Goal: Task Accomplishment & Management: Complete application form

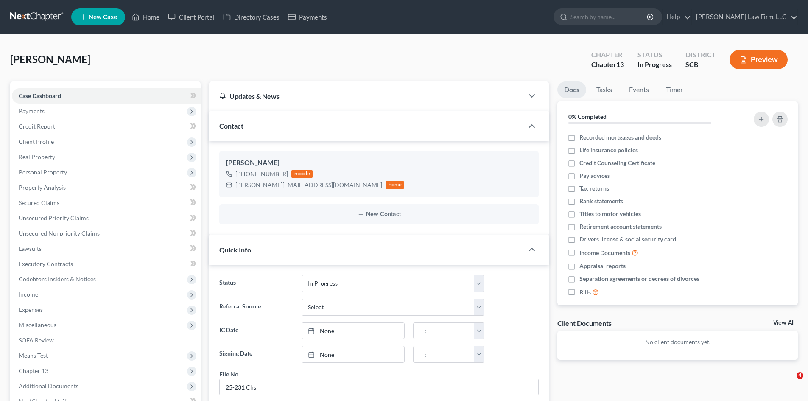
select select "3"
select select "0"
drag, startPoint x: 157, startPoint y: 20, endPoint x: 809, endPoint y: 19, distance: 651.5
click at [157, 20] on link "Home" at bounding box center [146, 16] width 36 height 15
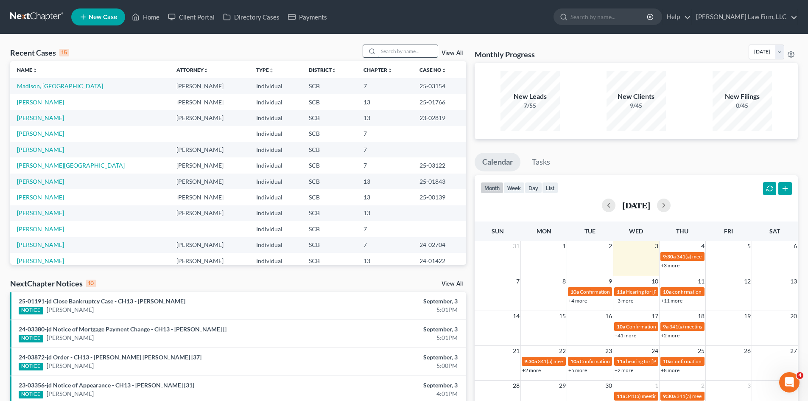
click at [394, 55] on input "search" at bounding box center [407, 51] width 59 height 12
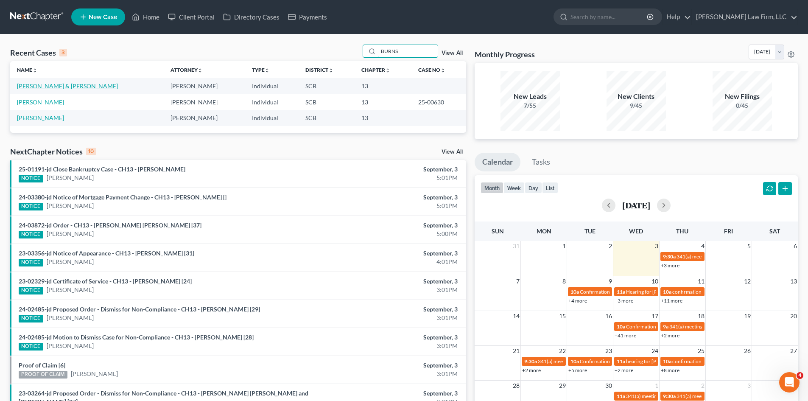
type input "BURNS"
click at [29, 87] on link "Burns, Kayla & Lori" at bounding box center [67, 85] width 101 height 7
select select "1"
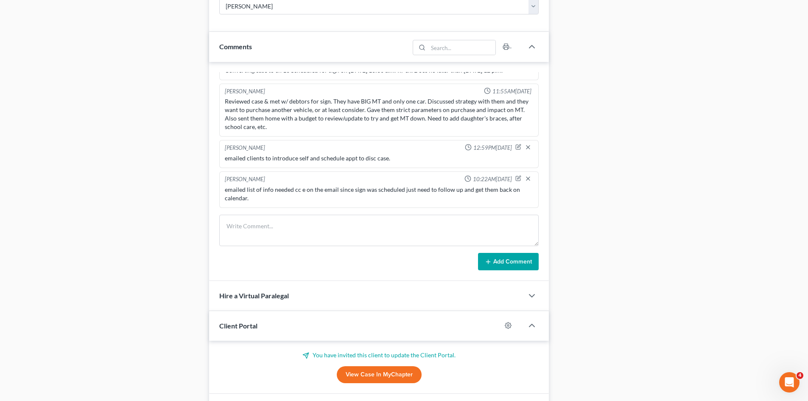
scroll to position [562, 0]
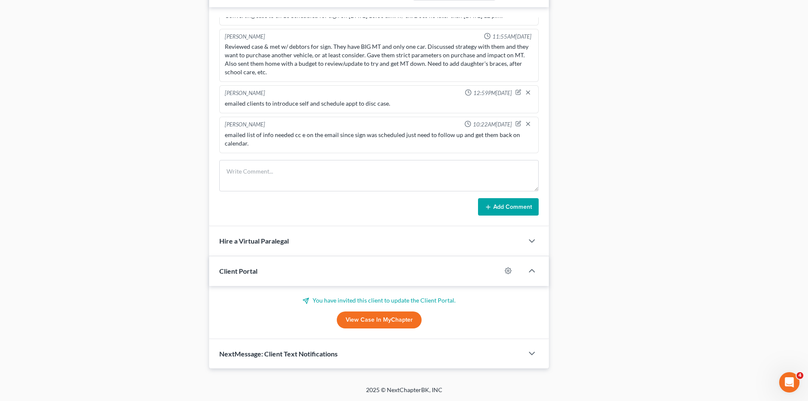
click at [356, 319] on link "View Case in MyChapter" at bounding box center [379, 319] width 85 height 17
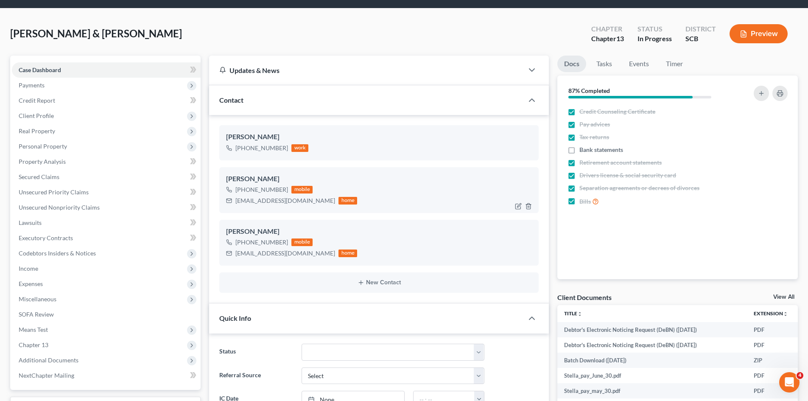
scroll to position [0, 0]
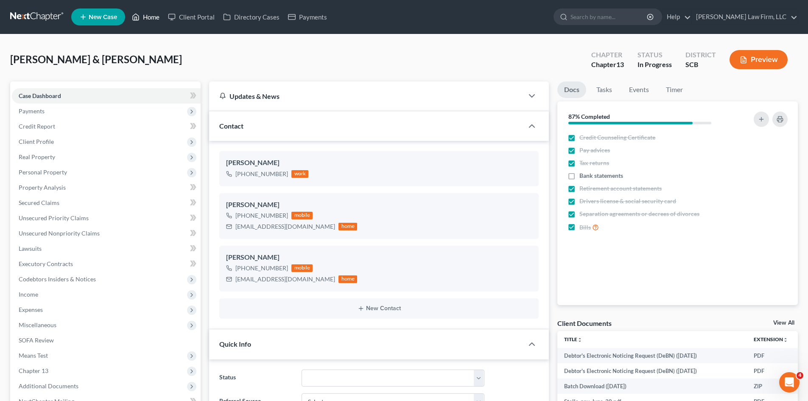
click at [159, 16] on link "Home" at bounding box center [146, 16] width 36 height 15
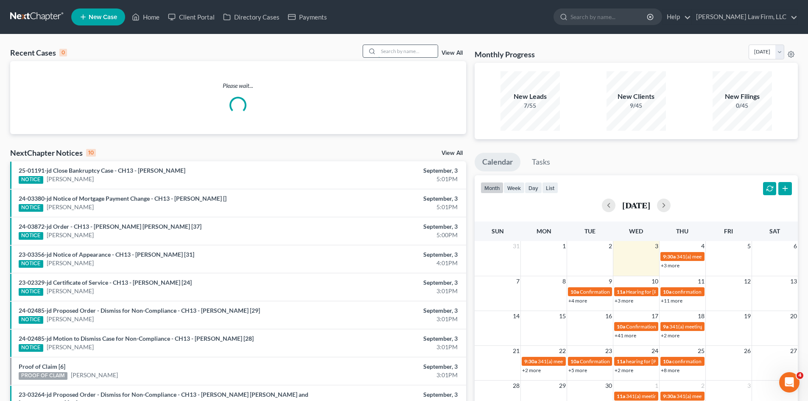
click at [404, 56] on input "search" at bounding box center [407, 51] width 59 height 12
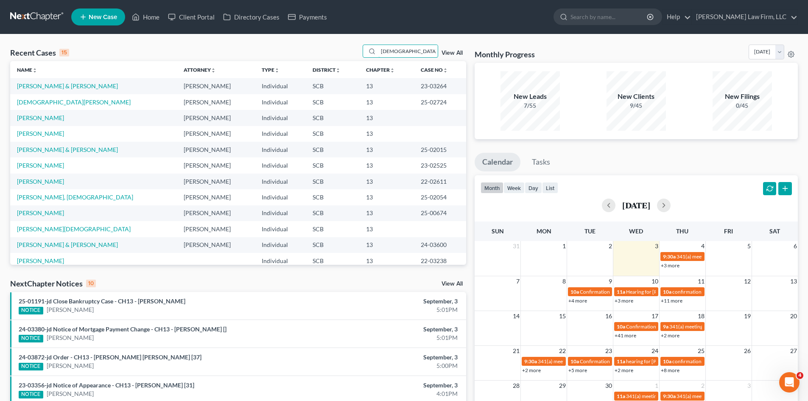
type input "CHRIST"
click at [53, 103] on td "Christian, Lisa" at bounding box center [93, 102] width 167 height 16
click at [48, 103] on link "Christian, Lisa" at bounding box center [74, 101] width 114 height 7
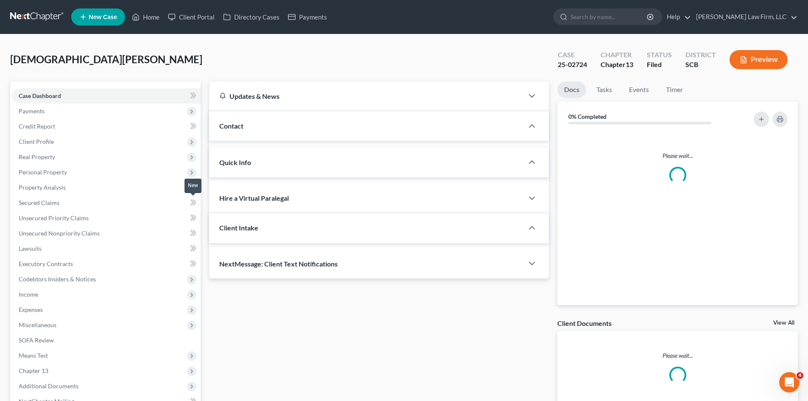
select select "0"
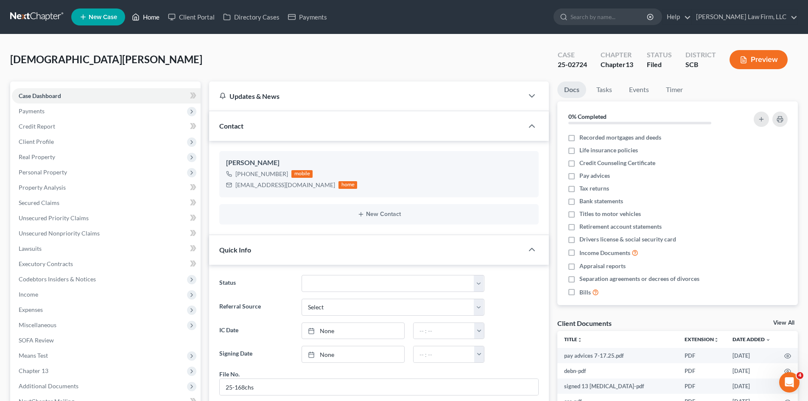
click at [152, 18] on link "Home" at bounding box center [146, 16] width 36 height 15
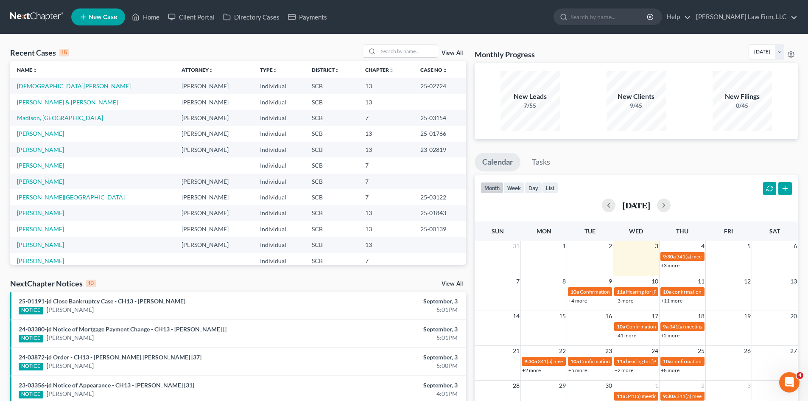
drag, startPoint x: 579, startPoint y: 51, endPoint x: 505, endPoint y: 59, distance: 74.3
click at [507, 56] on div "Monthly Progress Bankruptcy Bankruptcy September 2025 August 2025 July 2025 Jun…" at bounding box center [636, 54] width 323 height 18
click at [405, 53] on input "search" at bounding box center [407, 51] width 59 height 12
click at [499, 12] on ul "New Case Home Client Portal Directory Cases Payments - No Result - See all resu…" at bounding box center [434, 17] width 727 height 22
click at [388, 46] on input "search" at bounding box center [407, 51] width 59 height 12
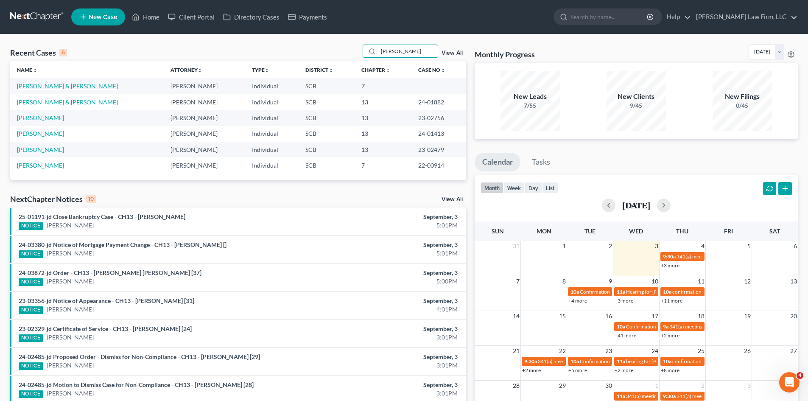
type input "morgan"
click at [43, 85] on link "[PERSON_NAME] & [PERSON_NAME]" at bounding box center [67, 85] width 101 height 7
select select "0"
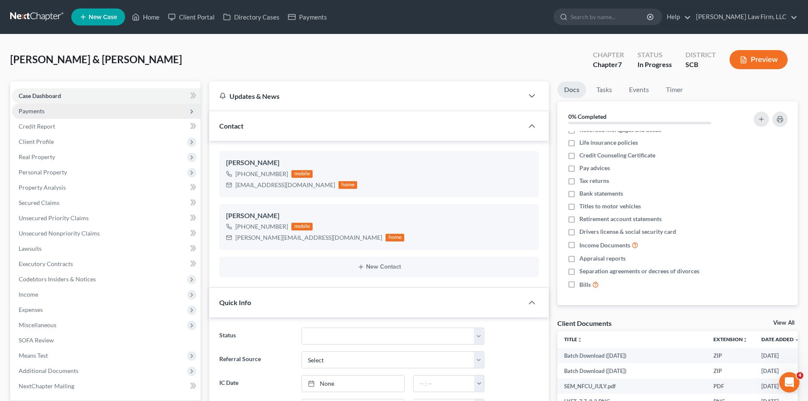
click at [28, 109] on span "Payments" at bounding box center [32, 110] width 26 height 7
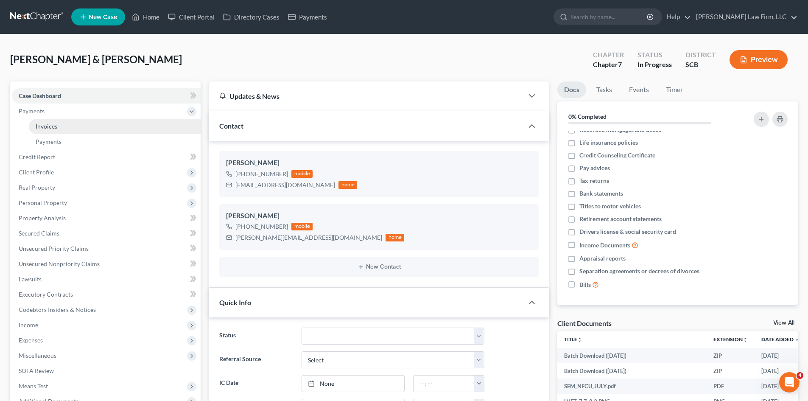
click at [40, 125] on span "Invoices" at bounding box center [47, 126] width 22 height 7
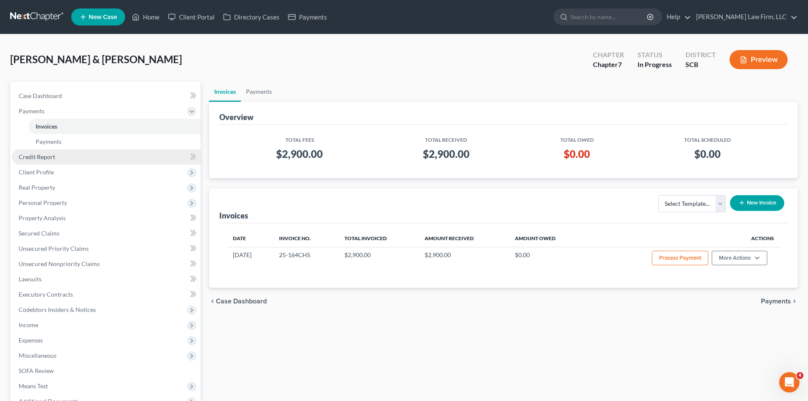
click at [36, 159] on span "Credit Report" at bounding box center [37, 156] width 36 height 7
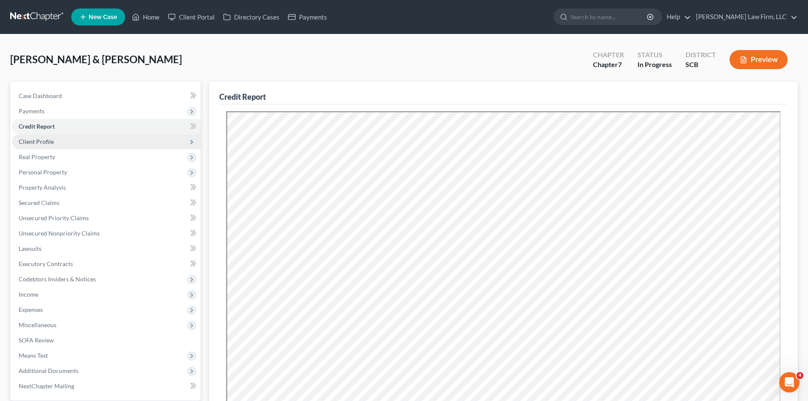
click at [31, 144] on span "Client Profile" at bounding box center [36, 141] width 35 height 7
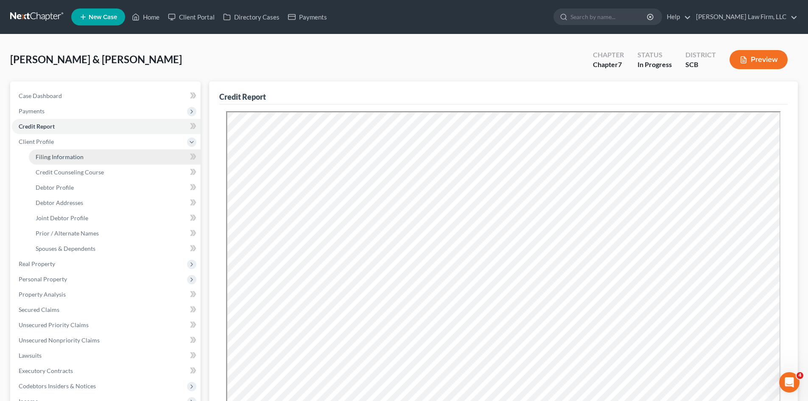
click at [35, 153] on link "Filing Information" at bounding box center [115, 156] width 172 height 15
select select "1"
select select "0"
select select "72"
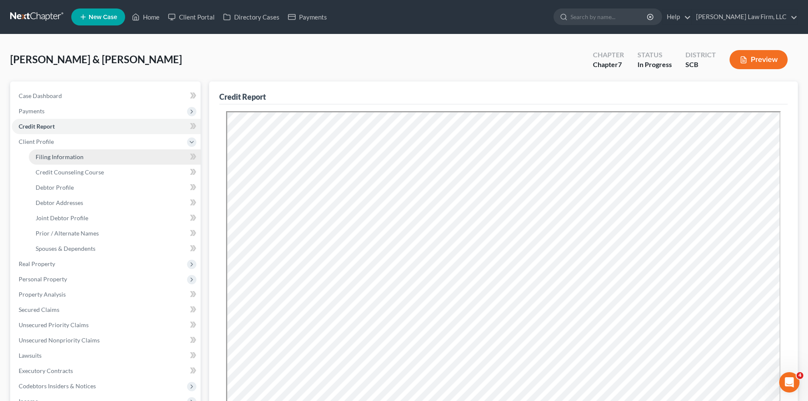
select select "0"
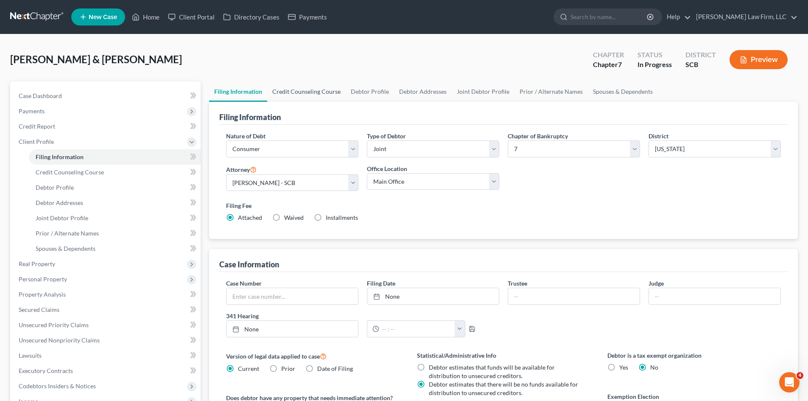
click at [328, 97] on link "Credit Counseling Course" at bounding box center [306, 91] width 78 height 20
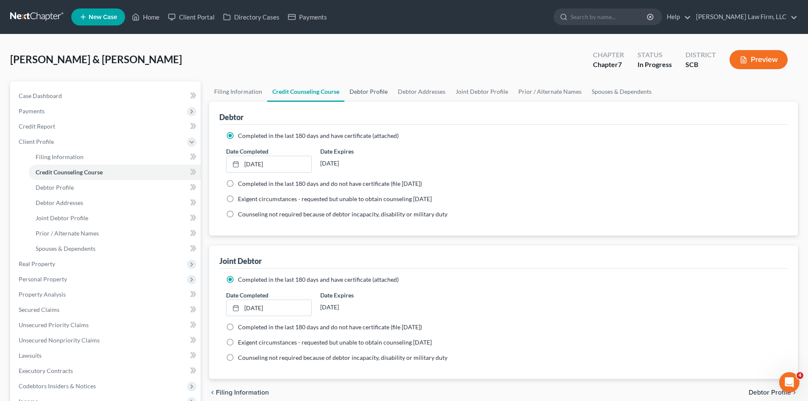
click at [354, 93] on link "Debtor Profile" at bounding box center [368, 91] width 48 height 20
select select "1"
select select "3"
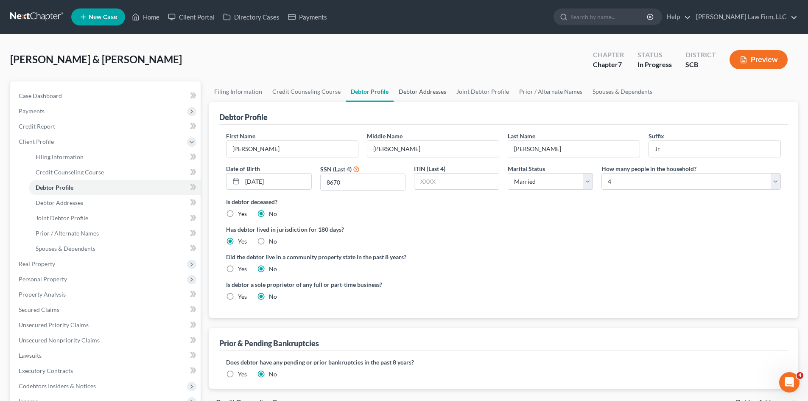
click at [408, 91] on link "Debtor Addresses" at bounding box center [423, 91] width 58 height 20
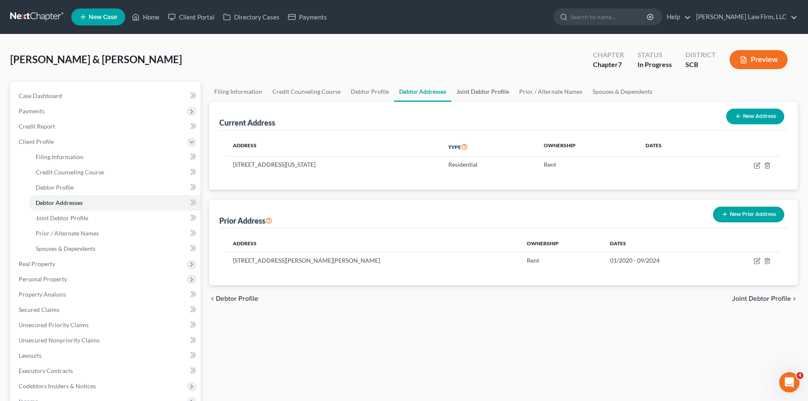
click at [456, 90] on link "Joint Debtor Profile" at bounding box center [482, 91] width 63 height 20
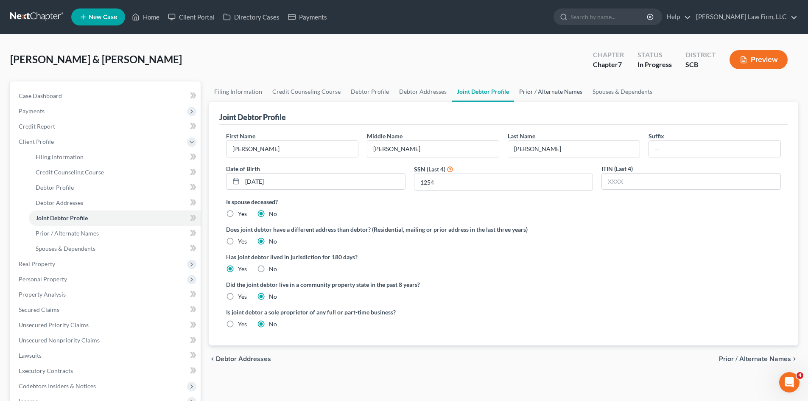
click at [560, 94] on link "Prior / Alternate Names" at bounding box center [550, 91] width 73 height 20
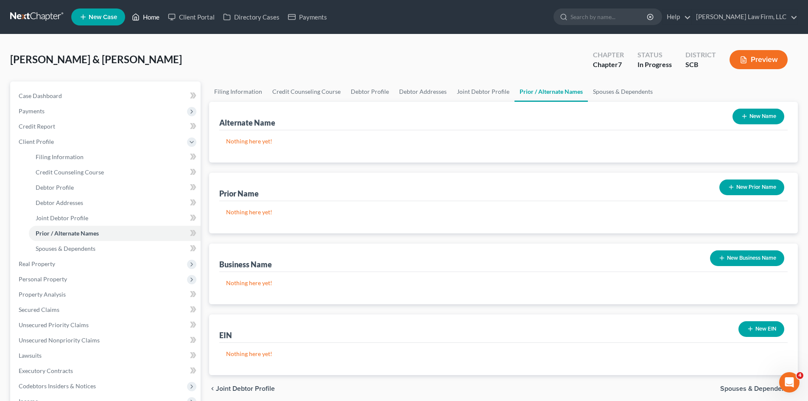
click at [154, 20] on link "Home" at bounding box center [146, 16] width 36 height 15
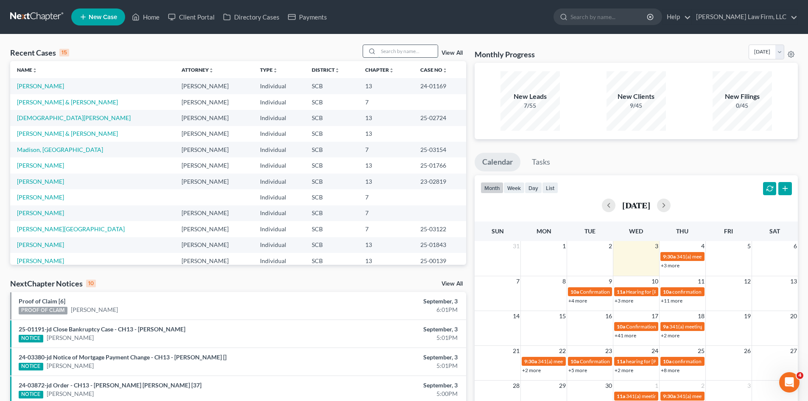
click at [398, 47] on input "search" at bounding box center [407, 51] width 59 height 12
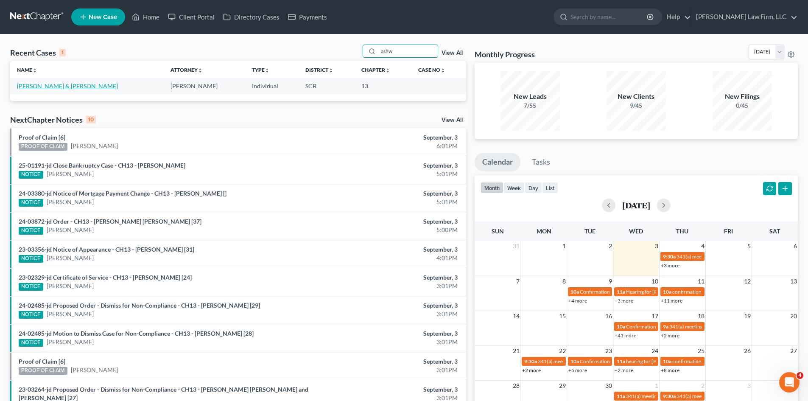
type input "ashw"
click at [45, 86] on link "Ashworth, John & Moore, Julia" at bounding box center [67, 85] width 101 height 7
select select "3"
select select "0"
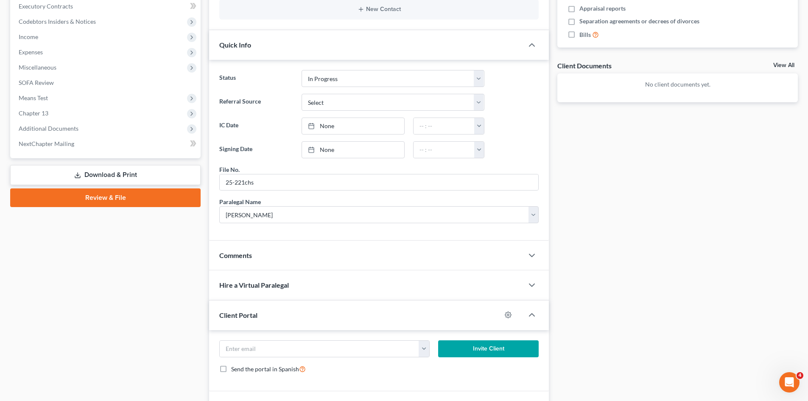
scroll to position [212, 0]
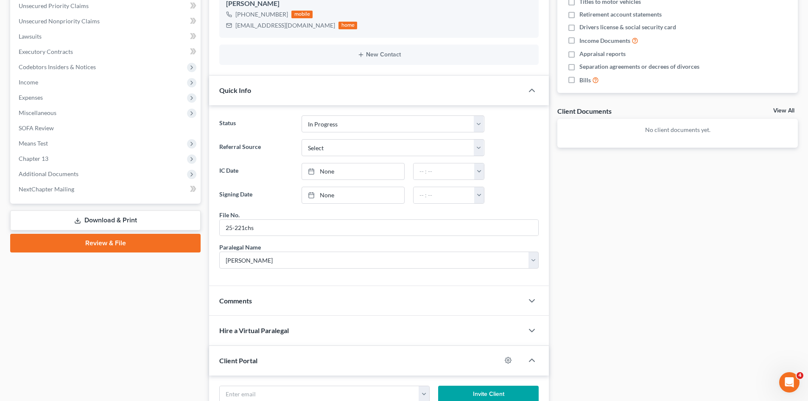
click at [283, 300] on div "Comments" at bounding box center [366, 300] width 314 height 29
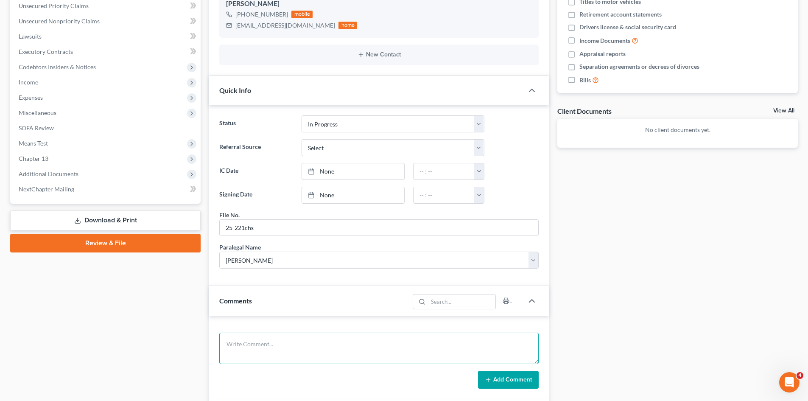
click at [319, 339] on textarea at bounding box center [378, 348] width 319 height 31
drag, startPoint x: 274, startPoint y: 304, endPoint x: 279, endPoint y: 333, distance: 29.7
click at [274, 304] on div "Comments" at bounding box center [309, 300] width 200 height 29
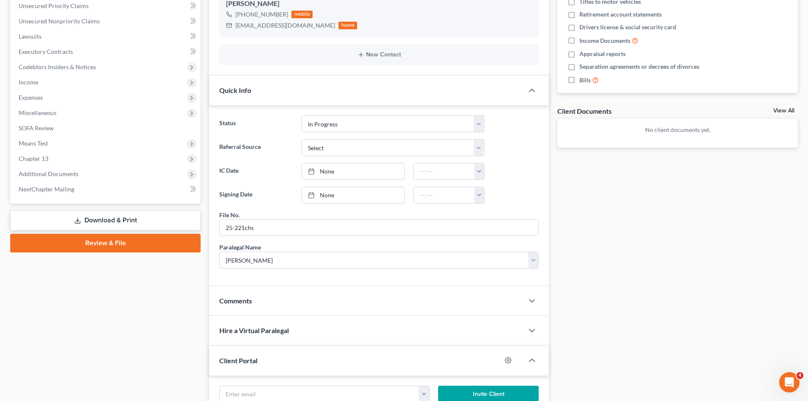
click at [277, 341] on div "Hire a Virtual Paralegal" at bounding box center [366, 330] width 314 height 29
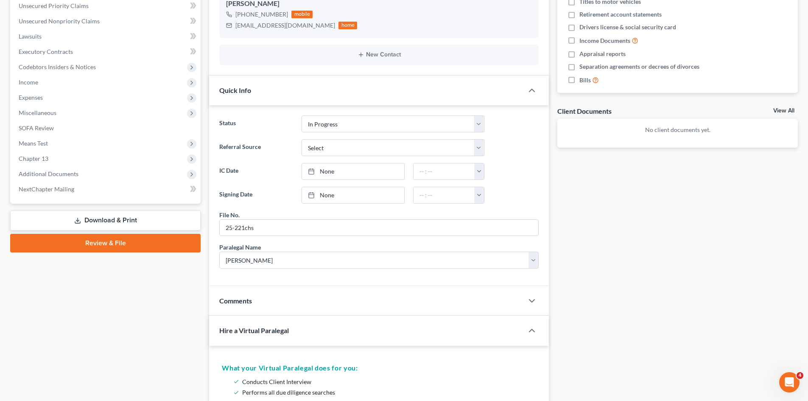
click at [277, 302] on div "Comments" at bounding box center [366, 300] width 314 height 29
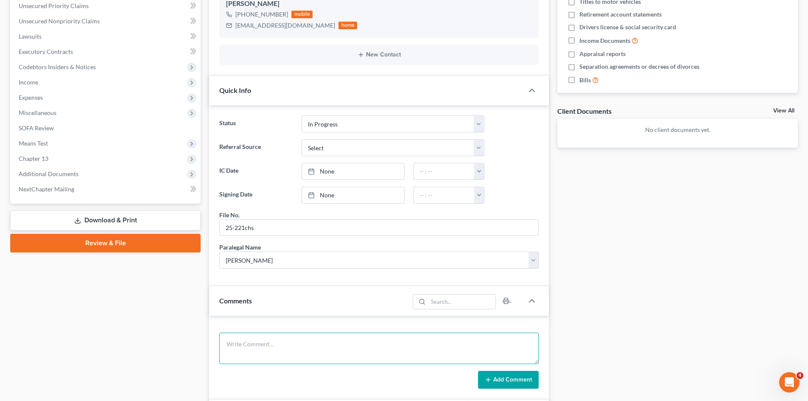
click at [260, 355] on textarea at bounding box center [378, 348] width 319 height 31
type textarea "Sign appt 8/29/2025 clients did not provide paperwork. RS appt for 10 days lett…"
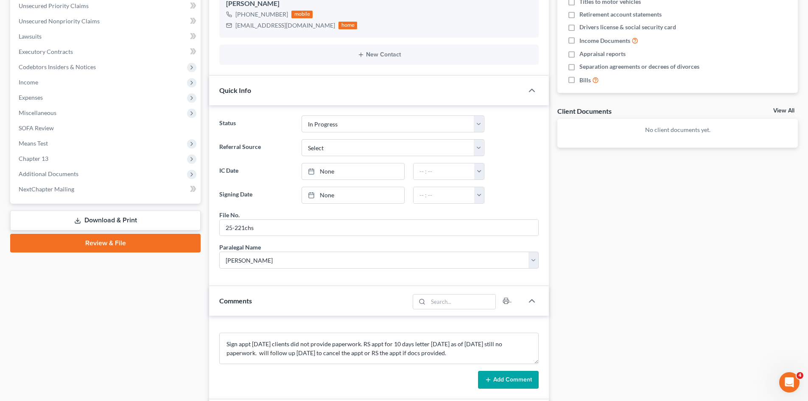
click at [517, 386] on button "Add Comment" at bounding box center [508, 380] width 61 height 18
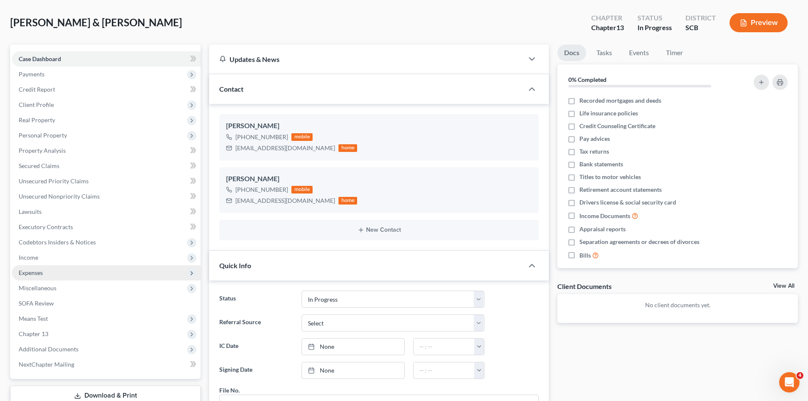
scroll to position [0, 0]
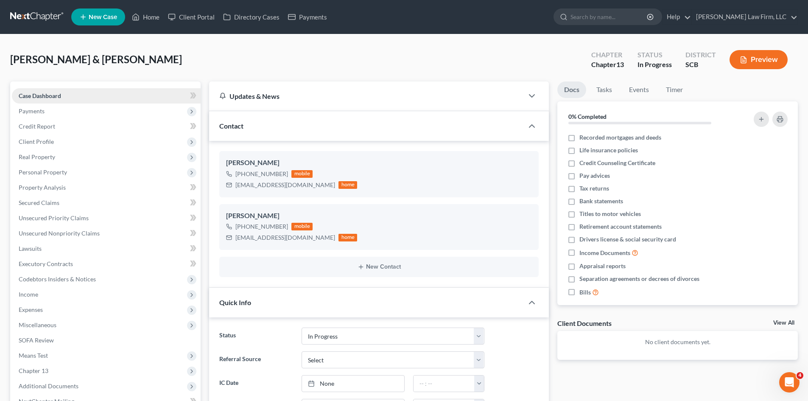
click at [43, 101] on link "Case Dashboard" at bounding box center [106, 95] width 189 height 15
click at [49, 145] on span "Client Profile" at bounding box center [36, 141] width 35 height 7
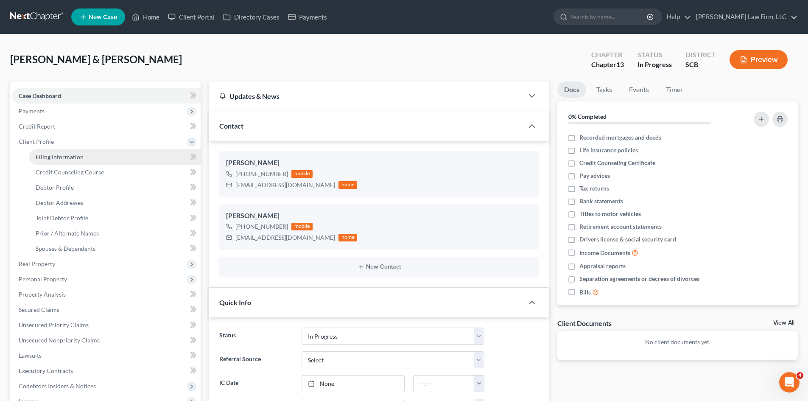
click at [53, 155] on span "Filing Information" at bounding box center [60, 156] width 48 height 7
select select "1"
select select "3"
select select "72"
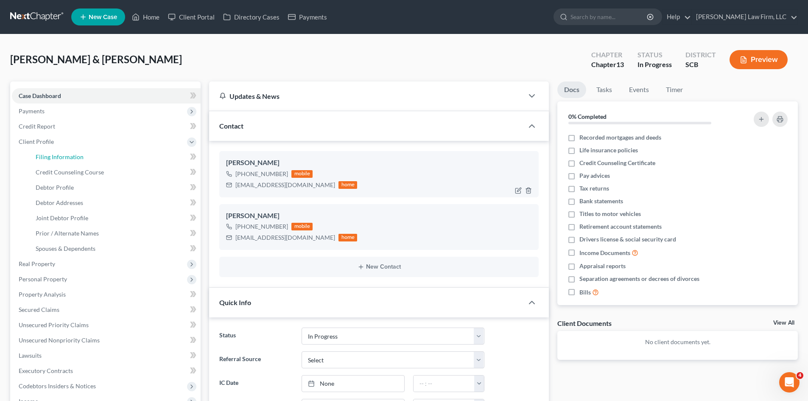
select select "1"
select select "42"
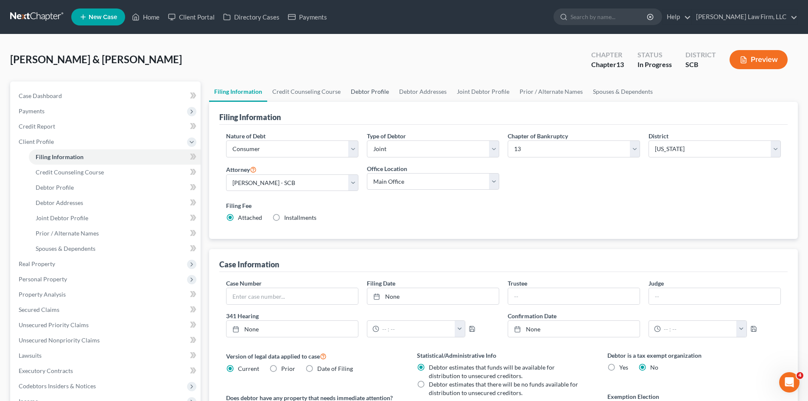
click at [356, 92] on link "Debtor Profile" at bounding box center [370, 91] width 48 height 20
select select "1"
select select "2"
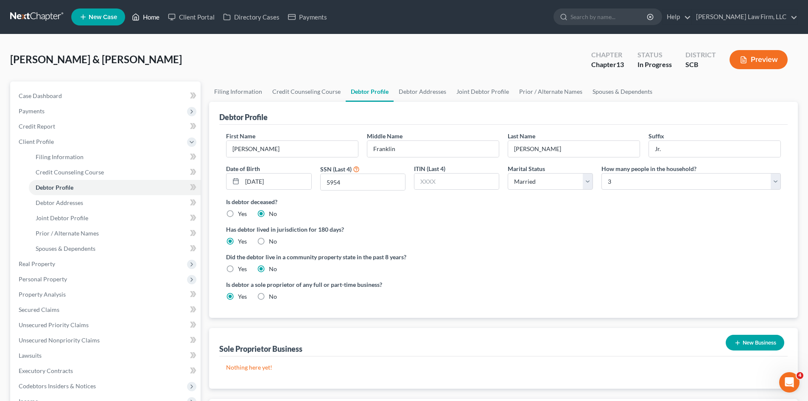
click at [149, 17] on link "Home" at bounding box center [146, 16] width 36 height 15
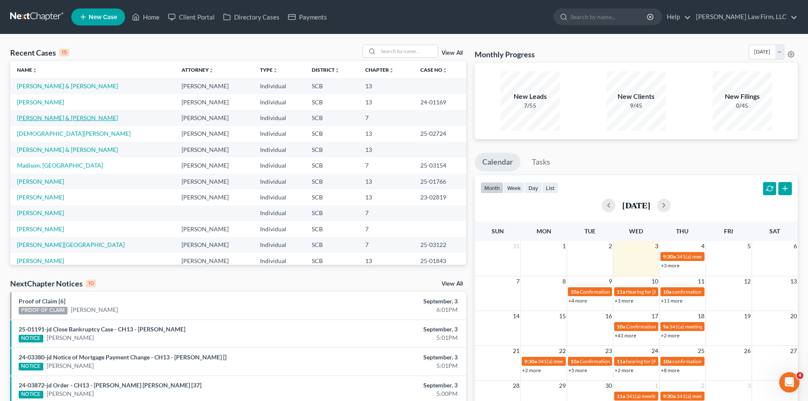
click at [51, 117] on link "[PERSON_NAME] & [PERSON_NAME]" at bounding box center [67, 117] width 101 height 7
select select "3"
select select "0"
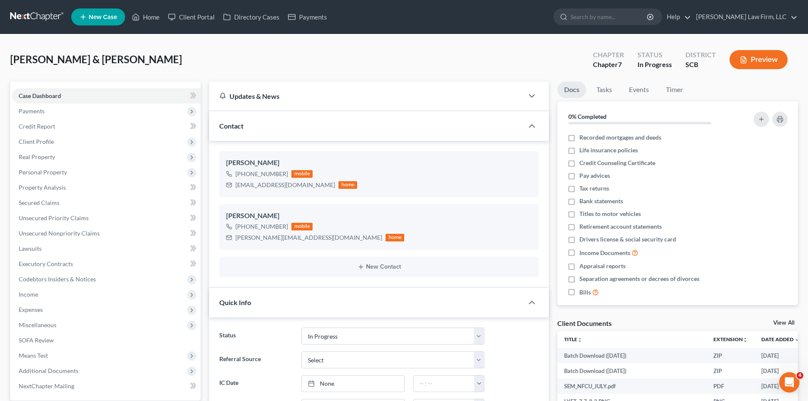
scroll to position [84, 0]
click at [39, 139] on span "Client Profile" at bounding box center [36, 141] width 35 height 7
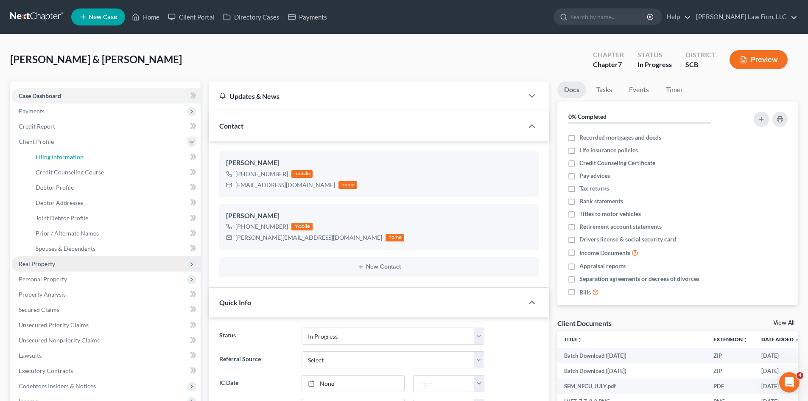
click at [41, 150] on link "Filing Information" at bounding box center [115, 156] width 172 height 15
select select "1"
select select "0"
select select "72"
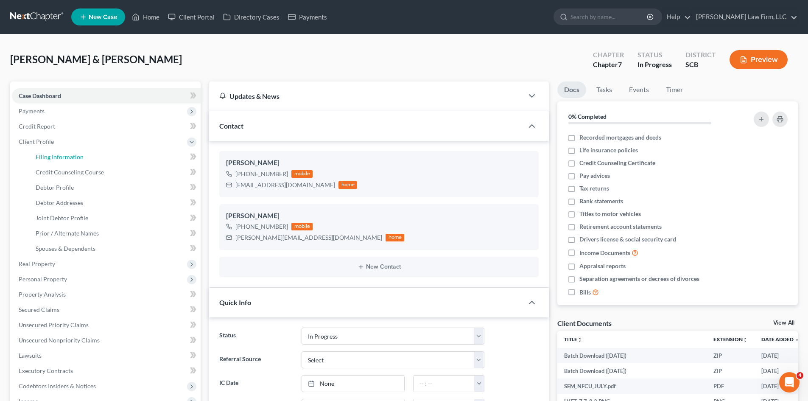
select select "0"
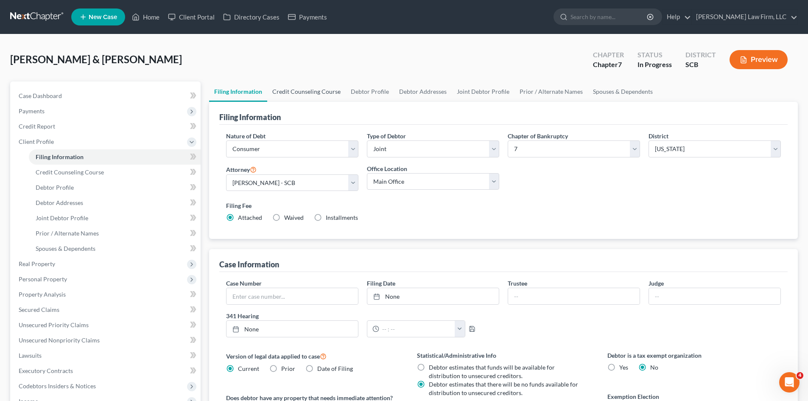
click at [329, 92] on link "Credit Counseling Course" at bounding box center [306, 91] width 78 height 20
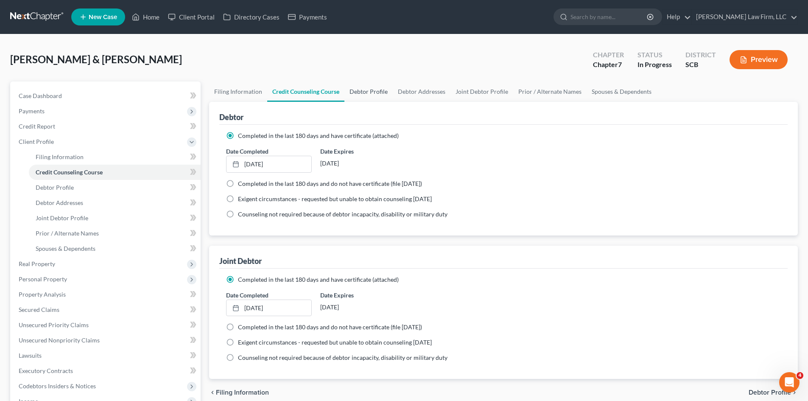
click at [372, 95] on link "Debtor Profile" at bounding box center [368, 91] width 48 height 20
select select "1"
select select "3"
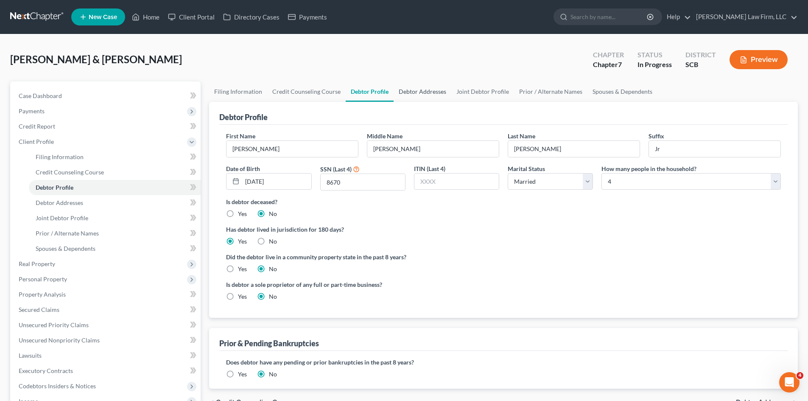
click at [402, 95] on link "Debtor Addresses" at bounding box center [423, 91] width 58 height 20
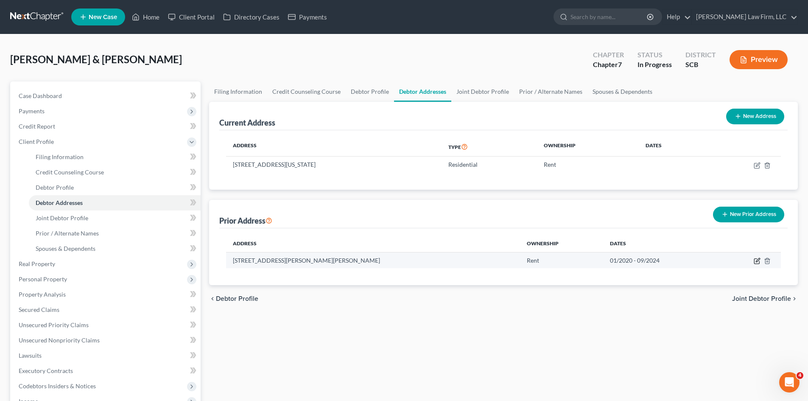
click at [757, 262] on icon "button" at bounding box center [757, 260] width 7 height 7
select select "10"
select select "24"
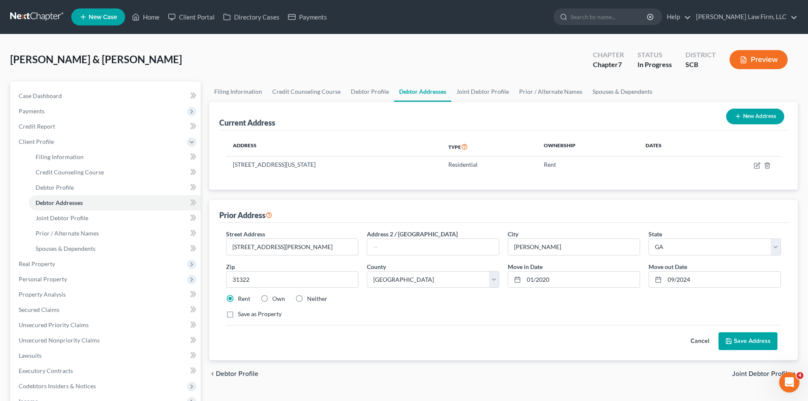
click at [765, 341] on button "Save Address" at bounding box center [747, 341] width 59 height 18
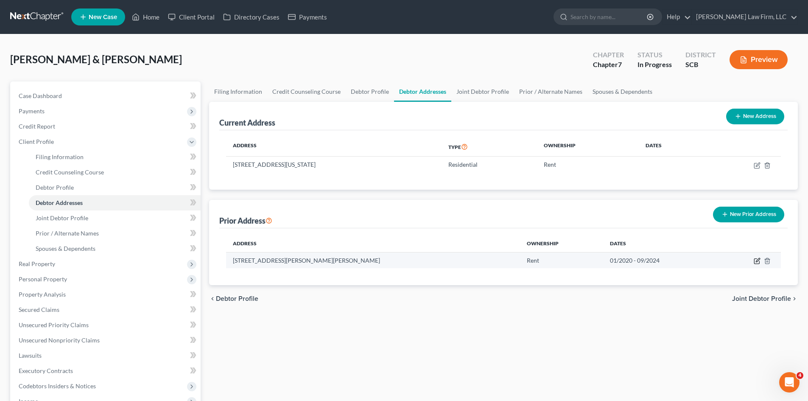
click at [756, 263] on icon "button" at bounding box center [757, 260] width 7 height 7
select select "10"
select select "24"
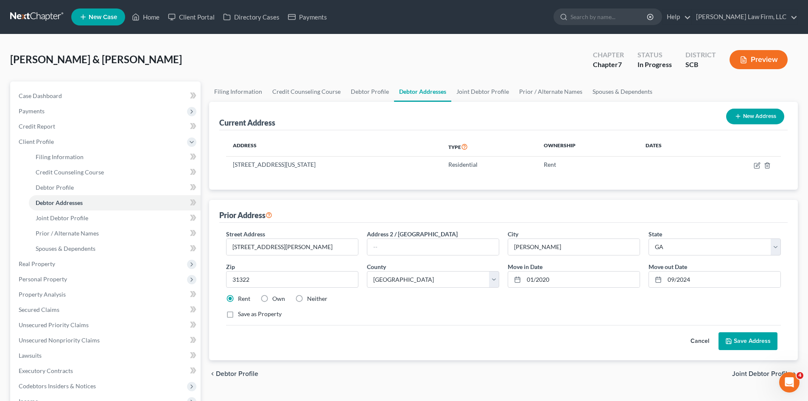
click at [735, 340] on button "Save Address" at bounding box center [747, 341] width 59 height 18
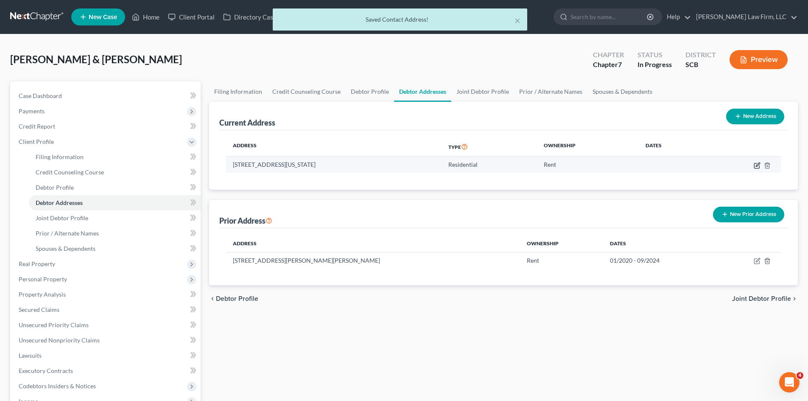
click at [755, 168] on icon "button" at bounding box center [756, 165] width 5 height 5
select select "42"
select select "17"
select select "0"
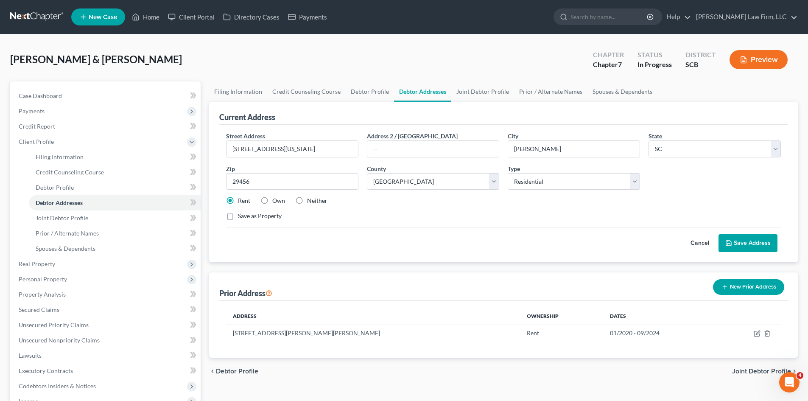
click at [751, 242] on button "Save Address" at bounding box center [747, 243] width 59 height 18
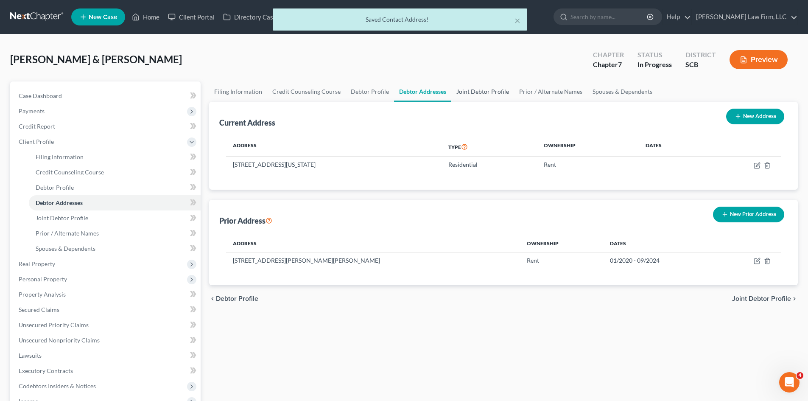
click at [495, 95] on link "Joint Debtor Profile" at bounding box center [482, 91] width 63 height 20
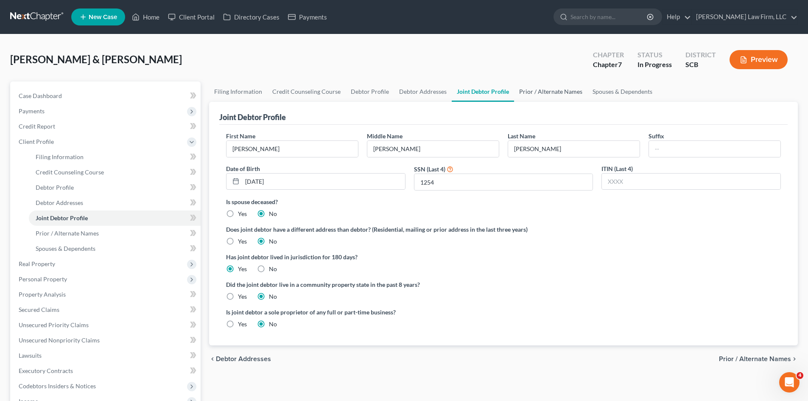
click at [551, 87] on link "Prior / Alternate Names" at bounding box center [550, 91] width 73 height 20
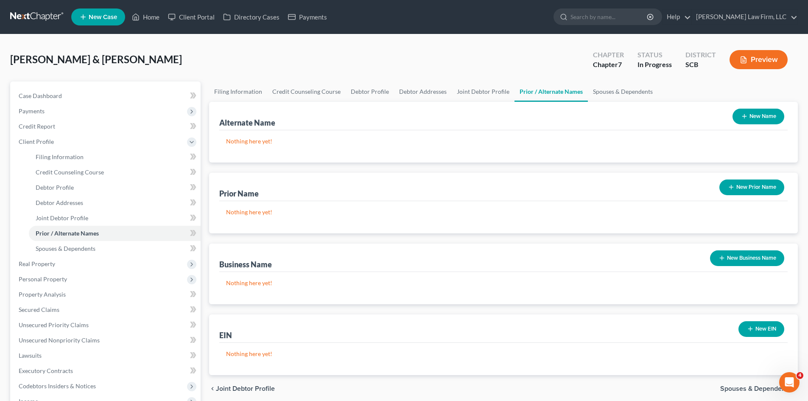
click at [758, 123] on button "New Name" at bounding box center [758, 117] width 52 height 16
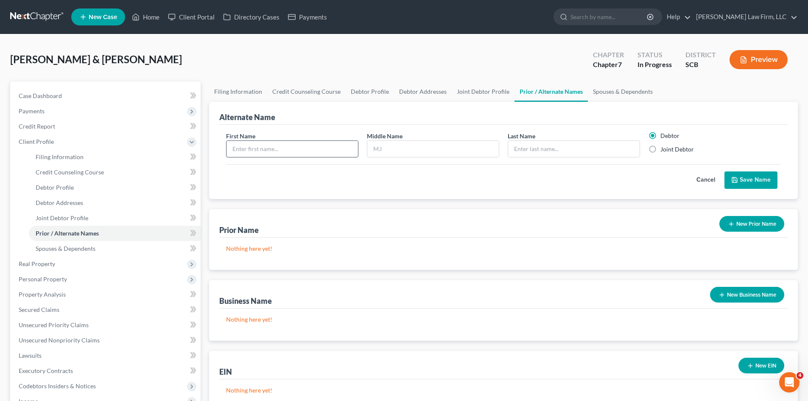
click at [313, 148] on input "text" at bounding box center [291, 149] width 131 height 16
type input "[PERSON_NAME]"
type input "E"
type input "Morgan, Jr."
click at [755, 177] on button "Save Name" at bounding box center [750, 180] width 53 height 18
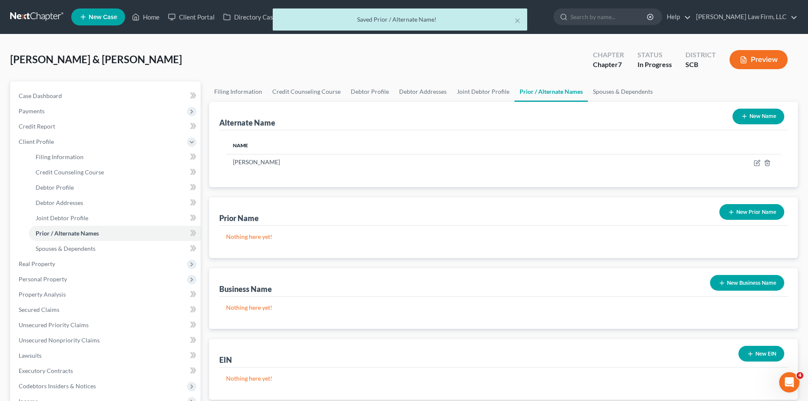
click at [754, 119] on button "New Name" at bounding box center [758, 117] width 52 height 16
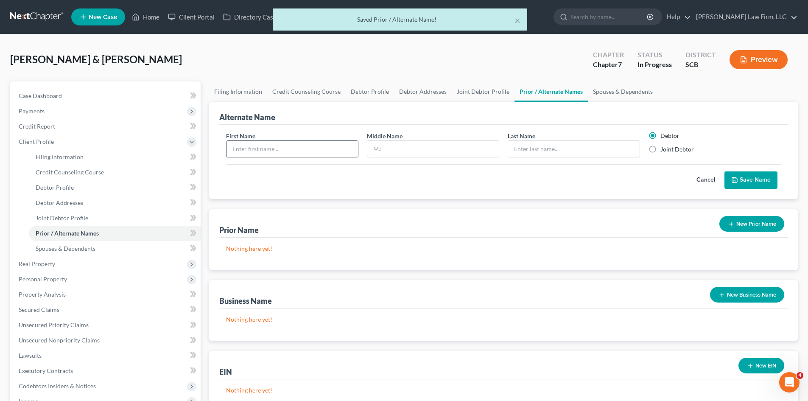
click at [299, 147] on input "text" at bounding box center [291, 149] width 131 height 16
type input "[PERSON_NAME]"
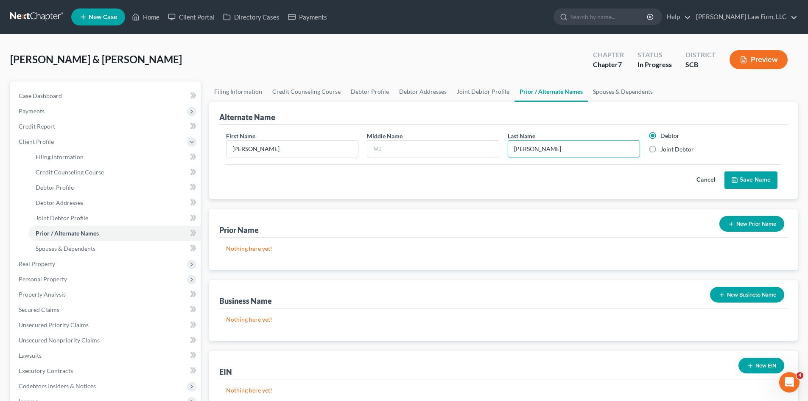
type input "Morgan, Jr."
click at [764, 176] on button "Save Name" at bounding box center [750, 180] width 53 height 18
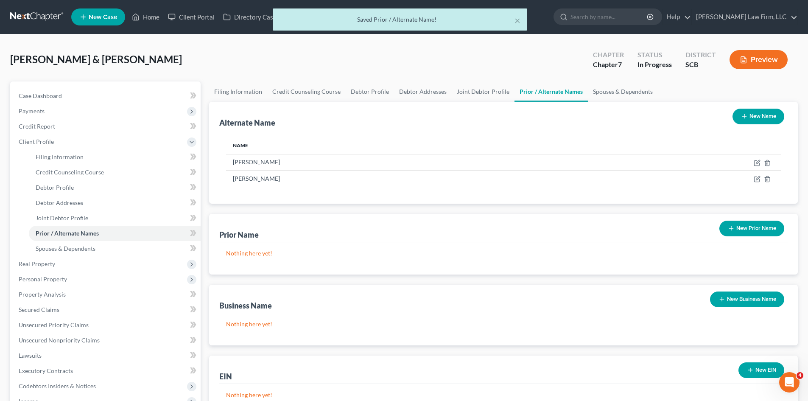
click at [763, 112] on button "New Name" at bounding box center [758, 117] width 52 height 16
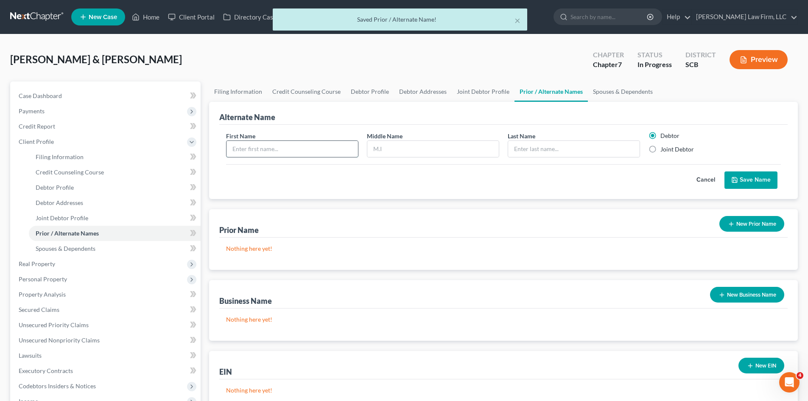
click at [325, 151] on input "text" at bounding box center [291, 149] width 131 height 16
type input "[PERSON_NAME]"
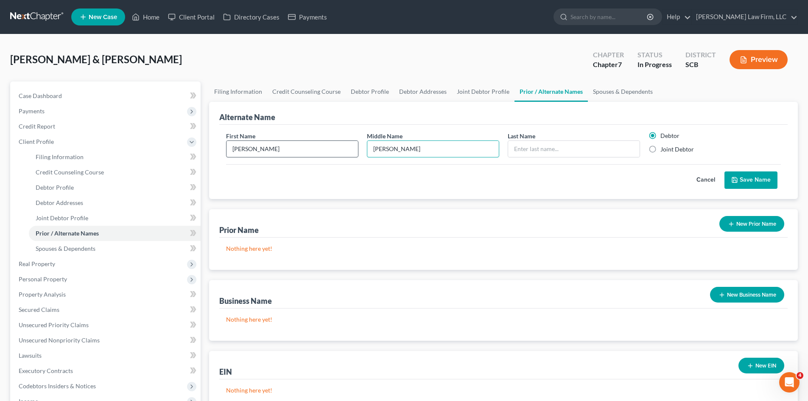
type input "Earl"
type input "Morgan"
click at [742, 180] on button "Save Name" at bounding box center [750, 180] width 53 height 18
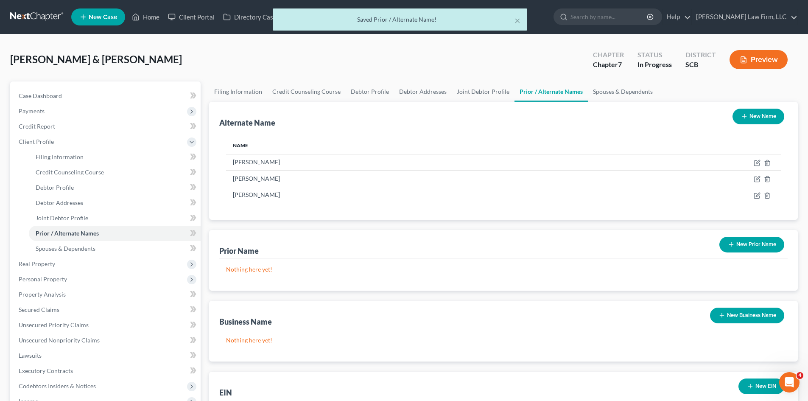
click at [747, 120] on button "New Name" at bounding box center [758, 117] width 52 height 16
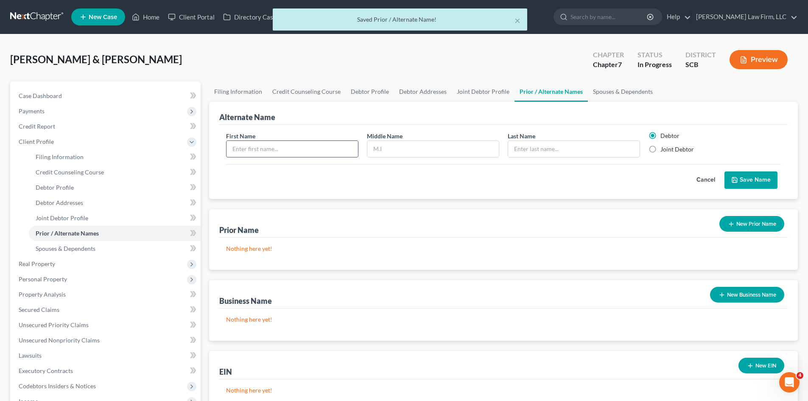
click at [321, 151] on input "text" at bounding box center [291, 149] width 131 height 16
type input "[PERSON_NAME]"
type input "E"
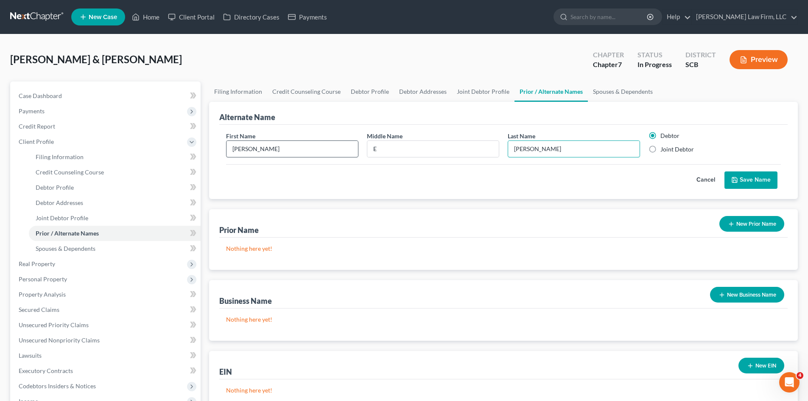
type input "Morgan"
click at [746, 182] on button "Save Name" at bounding box center [750, 180] width 53 height 18
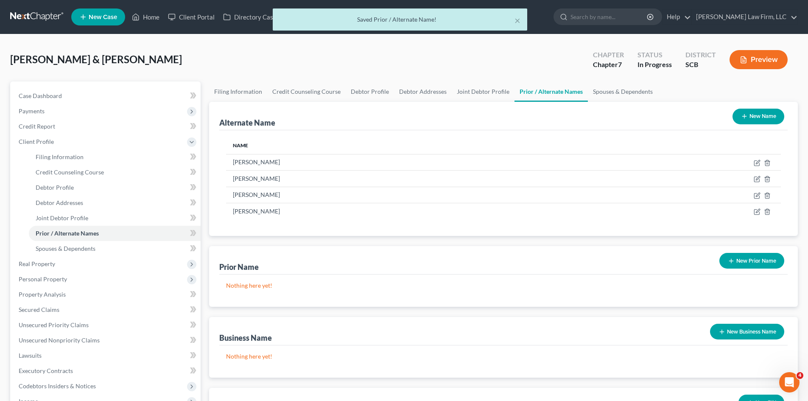
click at [756, 121] on button "New Name" at bounding box center [758, 117] width 52 height 16
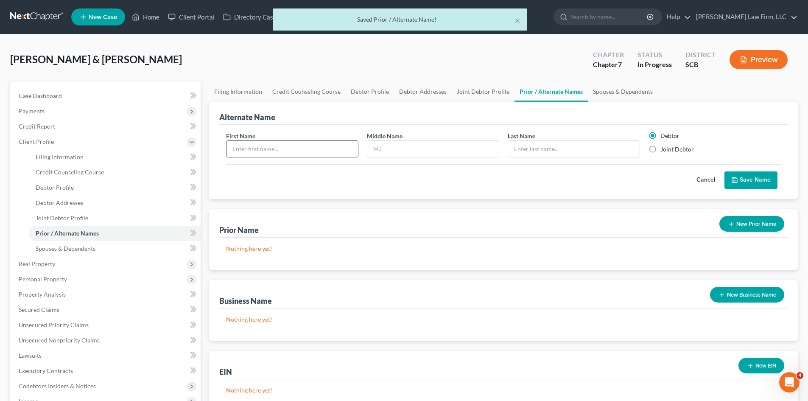
click at [308, 156] on input "text" at bounding box center [291, 149] width 131 height 16
type input "[PERSON_NAME]"
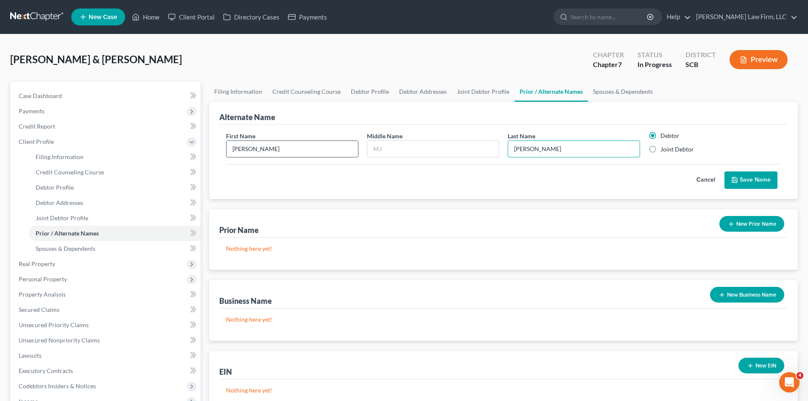
type input "Morgan"
click at [749, 176] on button "Save Name" at bounding box center [750, 180] width 53 height 18
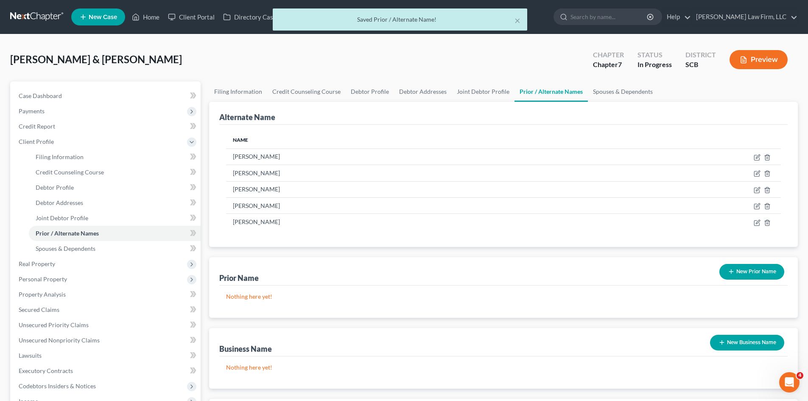
click at [758, 268] on button "New Prior Name" at bounding box center [751, 272] width 65 height 16
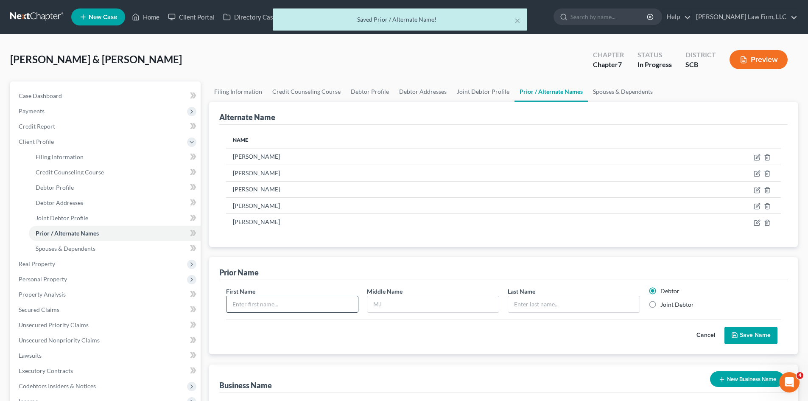
click at [288, 299] on input "text" at bounding box center [291, 304] width 131 height 16
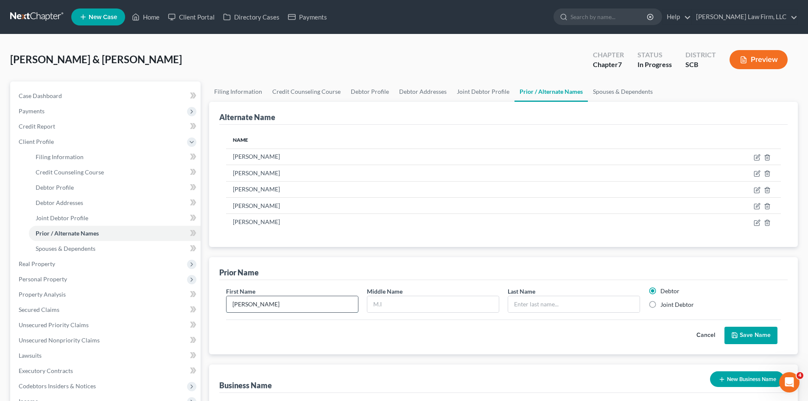
type input "[PERSON_NAME]"
type input "D"
type input "Johnson"
click at [660, 305] on label "Joint Debtor" at bounding box center [677, 304] width 34 height 8
click at [664, 305] on input "Joint Debtor" at bounding box center [667, 303] width 6 height 6
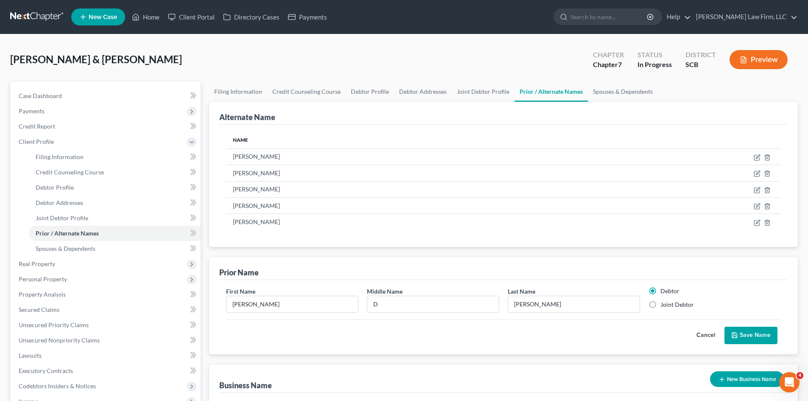
radio input "true"
radio input "false"
click at [743, 333] on button "Save Name" at bounding box center [750, 336] width 53 height 18
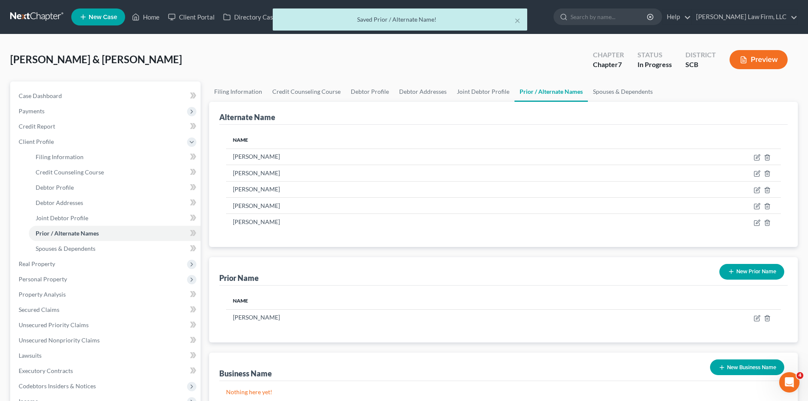
drag, startPoint x: 761, startPoint y: 271, endPoint x: 514, endPoint y: 275, distance: 246.9
click at [760, 271] on button "New Prior Name" at bounding box center [751, 272] width 65 height 16
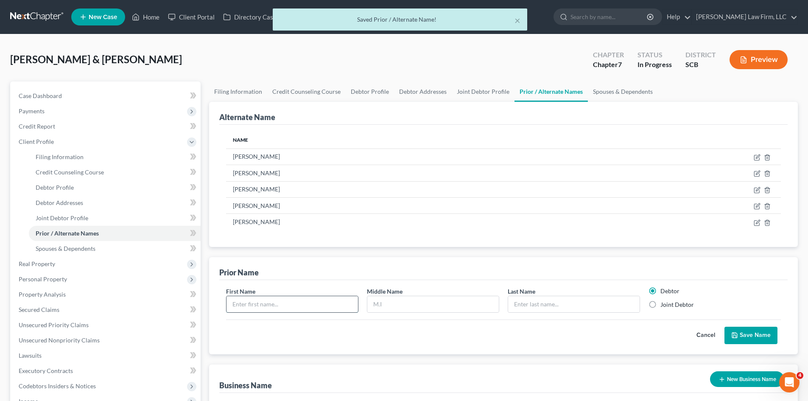
click at [317, 309] on input "text" at bounding box center [291, 304] width 131 height 16
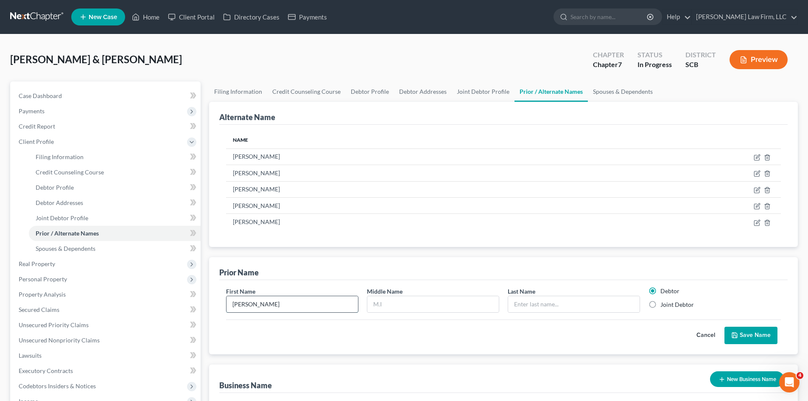
type input "[PERSON_NAME]"
type input "D"
type input "Johnson"
click at [660, 307] on label "Joint Debtor" at bounding box center [677, 304] width 34 height 8
click at [664, 306] on input "Joint Debtor" at bounding box center [667, 303] width 6 height 6
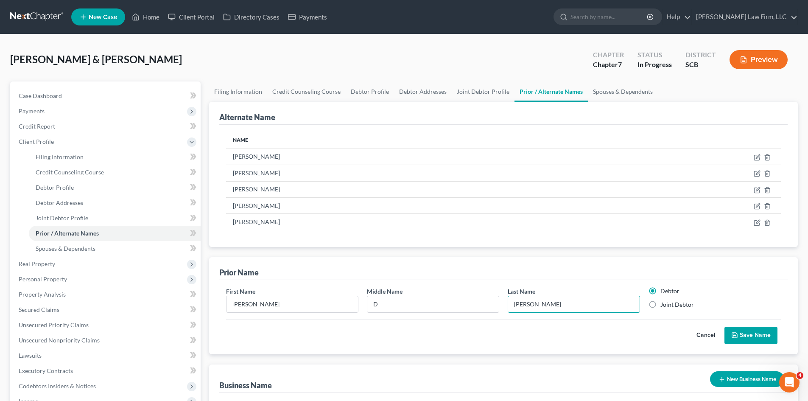
radio input "true"
radio input "false"
click at [391, 307] on input "D" at bounding box center [432, 304] width 131 height 16
click at [724, 331] on button "Cancel" at bounding box center [705, 335] width 37 height 17
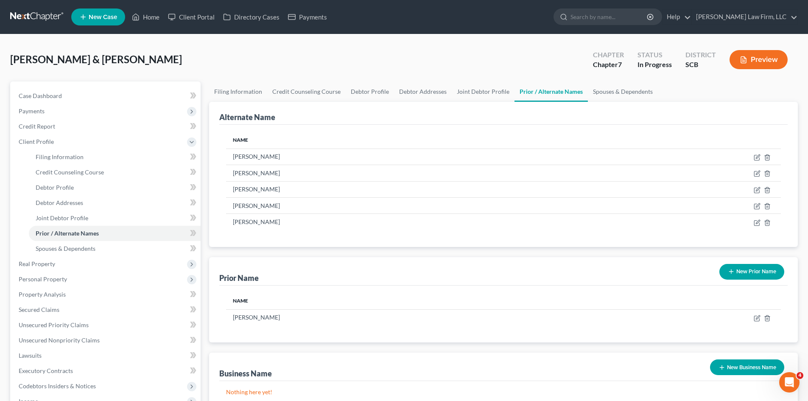
click at [732, 331] on div "Name Courtney D Johnson" at bounding box center [503, 313] width 568 height 57
drag, startPoint x: 732, startPoint y: 269, endPoint x: 694, endPoint y: 270, distance: 38.2
click at [732, 269] on icon "button" at bounding box center [731, 271] width 7 height 7
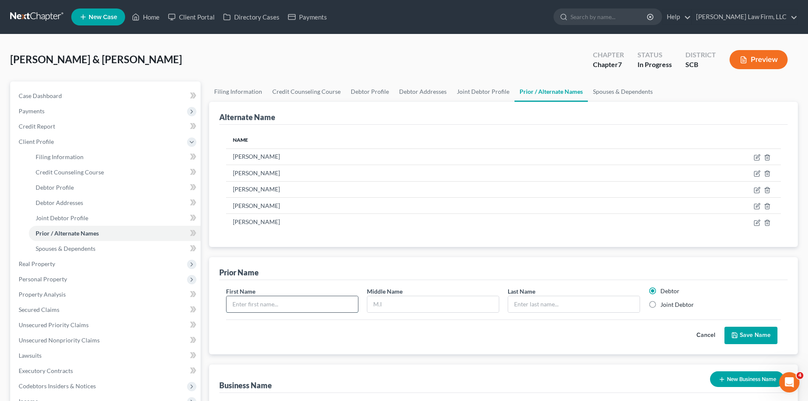
drag, startPoint x: 285, startPoint y: 301, endPoint x: 289, endPoint y: 299, distance: 4.6
click at [286, 303] on input "text" at bounding box center [291, 304] width 131 height 16
type input "[PERSON_NAME]"
type input "Johnson"
click at [660, 307] on label "Joint Debtor" at bounding box center [677, 304] width 34 height 8
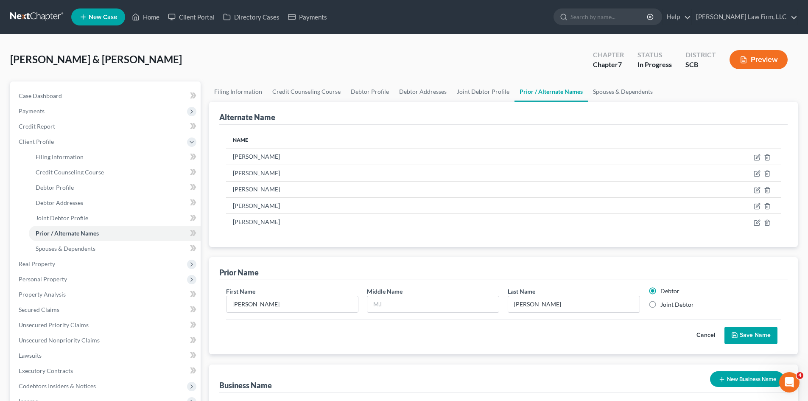
click at [664, 306] on input "Joint Debtor" at bounding box center [667, 303] width 6 height 6
radio input "true"
radio input "false"
click at [743, 333] on button "Save Name" at bounding box center [750, 336] width 53 height 18
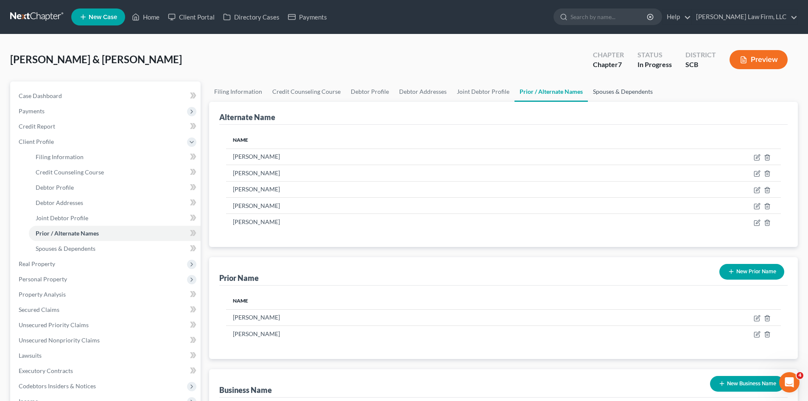
click at [603, 95] on link "Spouses & Dependents" at bounding box center [623, 91] width 70 height 20
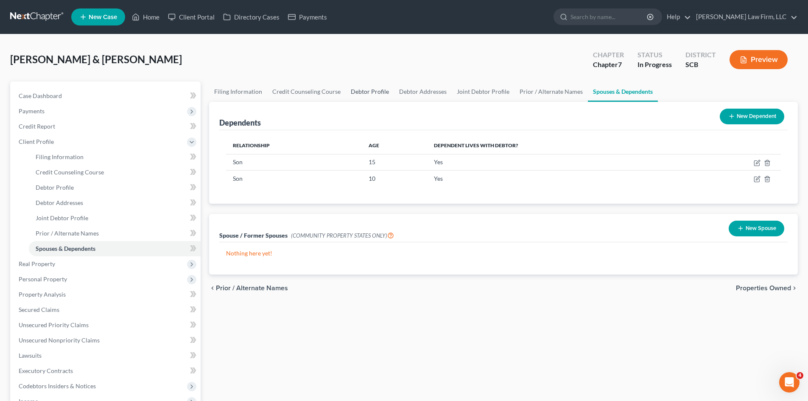
click at [361, 91] on link "Debtor Profile" at bounding box center [370, 91] width 48 height 20
select select "1"
select select "3"
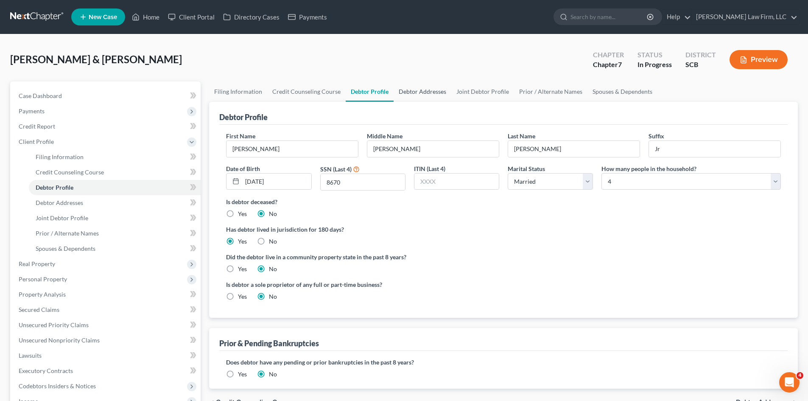
click at [413, 92] on link "Debtor Addresses" at bounding box center [423, 91] width 58 height 20
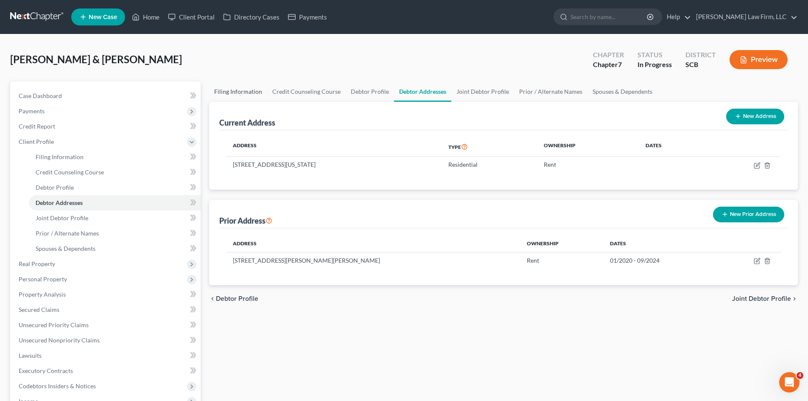
click at [257, 93] on link "Filing Information" at bounding box center [238, 91] width 58 height 20
select select "1"
select select "0"
select select "72"
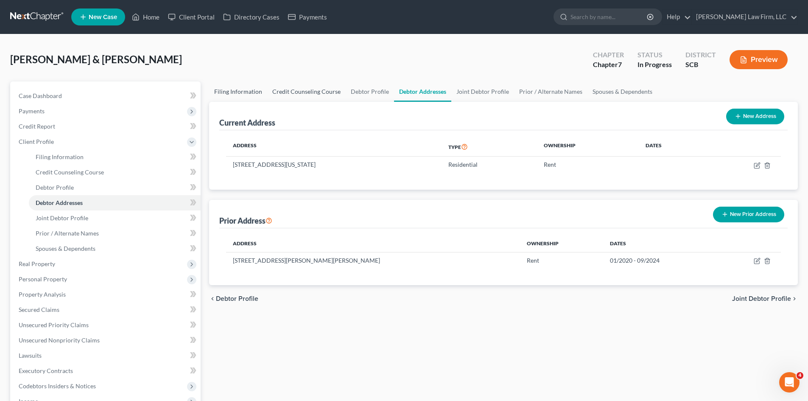
select select "0"
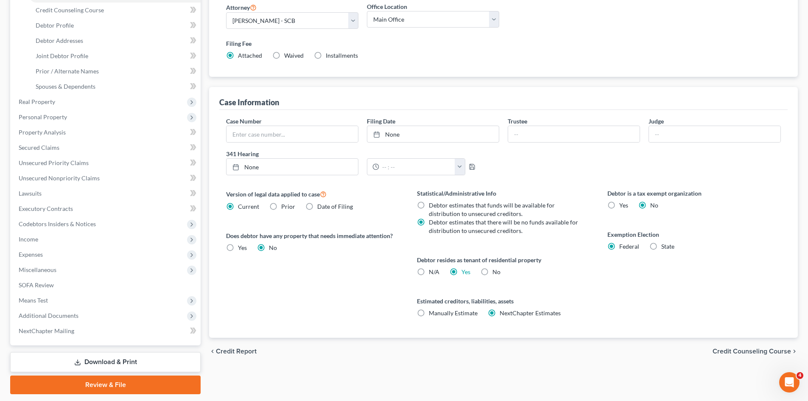
scroll to position [187, 0]
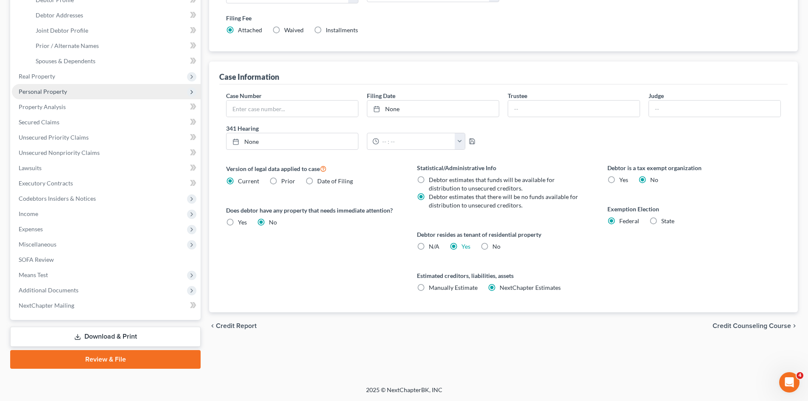
click at [50, 94] on span "Personal Property" at bounding box center [43, 91] width 48 height 7
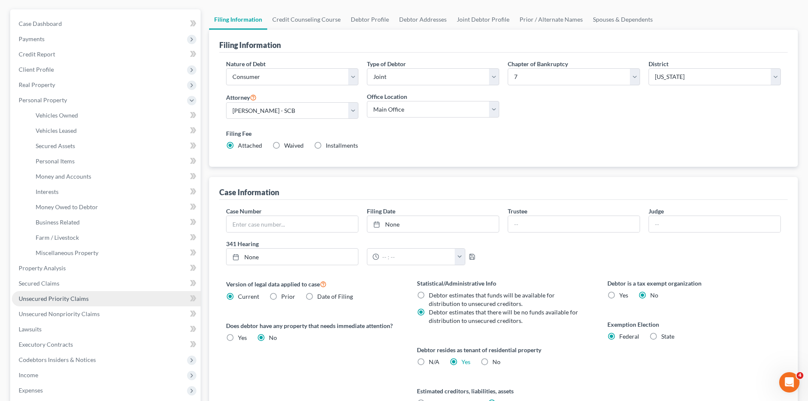
scroll to position [60, 0]
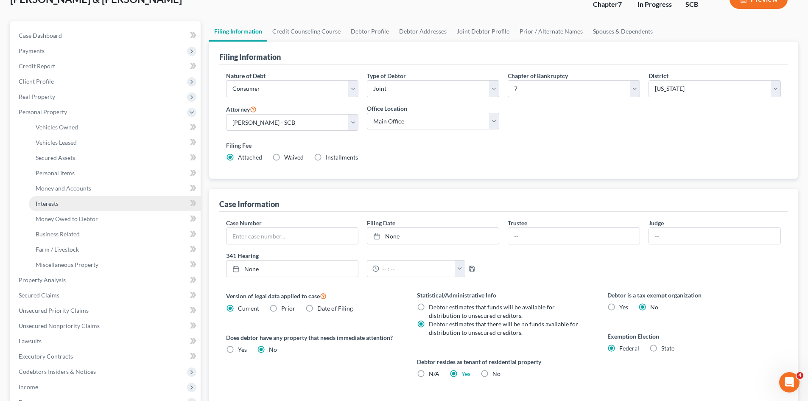
click at [55, 201] on span "Interests" at bounding box center [47, 203] width 23 height 7
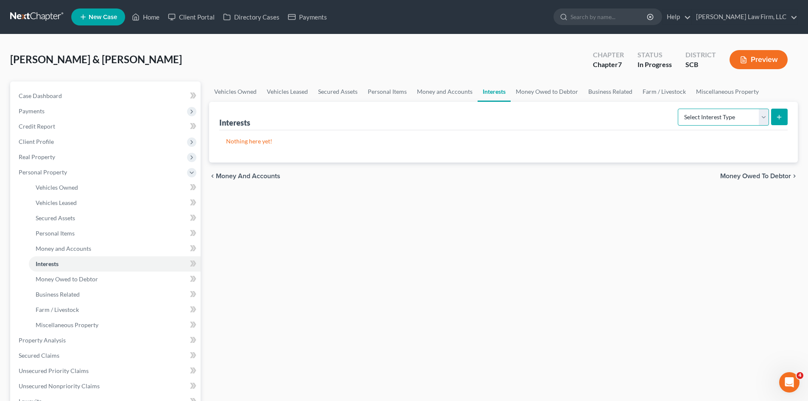
click at [714, 121] on select "Select Interest Type 401K Annuity Bond Education IRA Government Bond Government…" at bounding box center [723, 117] width 91 height 17
select select "unincorporated_business"
click at [679, 109] on select "Select Interest Type 401K Annuity Bond Education IRA Government Bond Government…" at bounding box center [723, 117] width 91 height 17
click at [782, 118] on icon "submit" at bounding box center [779, 117] width 7 height 7
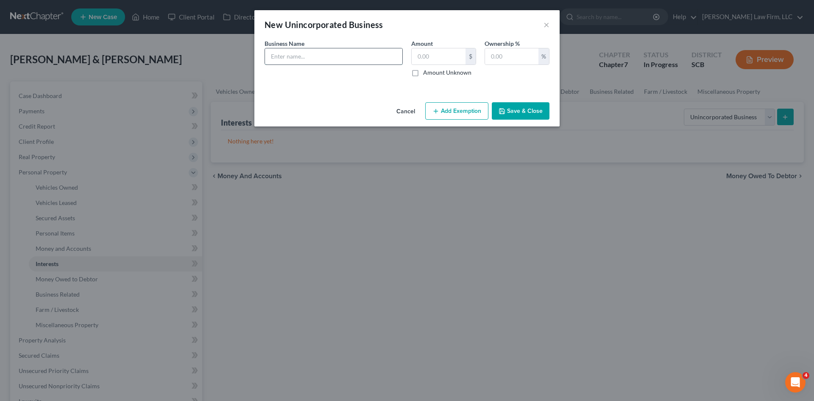
drag, startPoint x: 291, startPoint y: 58, endPoint x: 301, endPoint y: 63, distance: 10.8
click at [291, 58] on input "text" at bounding box center [333, 56] width 137 height 16
type input "(Mr.) Cooks Corner, LLC (This Trading Card/Gaming Business never got off the gr…"
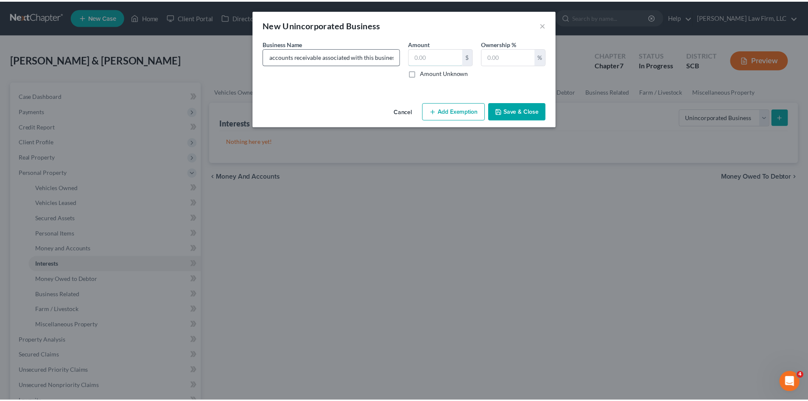
scroll to position [0, 0]
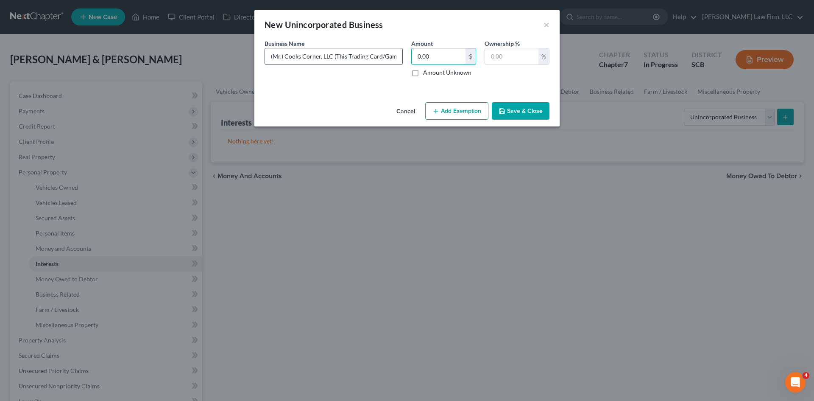
type input "0.00"
type input "100"
click at [503, 110] on polyline "button" at bounding box center [502, 109] width 2 height 1
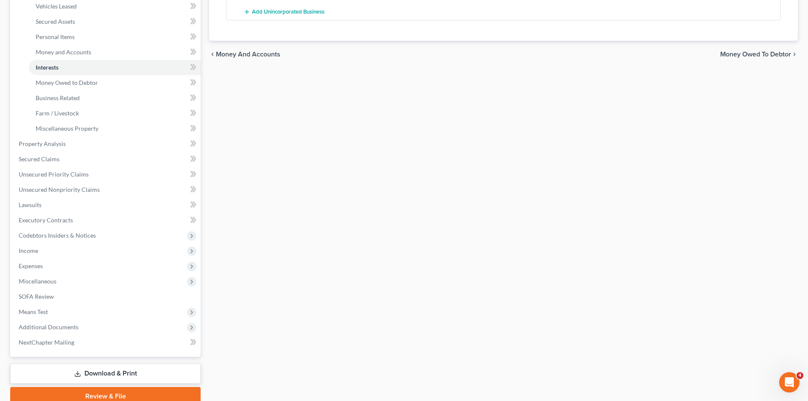
scroll to position [212, 0]
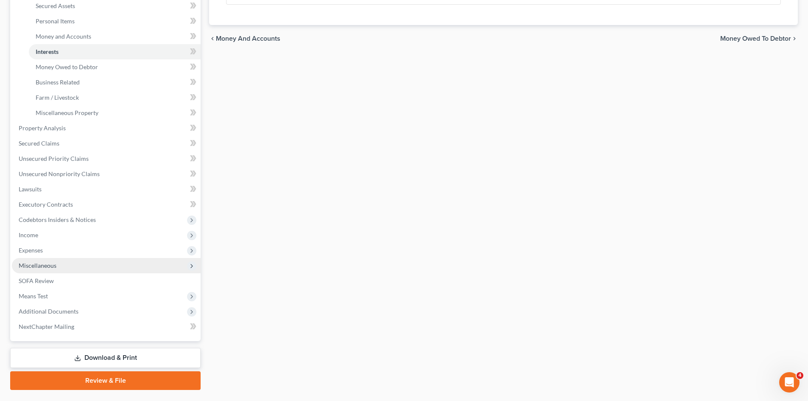
click at [40, 266] on span "Miscellaneous" at bounding box center [38, 265] width 38 height 7
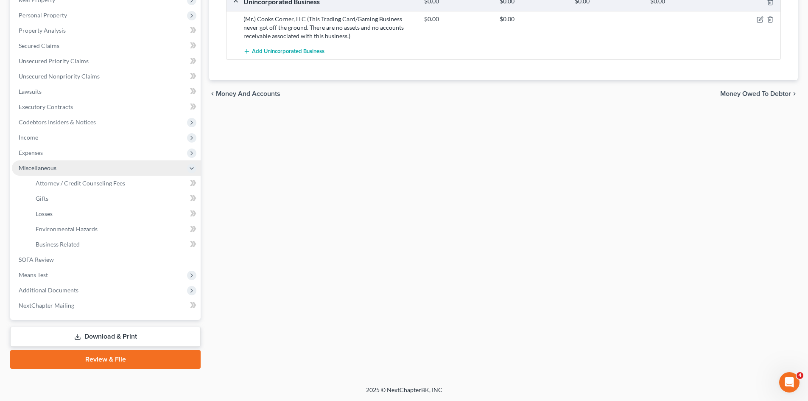
scroll to position [157, 0]
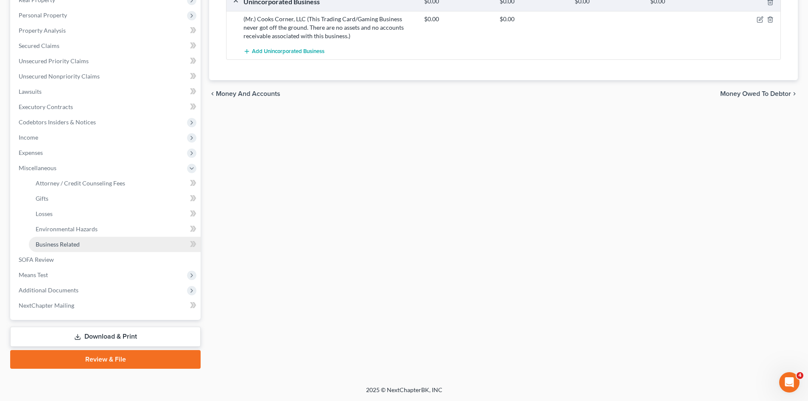
click at [59, 247] on span "Business Related" at bounding box center [58, 243] width 44 height 7
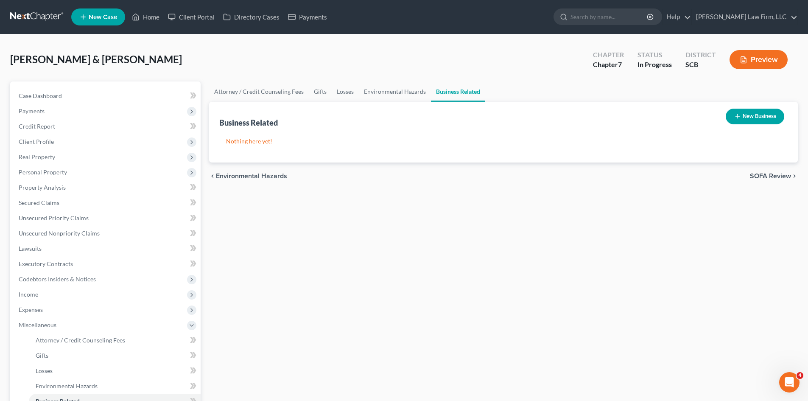
click at [746, 114] on button "New Business" at bounding box center [755, 117] width 59 height 16
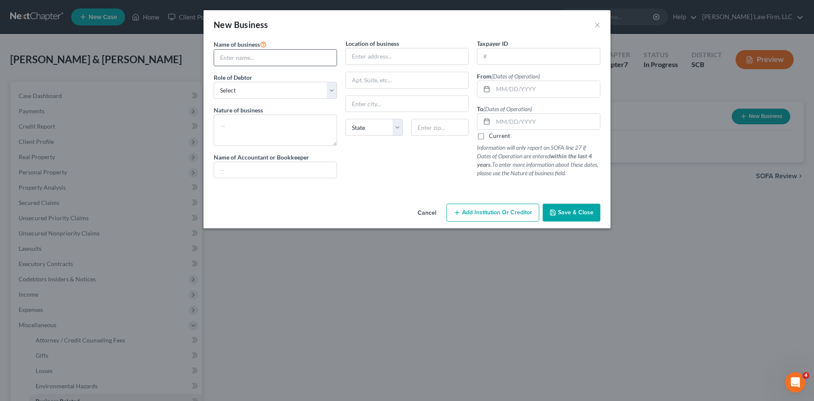
click at [253, 56] on input "text" at bounding box center [275, 58] width 123 height 16
type input "c"
type input "Cooks Corner, LLC"
click at [293, 90] on select "Select A member of a limited liability company (LLC) or limited liability partn…" at bounding box center [275, 90] width 123 height 17
select select "member"
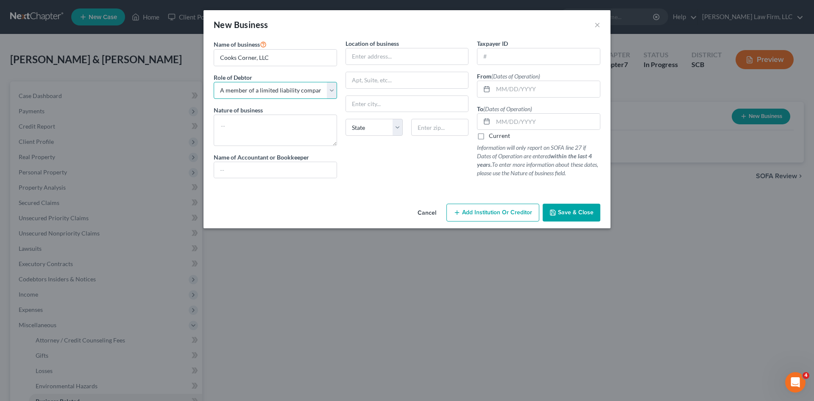
click at [214, 82] on select "Select A member of a limited liability company (LLC) or limited liability partn…" at bounding box center [275, 90] width 123 height 17
click at [261, 124] on textarea at bounding box center [275, 130] width 123 height 31
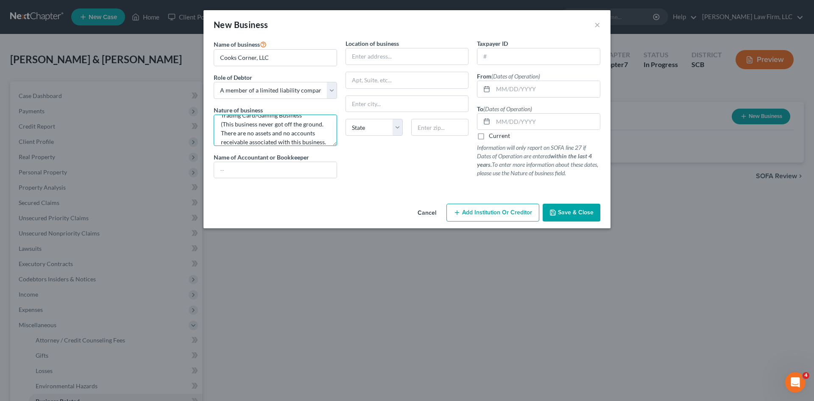
scroll to position [20, 0]
type textarea "Trading Card/Gaming Business (This business never got off the ground. There are…"
click at [416, 55] on input "text" at bounding box center [407, 56] width 123 height 16
type input "2109 Poinsette Way"
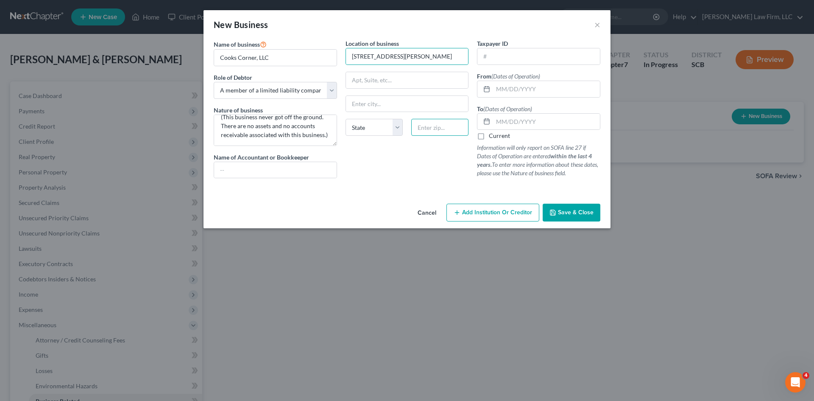
click at [442, 131] on input "text" at bounding box center [439, 127] width 57 height 17
type input "31322"
type input "Pooler"
select select "10"
click at [499, 58] on input "text" at bounding box center [539, 56] width 123 height 16
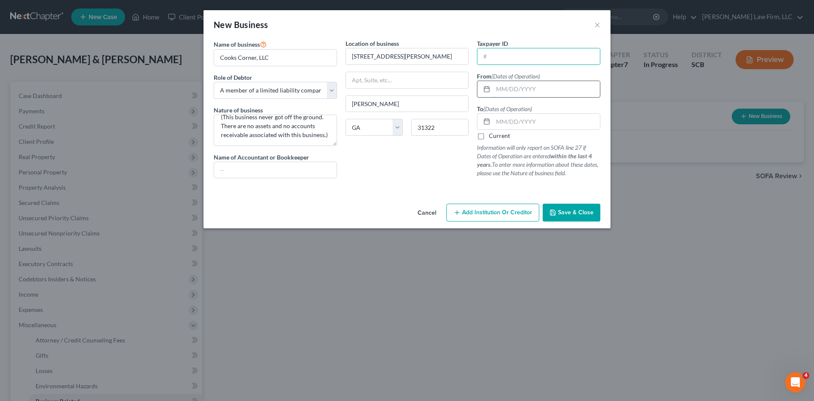
drag, startPoint x: 493, startPoint y: 89, endPoint x: 503, endPoint y: 92, distance: 10.6
click at [494, 90] on input "text" at bounding box center [546, 89] width 107 height 16
type input "07/01/2023"
type input "07/31/2023"
click at [564, 215] on span "Save & Close" at bounding box center [576, 212] width 36 height 7
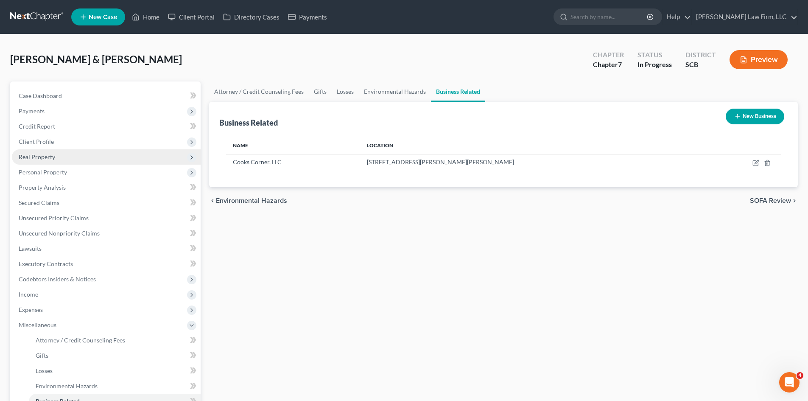
drag, startPoint x: 48, startPoint y: 155, endPoint x: 48, endPoint y: 160, distance: 5.2
click at [48, 155] on span "Real Property" at bounding box center [37, 156] width 36 height 7
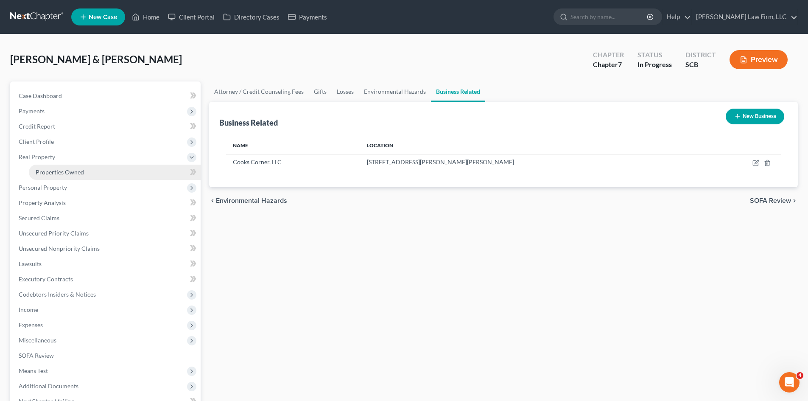
click at [48, 170] on span "Properties Owned" at bounding box center [60, 171] width 48 height 7
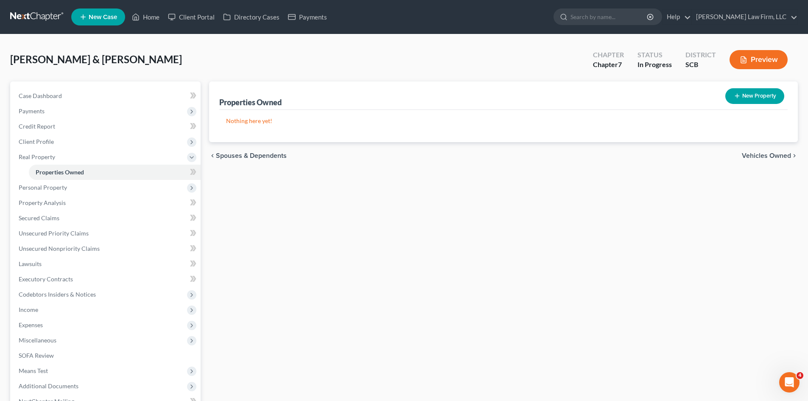
click at [745, 154] on span "Vehicles Owned" at bounding box center [766, 155] width 49 height 7
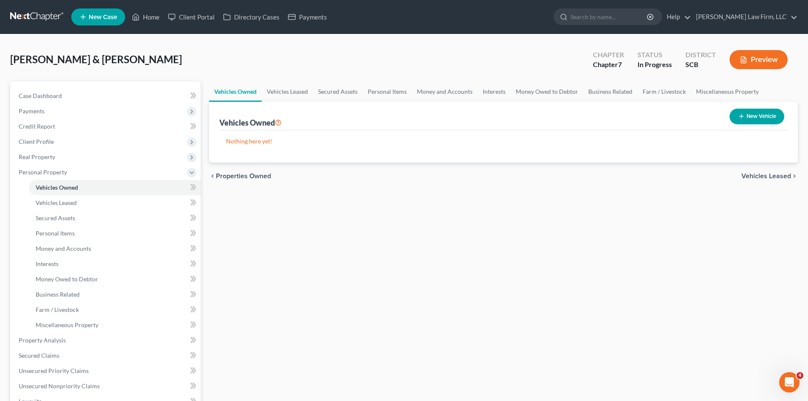
click at [763, 114] on button "New Vehicle" at bounding box center [757, 117] width 55 height 16
select select "0"
select select "2"
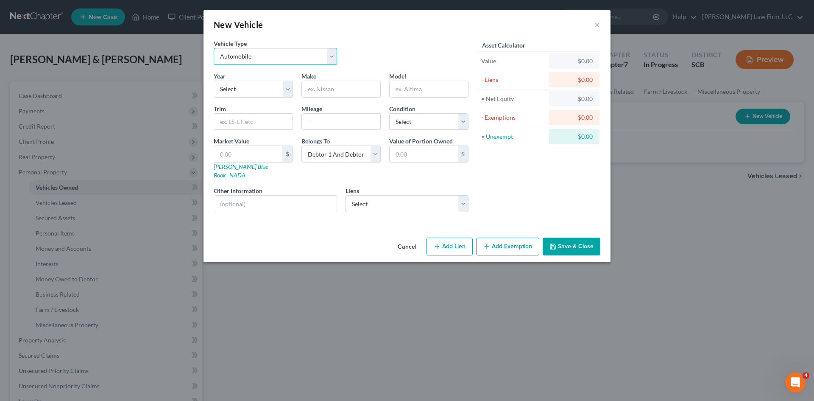
click at [266, 56] on select "Select Automobile Truck Trailer Watercraft Aircraft Motor Home Atv Other Vehicle" at bounding box center [275, 56] width 123 height 17
drag, startPoint x: 265, startPoint y: 60, endPoint x: 260, endPoint y: 83, distance: 24.0
click at [265, 60] on select "Select Automobile Truck Trailer Watercraft Aircraft Motor Home Atv Other Vehicle" at bounding box center [275, 56] width 123 height 17
click at [258, 87] on select "Select 2026 2025 2024 2023 2022 2021 2020 2019 2018 2017 2016 2015 2014 2013 20…" at bounding box center [253, 89] width 79 height 17
select select "6"
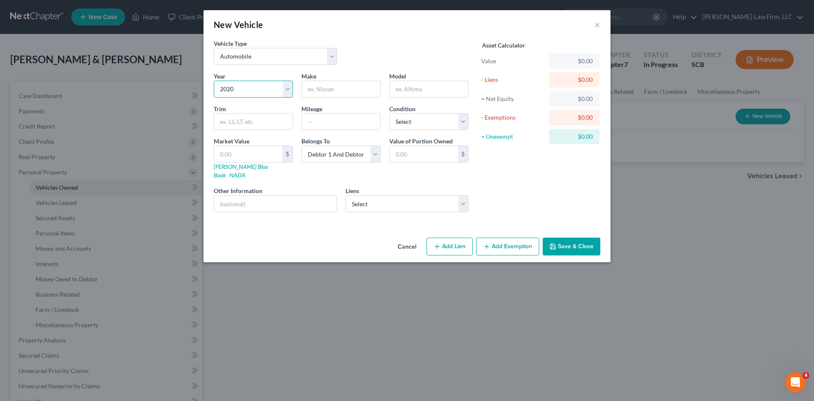
click at [214, 81] on select "Select 2026 2025 2024 2023 2022 2021 2020 2019 2018 2017 2016 2015 2014 2013 20…" at bounding box center [253, 89] width 79 height 17
click at [330, 93] on input "text" at bounding box center [341, 89] width 78 height 16
type input "Nissan"
type input "Altima"
type input "125,683"
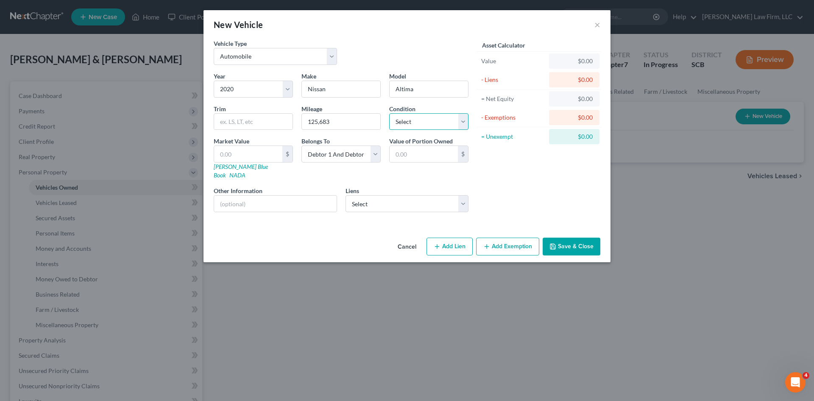
click at [451, 118] on select "Select Excellent Very Good Good Fair Poor" at bounding box center [428, 121] width 79 height 17
click at [389, 113] on select "Select Excellent Very Good Good Fair Poor" at bounding box center [428, 121] width 79 height 17
drag, startPoint x: 419, startPoint y: 121, endPoint x: 421, endPoint y: 129, distance: 8.2
click at [420, 121] on select "Select Excellent Very Good Good Fair Poor" at bounding box center [428, 121] width 79 height 17
select select "2"
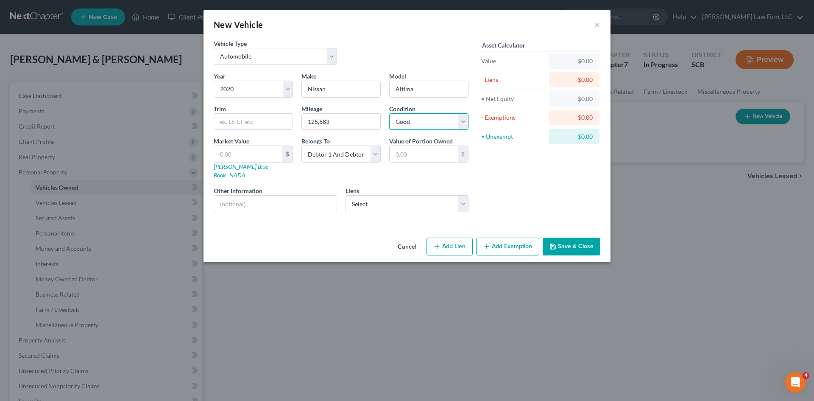
click at [389, 113] on select "Select Excellent Very Good Good Fair Poor" at bounding box center [428, 121] width 79 height 17
click at [420, 195] on select "Select Navy Fcu - $41,526.00 Pnc Bank - $16,229.00" at bounding box center [407, 203] width 123 height 17
select select "1"
click at [346, 195] on select "Select Navy Fcu - $41,526.00 Pnc Bank - $16,229.00" at bounding box center [407, 203] width 123 height 17
select select
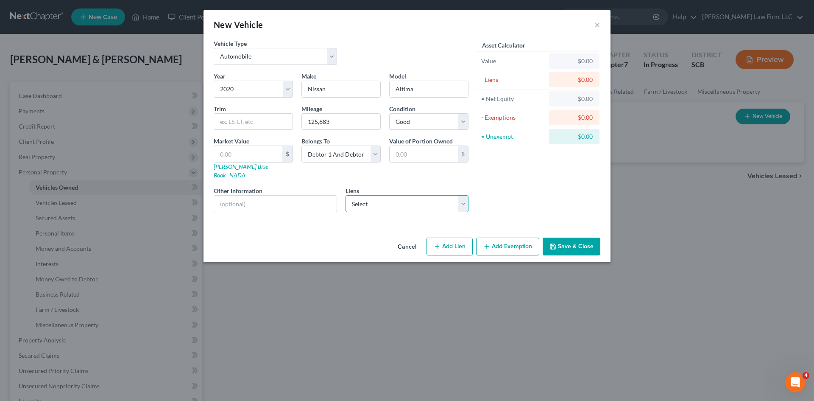
select select "36"
select select "0"
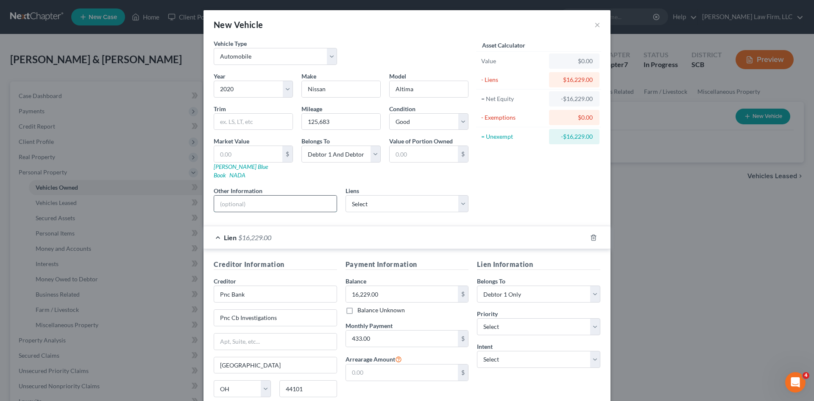
click at [292, 197] on input "text" at bounding box center [275, 204] width 123 height 16
type input "VIN:"
click at [520, 204] on div "Asset Calculator Value $0.00 - Liens $16,229.00 = Net Equity -$16,229.00 - Exem…" at bounding box center [539, 129] width 132 height 180
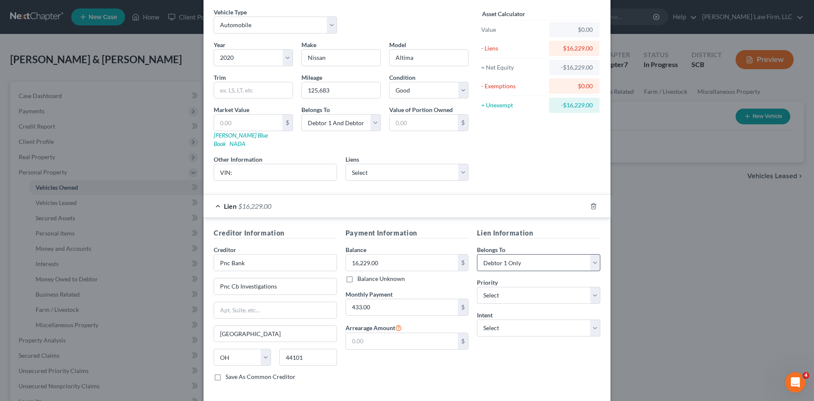
scroll to position [63, 0]
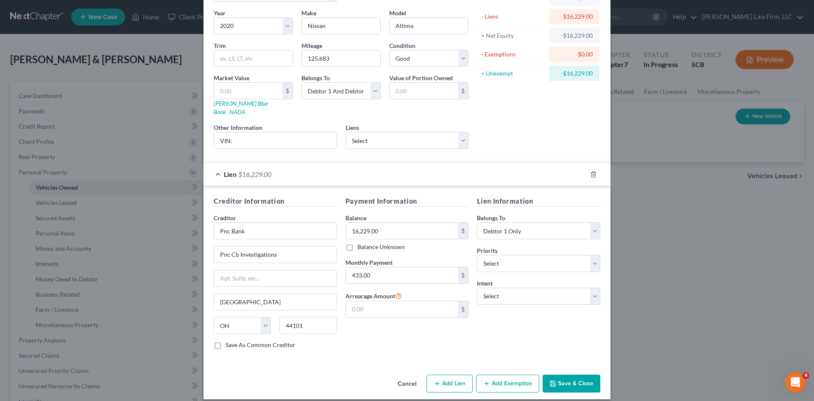
click at [581, 377] on button "Save & Close" at bounding box center [572, 384] width 58 height 18
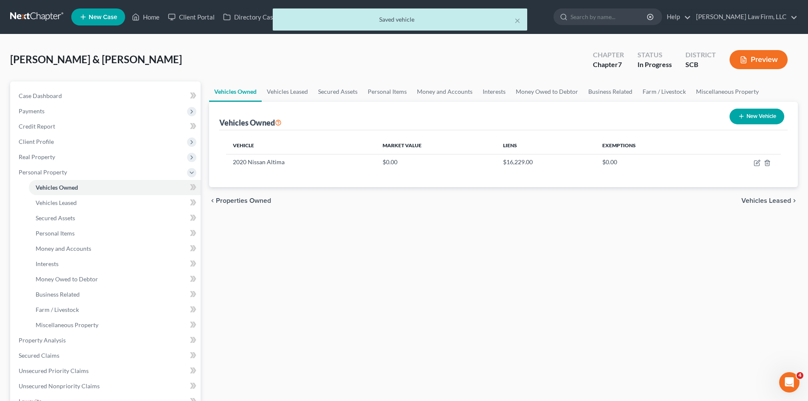
click at [760, 121] on button "New Vehicle" at bounding box center [757, 117] width 55 height 16
select select "0"
select select "2"
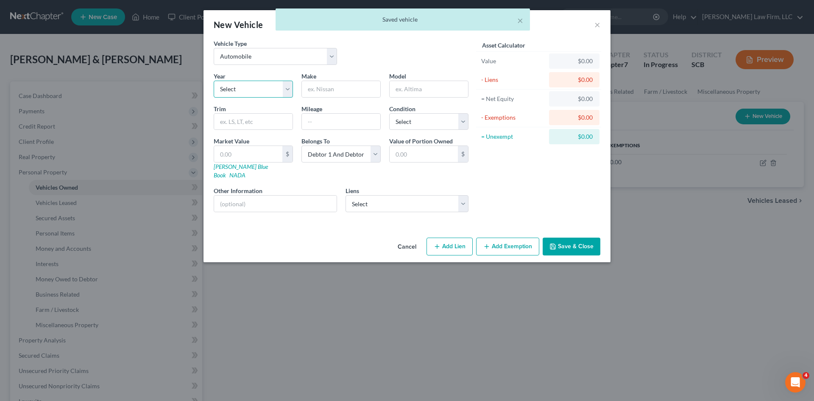
click at [258, 91] on select "Select 2026 2025 2024 2023 2022 2021 2020 2019 2018 2017 2016 2015 2014 2013 20…" at bounding box center [253, 89] width 79 height 17
select select "2"
click at [214, 81] on select "Select 2026 2025 2024 2023 2022 2021 2020 2019 2018 2017 2016 2015 2014 2013 20…" at bounding box center [253, 89] width 79 height 17
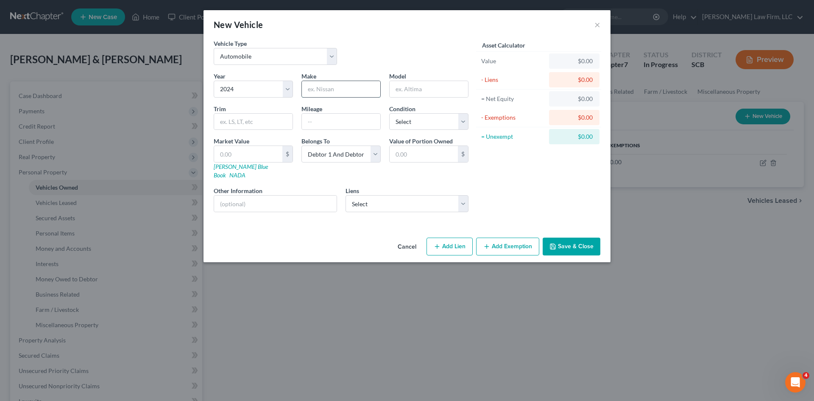
click at [322, 91] on input "text" at bounding box center [341, 89] width 78 height 16
type input "Nissan"
click at [404, 95] on input "text" at bounding box center [429, 89] width 78 height 16
type input "Rogue"
click at [349, 124] on input "text" at bounding box center [341, 122] width 78 height 16
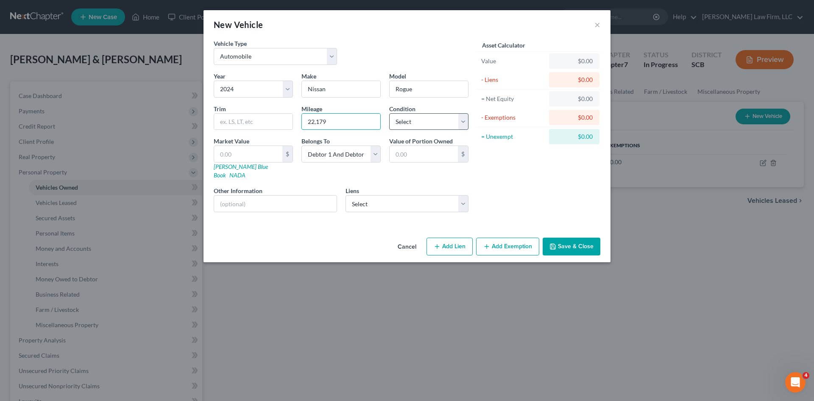
type input "22,179"
click at [416, 128] on select "Select Excellent Very Good Good Fair Poor" at bounding box center [428, 121] width 79 height 17
select select "1"
click at [389, 113] on select "Select Excellent Very Good Good Fair Poor" at bounding box center [428, 121] width 79 height 17
click at [264, 196] on input "text" at bounding box center [275, 204] width 123 height 16
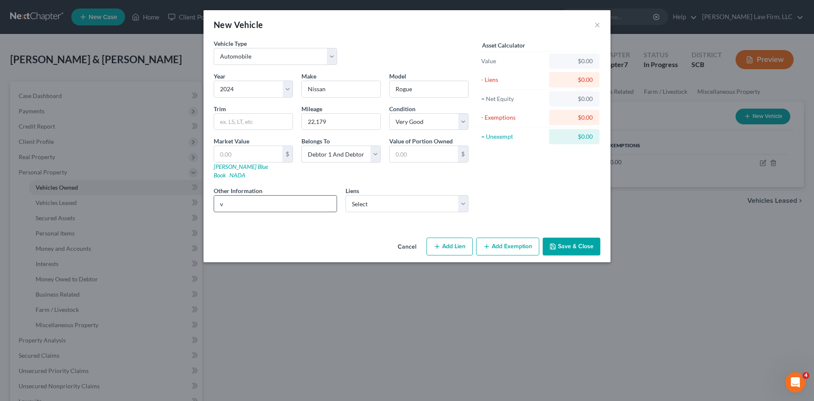
type input "VIN:"
drag, startPoint x: 355, startPoint y: 196, endPoint x: 357, endPoint y: 203, distance: 6.9
click at [355, 196] on select "Select Navy Fcu - $41,526.00" at bounding box center [407, 203] width 123 height 17
select select "48"
select select "1"
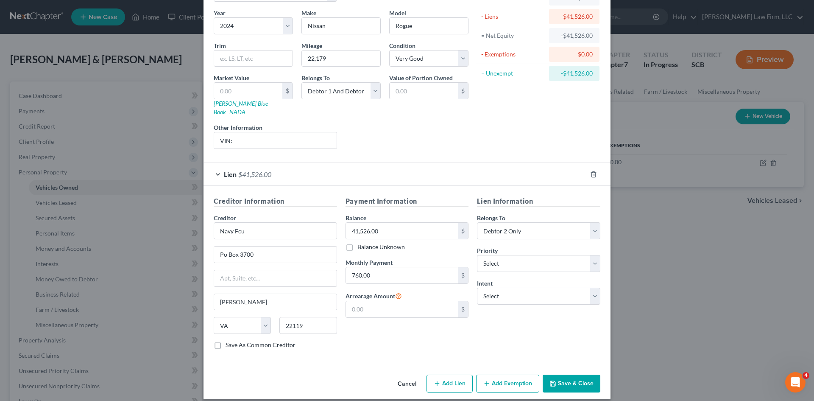
click at [580, 375] on button "Save & Close" at bounding box center [572, 384] width 58 height 18
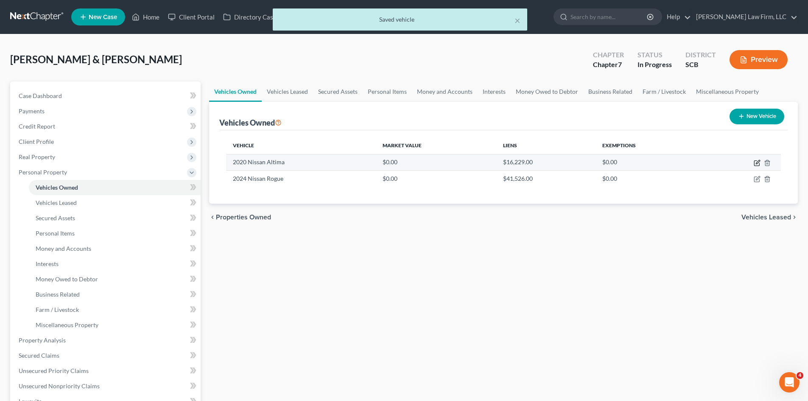
click at [757, 162] on icon "button" at bounding box center [758, 162] width 4 height 4
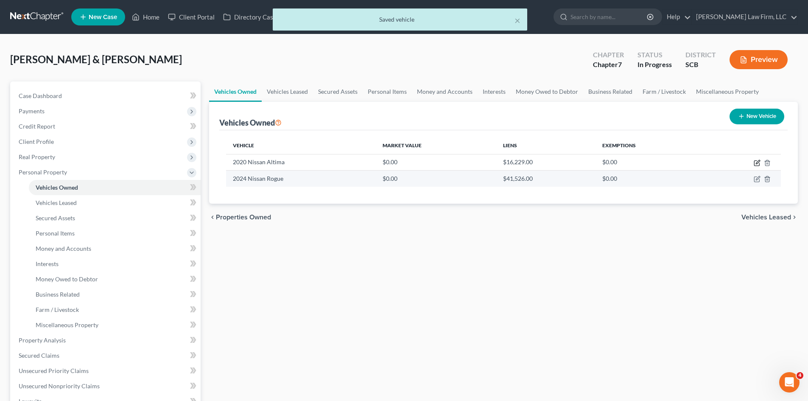
select select "0"
select select "6"
select select "2"
select select "36"
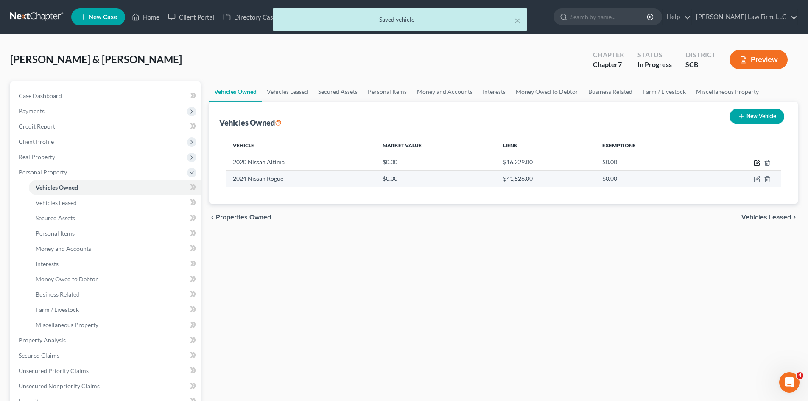
select select "0"
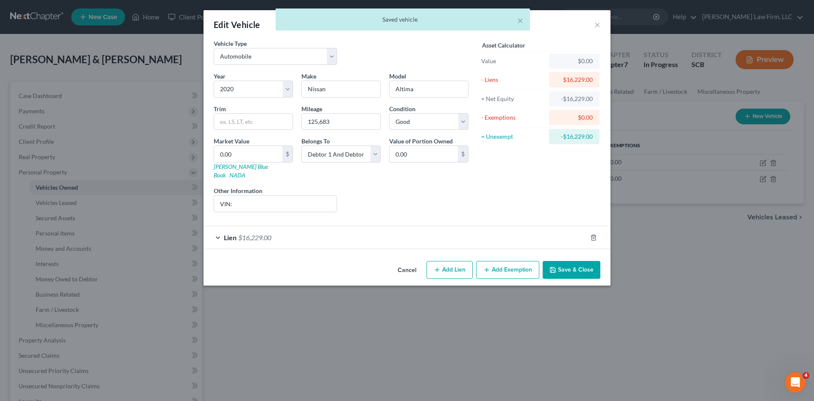
click at [337, 226] on div "Lien $16,229.00" at bounding box center [395, 237] width 383 height 22
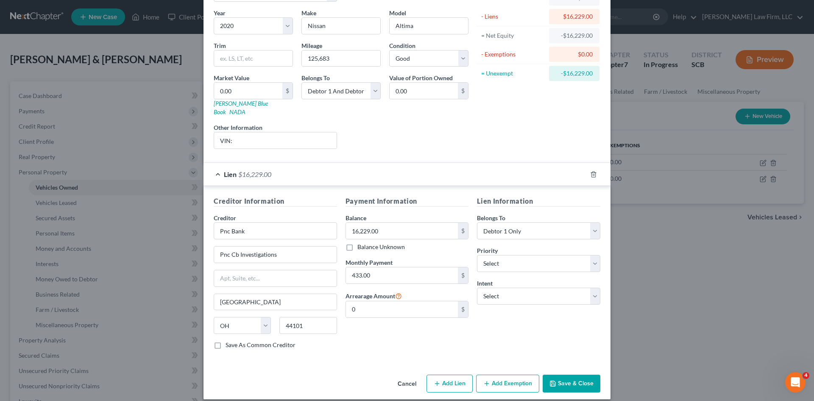
click at [509, 376] on button "Add Exemption" at bounding box center [507, 384] width 63 height 18
select select "2"
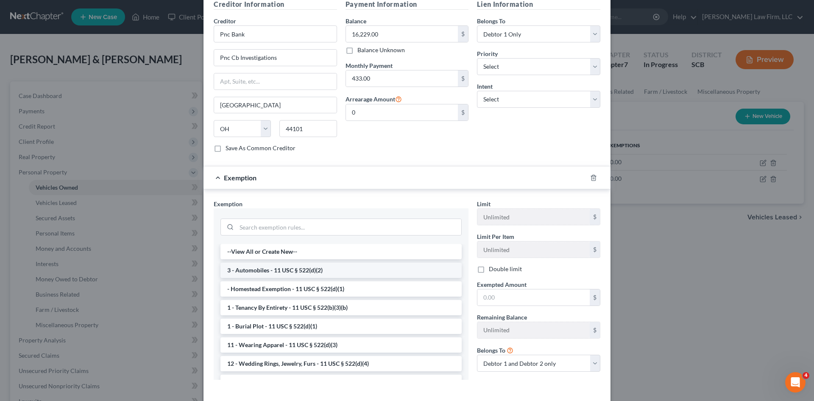
scroll to position [291, 0]
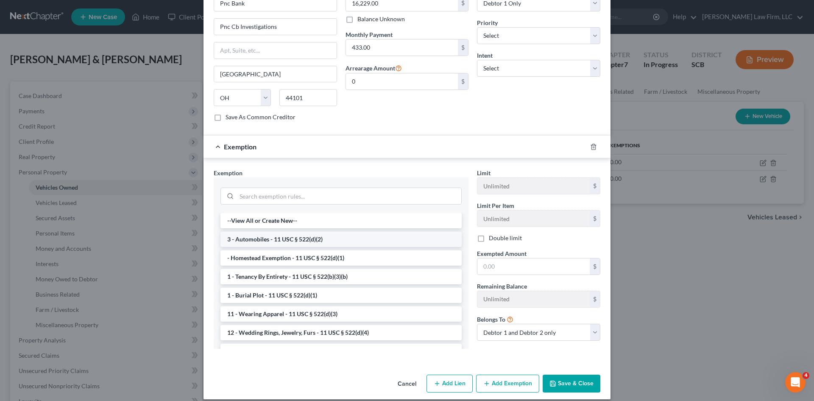
click at [266, 232] on li "3 - Automobiles - 11 USC § 522(d)(2)" at bounding box center [341, 239] width 241 height 15
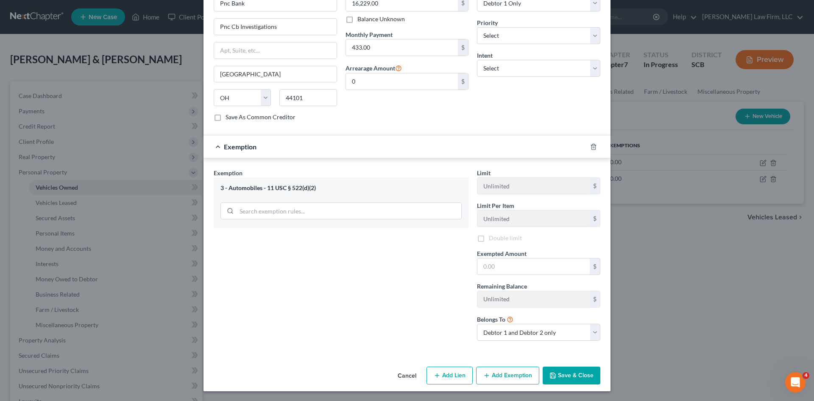
scroll to position [283, 0]
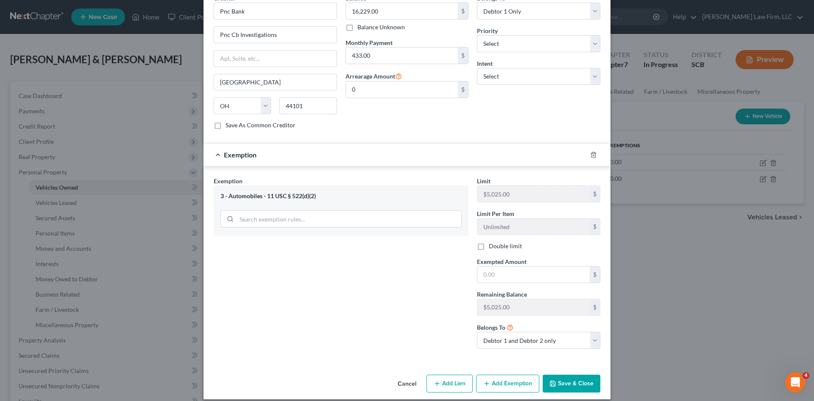
click at [489, 242] on label "Double limit" at bounding box center [505, 246] width 33 height 8
click at [492, 242] on input "Double limit" at bounding box center [495, 245] width 6 height 6
checkbox input "true"
drag, startPoint x: 497, startPoint y: 265, endPoint x: 510, endPoint y: 271, distance: 14.6
click at [497, 266] on input "text" at bounding box center [534, 274] width 112 height 16
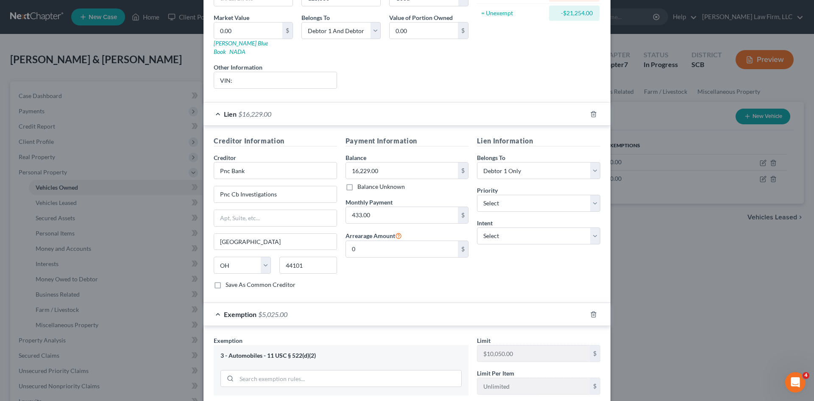
scroll to position [113, 0]
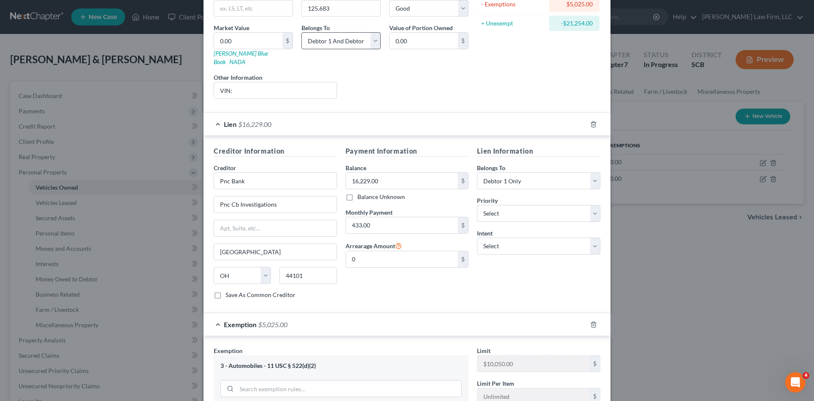
type input "5,025"
click at [341, 44] on select "Select Debtor 1 Only Debtor 2 Only Debtor 1 And Debtor 2 Only At Least One Of T…" at bounding box center [341, 40] width 79 height 17
select select "0"
click at [302, 32] on select "Select Debtor 1 Only Debtor 2 Only Debtor 1 And Debtor 2 Only At Least One Of T…" at bounding box center [341, 40] width 79 height 17
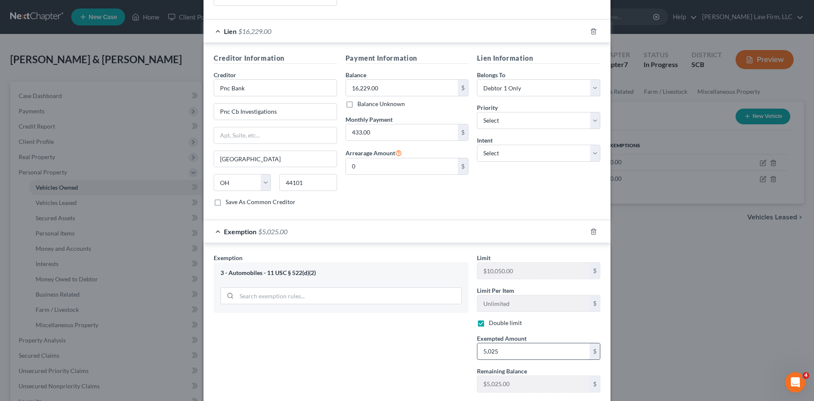
scroll to position [283, 0]
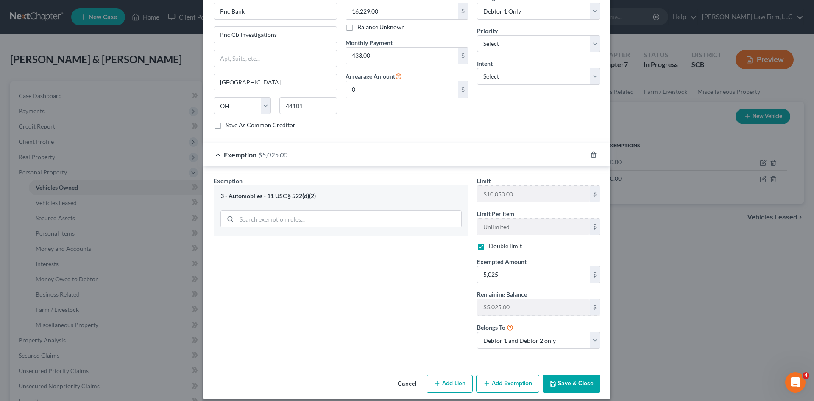
click at [562, 375] on button "Save & Close" at bounding box center [572, 384] width 58 height 18
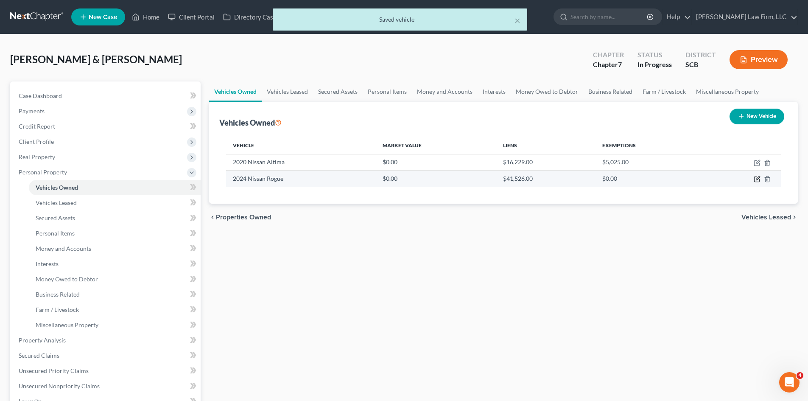
click at [755, 180] on icon "button" at bounding box center [757, 179] width 7 height 7
select select "0"
select select "2"
select select "1"
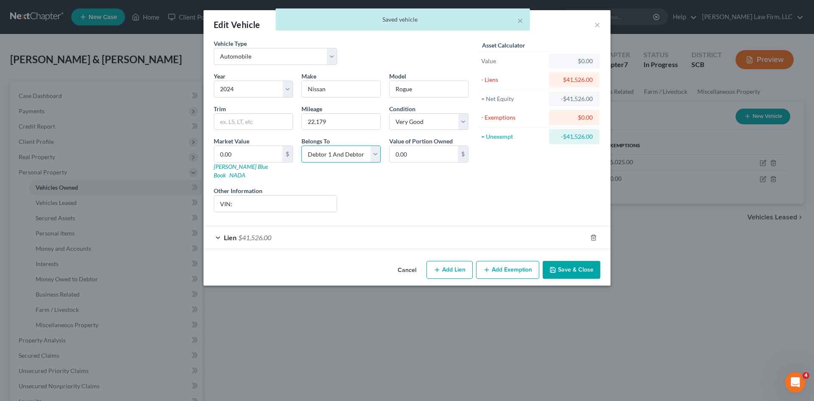
click at [367, 153] on select "Select Debtor 1 Only Debtor 2 Only Debtor 1 And Debtor 2 Only At Least One Of T…" at bounding box center [341, 153] width 79 height 17
select select "1"
click at [302, 145] on select "Select Debtor 1 Only Debtor 2 Only Debtor 1 And Debtor 2 Only At Least One Of T…" at bounding box center [341, 153] width 79 height 17
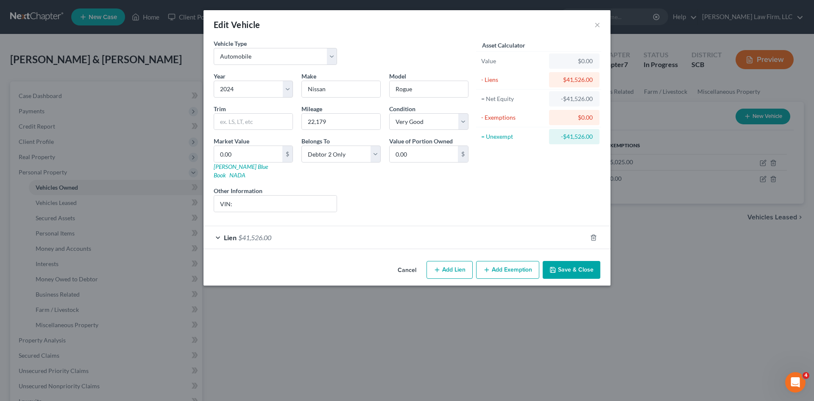
click at [504, 267] on button "Add Exemption" at bounding box center [507, 270] width 63 height 18
select select "2"
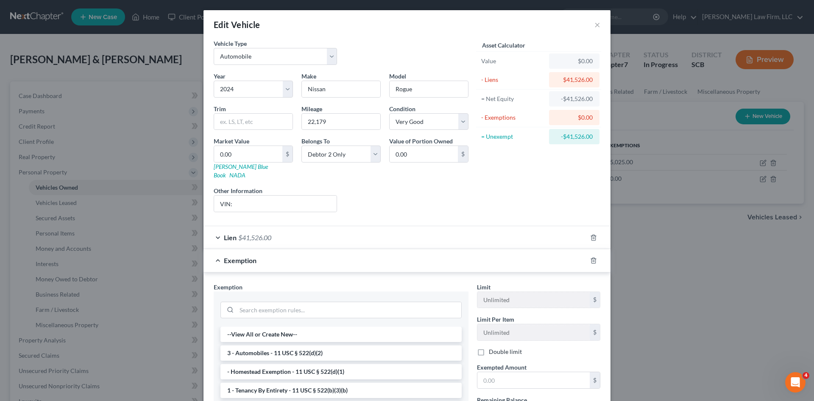
drag, startPoint x: 301, startPoint y: 341, endPoint x: 428, endPoint y: 363, distance: 128.6
click at [301, 345] on li "3 - Automobiles - 11 USC § 522(d)(2)" at bounding box center [341, 352] width 241 height 15
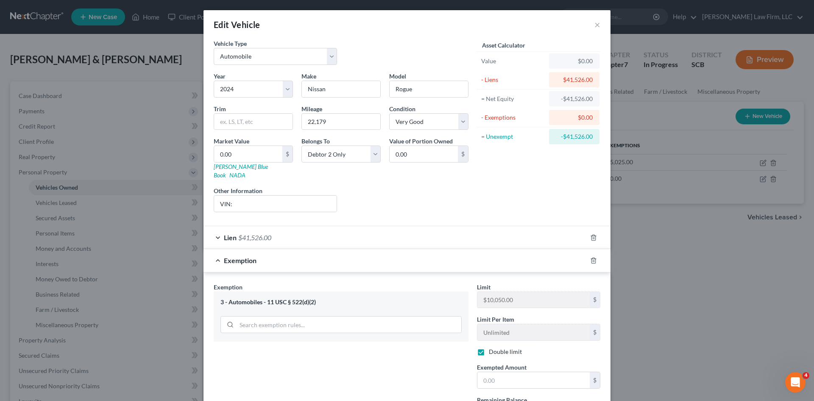
checkbox input "true"
click at [494, 372] on input "text" at bounding box center [534, 380] width 112 height 16
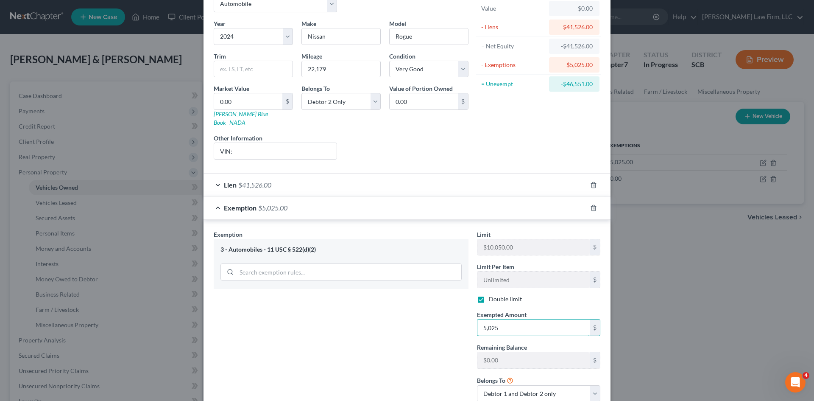
scroll to position [106, 0]
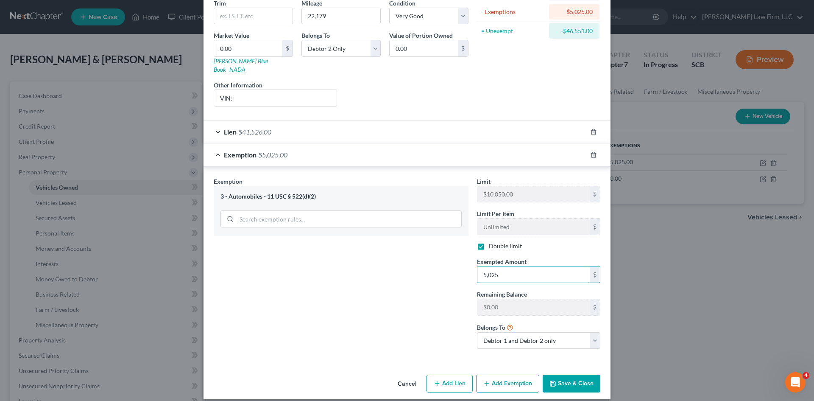
type input "5,025"
click at [581, 379] on button "Save & Close" at bounding box center [572, 384] width 58 height 18
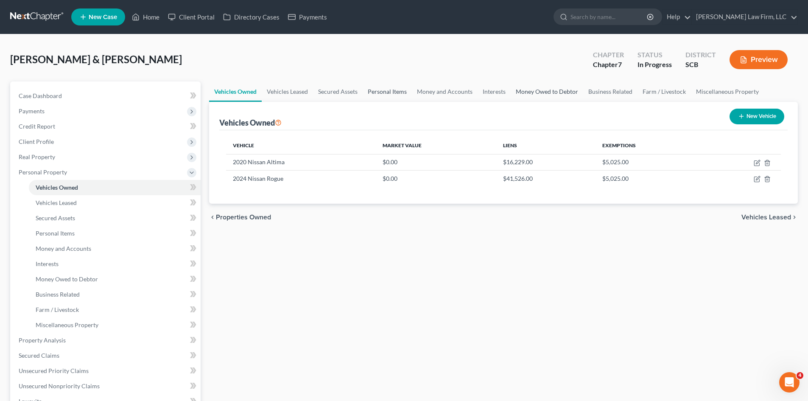
drag, startPoint x: 379, startPoint y: 94, endPoint x: 526, endPoint y: 100, distance: 147.7
click at [379, 94] on link "Personal Items" at bounding box center [387, 91] width 49 height 20
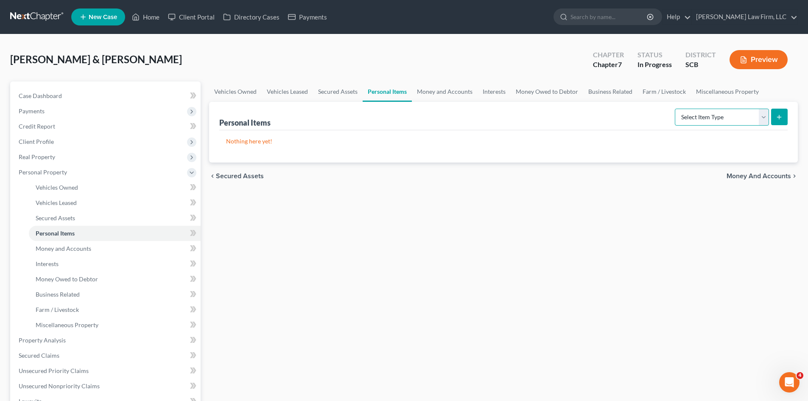
click at [705, 117] on select "Select Item Type Clothing Collectibles Of Value Electronics Firearms Household …" at bounding box center [722, 117] width 94 height 17
select select "electronics"
click at [676, 109] on select "Select Item Type Clothing Collectibles Of Value Electronics Firearms Household …" at bounding box center [722, 117] width 94 height 17
click at [776, 119] on icon "submit" at bounding box center [779, 117] width 7 height 7
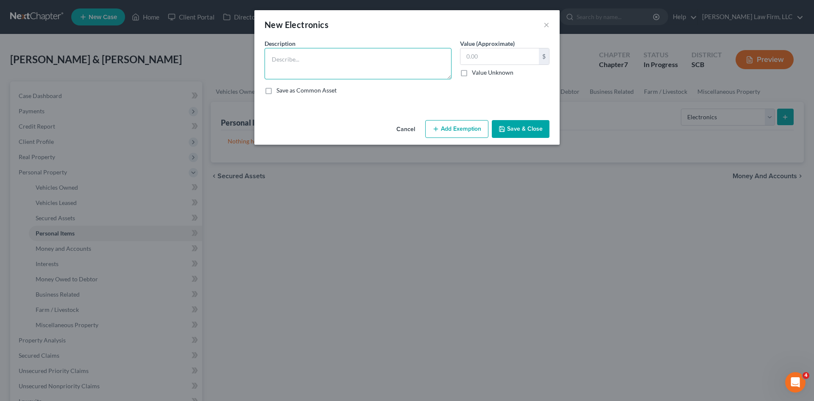
click at [369, 70] on textarea at bounding box center [358, 63] width 187 height 31
click at [346, 68] on textarea "(Mrs.) MacBook ($150) (Mrs.) iPhone 14 Pro ($350) (Mr.) iPhone 16 Pro ($450)" at bounding box center [358, 63] width 187 height 31
click at [324, 78] on textarea "(Mrs.) MacBook ($150) (Mrs.) iPhone 14 Pro ($350) (Mrs.) Kindle Paper (Mr.) iPh…" at bounding box center [358, 63] width 187 height 31
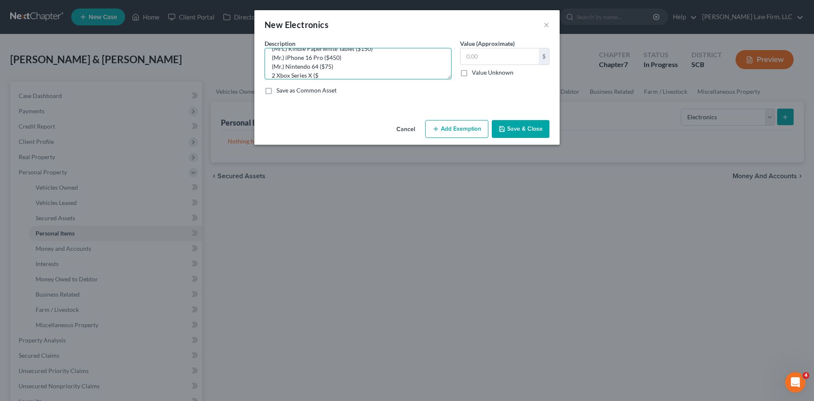
click at [330, 77] on textarea "(Mrs.) MacBook ($150) (Mrs.) iPhone 14 Pro ($350) (Mrs.) Kindle Paperwhite Tabl…" at bounding box center [358, 63] width 187 height 31
type textarea "(Mrs.) MacBook ($150) (Mrs.) iPhone 14 Pro ($350) (Mrs.) Kindle Paperwhite Tabl…"
click at [435, 75] on textarea "(Mrs.) MacBook ($150) (Mrs.) iPhone 14 Pro ($350) (Mrs.) Kindle Paperwhite Tabl…" at bounding box center [358, 63] width 187 height 31
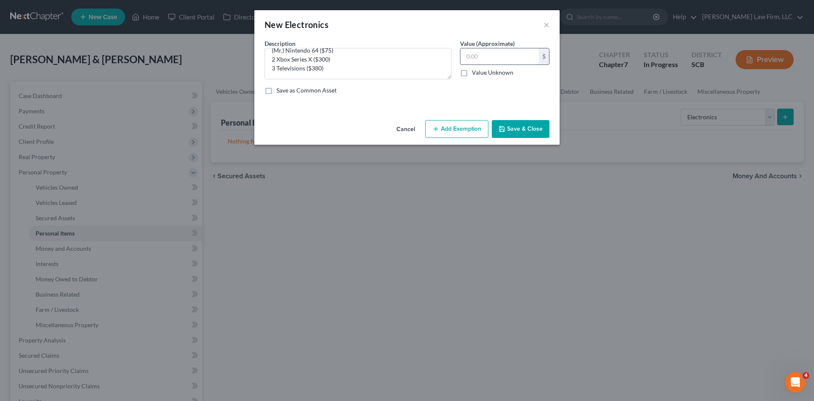
click at [502, 57] on input "text" at bounding box center [500, 56] width 78 height 16
type input "1,850"
click at [476, 132] on button "Add Exemption" at bounding box center [456, 129] width 63 height 18
select select "2"
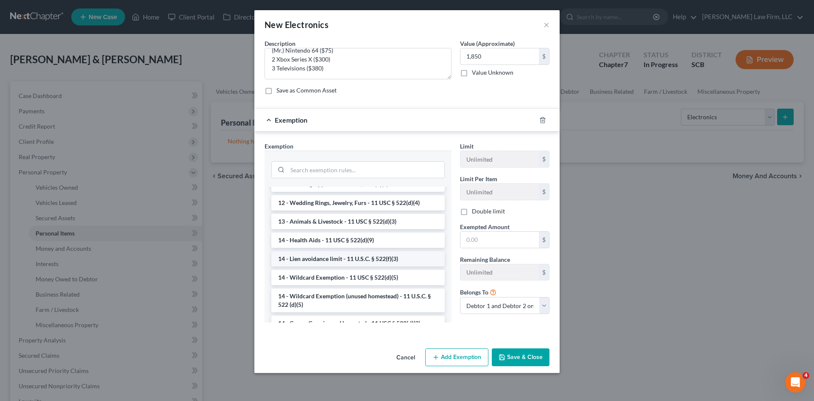
scroll to position [0, 0]
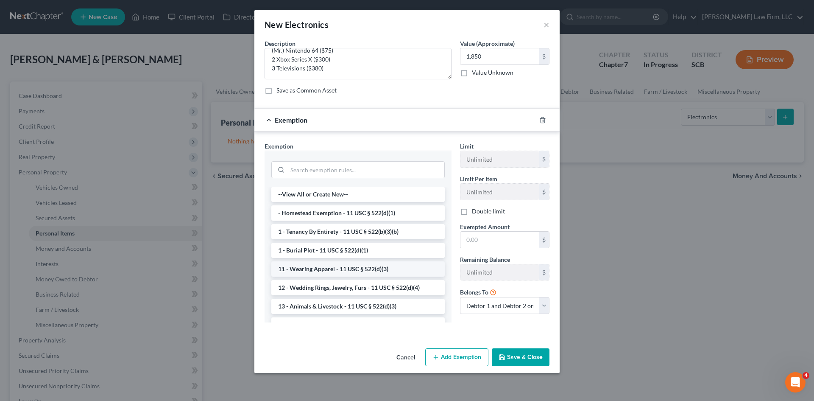
click at [328, 267] on li "11 - Wearing Apparel - 11 USC § 522(d)(3)" at bounding box center [357, 268] width 173 height 15
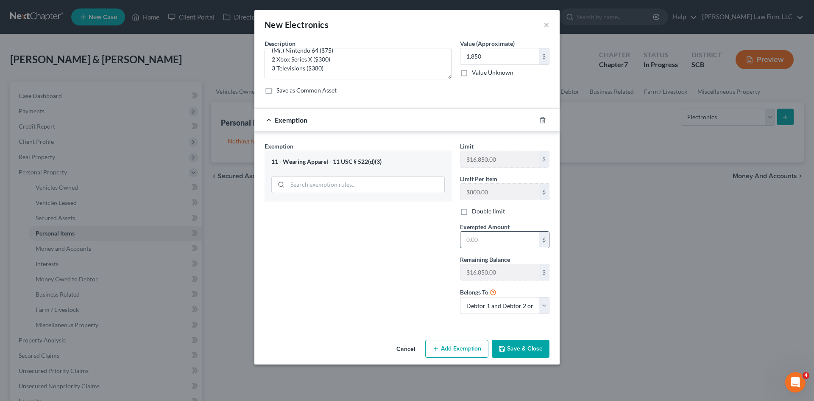
click at [495, 237] on input "text" at bounding box center [500, 240] width 78 height 16
type input "1,850"
click at [520, 354] on button "Save & Close" at bounding box center [521, 349] width 58 height 18
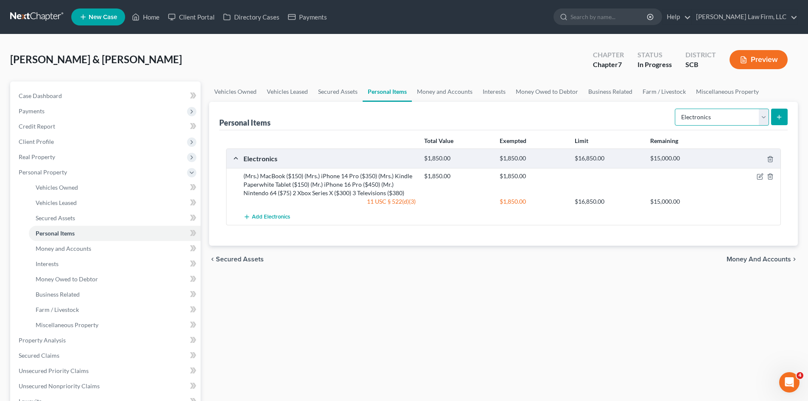
click at [729, 124] on select "Select Item Type Clothing Collectibles Of Value Electronics Firearms Household …" at bounding box center [722, 117] width 94 height 17
select select "clothing"
click at [676, 109] on select "Select Item Type Clothing Collectibles Of Value Electronics Firearms Household …" at bounding box center [722, 117] width 94 height 17
click at [781, 121] on button "submit" at bounding box center [779, 117] width 17 height 17
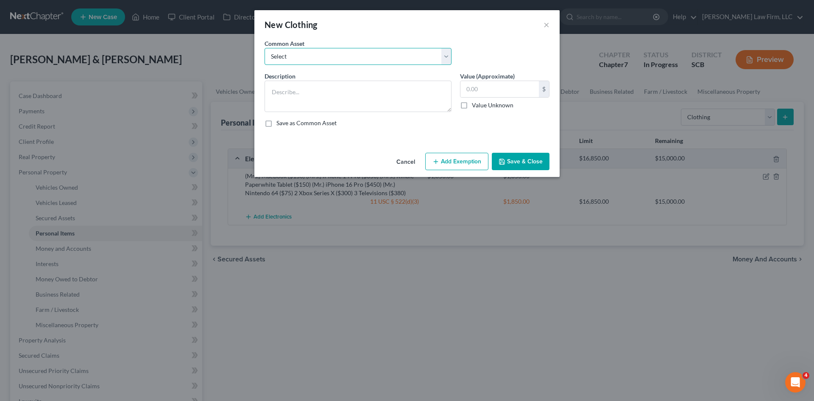
drag, startPoint x: 315, startPoint y: 53, endPoint x: 305, endPoint y: 61, distance: 12.7
click at [315, 53] on select "Select Clothing and Personal Items Clothing and Personal Items Personal Items C…" at bounding box center [358, 56] width 187 height 17
select select "3"
click at [265, 48] on select "Select Clothing and Personal Items Clothing and Personal Items Personal Items C…" at bounding box center [358, 56] width 187 height 17
type textarea "(Mrs.) Personal Items Clothing"
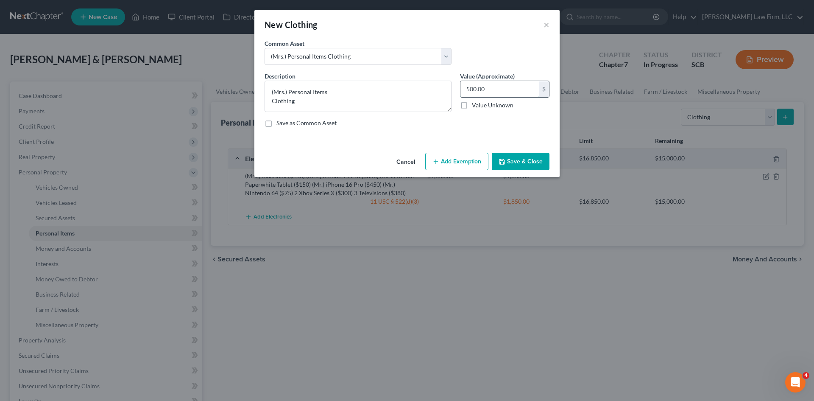
click at [467, 88] on input "500.00" at bounding box center [500, 89] width 78 height 16
type input "600"
click at [458, 161] on button "Add Exemption" at bounding box center [456, 162] width 63 height 18
select select "2"
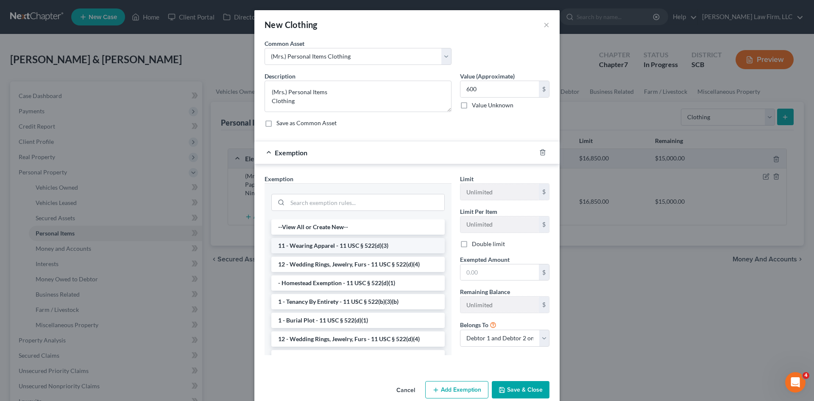
click at [327, 247] on li "11 - Wearing Apparel - 11 USC § 522(d)(3)" at bounding box center [357, 245] width 173 height 15
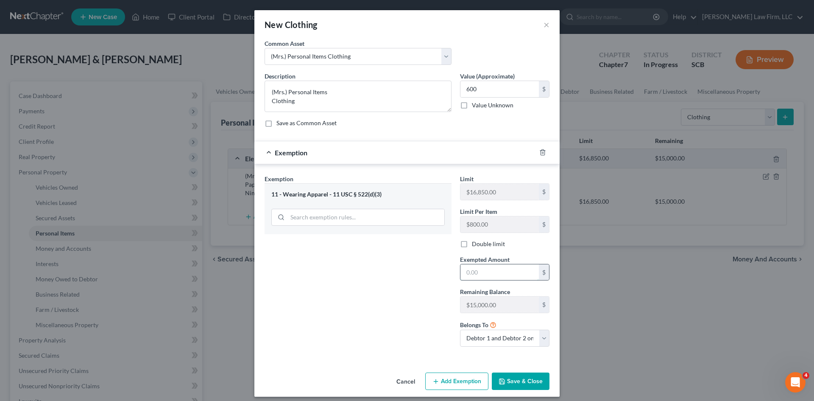
click at [488, 274] on input "text" at bounding box center [500, 272] width 78 height 16
type input "600"
drag, startPoint x: 464, startPoint y: 245, endPoint x: 501, endPoint y: 313, distance: 77.4
click at [472, 245] on label "Double limit" at bounding box center [488, 244] width 33 height 8
click at [475, 245] on input "Double limit" at bounding box center [478, 243] width 6 height 6
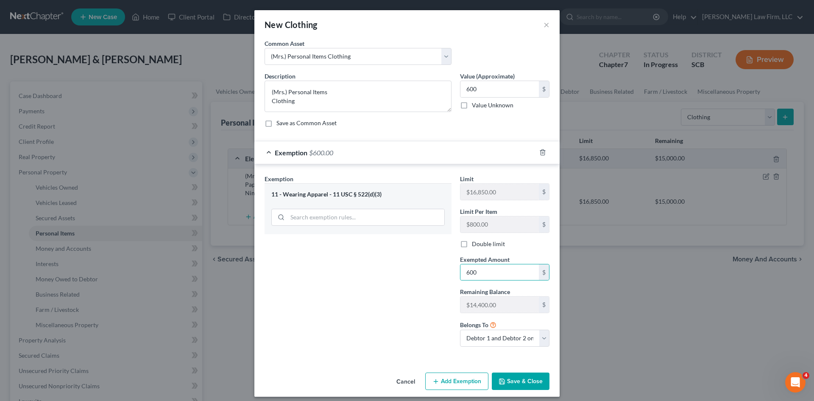
checkbox input "true"
drag, startPoint x: 526, startPoint y: 377, endPoint x: 807, endPoint y: 230, distance: 317.6
click at [526, 377] on button "Save & Close" at bounding box center [521, 381] width 58 height 18
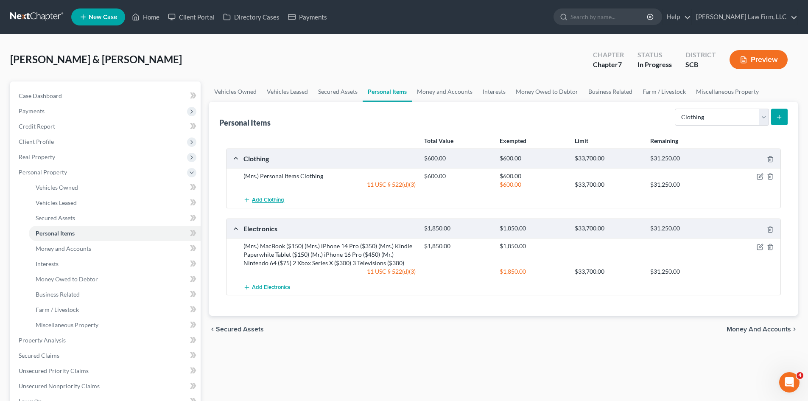
click at [275, 196] on button "Add Clothing" at bounding box center [263, 200] width 41 height 16
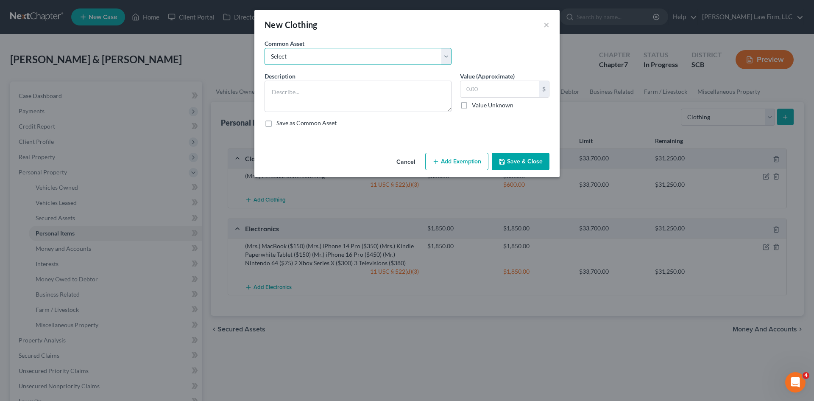
click at [296, 60] on select "Select Clothing and Personal Items Clothing and Personal Items Personal Items C…" at bounding box center [358, 56] width 187 height 17
select select "4"
click at [265, 48] on select "Select Clothing and Personal Items Clothing and Personal Items Personal Items C…" at bounding box center [358, 56] width 187 height 17
type textarea "(Mr.) Personal Items Clothing"
click at [509, 92] on input "250.00" at bounding box center [500, 89] width 78 height 16
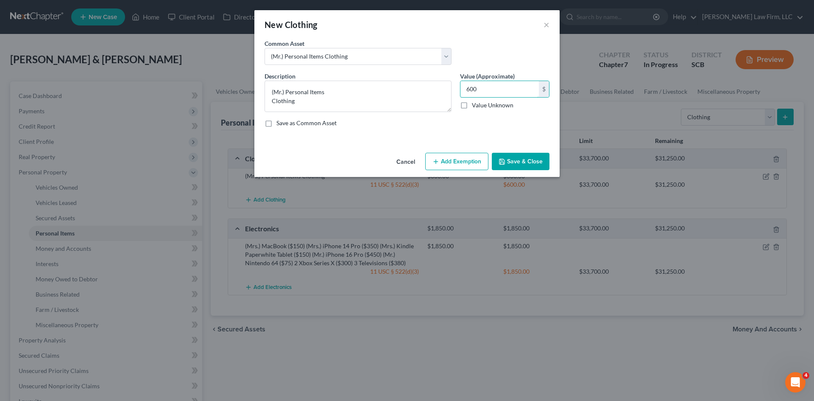
type input "600"
click at [466, 164] on button "Add Exemption" at bounding box center [456, 162] width 63 height 18
select select "2"
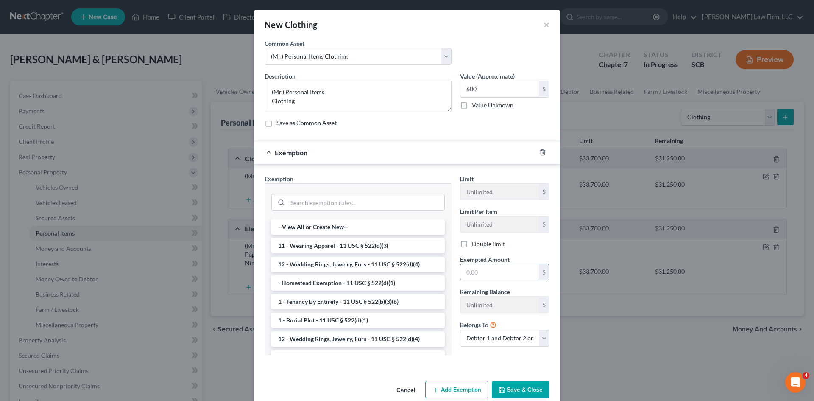
drag, startPoint x: 299, startPoint y: 247, endPoint x: 461, endPoint y: 268, distance: 163.0
click at [301, 247] on li "11 - Wearing Apparel - 11 USC § 522(d)(3)" at bounding box center [357, 245] width 173 height 15
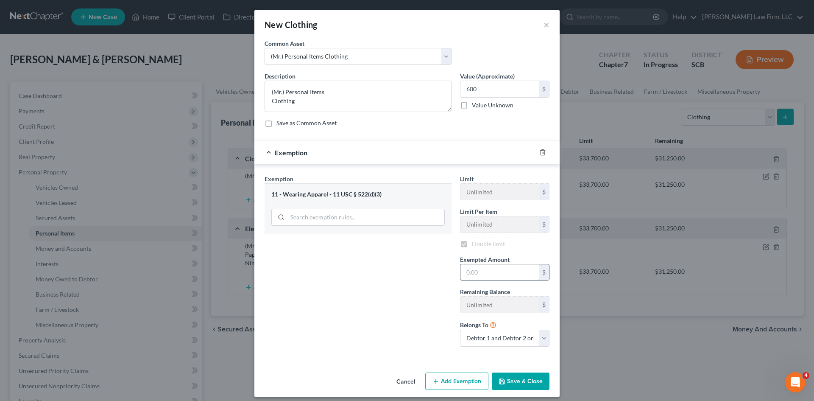
checkbox input "true"
drag, startPoint x: 477, startPoint y: 275, endPoint x: 479, endPoint y: 268, distance: 7.6
click at [477, 275] on input "text" at bounding box center [500, 272] width 78 height 16
type input "600"
click at [501, 382] on polyline "button" at bounding box center [502, 382] width 3 height 2
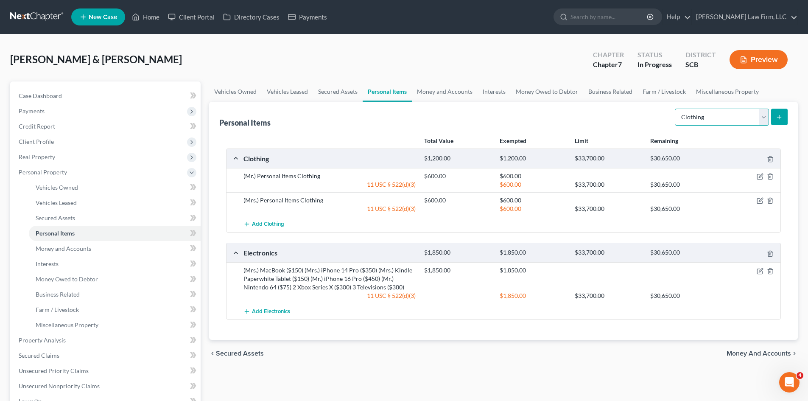
click at [699, 114] on select "Select Item Type Clothing Collectibles Of Value Electronics Firearms Household …" at bounding box center [722, 117] width 94 height 17
select select "collectibles_of_value"
click at [676, 109] on select "Select Item Type Clothing Collectibles Of Value Electronics Firearms Household …" at bounding box center [722, 117] width 94 height 17
click at [774, 124] on button "submit" at bounding box center [779, 117] width 17 height 17
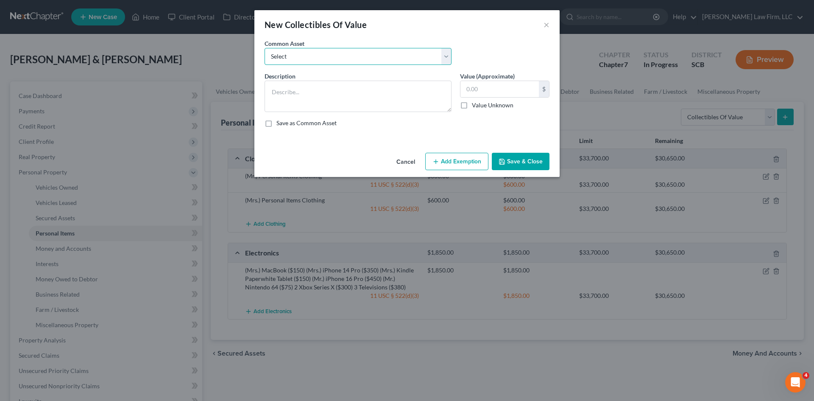
click at [361, 58] on select "Select Household Décor Hard and Soft Cover Books Household Décor" at bounding box center [358, 56] width 187 height 17
select select "0"
click at [265, 48] on select "Select Household Décor Hard and Soft Cover Books Household Décor" at bounding box center [358, 56] width 187 height 17
click at [344, 89] on textarea "Household Décor" at bounding box center [358, 96] width 187 height 31
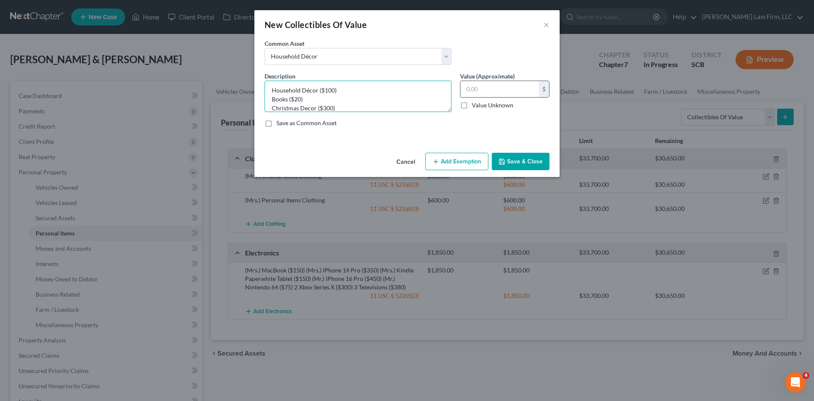
type textarea "Household Décor ($100) Books ($20) Christmas Decor ($300)"
click at [470, 89] on input "text" at bounding box center [500, 89] width 78 height 16
type input "420"
click at [458, 164] on button "Add Exemption" at bounding box center [456, 162] width 63 height 18
select select "2"
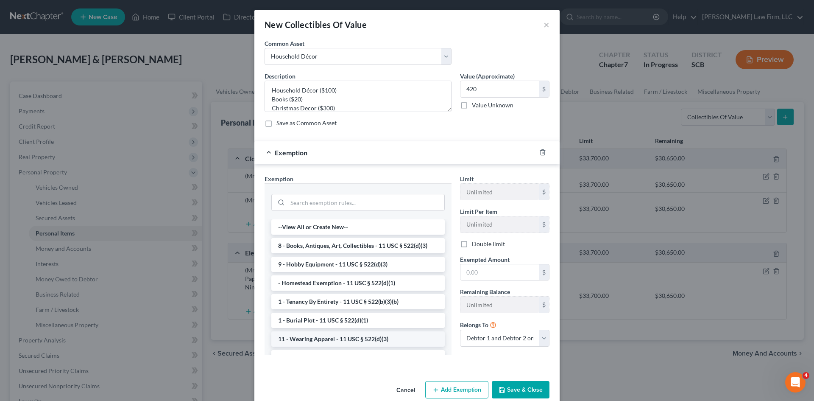
click at [316, 333] on li "11 - Wearing Apparel - 11 USC § 522(d)(3)" at bounding box center [357, 338] width 173 height 15
checkbox input "true"
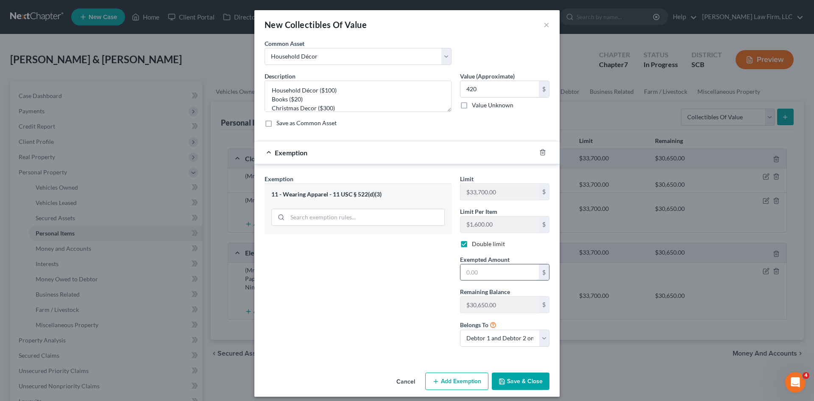
click at [486, 272] on input "text" at bounding box center [500, 272] width 78 height 16
type input "420"
click at [502, 385] on button "Save & Close" at bounding box center [521, 381] width 58 height 18
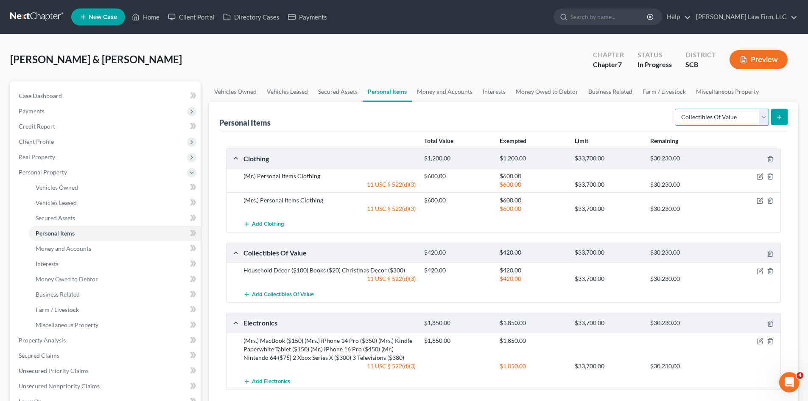
click at [716, 121] on select "Select Item Type Clothing Collectibles Of Value Electronics Firearms Household …" at bounding box center [722, 117] width 94 height 17
select select "firearms"
click at [676, 109] on select "Select Item Type Clothing Collectibles Of Value Electronics Firearms Household …" at bounding box center [722, 117] width 94 height 17
click at [783, 118] on button "submit" at bounding box center [779, 117] width 17 height 17
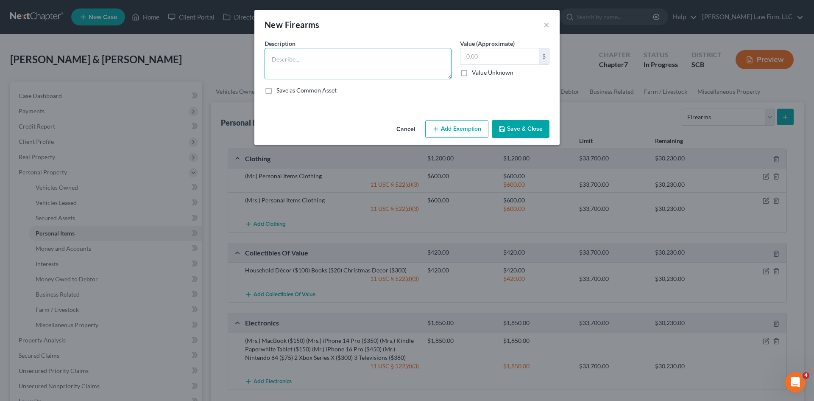
click at [330, 61] on textarea at bounding box center [358, 63] width 187 height 31
type textarea "(Mr.) Ruger 9mm Handgun"
type input "5"
drag, startPoint x: 445, startPoint y: 130, endPoint x: 450, endPoint y: 139, distance: 10.3
click at [445, 131] on button "Add Exemption" at bounding box center [456, 129] width 63 height 18
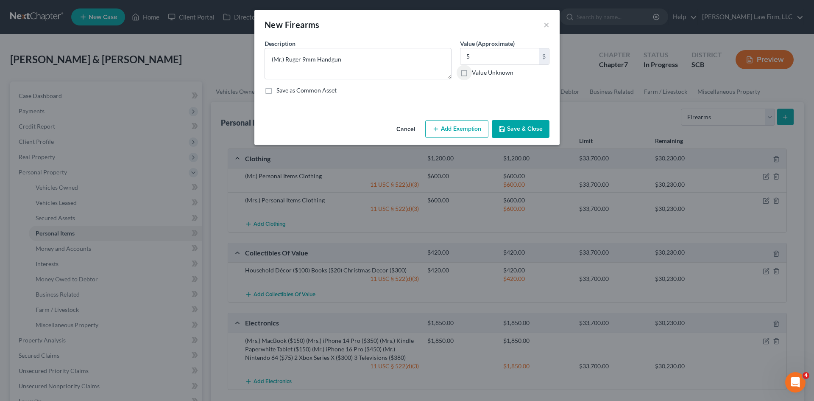
select select "2"
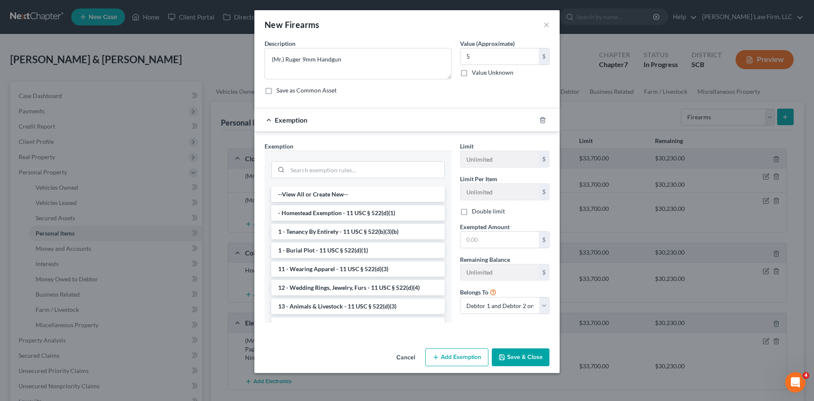
drag, startPoint x: 414, startPoint y: 357, endPoint x: 422, endPoint y: 349, distance: 11.4
click at [414, 357] on button "Cancel" at bounding box center [406, 357] width 32 height 17
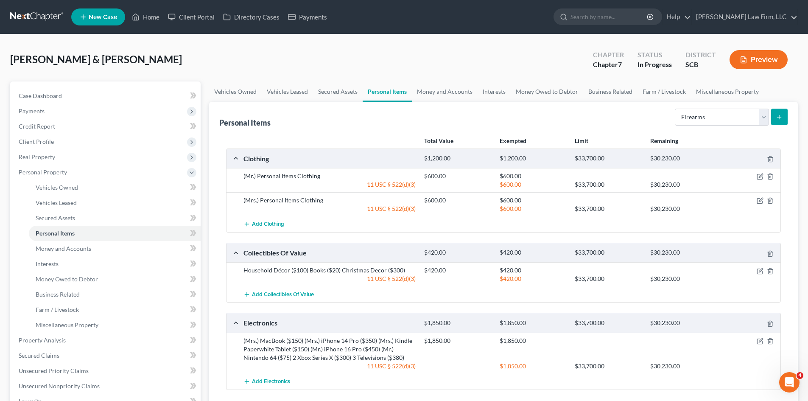
click at [779, 117] on icon "submit" at bounding box center [779, 117] width 7 height 7
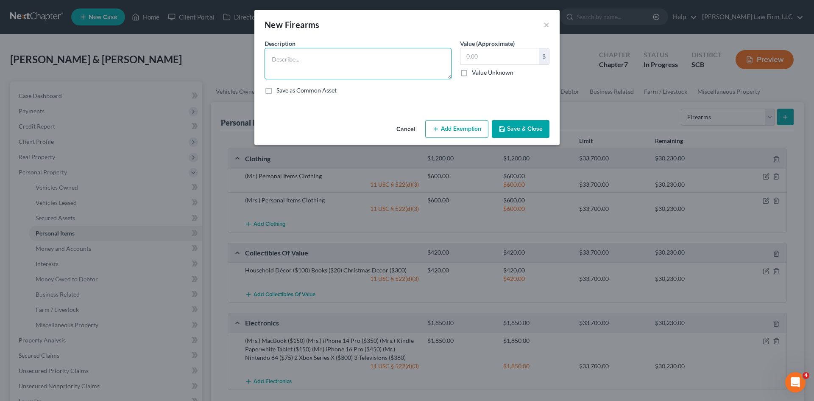
click at [361, 73] on textarea at bounding box center [358, 63] width 187 height 31
type textarea "(Mr.) Ruger 9mm Handgun"
type input "5"
click at [520, 133] on button "Save & Close" at bounding box center [521, 129] width 58 height 18
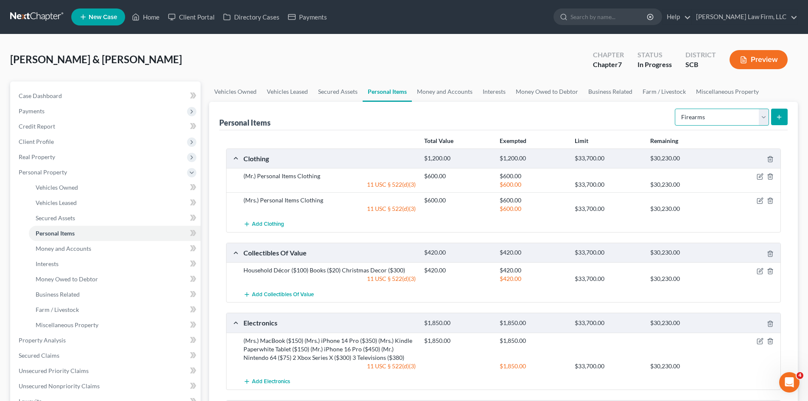
click at [693, 117] on select "Select Item Type Clothing Collectibles Of Value Electronics Firearms Household …" at bounding box center [722, 117] width 94 height 17
select select "household_goods"
click at [676, 109] on select "Select Item Type Clothing Collectibles Of Value Electronics Firearms Household …" at bounding box center [722, 117] width 94 height 17
click at [774, 121] on button "submit" at bounding box center [779, 117] width 17 height 17
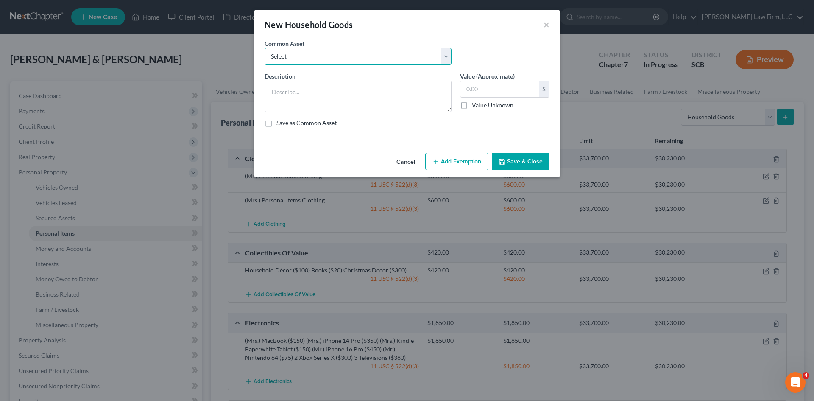
drag, startPoint x: 291, startPoint y: 55, endPoint x: 292, endPoint y: 64, distance: 8.9
click at [291, 55] on select "Select Kitchenware Stove Refrigerator Washing Machine Dryer Living Room Furnitu…" at bounding box center [358, 56] width 187 height 17
select select "0"
click at [265, 48] on select "Select Kitchenware Stove Refrigerator Washing Machine Dryer Living Room Furnitu…" at bounding box center [358, 56] width 187 height 17
type textarea "Kitchenware Stove Refrigerator Washing Machine Dryer Living Room Furniture Bedr…"
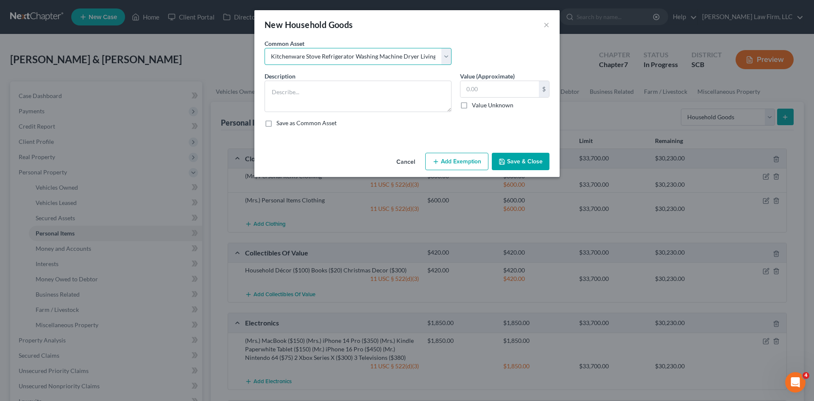
type input "1,660.00"
click at [356, 85] on textarea "Kitchenware Stove Refrigerator Washing Machine Dryer Living Room Furniture Bedr…" at bounding box center [358, 96] width 187 height 31
drag, startPoint x: 272, startPoint y: 101, endPoint x: 286, endPoint y: 101, distance: 14.4
click at [286, 101] on textarea "Kitchenware Stove Refrigerator Washing Machine Dryer Living Room Furniture Bedr…" at bounding box center [358, 96] width 187 height 31
drag, startPoint x: 271, startPoint y: 101, endPoint x: 304, endPoint y: 101, distance: 32.7
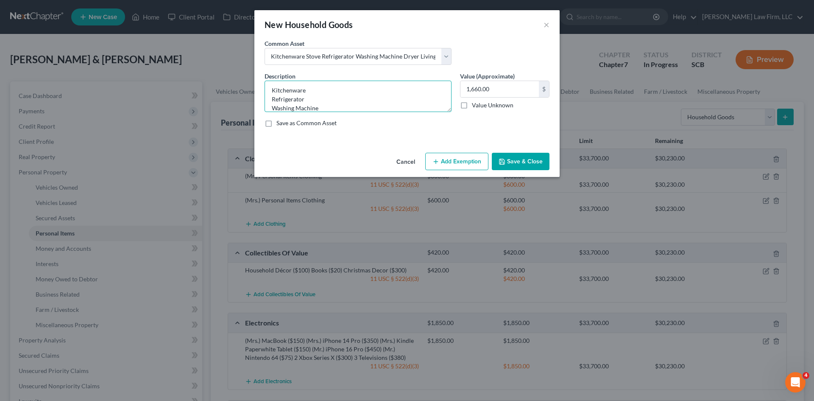
click at [304, 101] on textarea "Kitchenware Refrigerator Washing Machine Dryer Living Room Furniture Bedroom Fu…" at bounding box center [358, 96] width 187 height 31
drag, startPoint x: 285, startPoint y: 103, endPoint x: 280, endPoint y: 109, distance: 8.5
click at [280, 109] on textarea "Kitchenware Washing Machine Dryer Living Room Furniture Bedroom Furniture Dinin…" at bounding box center [358, 96] width 187 height 31
type textarea "Kitchenware Washing Machine Dryer Living Room Furniture Bedroom Furniture Dinin…"
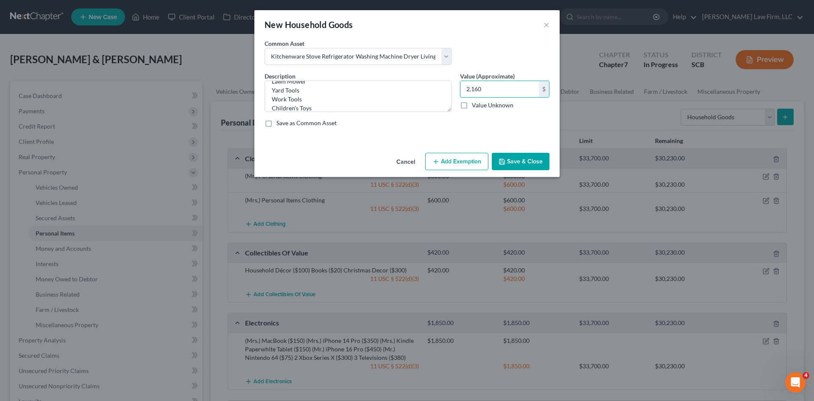
type input "2,160"
click at [474, 165] on button "Add Exemption" at bounding box center [456, 162] width 63 height 18
select select "2"
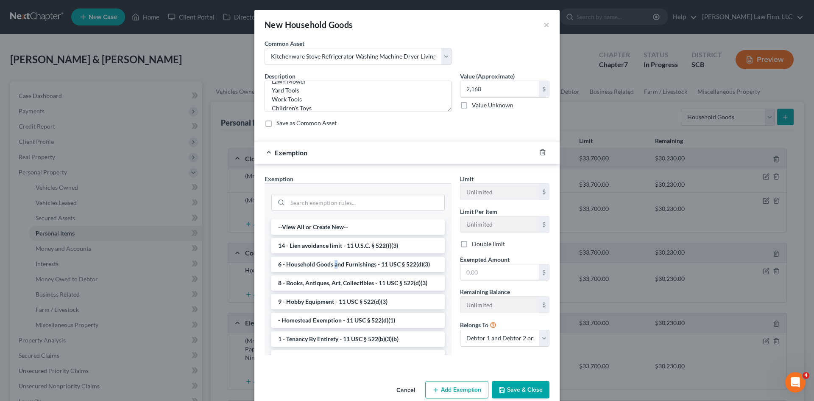
drag, startPoint x: 333, startPoint y: 261, endPoint x: 439, endPoint y: 268, distance: 106.3
click at [333, 262] on li "6 - Household Goods and Furnishings - 11 USC § 522(d)(3)" at bounding box center [357, 264] width 173 height 15
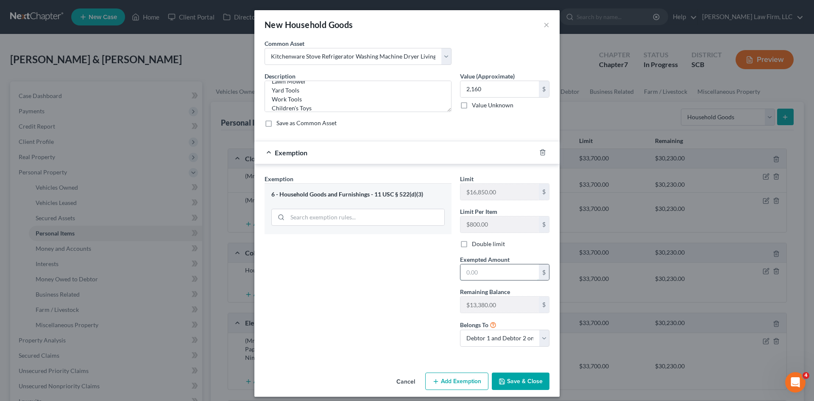
click at [489, 274] on input "text" at bounding box center [500, 272] width 78 height 16
type input "2,160"
click at [523, 385] on button "Save & Close" at bounding box center [521, 381] width 58 height 18
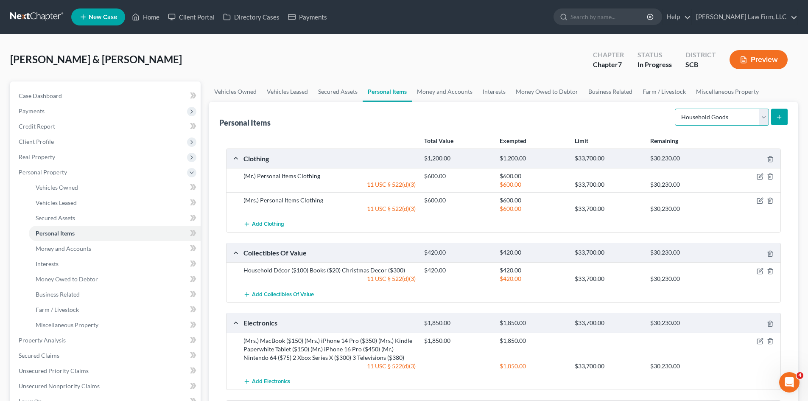
drag, startPoint x: 711, startPoint y: 120, endPoint x: 708, endPoint y: 124, distance: 5.2
click at [711, 120] on select "Select Item Type Clothing Collectibles Of Value Electronics Firearms Household …" at bounding box center [722, 117] width 94 height 17
click at [762, 270] on icon "button" at bounding box center [761, 270] width 4 height 4
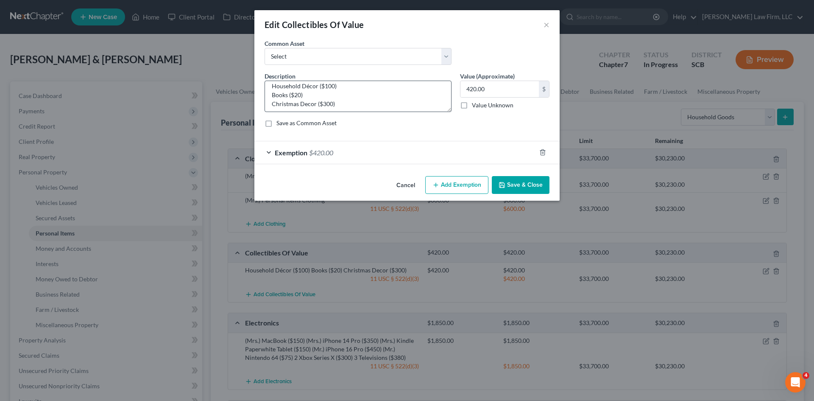
scroll to position [9, 0]
drag, startPoint x: 360, startPoint y: 106, endPoint x: 362, endPoint y: 100, distance: 6.7
click at [360, 106] on textarea "Household Décor ($100) Books ($20) Christmas Decor ($300)" at bounding box center [358, 96] width 187 height 31
type textarea "Household Décor ($100) Books ($20) Christmas Decor ($300) DVD Movies ($150)"
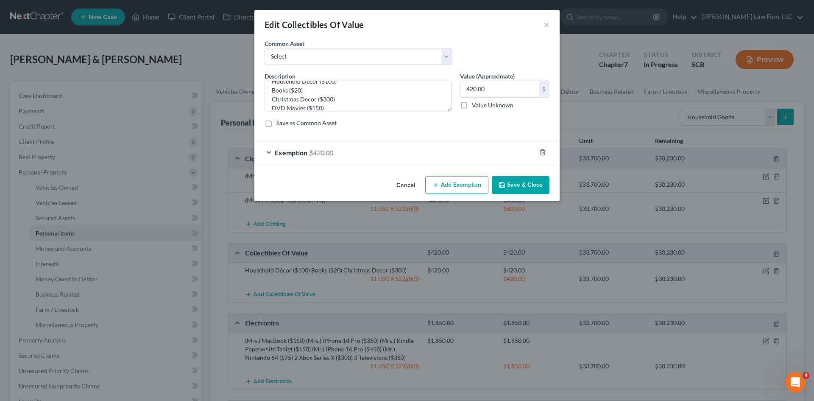
drag, startPoint x: 421, startPoint y: 151, endPoint x: 416, endPoint y: 196, distance: 44.8
click at [421, 151] on div "Exemption $420.00" at bounding box center [395, 152] width 282 height 22
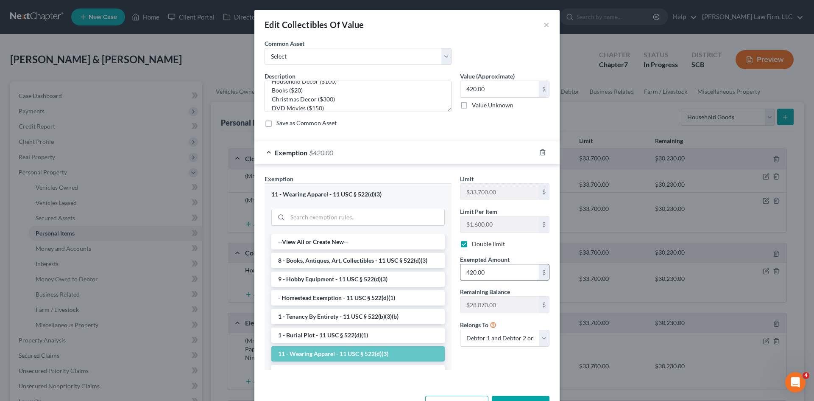
click at [506, 273] on input "420.00" at bounding box center [500, 272] width 78 height 16
type input "570"
click at [484, 95] on input "420.00" at bounding box center [500, 89] width 78 height 16
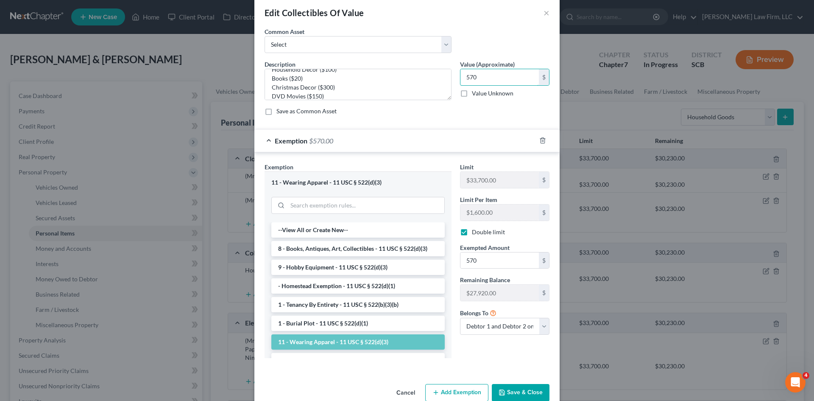
scroll to position [29, 0]
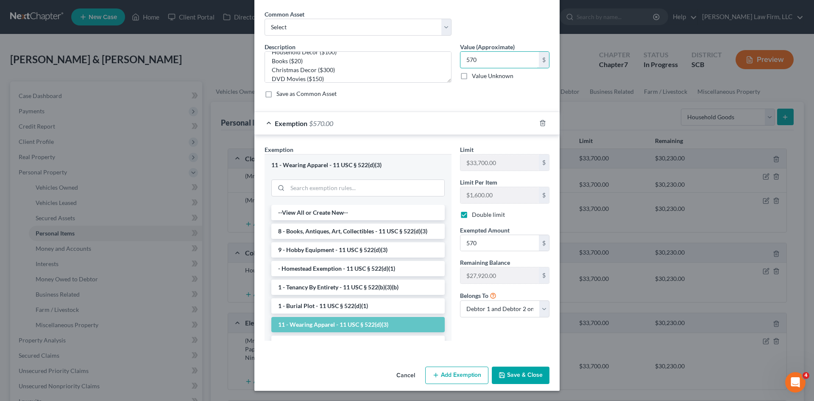
type input "570"
click at [507, 377] on button "Save & Close" at bounding box center [521, 375] width 58 height 18
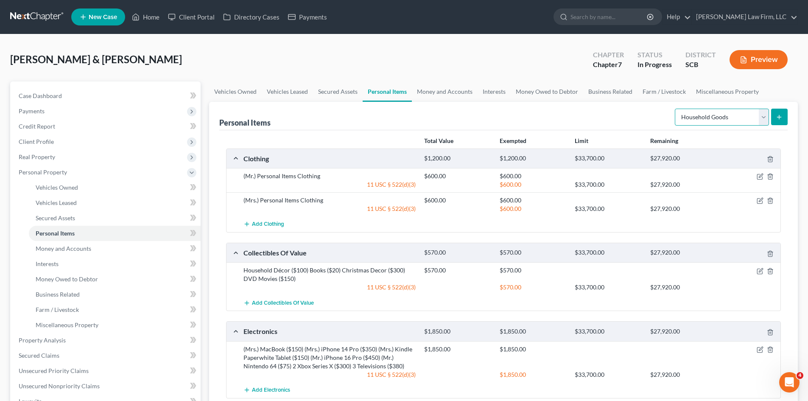
click at [688, 120] on select "Select Item Type Clothing Collectibles Of Value Electronics Firearms Household …" at bounding box center [722, 117] width 94 height 17
select select "jewelry"
click at [676, 109] on select "Select Item Type Clothing Collectibles Of Value Electronics Firearms Household …" at bounding box center [722, 117] width 94 height 17
click at [775, 122] on button "submit" at bounding box center [779, 117] width 17 height 17
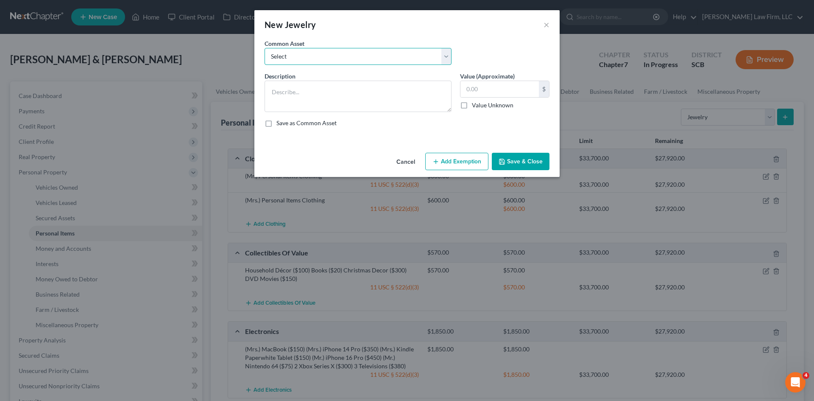
click at [307, 59] on select "Select Costume Jewelry The debtor does not own any jewelry. (Mr.) Wedding Band …" at bounding box center [358, 56] width 187 height 17
select select "3"
click at [265, 48] on select "Select Costume Jewelry The debtor does not own any jewelry. (Mr.) Wedding Band …" at bounding box center [358, 56] width 187 height 17
type textarea "(Mrs.) Wedding Band ($50) Costume Jewelry ($15)"
type input "65.00"
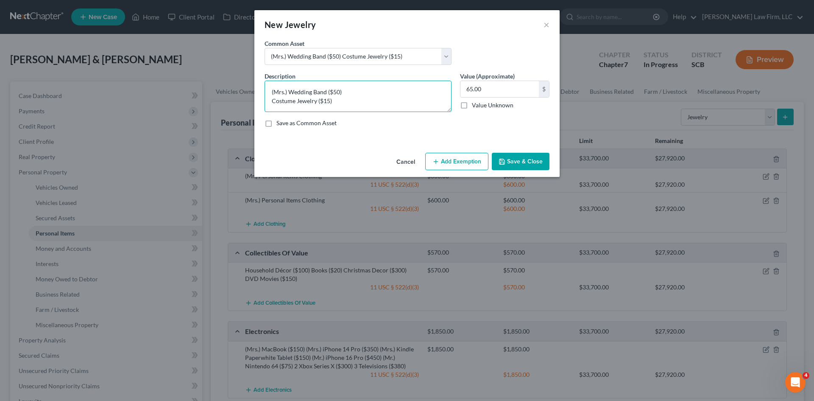
click at [334, 90] on textarea "(Mrs.) Wedding Band ($50) Costume Jewelry ($15)" at bounding box center [358, 96] width 187 height 31
drag, startPoint x: 317, startPoint y: 101, endPoint x: 272, endPoint y: 105, distance: 45.1
click at [272, 105] on textarea "(Mrs.) Wedding Band ($1,000) Costume Jewelry ($15)" at bounding box center [358, 96] width 187 height 31
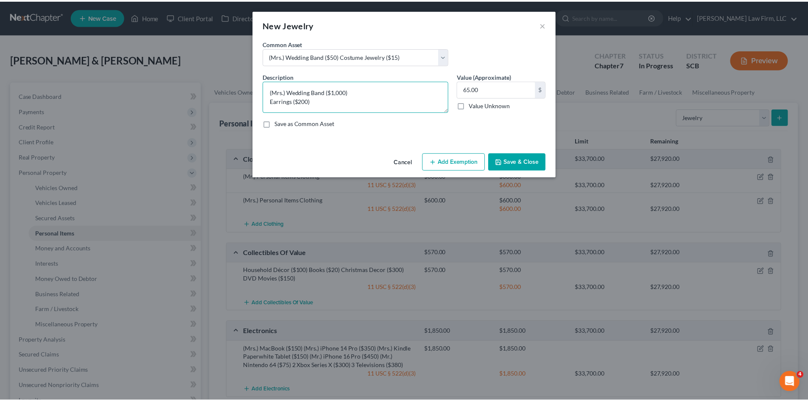
scroll to position [2, 0]
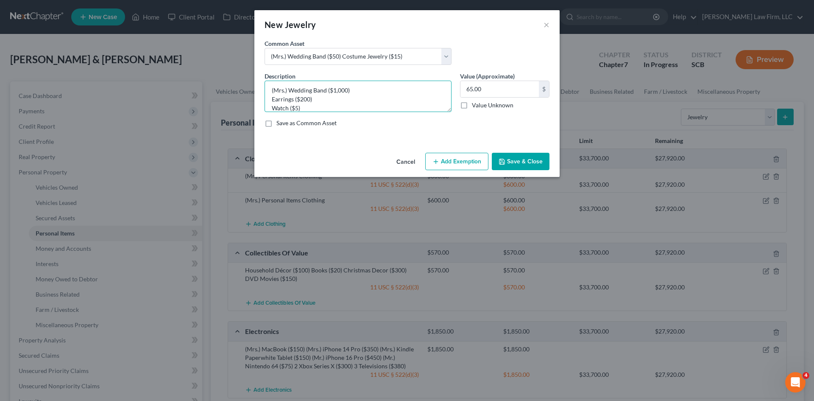
type textarea "(Mrs.) Wedding Band ($1,000) Earrings ($200) Watch ($5)"
type input "1,205"
click at [439, 165] on button "Add Exemption" at bounding box center [456, 162] width 63 height 18
select select "2"
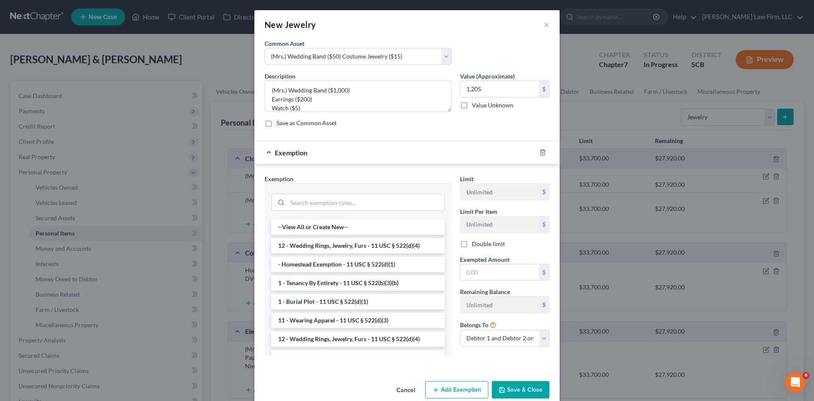
click at [319, 244] on li "12 - Wedding Rings, Jewelry, Furs - 11 USC § 522(d)(4)" at bounding box center [357, 245] width 173 height 15
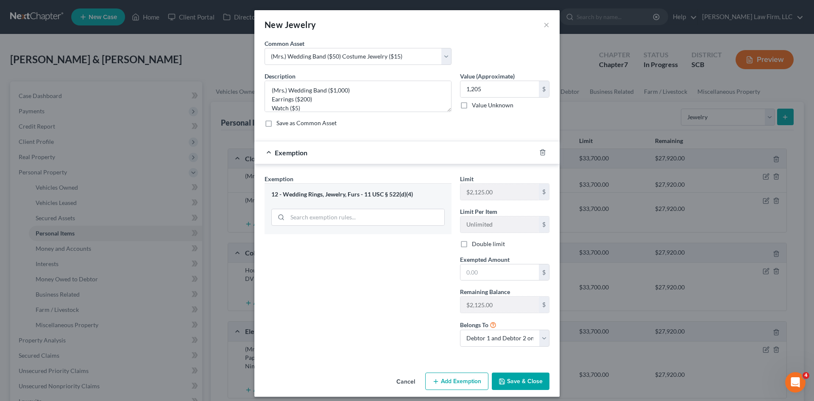
click at [472, 246] on label "Double limit" at bounding box center [488, 244] width 33 height 8
click at [475, 245] on input "Double limit" at bounding box center [478, 243] width 6 height 6
checkbox input "true"
click at [473, 274] on input "text" at bounding box center [500, 272] width 78 height 16
type input "1,205"
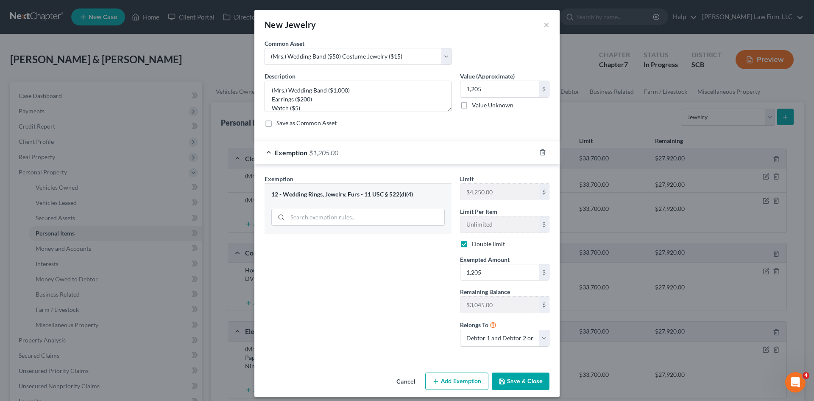
click at [518, 386] on button "Save & Close" at bounding box center [521, 381] width 58 height 18
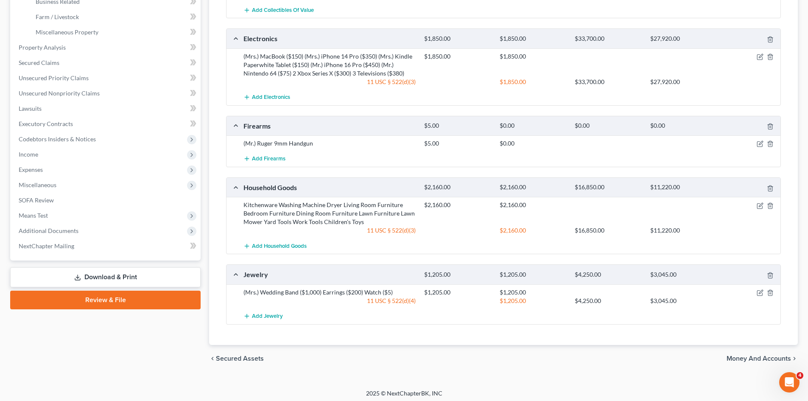
scroll to position [296, 0]
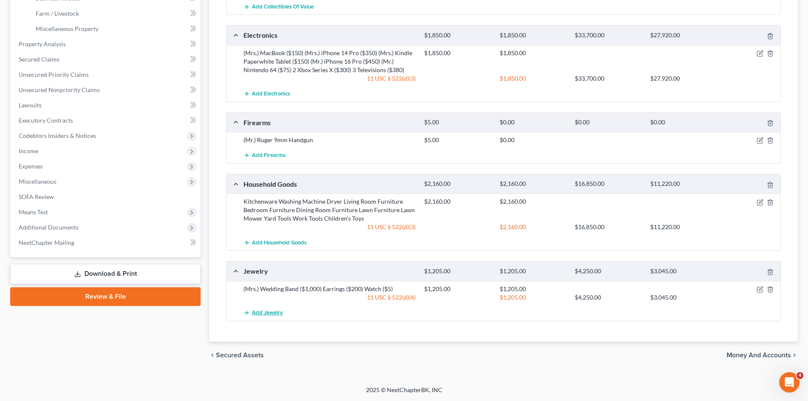
click at [275, 316] on span "Add Jewelry" at bounding box center [267, 312] width 31 height 7
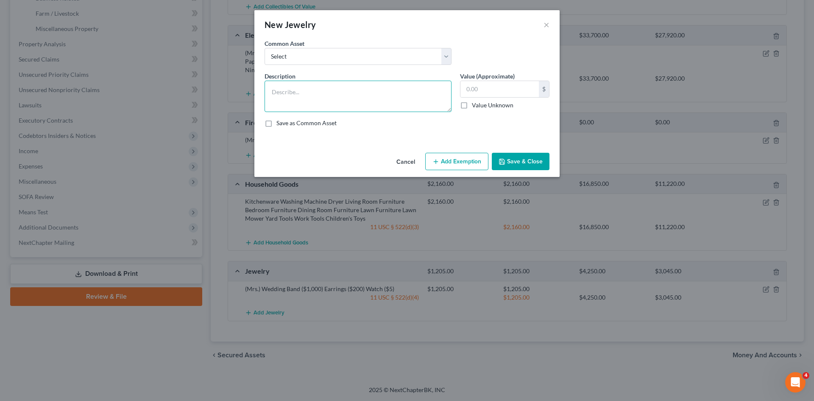
click at [359, 98] on textarea at bounding box center [358, 96] width 187 height 31
click at [352, 66] on div "Common Asset Select Costume Jewelry The debtor does not own any jewelry. (Mr.) …" at bounding box center [407, 55] width 294 height 33
click at [349, 61] on select "Select Costume Jewelry The debtor does not own any jewelry. (Mr.) Wedding Band …" at bounding box center [358, 56] width 187 height 17
select select "2"
click at [265, 48] on select "Select Costume Jewelry The debtor does not own any jewelry. (Mr.) Wedding Band …" at bounding box center [358, 56] width 187 height 17
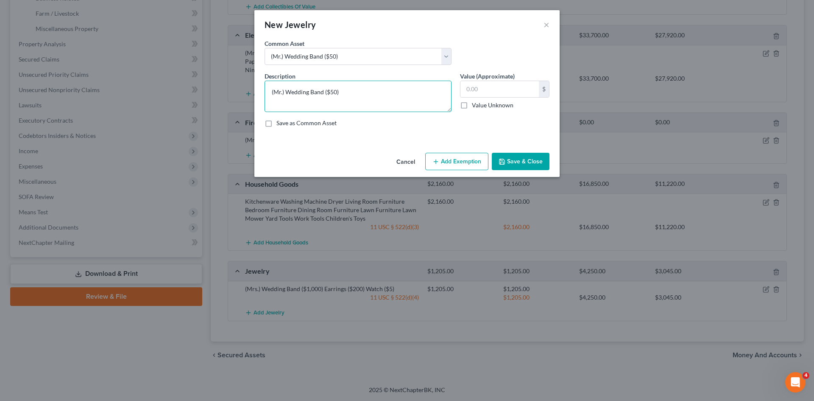
drag, startPoint x: 331, startPoint y: 91, endPoint x: 337, endPoint y: 91, distance: 5.5
click at [337, 91] on textarea "(Mr.) Wedding Band ($50)" at bounding box center [358, 96] width 187 height 31
type textarea "(Mr.) Wedding Band ($1) Apple Watch Series 7 ($150)"
type input "151"
click at [458, 163] on button "Add Exemption" at bounding box center [456, 162] width 63 height 18
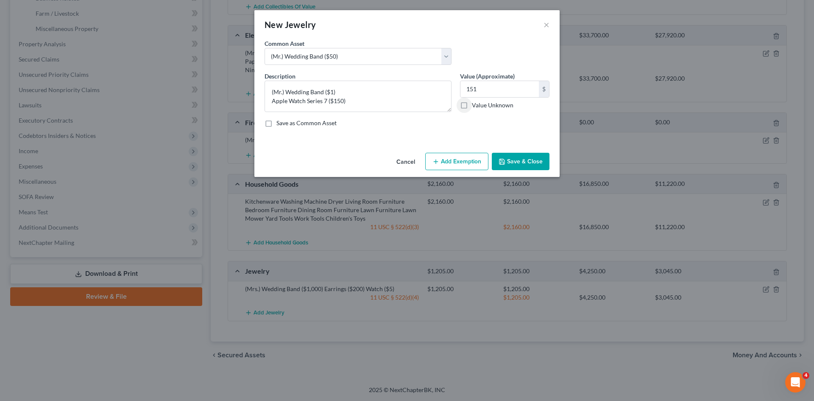
select select "2"
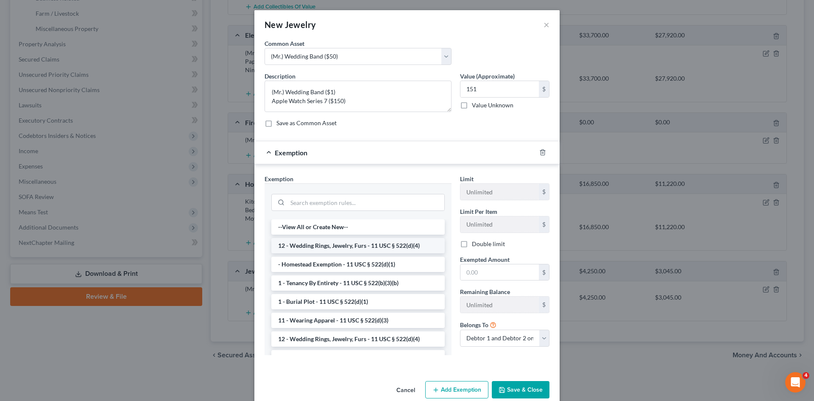
click at [327, 249] on li "12 - Wedding Rings, Jewelry, Furs - 11 USC § 522(d)(4)" at bounding box center [357, 245] width 173 height 15
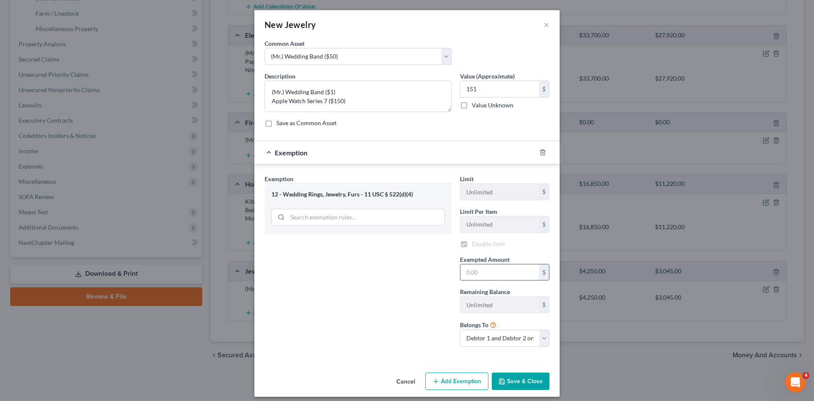
checkbox input "true"
click at [475, 271] on input "text" at bounding box center [500, 272] width 78 height 16
type input "151"
click at [516, 383] on button "Save & Close" at bounding box center [521, 381] width 58 height 18
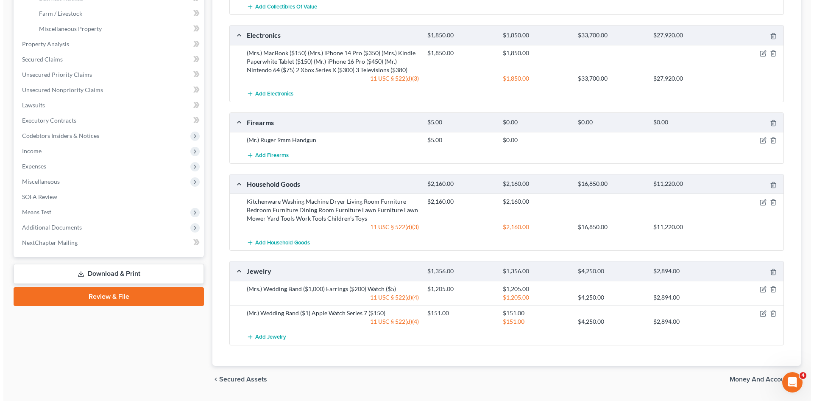
scroll to position [42, 0]
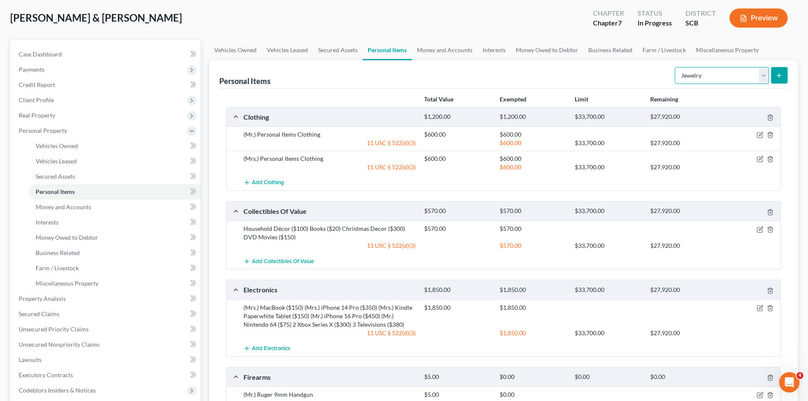
click at [710, 73] on select "Select Item Type Clothing Collectibles Of Value Electronics Firearms Household …" at bounding box center [722, 75] width 94 height 17
select select "pets"
click at [676, 67] on select "Select Item Type Clothing Collectibles Of Value Electronics Firearms Household …" at bounding box center [722, 75] width 94 height 17
click at [776, 75] on icon "submit" at bounding box center [779, 75] width 7 height 7
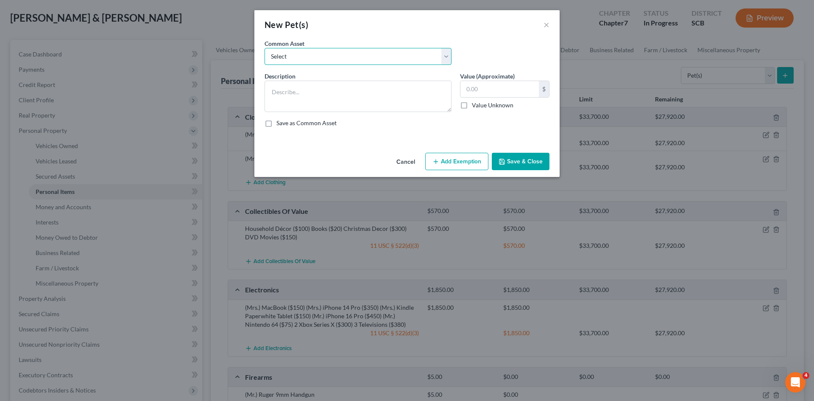
click at [428, 59] on select "Select Dog Cat" at bounding box center [358, 56] width 187 height 17
select select "1"
click at [265, 48] on select "Select Dog Cat" at bounding box center [358, 56] width 187 height 17
type textarea "Cat"
type input "25.00"
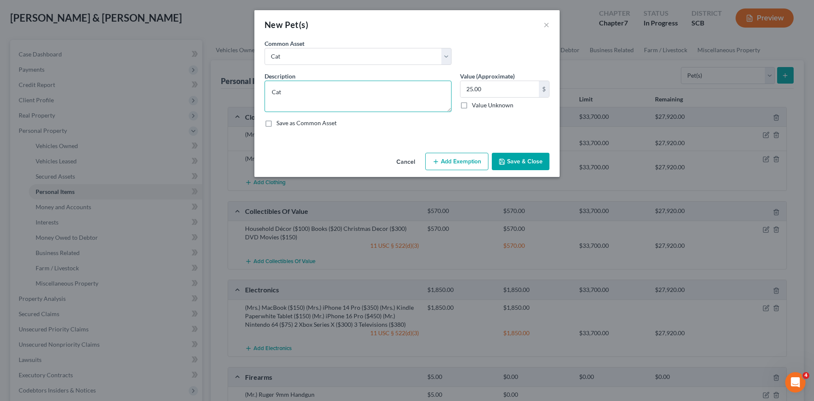
click at [427, 98] on textarea "Cat" at bounding box center [358, 96] width 187 height 31
type textarea "2 Cats ($50) Dog ($50)"
click at [501, 87] on input "25.00" at bounding box center [500, 89] width 78 height 16
type input "100"
click at [470, 152] on div "Cancel Add Exemption Save & Close" at bounding box center [406, 163] width 305 height 28
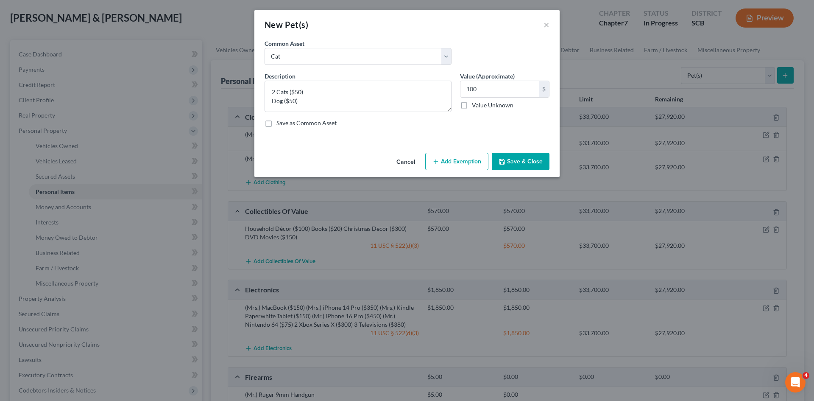
drag, startPoint x: 465, startPoint y: 162, endPoint x: 407, endPoint y: 198, distance: 68.4
click at [465, 161] on button "Add Exemption" at bounding box center [456, 162] width 63 height 18
select select "2"
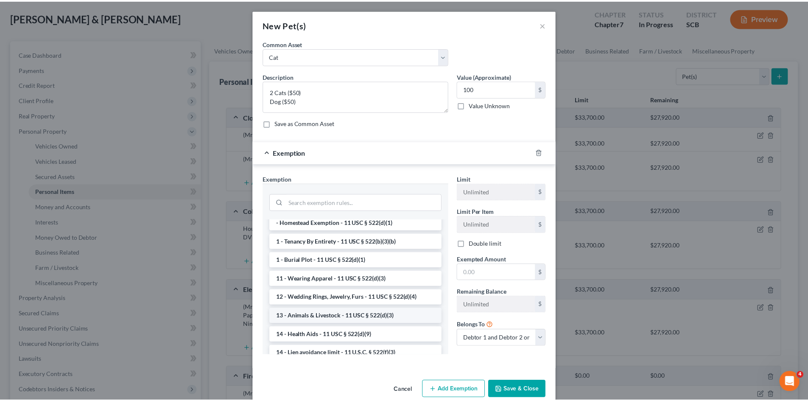
scroll to position [42, 0]
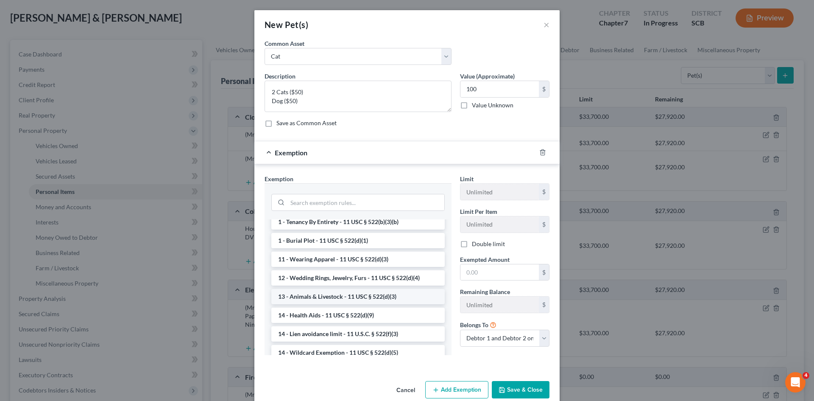
drag, startPoint x: 319, startPoint y: 293, endPoint x: 472, endPoint y: 278, distance: 153.9
click at [319, 294] on li "13 - Animals & Livestock - 11 USC § 522(d)(3)" at bounding box center [357, 296] width 173 height 15
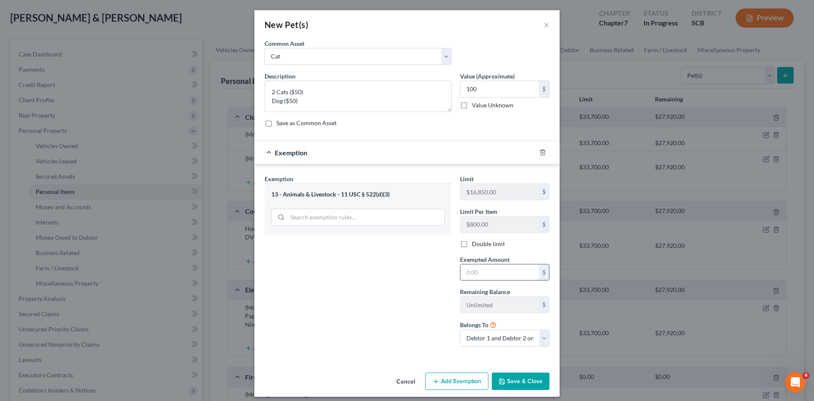
click at [482, 274] on input "text" at bounding box center [500, 272] width 78 height 16
type input "100"
click at [527, 382] on button "Save & Close" at bounding box center [521, 381] width 58 height 18
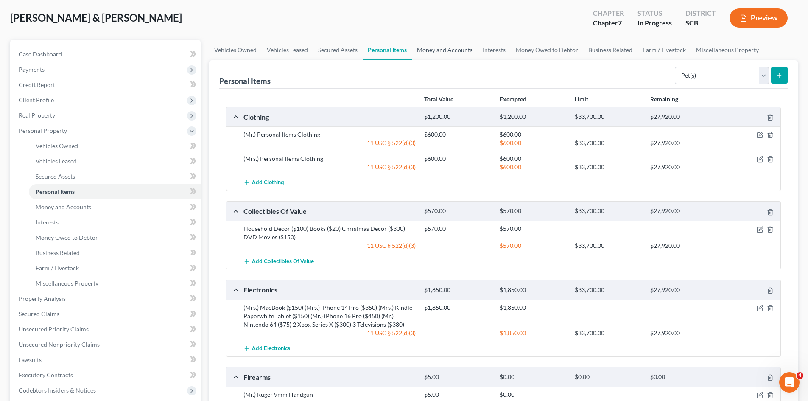
drag, startPoint x: 453, startPoint y: 52, endPoint x: 575, endPoint y: 83, distance: 125.5
click at [453, 52] on link "Money and Accounts" at bounding box center [445, 50] width 66 height 20
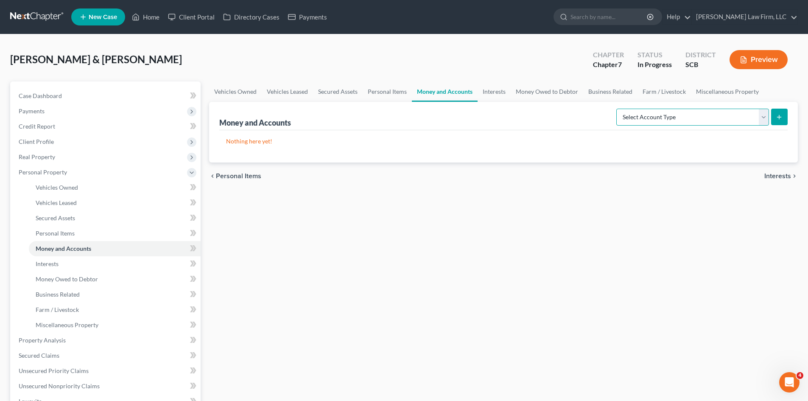
click at [679, 118] on select "Select Account Type Brokerage Cash on Hand Certificates of Deposit Checking Acc…" at bounding box center [692, 117] width 153 height 17
select select "cash_on_hand"
click at [618, 109] on select "Select Account Type Brokerage Cash on Hand Certificates of Deposit Checking Acc…" at bounding box center [692, 117] width 153 height 17
click at [780, 117] on icon "submit" at bounding box center [779, 117] width 7 height 7
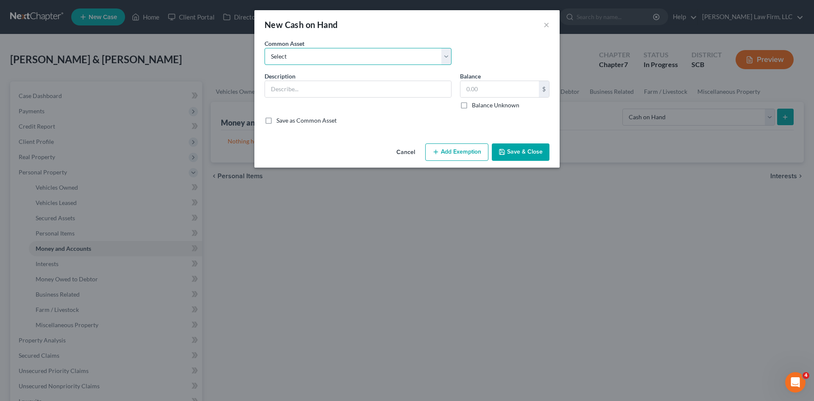
click at [361, 56] on select "Select The joint debtor does not carry cash The debtor does not carry cash. (Mr…" at bounding box center [358, 56] width 187 height 17
select select "6"
click at [265, 48] on select "Select The joint debtor does not carry cash The debtor does not carry cash. (Mr…" at bounding box center [358, 56] width 187 height 17
click at [495, 152] on button "Save & Close" at bounding box center [521, 152] width 58 height 18
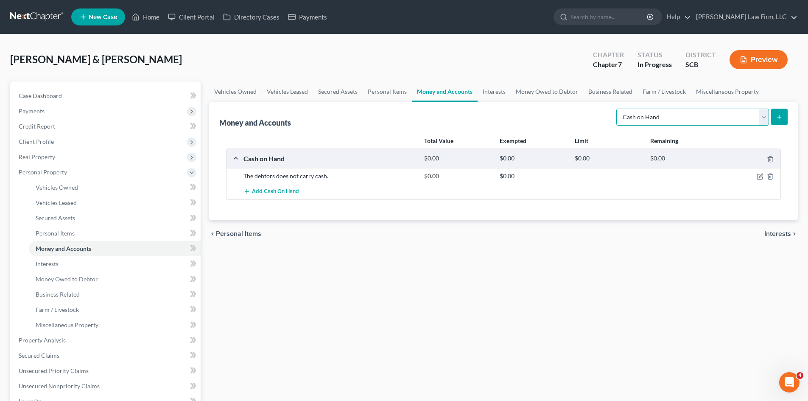
click at [634, 121] on select "Select Account Type Brokerage Cash on Hand Certificates of Deposit Checking Acc…" at bounding box center [692, 117] width 153 height 17
click at [618, 109] on select "Select Account Type Brokerage Cash on Hand Certificates of Deposit Checking Acc…" at bounding box center [692, 117] width 153 height 17
click at [775, 124] on button "submit" at bounding box center [779, 117] width 17 height 17
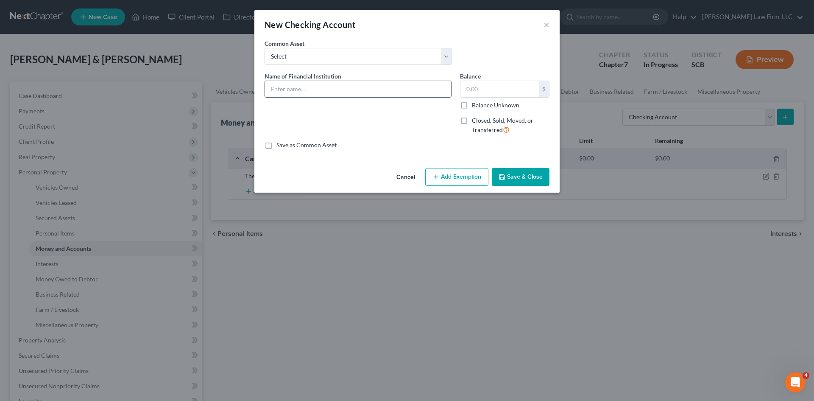
click at [333, 86] on input "text" at bounding box center [358, 89] width 186 height 16
click at [507, 182] on button "Save & Close" at bounding box center [521, 177] width 58 height 18
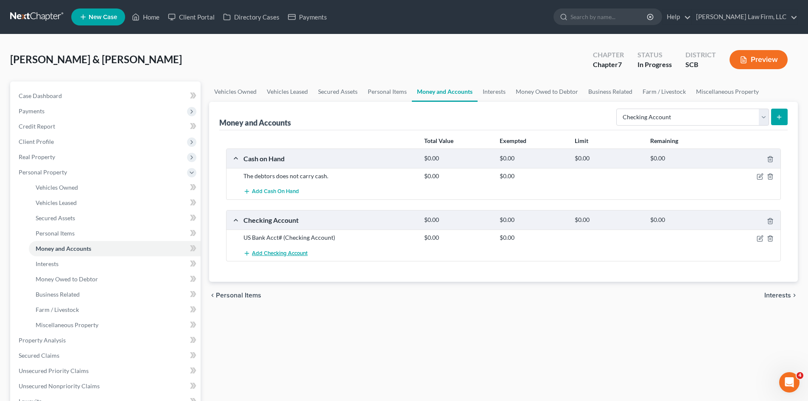
click at [278, 252] on span "Add Checking Account" at bounding box center [280, 253] width 56 height 7
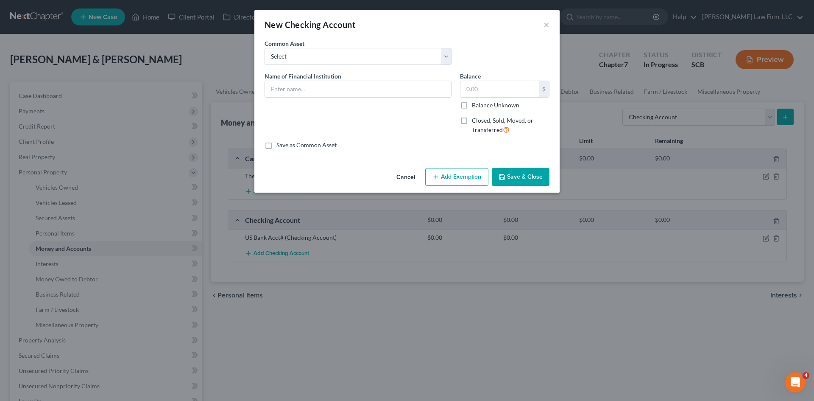
click at [404, 178] on button "Cancel" at bounding box center [406, 177] width 32 height 17
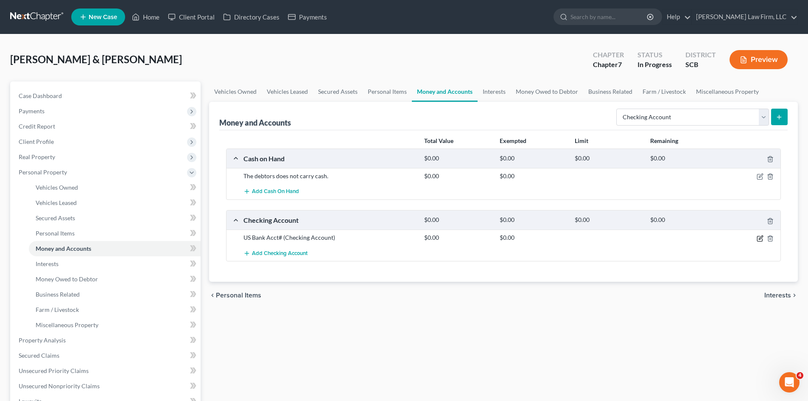
click at [758, 240] on icon "button" at bounding box center [760, 238] width 7 height 7
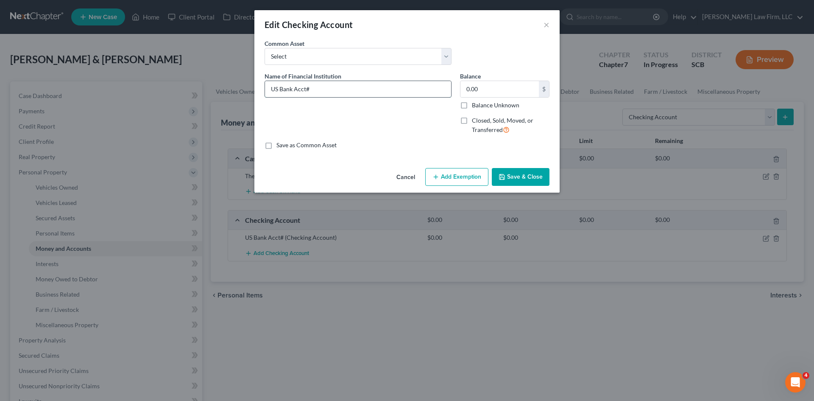
drag, startPoint x: 324, startPoint y: 92, endPoint x: 278, endPoint y: 96, distance: 46.4
click at [278, 96] on input "US Bank Acct#" at bounding box center [358, 89] width 186 height 16
drag, startPoint x: 523, startPoint y: 180, endPoint x: 573, endPoint y: 177, distance: 49.7
click at [523, 180] on button "Save & Close" at bounding box center [521, 177] width 58 height 18
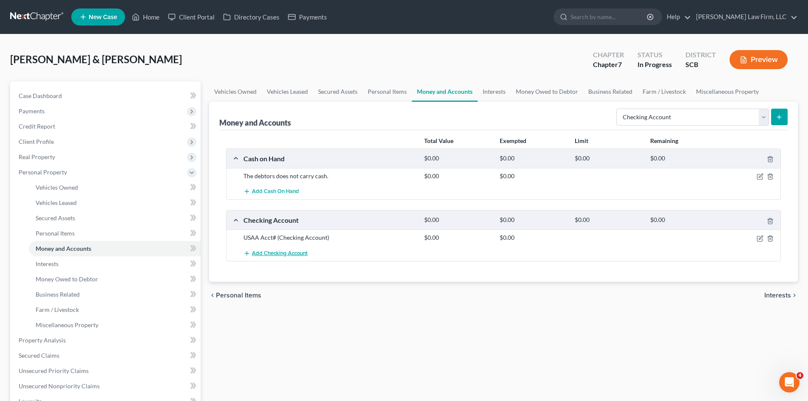
click at [260, 254] on span "Add Checking Account" at bounding box center [280, 253] width 56 height 7
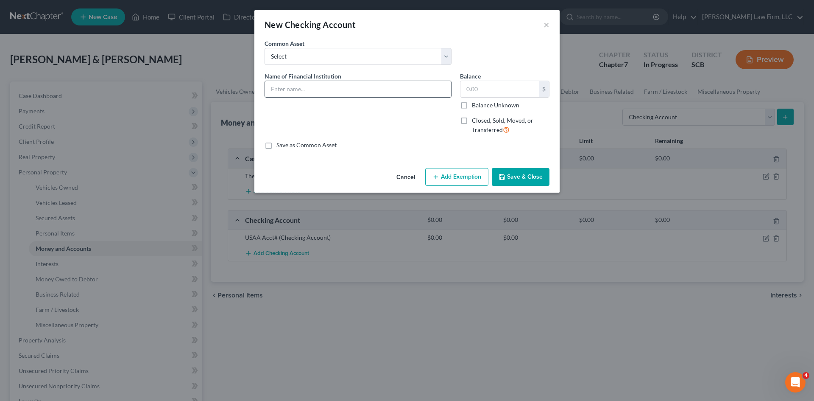
click at [290, 93] on input "text" at bounding box center [358, 89] width 186 height 16
drag, startPoint x: 319, startPoint y: 88, endPoint x: 306, endPoint y: 92, distance: 14.0
click at [306, 92] on input "USAA Acct# 5053" at bounding box center [358, 89] width 186 height 16
drag, startPoint x: 526, startPoint y: 176, endPoint x: 642, endPoint y: 126, distance: 126.7
click at [526, 176] on button "Save & Close" at bounding box center [521, 177] width 58 height 18
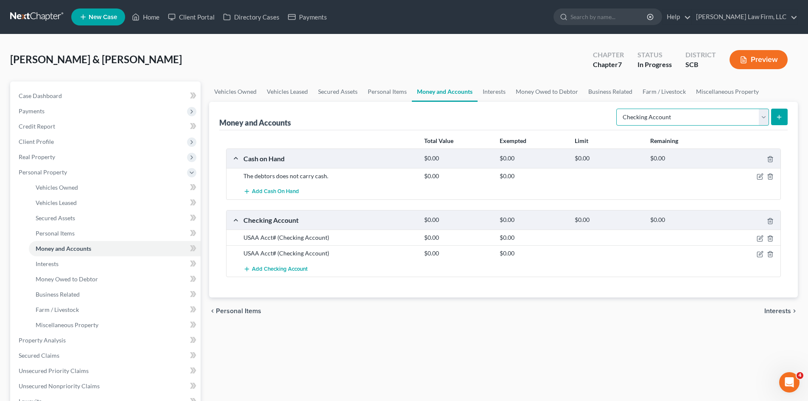
drag, startPoint x: 649, startPoint y: 121, endPoint x: 651, endPoint y: 125, distance: 4.7
click at [650, 123] on select "Select Account Type Brokerage Cash on Hand Certificates of Deposit Checking Acc…" at bounding box center [692, 117] width 153 height 17
click at [618, 109] on select "Select Account Type Brokerage Cash on Hand Certificates of Deposit Checking Acc…" at bounding box center [692, 117] width 153 height 17
click at [780, 120] on icon "submit" at bounding box center [779, 117] width 7 height 7
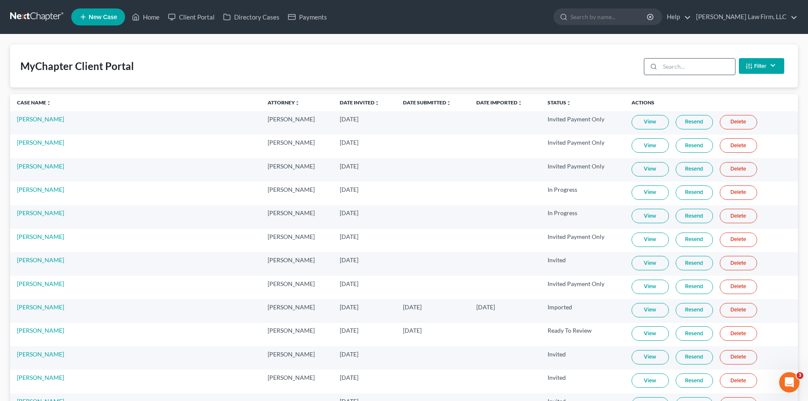
click at [670, 73] on input "search" at bounding box center [697, 67] width 75 height 16
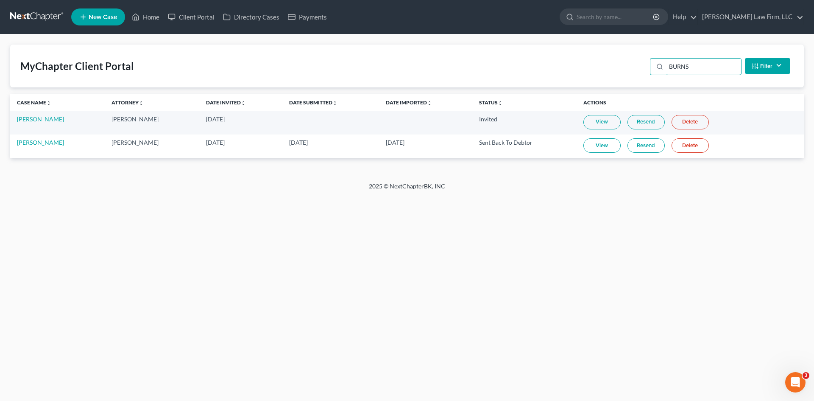
type input "BURNS"
click at [651, 144] on link "Resend" at bounding box center [646, 145] width 37 height 14
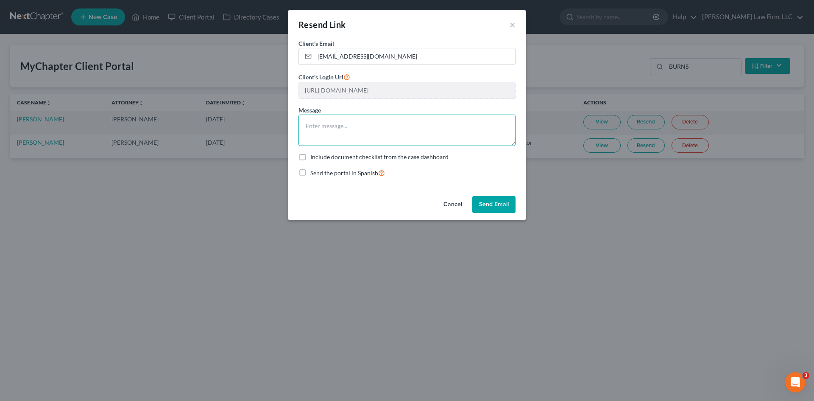
click at [461, 140] on textarea at bounding box center [407, 130] width 217 height 31
click at [478, 199] on button "Send Email" at bounding box center [493, 204] width 43 height 17
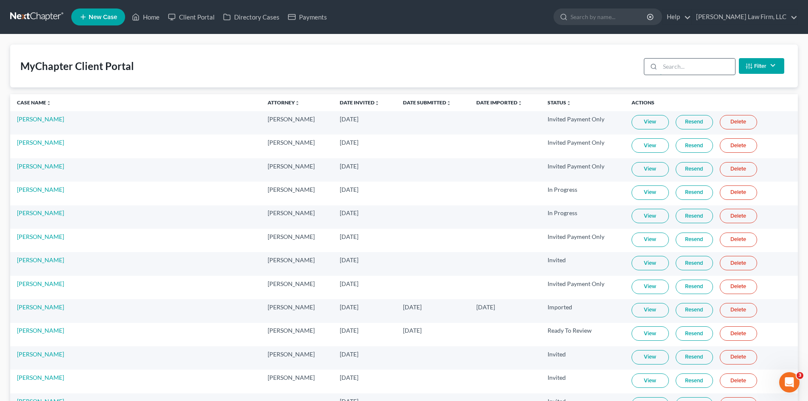
click at [699, 66] on input "search" at bounding box center [697, 67] width 75 height 16
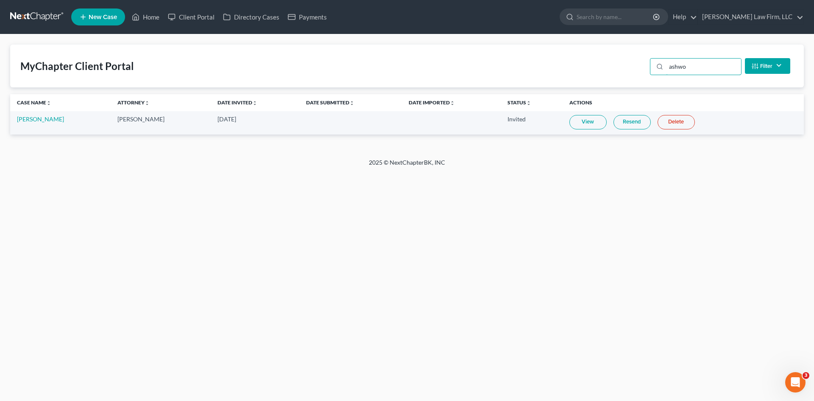
type input "ashwo"
click at [589, 121] on link "View" at bounding box center [588, 122] width 37 height 14
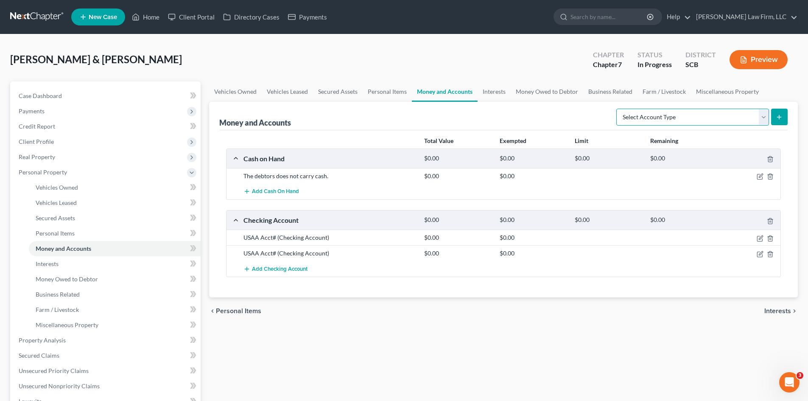
click at [706, 121] on select "Select Account Type Brokerage Cash on Hand Certificates of Deposit Checking Acc…" at bounding box center [692, 117] width 153 height 17
select select "savings"
click at [618, 109] on select "Select Account Type Brokerage Cash on Hand Certificates of Deposit Checking Acc…" at bounding box center [692, 117] width 153 height 17
click at [782, 117] on icon "submit" at bounding box center [779, 117] width 7 height 7
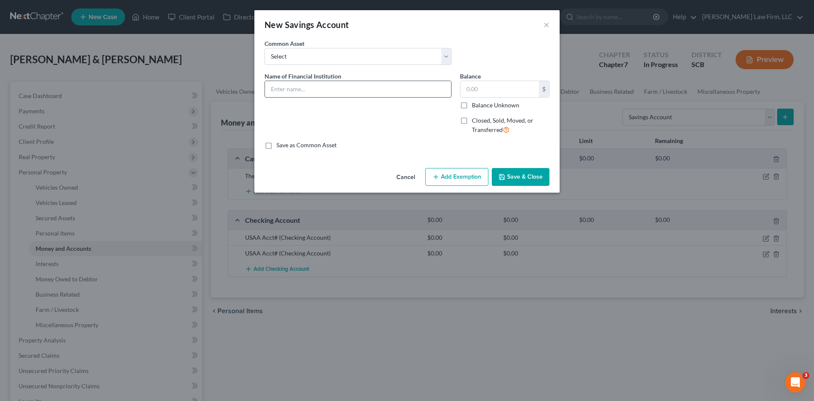
click at [308, 94] on input "text" at bounding box center [358, 89] width 186 height 16
type input "USAA Acct#"
click at [511, 182] on button "Save & Close" at bounding box center [521, 177] width 58 height 18
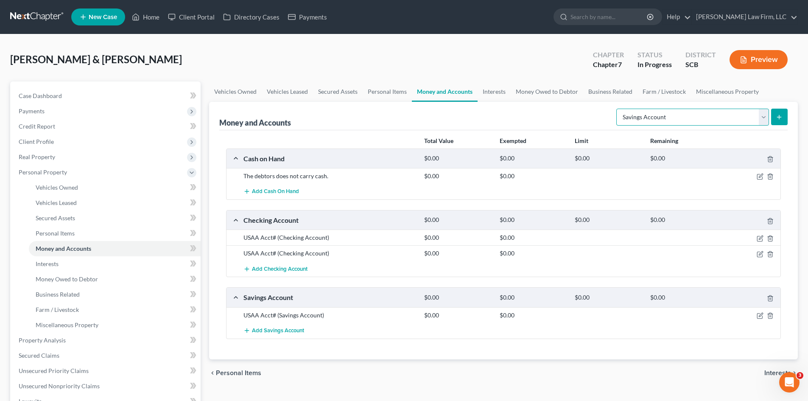
click at [725, 123] on select "Select Account Type Brokerage Cash on Hand Certificates of Deposit Checking Acc…" at bounding box center [692, 117] width 153 height 17
select select "checking"
click at [618, 109] on select "Select Account Type Brokerage Cash on Hand Certificates of Deposit Checking Acc…" at bounding box center [692, 117] width 153 height 17
click at [785, 117] on button "submit" at bounding box center [779, 117] width 17 height 17
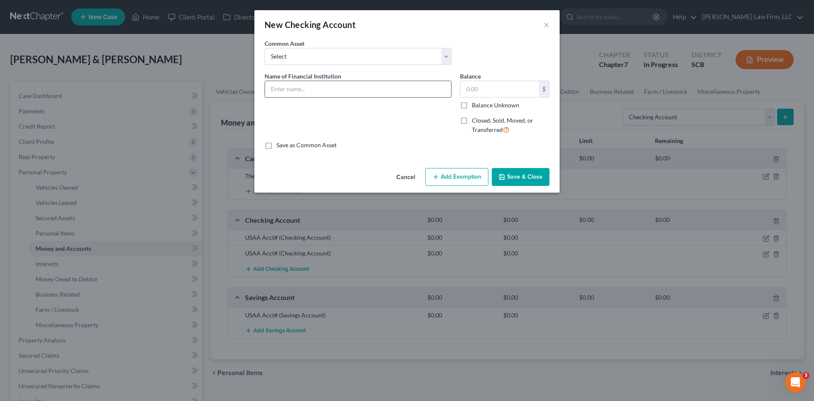
click at [368, 93] on input "text" at bounding box center [358, 89] width 186 height 16
type input "Wells Fargo Acct#"
click at [521, 179] on button "Save & Close" at bounding box center [521, 177] width 58 height 18
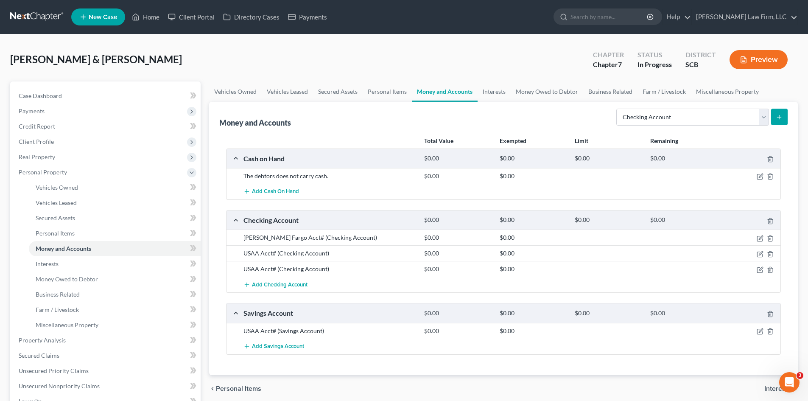
click at [287, 281] on button "Add Checking Account" at bounding box center [275, 285] width 64 height 16
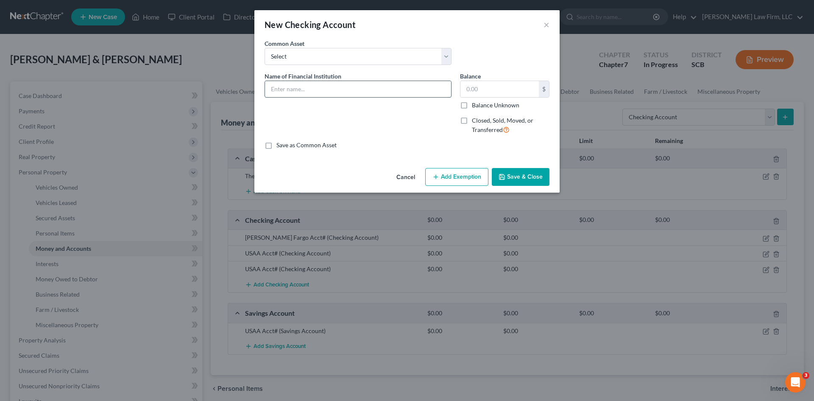
click at [302, 92] on input "text" at bounding box center [358, 89] width 186 height 16
type input "Navy Federal Credit Union Acct#"
click at [529, 181] on button "Save & Close" at bounding box center [521, 177] width 58 height 18
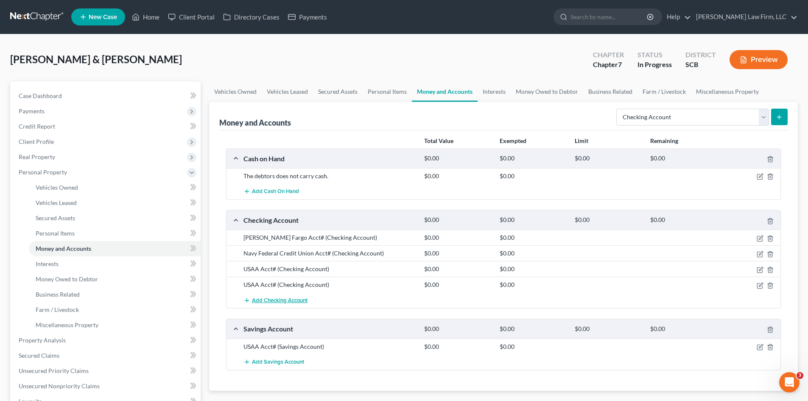
click at [277, 298] on span "Add Checking Account" at bounding box center [280, 300] width 56 height 7
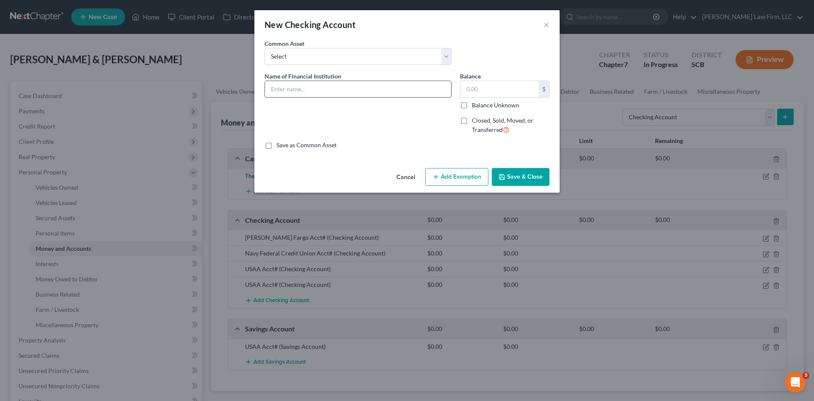
click at [283, 92] on input "text" at bounding box center [358, 89] width 186 height 16
type input "Navy Federal Credit Union Acct#"
click at [545, 174] on button "Save & Close" at bounding box center [521, 177] width 58 height 18
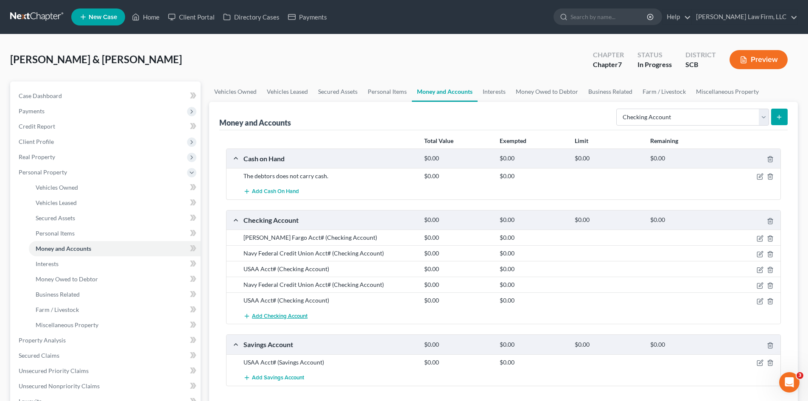
click at [268, 313] on span "Add Checking Account" at bounding box center [280, 316] width 56 height 7
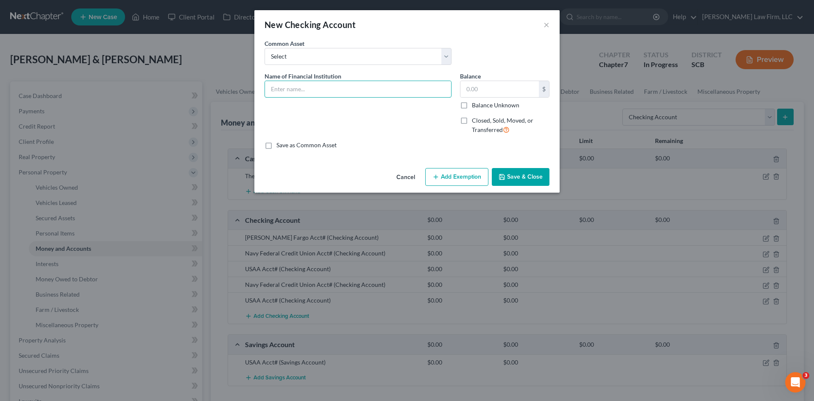
drag, startPoint x: 292, startPoint y: 94, endPoint x: 299, endPoint y: 101, distance: 9.6
click at [292, 94] on input "text" at bounding box center [358, 89] width 186 height 16
type input "Navy Federal Credit Union Acct#"
click at [516, 176] on button "Save & Close" at bounding box center [521, 177] width 58 height 18
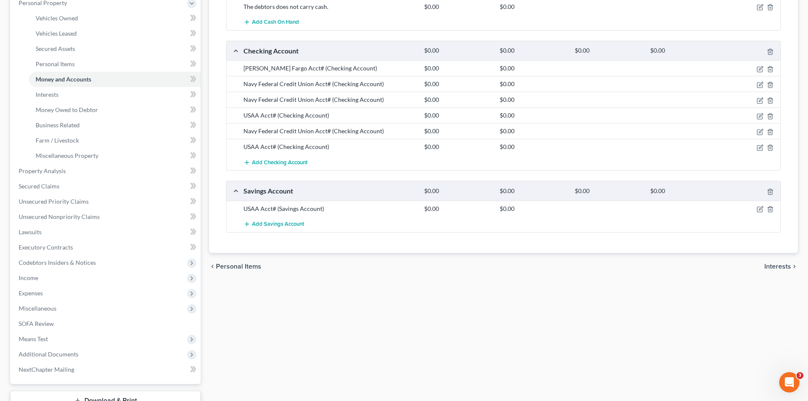
scroll to position [170, 0]
click at [282, 222] on span "Add Savings Account" at bounding box center [278, 223] width 52 height 7
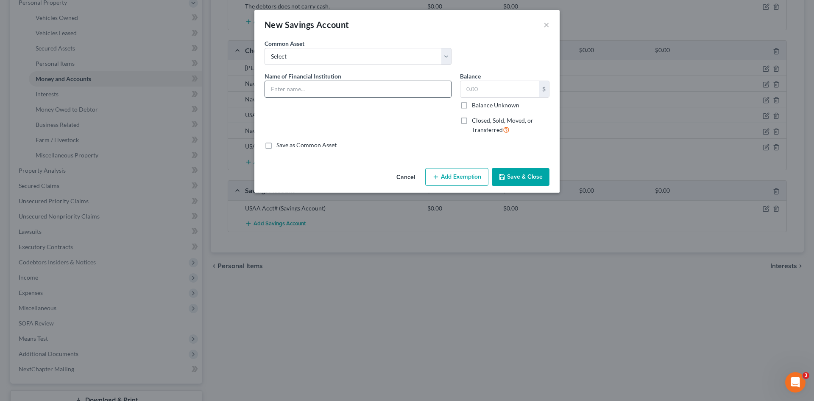
click at [323, 89] on input "text" at bounding box center [358, 89] width 186 height 16
type input "Navy Federal Credit Union Acct#"
click at [505, 173] on icon "button" at bounding box center [502, 176] width 7 height 7
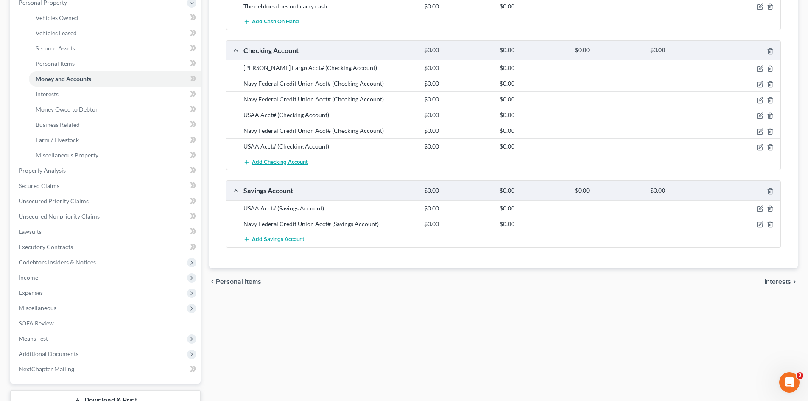
click at [294, 162] on span "Add Checking Account" at bounding box center [280, 162] width 56 height 7
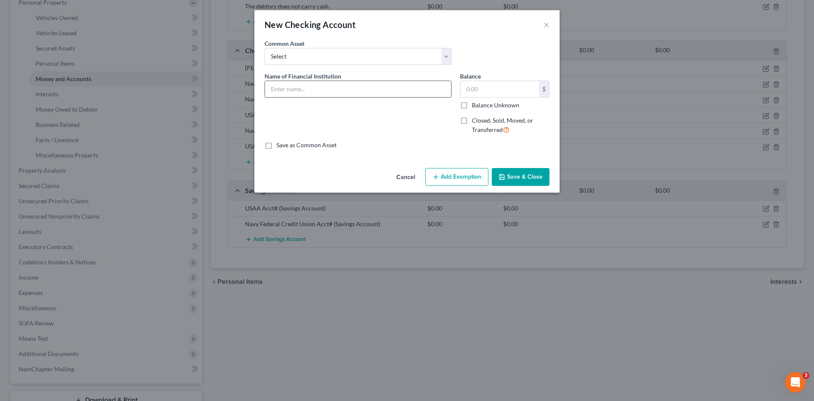
click at [292, 92] on input "text" at bounding box center [358, 89] width 186 height 16
type input "Navy Federal Credit Union Acct#"
click at [515, 181] on button "Save & Close" at bounding box center [521, 177] width 58 height 18
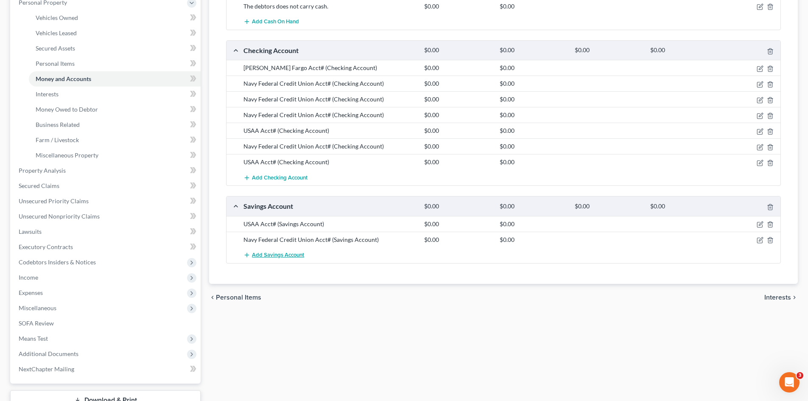
click at [285, 251] on button "Add Savings Account" at bounding box center [273, 255] width 61 height 16
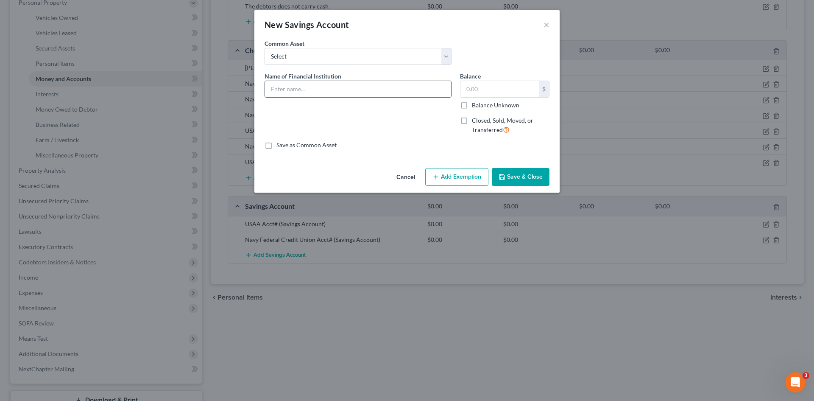
click at [339, 92] on input "text" at bounding box center [358, 89] width 186 height 16
type input "Navy Federal Credit Union Acct#"
click at [512, 171] on button "Save & Close" at bounding box center [521, 177] width 58 height 18
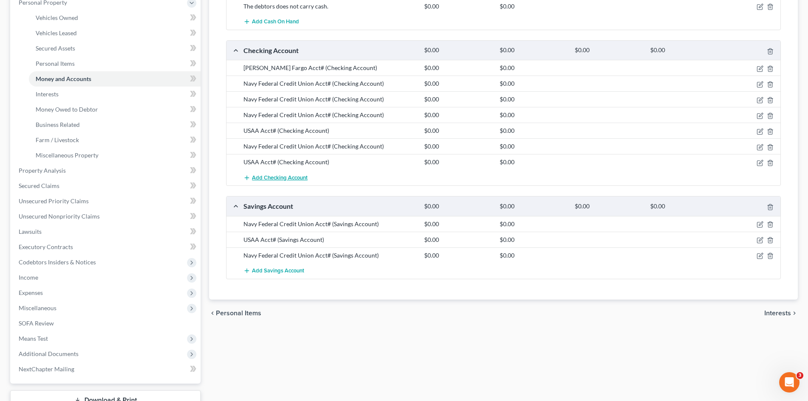
click at [278, 176] on span "Add Checking Account" at bounding box center [280, 177] width 56 height 7
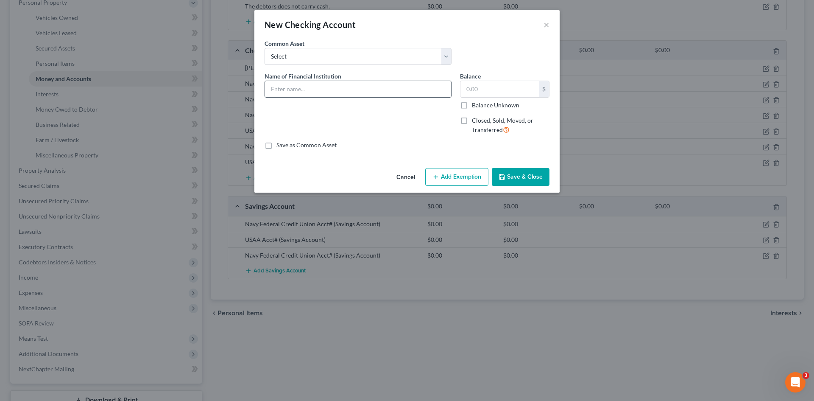
click at [286, 88] on input "text" at bounding box center [358, 89] width 186 height 16
type input "Navy Federal Credit Union Acct#"
click at [517, 176] on button "Save & Close" at bounding box center [521, 177] width 58 height 18
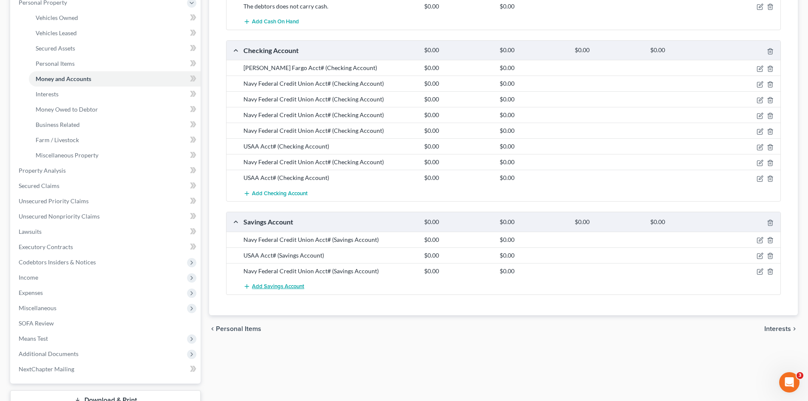
click at [280, 280] on button "Add Savings Account" at bounding box center [273, 287] width 61 height 16
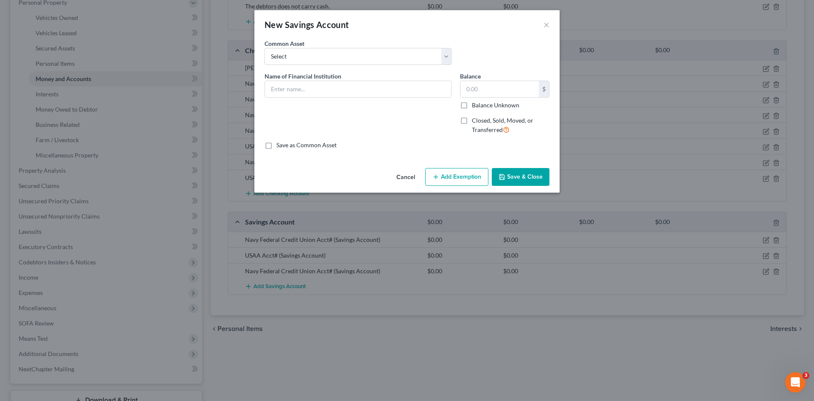
click at [284, 286] on div "New Savings Account × An exemption set must first be selected from the Filing I…" at bounding box center [407, 200] width 814 height 401
click at [312, 60] on select "Select SoFi Acct# REV Federal Credit Union Acct: # ABNB Federal Credit Union Ac…" at bounding box center [358, 56] width 187 height 17
click at [301, 87] on input "text" at bounding box center [358, 89] width 186 height 16
type input "Navy Federal Credit Union Acct#"
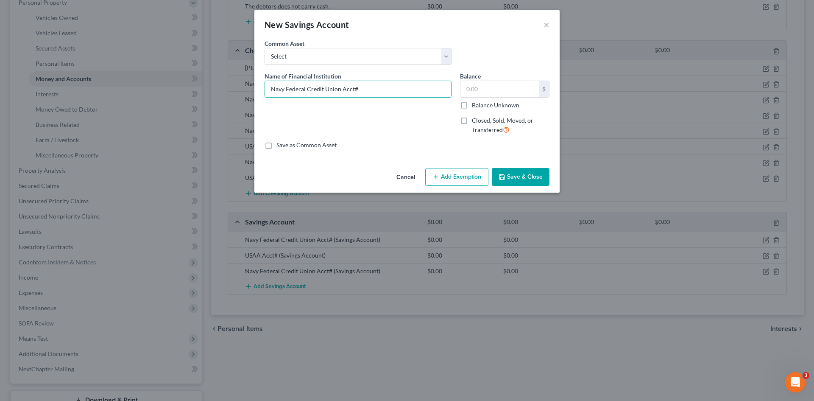
click at [512, 178] on button "Save & Close" at bounding box center [521, 177] width 58 height 18
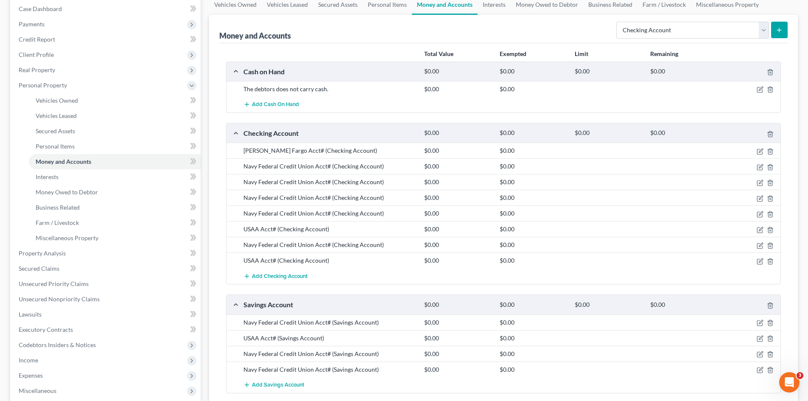
scroll to position [0, 0]
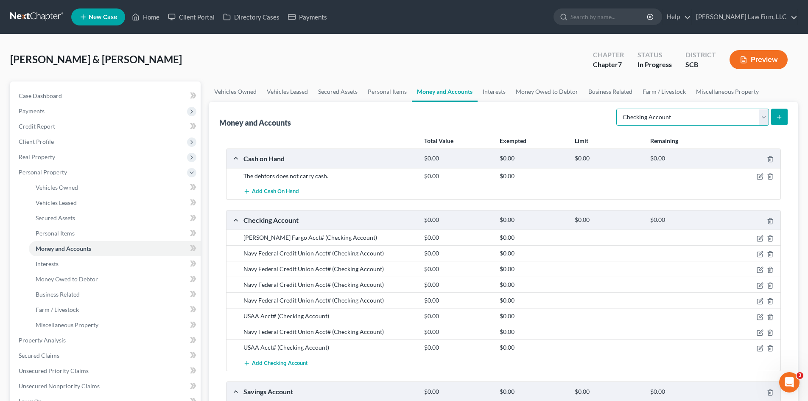
click at [719, 125] on select "Select Account Type Brokerage Cash on Hand Certificates of Deposit Checking Acc…" at bounding box center [692, 117] width 153 height 17
select select "other"
click at [618, 109] on select "Select Account Type Brokerage Cash on Hand Certificates of Deposit Checking Acc…" at bounding box center [692, 117] width 153 height 17
click at [777, 122] on button "submit" at bounding box center [779, 117] width 17 height 17
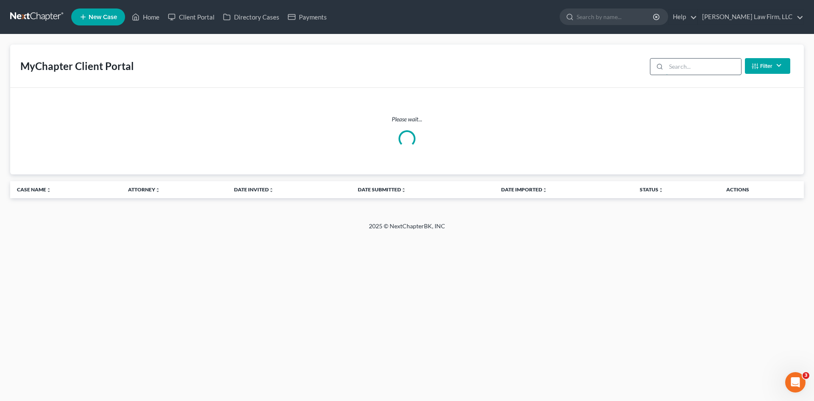
click at [693, 70] on input "search" at bounding box center [703, 67] width 75 height 16
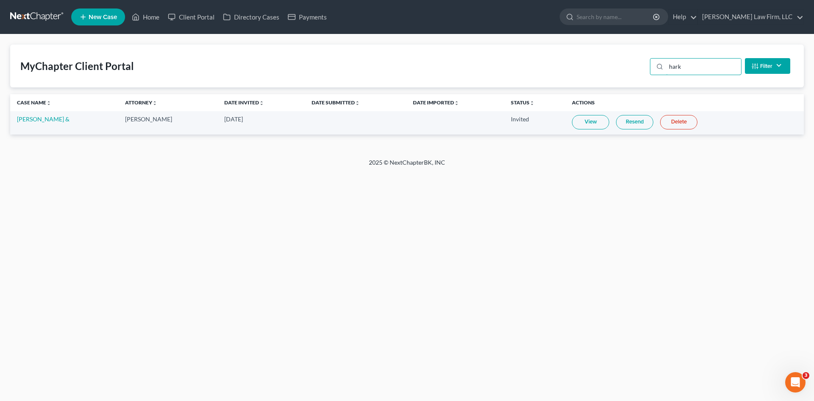
type input "hark"
click at [602, 125] on link "View" at bounding box center [590, 122] width 37 height 14
click at [155, 22] on link "Home" at bounding box center [146, 16] width 36 height 15
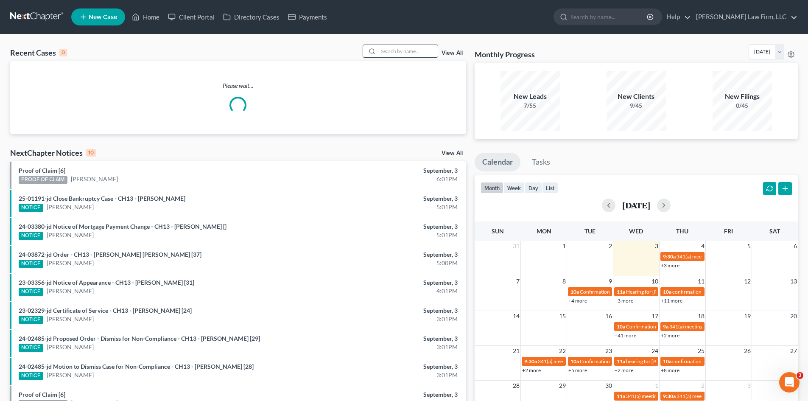
click at [391, 55] on input "search" at bounding box center [407, 51] width 59 height 12
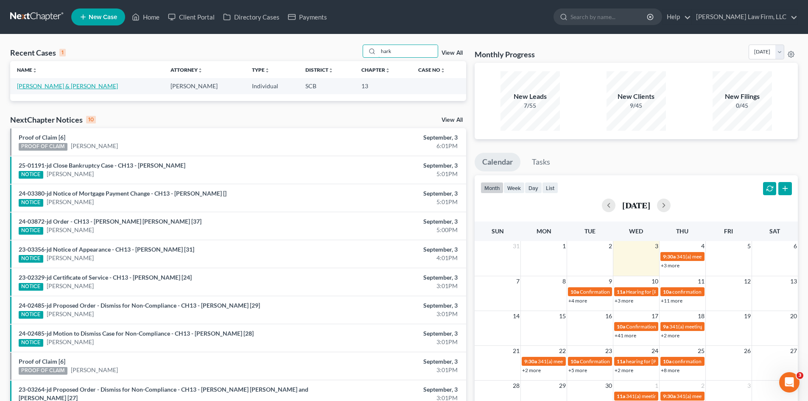
type input "hark"
click at [71, 87] on link "Harkins, Elizabeth & John" at bounding box center [67, 85] width 101 height 7
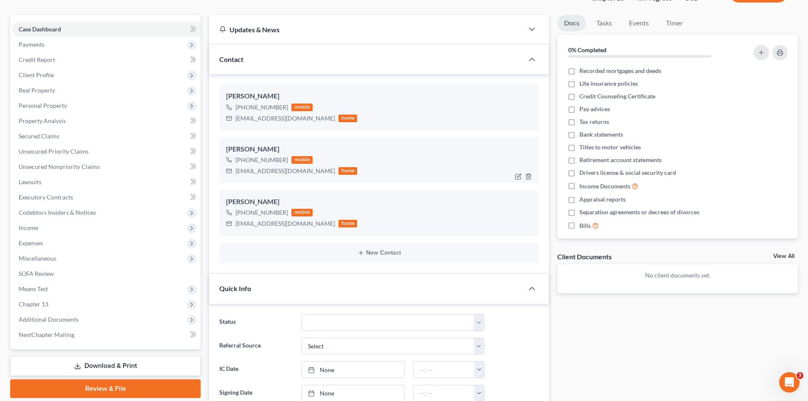
select select "1"
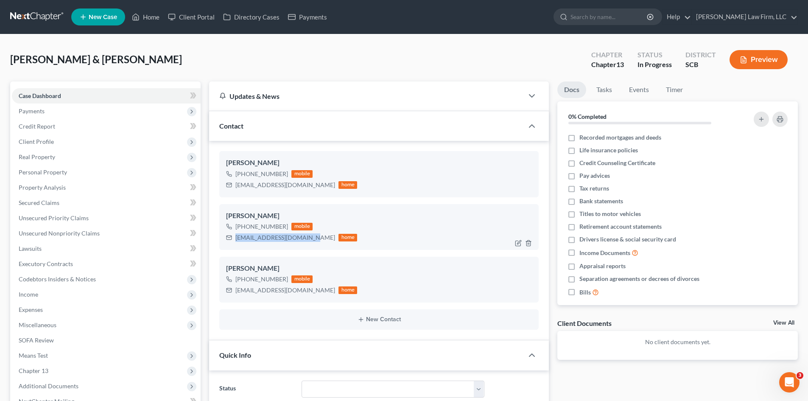
drag, startPoint x: 235, startPoint y: 239, endPoint x: 303, endPoint y: 239, distance: 67.4
click at [303, 239] on div "harkinsaurelia@gmail.com" at bounding box center [285, 237] width 100 height 8
copy div "harkinsaurelia@gmail.com"
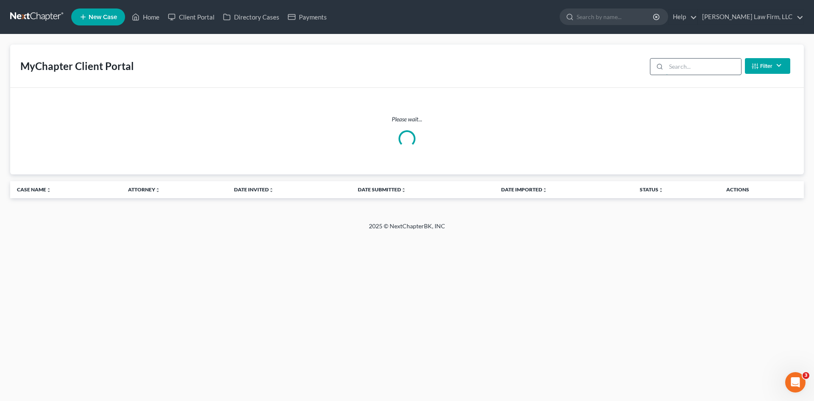
click at [710, 67] on input "search" at bounding box center [703, 67] width 75 height 16
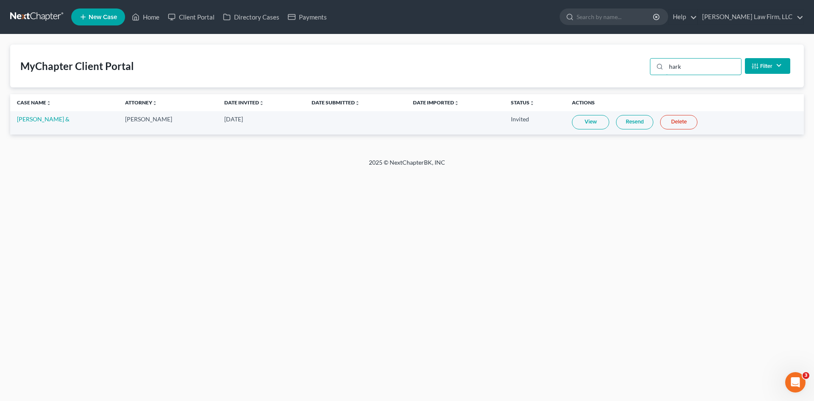
type input "hark"
click at [603, 126] on link "View" at bounding box center [590, 122] width 37 height 14
click at [589, 125] on link "View" at bounding box center [590, 122] width 37 height 14
click at [642, 126] on link "Resend" at bounding box center [634, 122] width 37 height 14
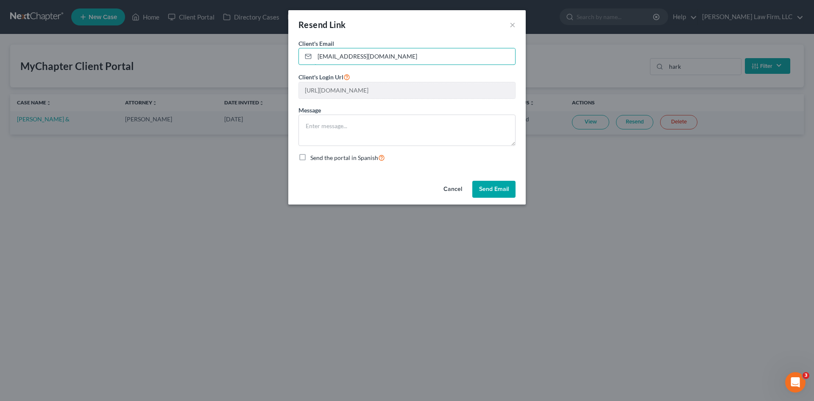
drag, startPoint x: 445, startPoint y: 55, endPoint x: 273, endPoint y: 69, distance: 172.3
click at [273, 69] on div "Resend Link × Client's Email * [EMAIL_ADDRESS][DOMAIN_NAME] Client's Login Url …" at bounding box center [407, 200] width 814 height 401
paste input "harkinsaurelia"
type input "[EMAIL_ADDRESS][DOMAIN_NAME]"
click at [358, 129] on textarea at bounding box center [407, 130] width 217 height 31
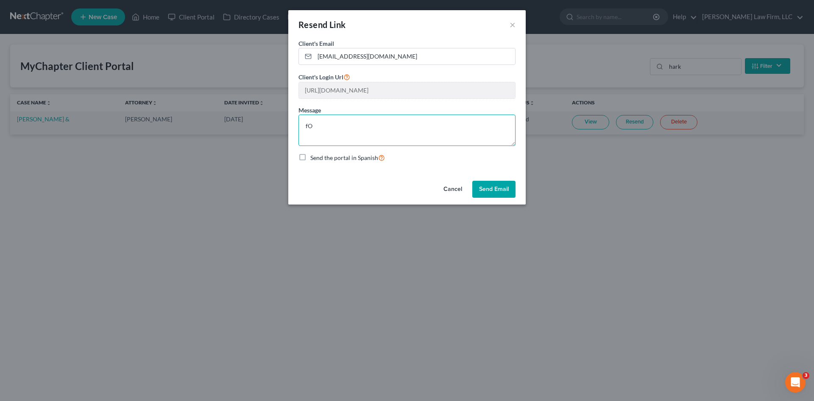
type textarea "f"
type textarea "For"
drag, startPoint x: 391, startPoint y: 55, endPoint x: 307, endPoint y: 58, distance: 84.0
click at [307, 58] on div "[EMAIL_ADDRESS][DOMAIN_NAME]" at bounding box center [407, 56] width 217 height 17
click at [462, 192] on button "Cancel" at bounding box center [453, 189] width 32 height 17
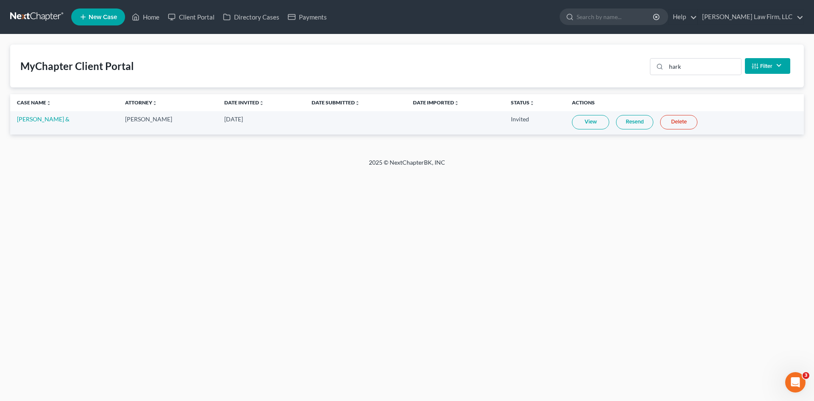
click at [639, 126] on link "Resend" at bounding box center [634, 122] width 37 height 14
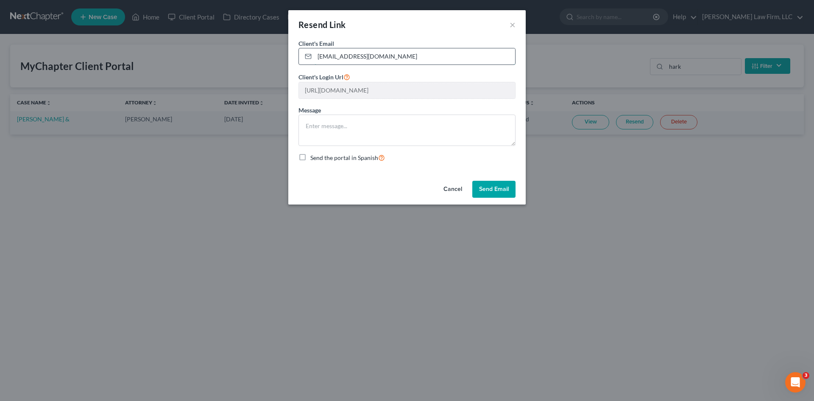
drag, startPoint x: 408, startPoint y: 57, endPoint x: 314, endPoint y: 60, distance: 94.2
click at [305, 58] on div "[EMAIL_ADDRESS][DOMAIN_NAME]" at bounding box center [407, 56] width 217 height 17
click at [443, 189] on button "Cancel" at bounding box center [453, 189] width 32 height 17
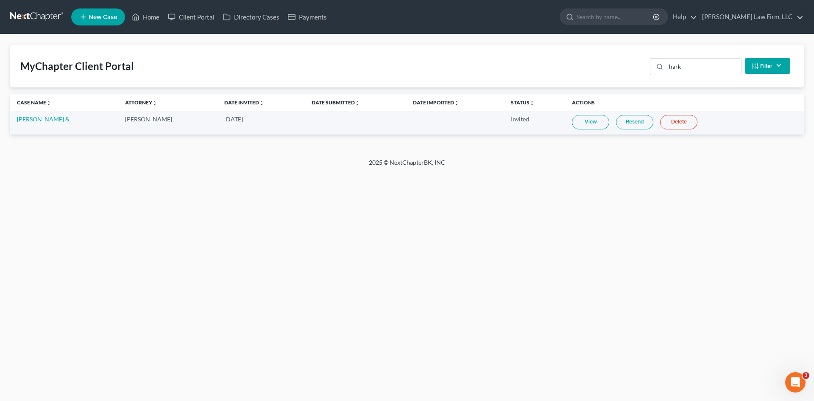
click at [636, 124] on link "Resend" at bounding box center [634, 122] width 37 height 14
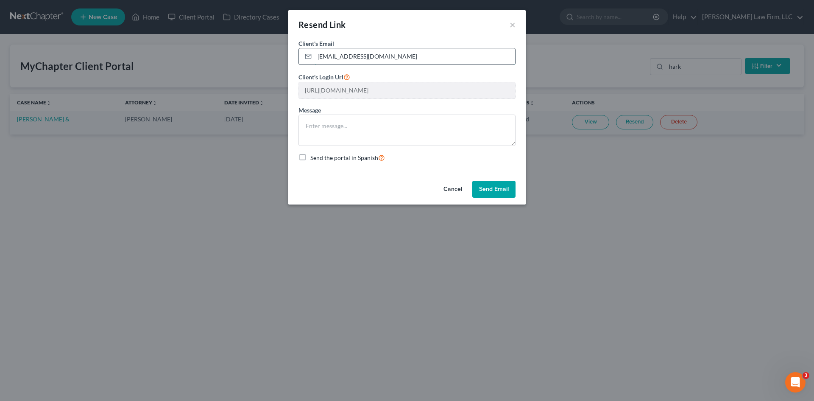
drag, startPoint x: 414, startPoint y: 60, endPoint x: 312, endPoint y: 59, distance: 102.7
click at [312, 59] on div "[EMAIL_ADDRESS][DOMAIN_NAME]" at bounding box center [407, 56] width 217 height 17
paste input "harkinsaurelia"
type input "[EMAIL_ADDRESS][DOMAIN_NAME]"
click at [347, 130] on textarea at bounding box center [407, 130] width 217 height 31
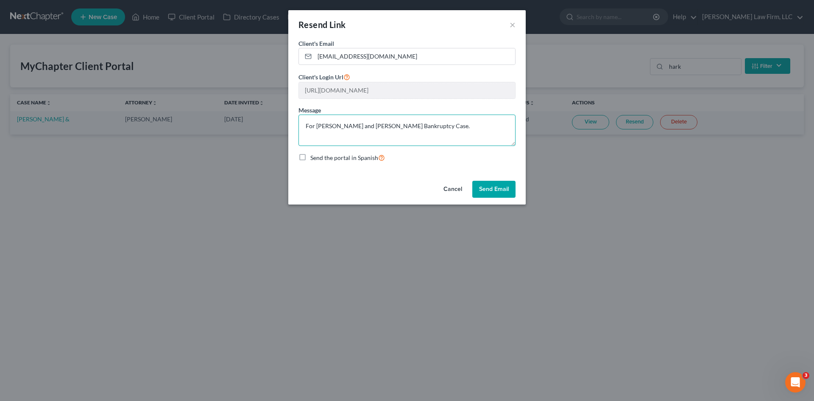
type textarea "For [PERSON_NAME] and [PERSON_NAME] Bankruptcy Case."
click at [495, 190] on button "Send Email" at bounding box center [493, 189] width 43 height 17
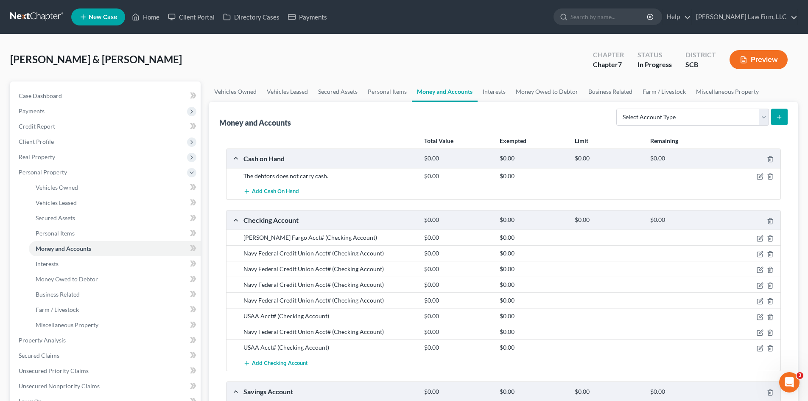
click at [776, 122] on button "submit" at bounding box center [779, 117] width 17 height 17
click at [757, 123] on select "Select Account Type Brokerage Cash on Hand Certificates of Deposit Checking Acc…" at bounding box center [692, 117] width 153 height 17
select select "other"
click at [618, 109] on select "Select Account Type Brokerage Cash on Hand Certificates of Deposit Checking Acc…" at bounding box center [692, 117] width 153 height 17
click at [780, 111] on button "submit" at bounding box center [779, 117] width 17 height 17
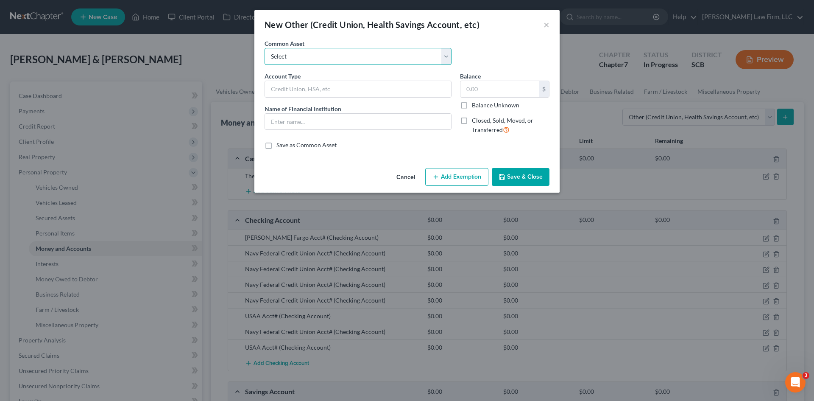
click at [316, 57] on select "Select (Mrs.) Venmo Cash App Venmo Current Pre Paid Money Card Acct# Cash App( …" at bounding box center [358, 56] width 187 height 17
select select "5"
click at [265, 48] on select "Select (Mrs.) Venmo Cash App Venmo Current Pre Paid Money Card Acct# Cash App( …" at bounding box center [358, 56] width 187 height 17
type input "(Mr.) Cash App (This account currently has a zero balance.)"
type input "Cash App (This account currently has a balance of zero. The debtor only uses it…"
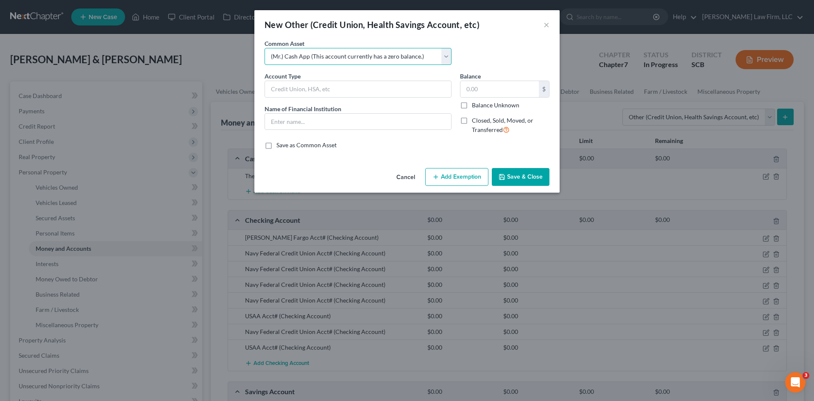
type input "0"
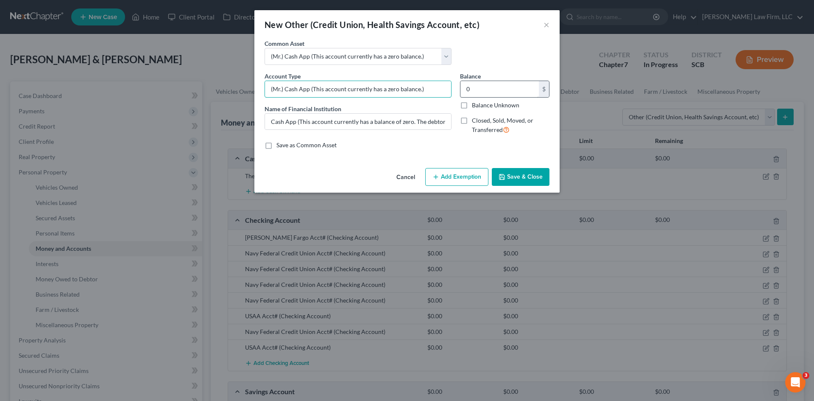
drag, startPoint x: 310, startPoint y: 90, endPoint x: 462, endPoint y: 90, distance: 152.3
click at [462, 90] on div "Account Type (Mr.) Cash App (This account currently has a zero balance.) Name o…" at bounding box center [407, 107] width 294 height 70
type input "(Mr.) Cash App"
drag, startPoint x: 297, startPoint y: 124, endPoint x: 475, endPoint y: 126, distance: 177.7
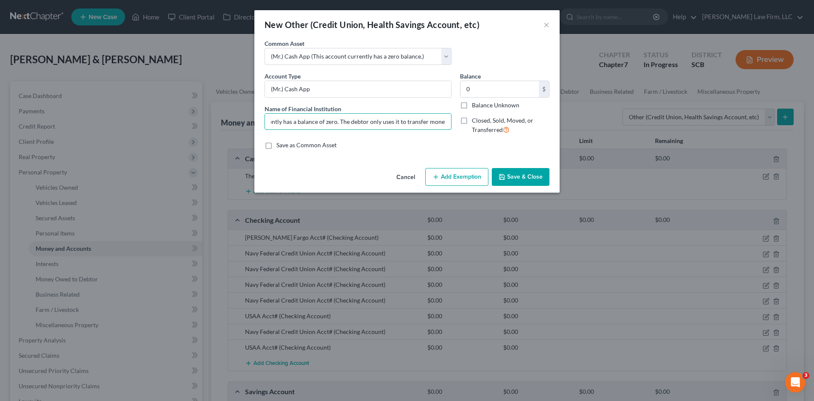
click at [475, 126] on div "Account Type (Mr.) Cash App Name of Financial Institution * Cash App (This acco…" at bounding box center [407, 107] width 294 height 70
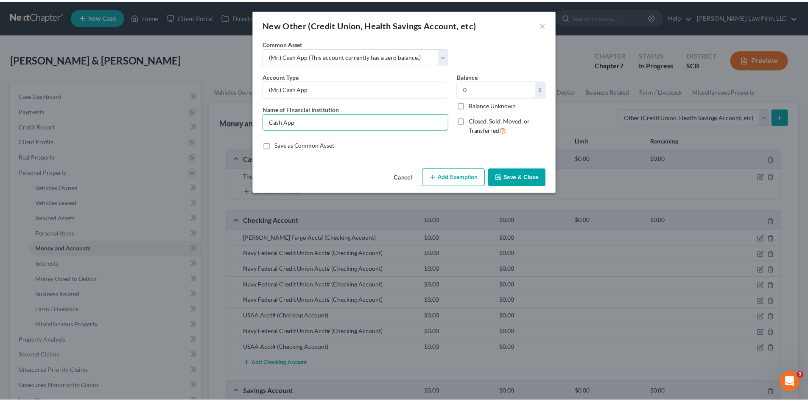
scroll to position [0, 0]
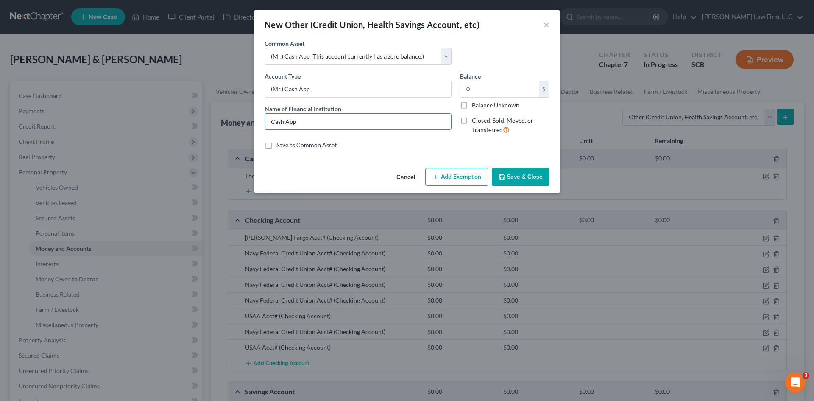
type input "Cash App"
click at [277, 146] on label "Save as Common Asset" at bounding box center [307, 145] width 60 height 8
click at [280, 146] on input "Save as Common Asset" at bounding box center [283, 144] width 6 height 6
checkbox input "true"
click at [520, 180] on button "Save & Close" at bounding box center [521, 177] width 58 height 18
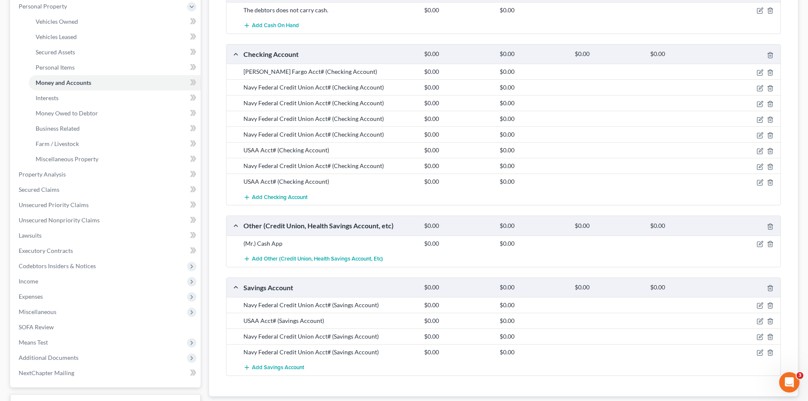
scroll to position [170, 0]
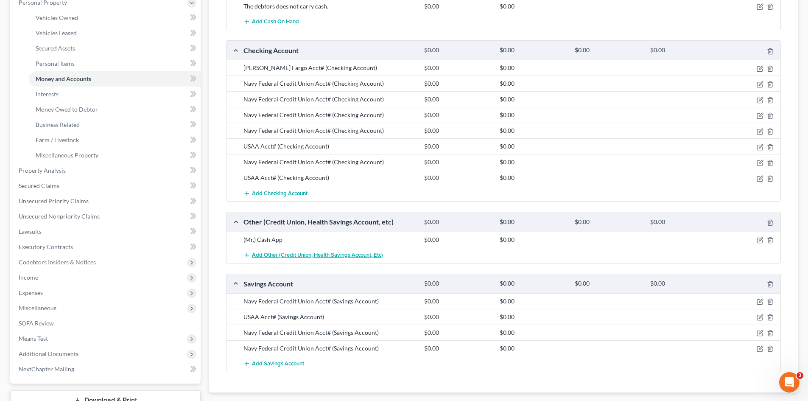
click at [269, 256] on span "Add Other (Credit Union, Health Savings Account, etc)" at bounding box center [317, 255] width 131 height 7
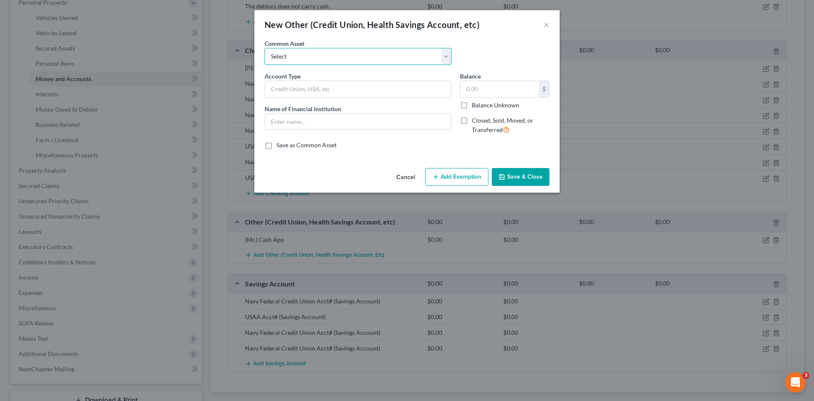
click at [312, 59] on select "Select (Mrs.) Venmo (Mr.) Cash App Cash App Venmo Current Pre Paid Money Card A…" at bounding box center [358, 56] width 187 height 17
select select "1"
click at [265, 48] on select "Select (Mrs.) Venmo (Mr.) Cash App Cash App Venmo Current Pre Paid Money Card A…" at bounding box center [358, 56] width 187 height 17
type input "(Mr.) Cash App"
type input "Cash App"
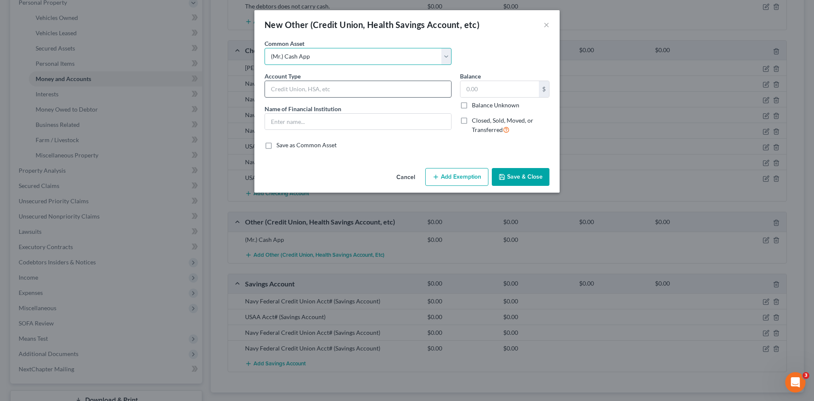
type input "0"
click at [281, 92] on input "(Mr.) Cash App" at bounding box center [358, 89] width 186 height 16
type input "(Mrs.) Cash App"
drag, startPoint x: 317, startPoint y: 164, endPoint x: 285, endPoint y: 147, distance: 36.1
click at [296, 156] on div "An exemption set must first be selected from the Filing Information section. Co…" at bounding box center [406, 102] width 305 height 126
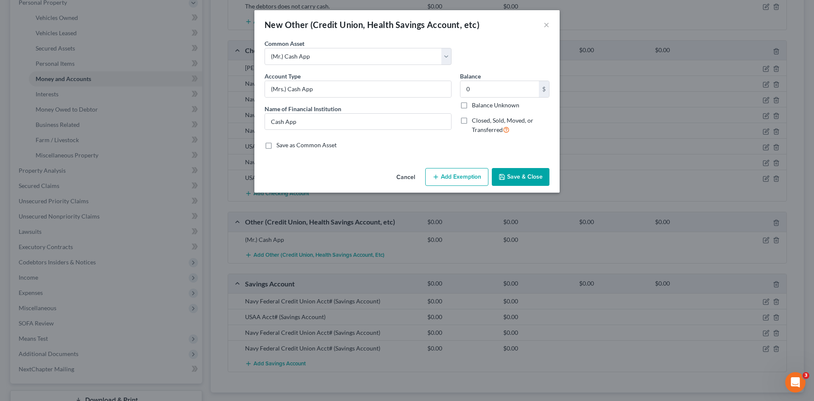
click at [277, 146] on label "Save as Common Asset" at bounding box center [307, 145] width 60 height 8
click at [280, 146] on input "Save as Common Asset" at bounding box center [283, 144] width 6 height 6
checkbox input "true"
click at [518, 180] on button "Save & Close" at bounding box center [521, 177] width 58 height 18
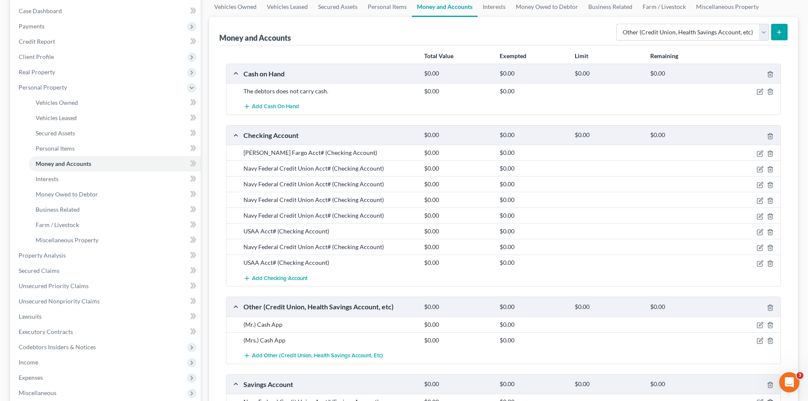
scroll to position [0, 0]
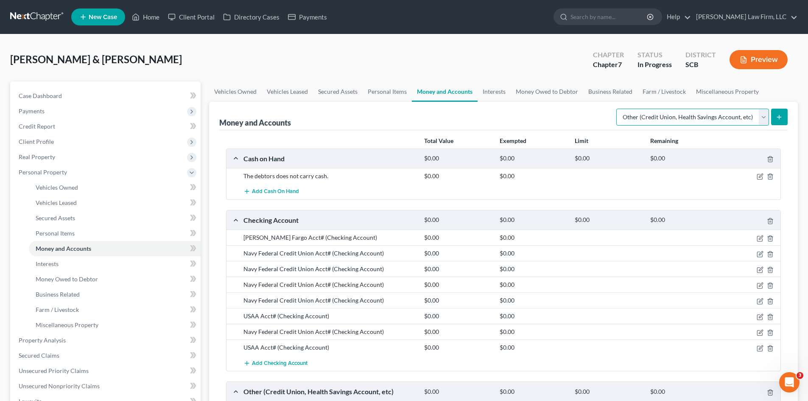
click at [629, 119] on select "Select Account Type Brokerage Cash on Hand Certificates of Deposit Checking Acc…" at bounding box center [692, 117] width 153 height 17
click at [618, 109] on select "Select Account Type Brokerage Cash on Hand Certificates of Deposit Checking Acc…" at bounding box center [692, 117] width 153 height 17
click at [499, 91] on link "Interests" at bounding box center [494, 91] width 33 height 20
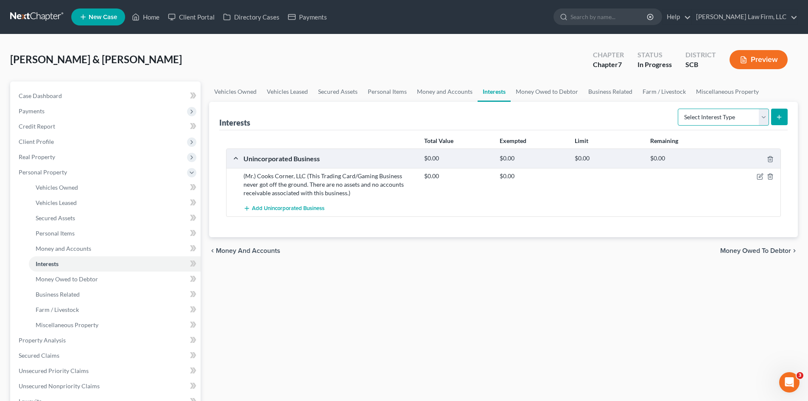
click at [697, 117] on select "Select Interest Type 401K Annuity Bond Education IRA Government Bond Government…" at bounding box center [723, 117] width 91 height 17
select select "stock"
click at [679, 109] on select "Select Interest Type 401K Annuity Bond Education IRA Government Bond Government…" at bounding box center [723, 117] width 91 height 17
click at [781, 123] on button "submit" at bounding box center [779, 117] width 17 height 17
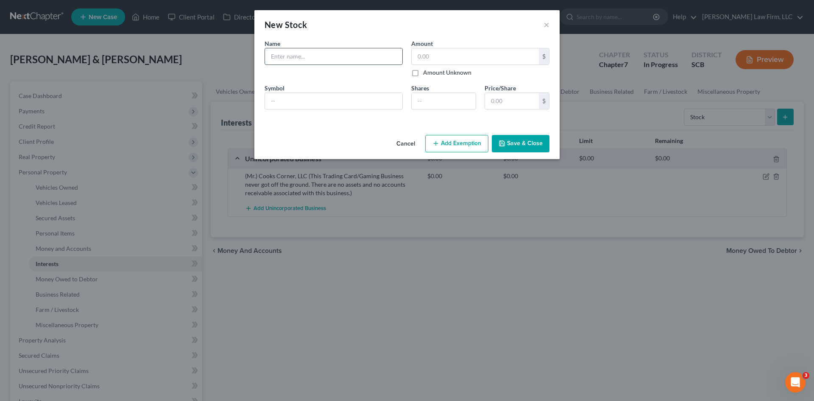
click at [301, 63] on input "text" at bounding box center [333, 56] width 137 height 16
click at [270, 56] on input "Crypto Currency" at bounding box center [333, 56] width 137 height 16
type input "(Mrs.) Crypto Currency"
click at [517, 147] on button "Save & Close" at bounding box center [521, 144] width 58 height 18
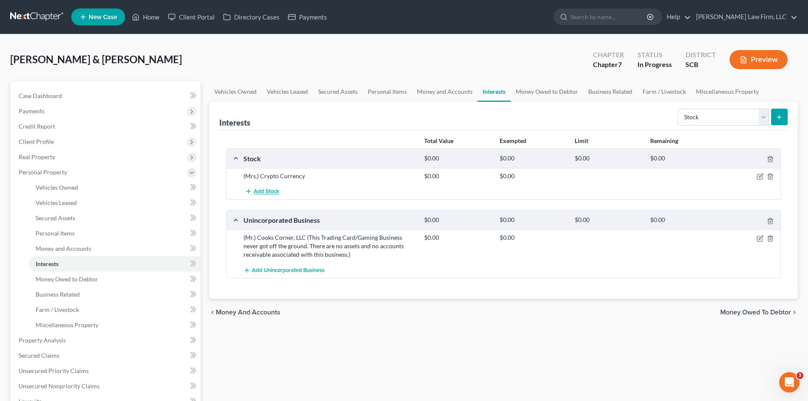
click at [271, 191] on span "Add Stock" at bounding box center [266, 191] width 25 height 7
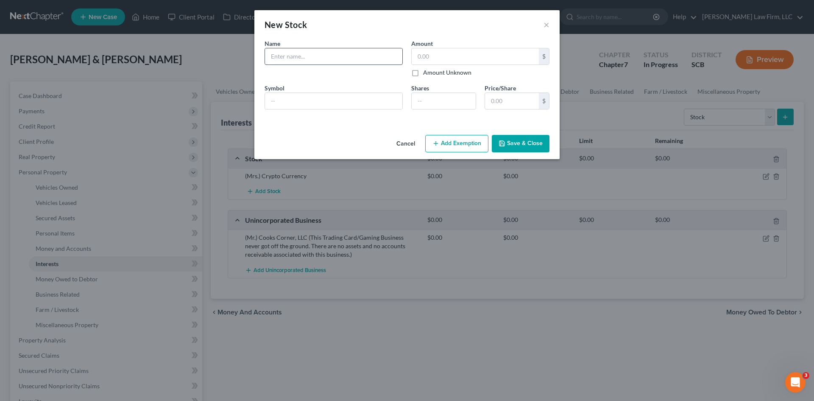
click at [317, 52] on input "text" at bounding box center [333, 56] width 137 height 16
click at [269, 58] on input "Bitcoin" at bounding box center [333, 56] width 137 height 16
type input "(Mrs.) Bitcoin"
click at [508, 141] on button "Save & Close" at bounding box center [521, 144] width 58 height 18
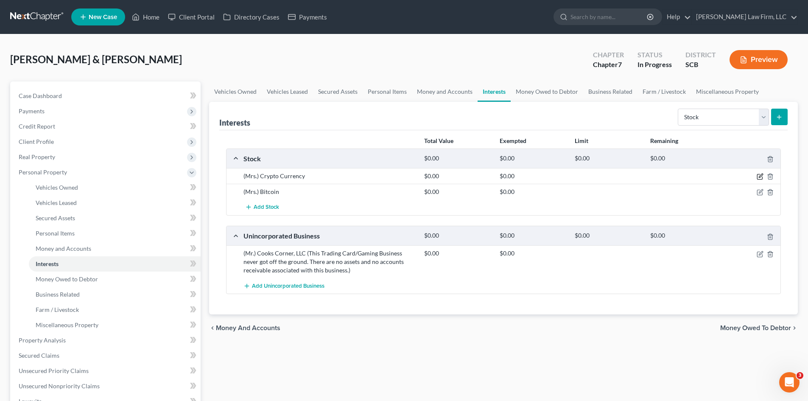
click at [758, 176] on icon "button" at bounding box center [760, 176] width 7 height 7
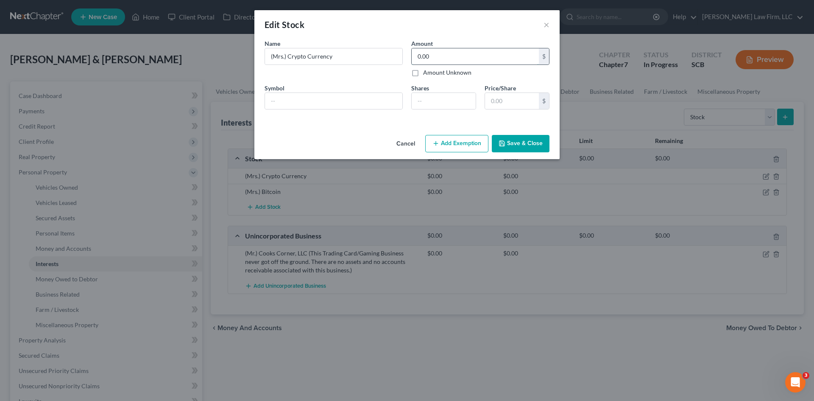
click at [445, 59] on input "0.00" at bounding box center [475, 56] width 127 height 16
type input "19.94"
click at [514, 140] on button "Save & Close" at bounding box center [521, 144] width 58 height 18
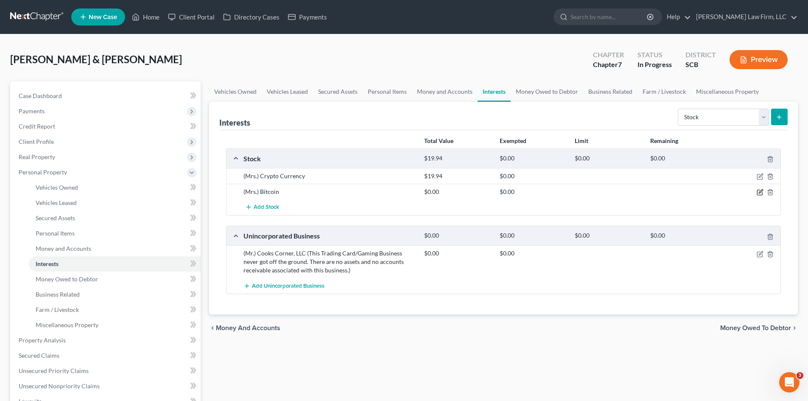
click at [760, 190] on icon "button" at bounding box center [760, 192] width 7 height 7
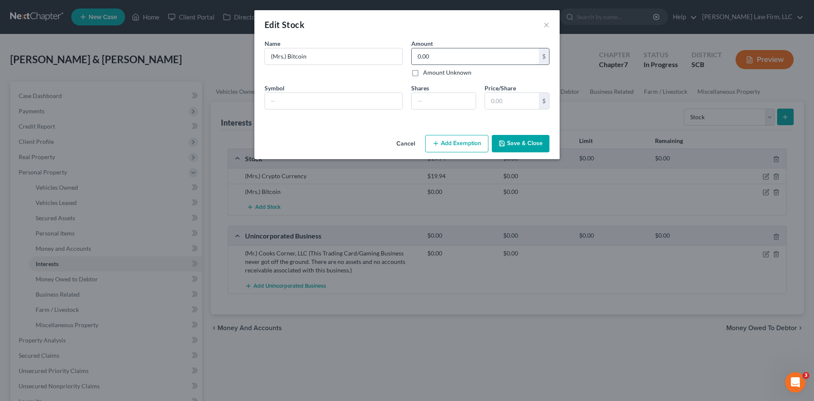
click at [492, 62] on input "0.00" at bounding box center [475, 56] width 127 height 16
type input "31.88"
click at [515, 146] on button "Save & Close" at bounding box center [521, 144] width 58 height 18
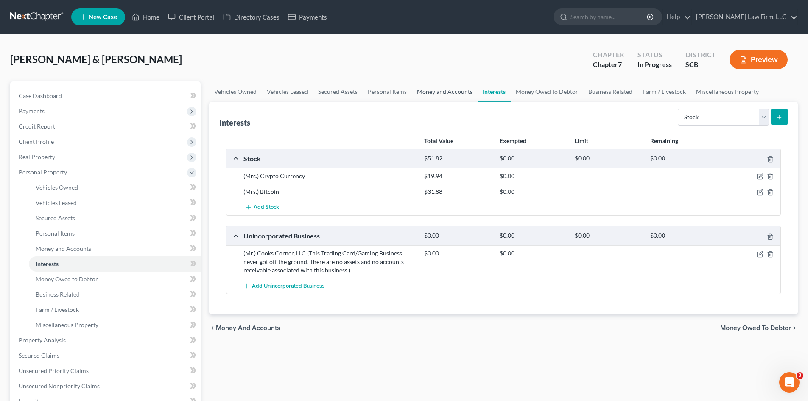
click at [457, 95] on link "Money and Accounts" at bounding box center [445, 91] width 66 height 20
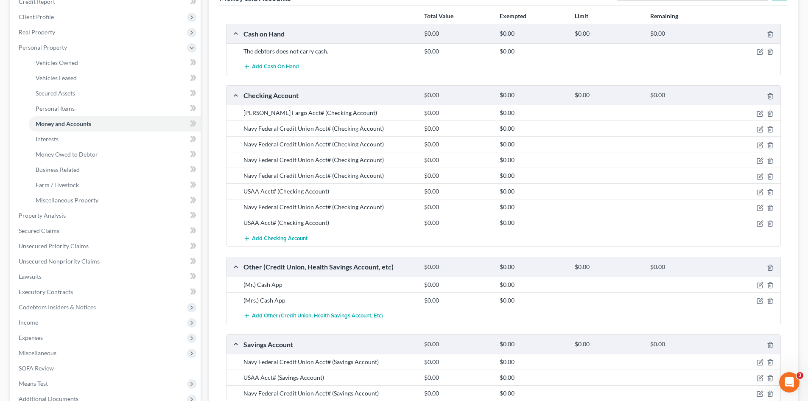
scroll to position [127, 0]
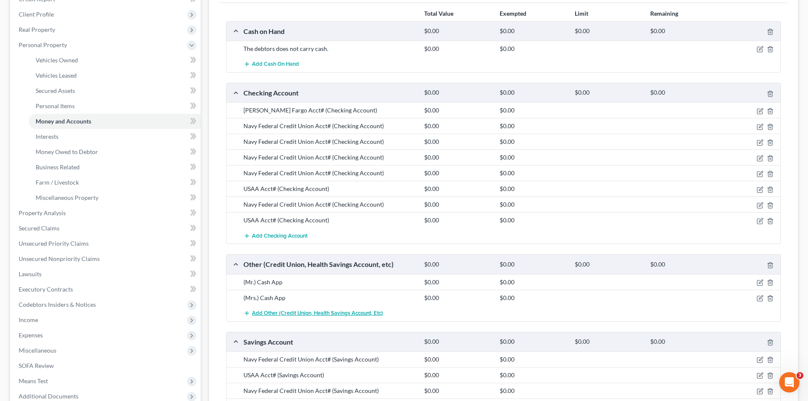
click at [280, 311] on span "Add Other (Credit Union, Health Savings Account, etc)" at bounding box center [317, 313] width 131 height 7
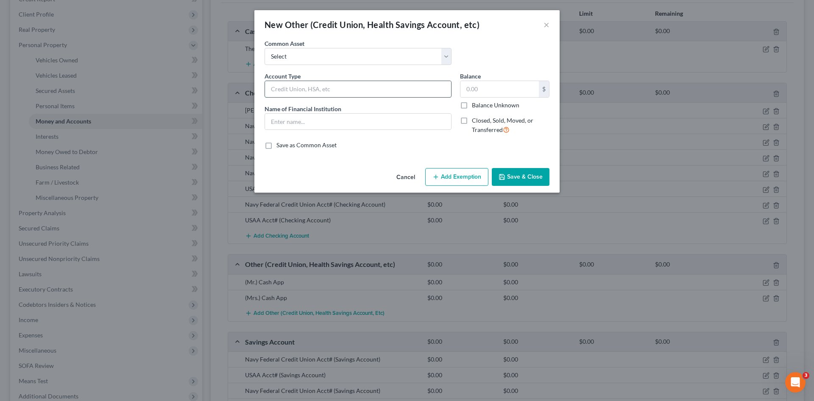
click at [306, 89] on input "text" at bounding box center [358, 89] width 186 height 16
type input "Cash App"
click at [307, 124] on input "text" at bounding box center [358, 122] width 186 height 16
type input "Cash App"
click at [271, 91] on input "Cash App" at bounding box center [358, 89] width 186 height 16
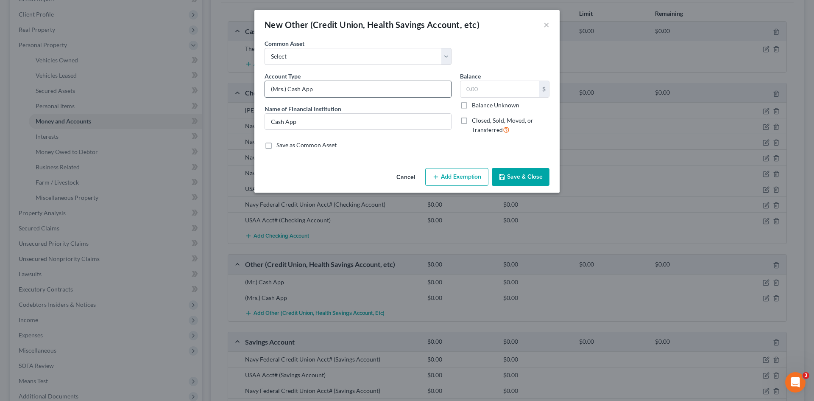
click at [352, 86] on input "(Mrs.) Cash App" at bounding box center [358, 89] width 186 height 16
type input "(Mrs.) Cash App Savings"
click at [538, 181] on button "Save & Close" at bounding box center [521, 177] width 58 height 18
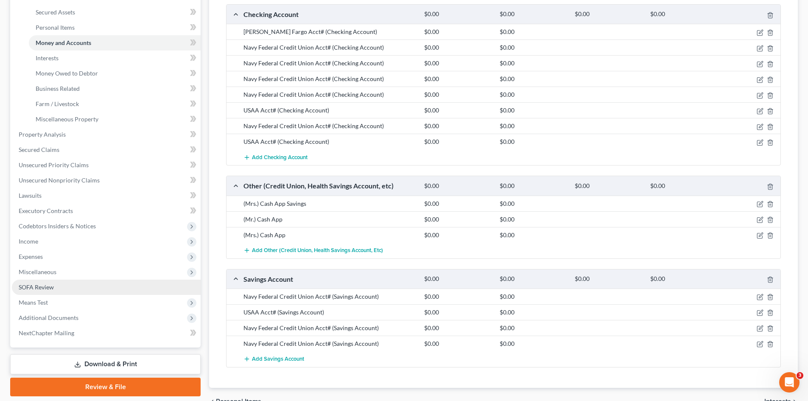
scroll to position [212, 0]
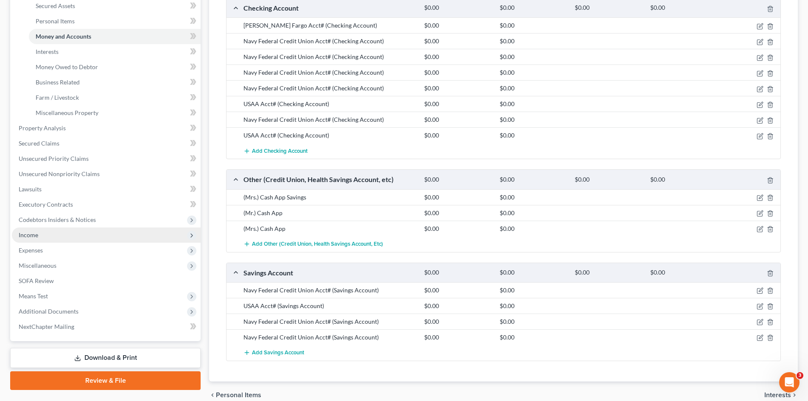
click at [34, 239] on span "Income" at bounding box center [106, 234] width 189 height 15
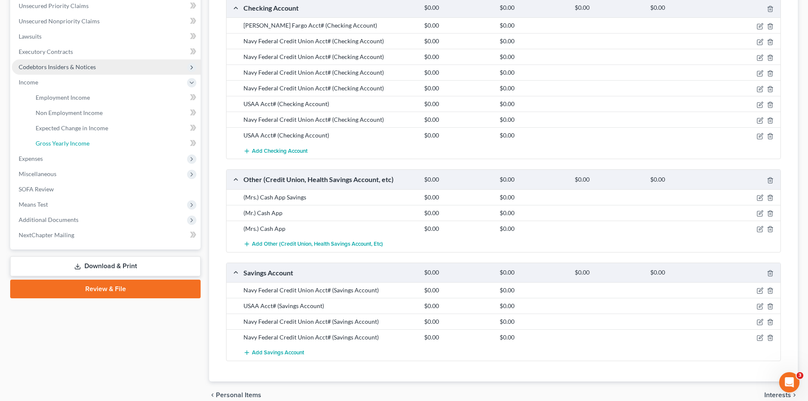
click at [66, 145] on span "Gross Yearly Income" at bounding box center [63, 143] width 54 height 7
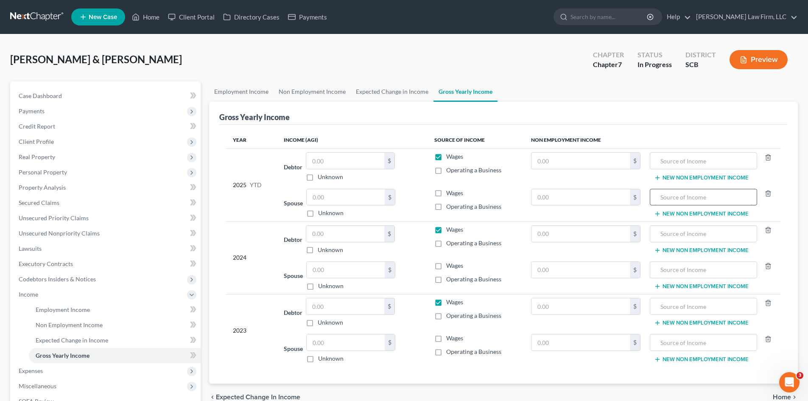
click at [688, 198] on input "text" at bounding box center [703, 197] width 98 height 16
type input "7000"
click at [551, 200] on input "text" at bounding box center [580, 197] width 99 height 16
type input "7,000"
drag, startPoint x: 665, startPoint y: 200, endPoint x: 642, endPoint y: 197, distance: 23.5
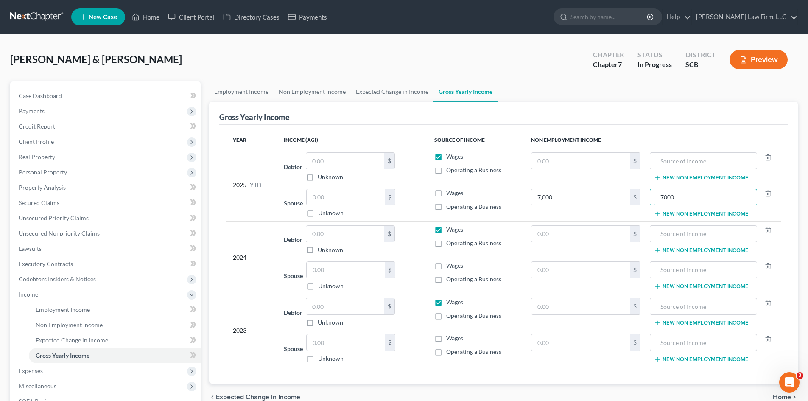
click at [646, 201] on tr "Spouse $ Unknown Balance Undetermined $ Unknown Wages Operating a Business 7,00…" at bounding box center [503, 203] width 555 height 36
type input "Retirement Distribution (The debtors used these proceeds to pay down debts as w…"
click at [392, 92] on link "Expected Change in Income" at bounding box center [392, 91] width 83 height 20
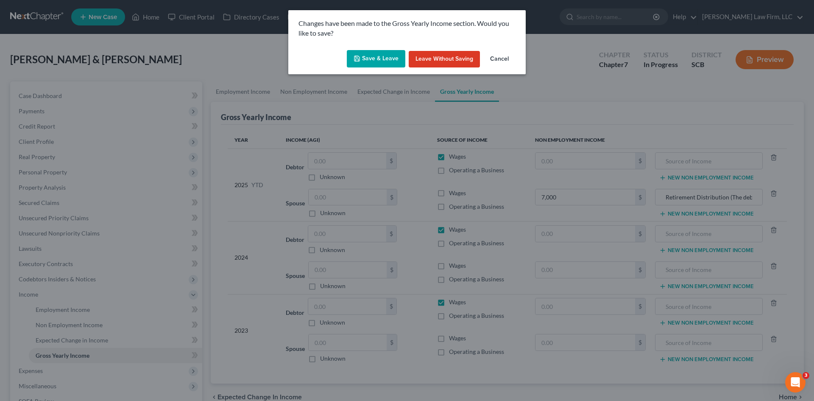
click at [382, 61] on button "Save & Leave" at bounding box center [376, 59] width 59 height 18
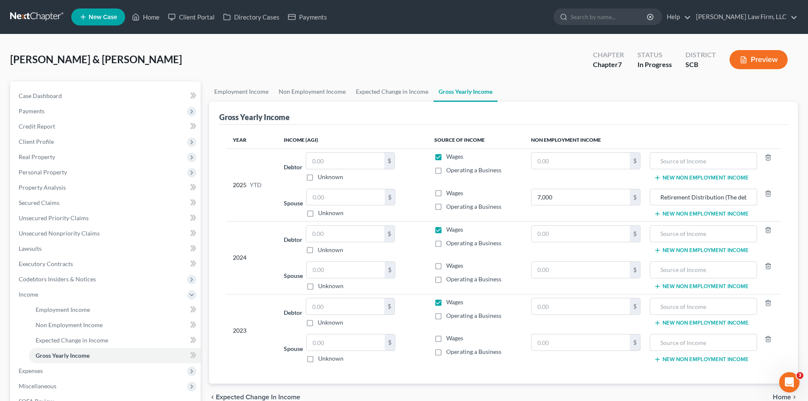
type input "7,000.00"
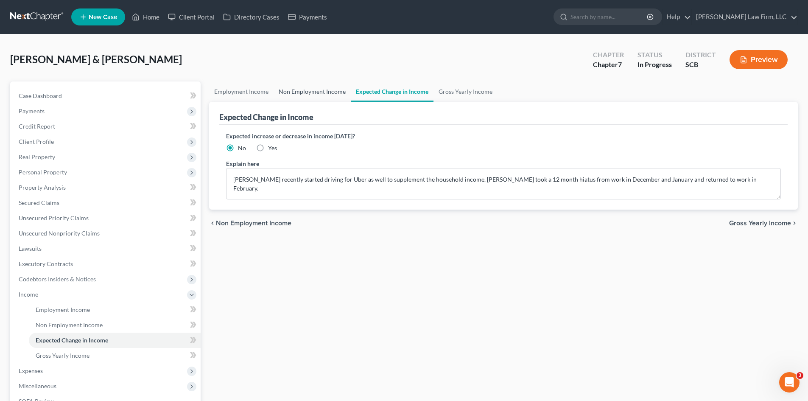
click at [315, 92] on link "Non Employment Income" at bounding box center [312, 91] width 77 height 20
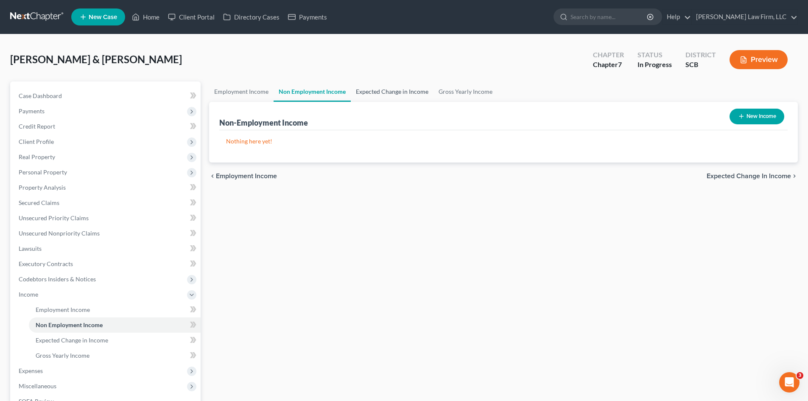
click at [394, 90] on link "Expected Change in Income" at bounding box center [392, 91] width 83 height 20
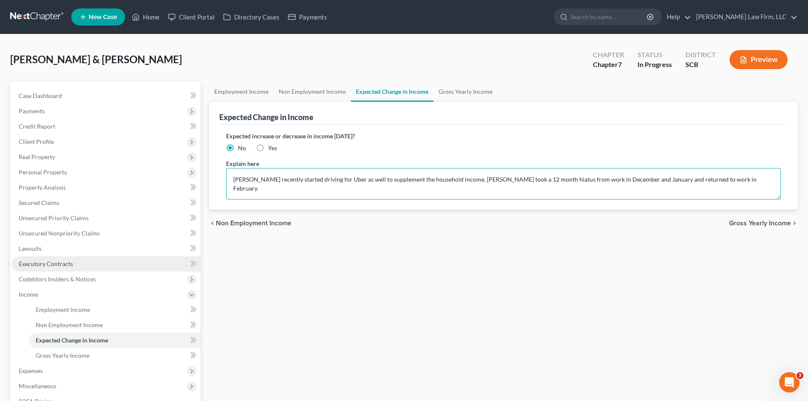
drag, startPoint x: 746, startPoint y: 182, endPoint x: 31, endPoint y: 260, distance: 719.8
click at [39, 259] on div "Petition Navigation Case Dashboard Payments Invoices Payments Payments Credit R…" at bounding box center [404, 295] width 796 height 429
type textarea "[PERSON_NAME] recently started driving for Uber as well to supplement the house…"
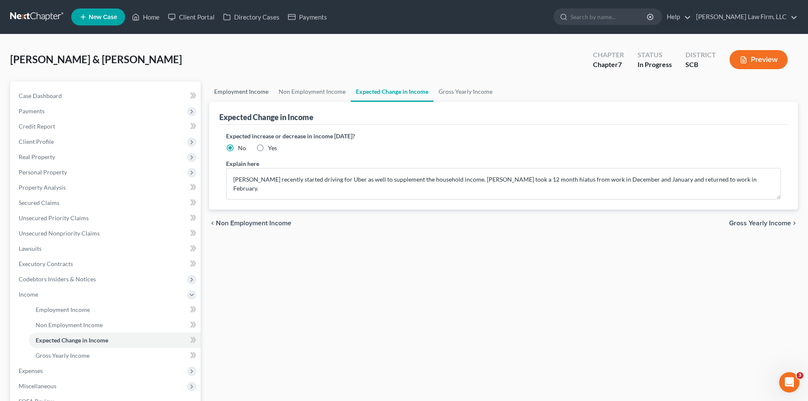
click at [233, 96] on link "Employment Income" at bounding box center [241, 91] width 64 height 20
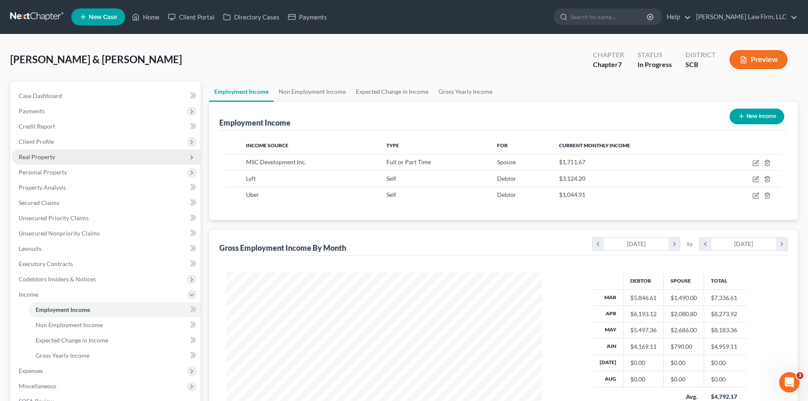
scroll to position [158, 333]
click at [47, 173] on span "Personal Property" at bounding box center [43, 171] width 48 height 7
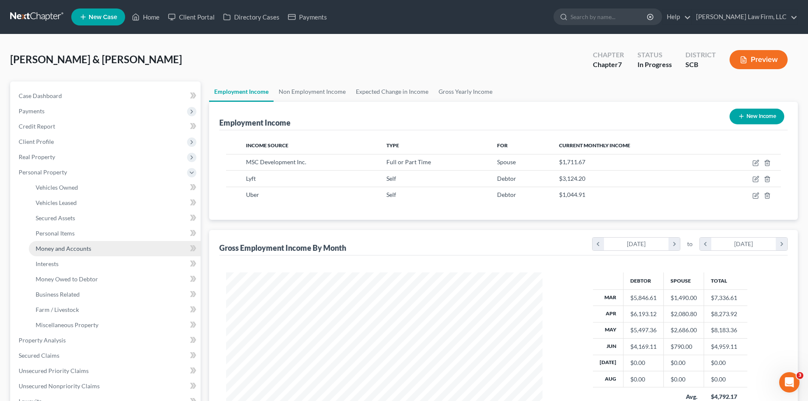
click at [50, 248] on span "Money and Accounts" at bounding box center [64, 248] width 56 height 7
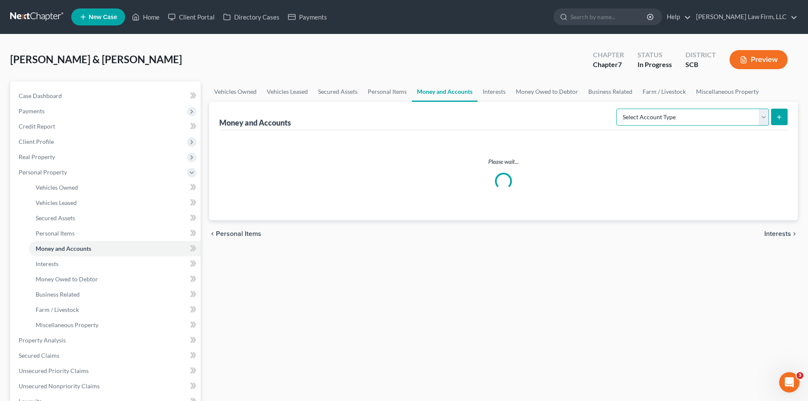
click at [649, 123] on select "Select Account Type Brokerage Cash on Hand Certificates of Deposit Checking Acc…" at bounding box center [692, 117] width 153 height 17
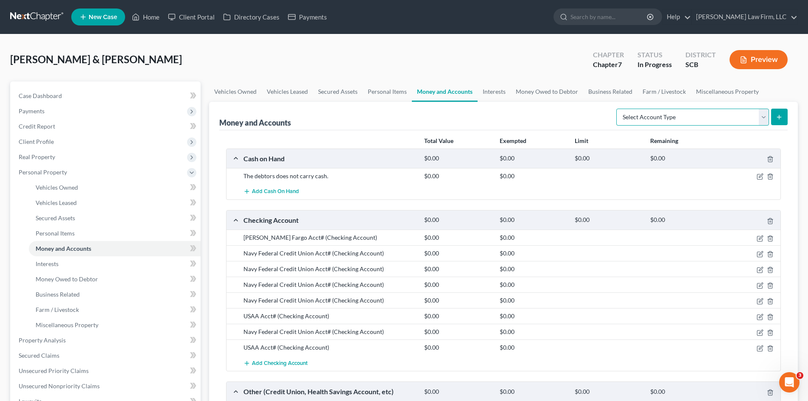
select select "security_deposits"
click at [618, 109] on select "Select Account Type Brokerage Cash on Hand Certificates of Deposit Checking Acc…" at bounding box center [692, 117] width 153 height 17
click at [779, 116] on line "submit" at bounding box center [779, 117] width 0 height 4
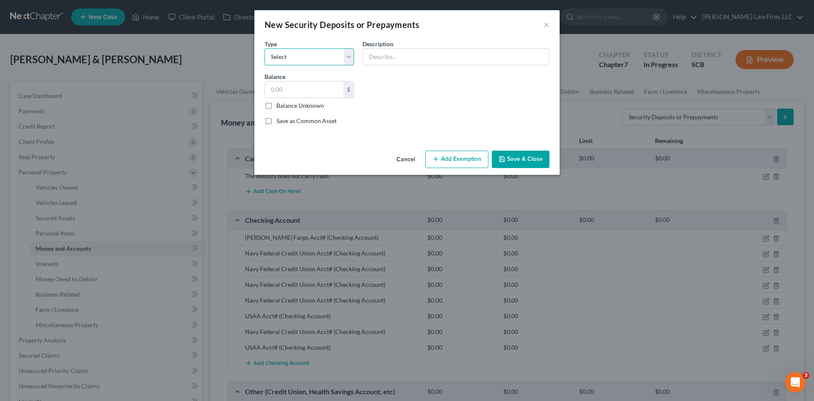
click at [283, 57] on select "Select Electric Gas Heating Oil Security Deposit On Rental Unit Prepaid Rent Te…" at bounding box center [309, 56] width 89 height 17
select select "4"
click at [265, 48] on select "Select Electric Gas Heating Oil Security Deposit On Rental Unit Prepaid Rent Te…" at bounding box center [309, 56] width 89 height 17
click at [396, 57] on input "text" at bounding box center [456, 57] width 186 height 16
type input "Landlord"
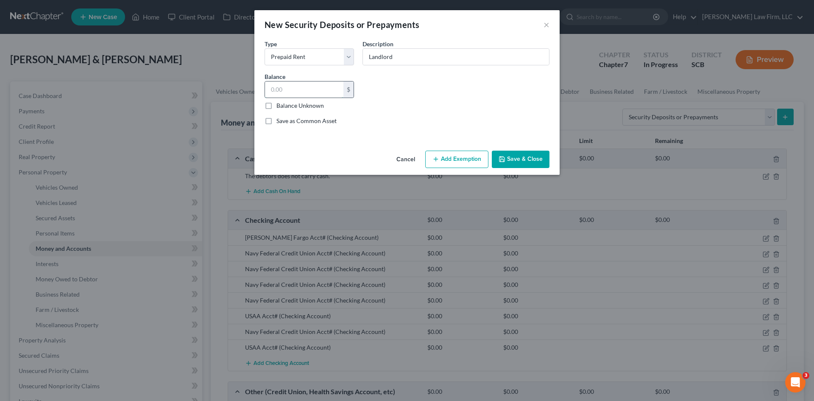
click at [275, 93] on input "text" at bounding box center [304, 89] width 78 height 16
type input "1,750"
click at [534, 160] on button "Save & Close" at bounding box center [521, 160] width 58 height 18
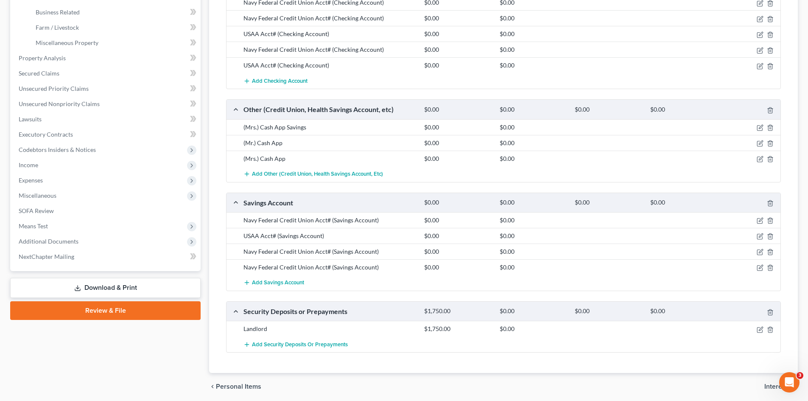
scroll to position [297, 0]
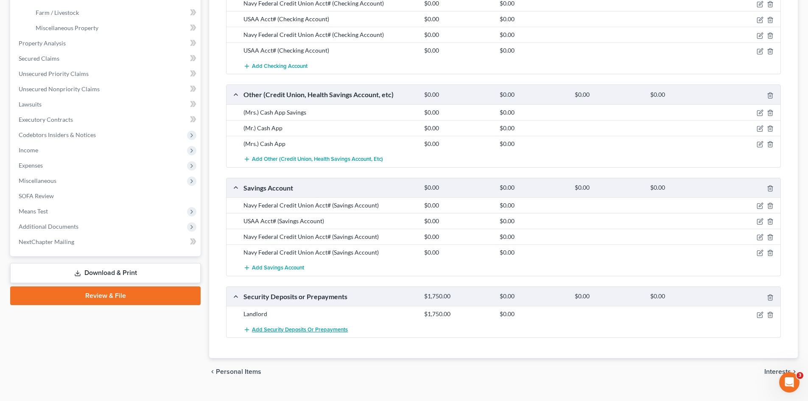
click at [313, 328] on span "Add Security Deposits or Prepayments" at bounding box center [300, 329] width 96 height 7
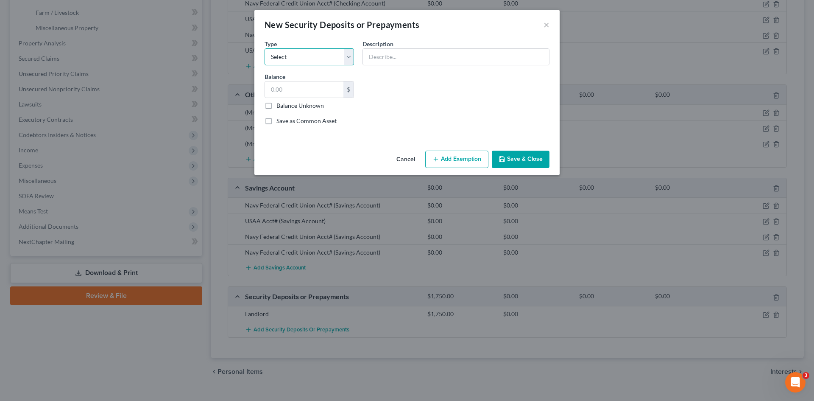
click at [334, 53] on select "Select Electric Gas Heating Oil Security Deposit On Rental Unit Prepaid Rent Te…" at bounding box center [309, 56] width 89 height 17
select select "6"
click at [265, 48] on select "Select Electric Gas Heating Oil Security Deposit On Rental Unit Prepaid Rent Te…" at bounding box center [309, 56] width 89 height 17
click at [393, 63] on input "text" at bounding box center [456, 57] width 186 height 16
click at [421, 57] on input "[GEOGRAPHIC_DATA]" at bounding box center [456, 57] width 186 height 16
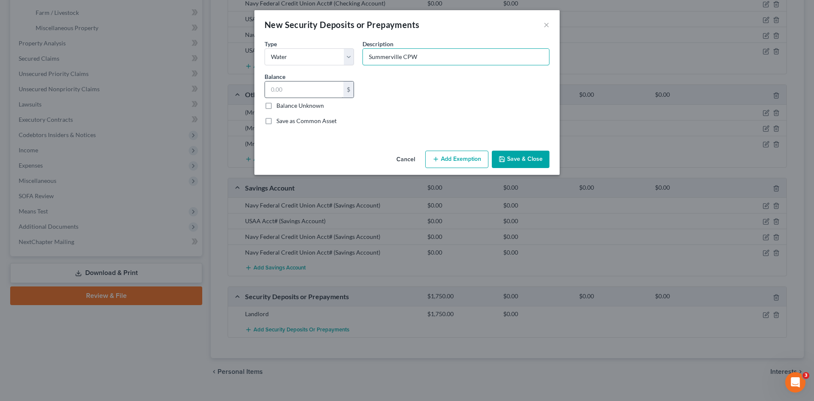
type input "Summerville CPW"
click at [300, 91] on input "text" at bounding box center [304, 89] width 78 height 16
type input "60"
click at [507, 159] on button "Save & Close" at bounding box center [521, 160] width 58 height 18
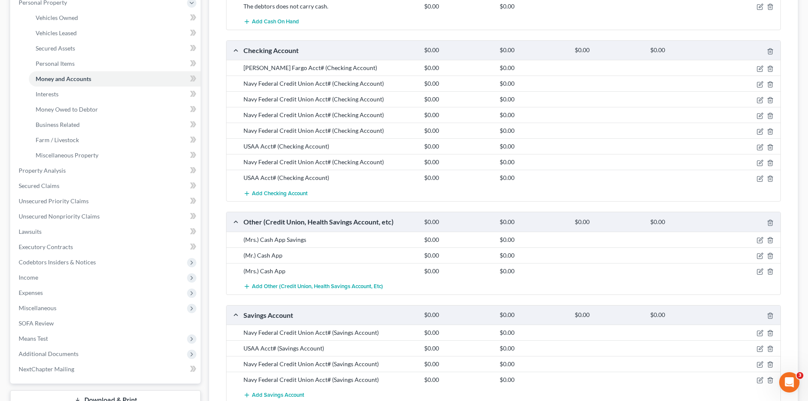
scroll to position [42, 0]
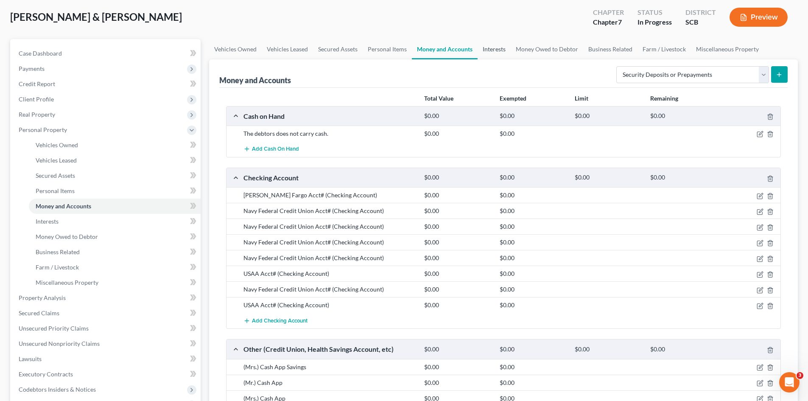
click at [490, 52] on link "Interests" at bounding box center [494, 49] width 33 height 20
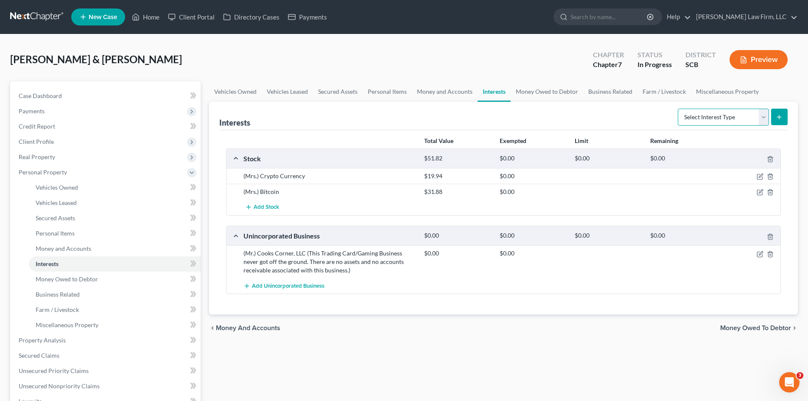
click at [698, 120] on select "Select Interest Type 401K Annuity Bond Education IRA Government Bond Government…" at bounding box center [723, 117] width 91 height 17
click at [533, 89] on link "Money Owed to Debtor" at bounding box center [547, 91] width 73 height 20
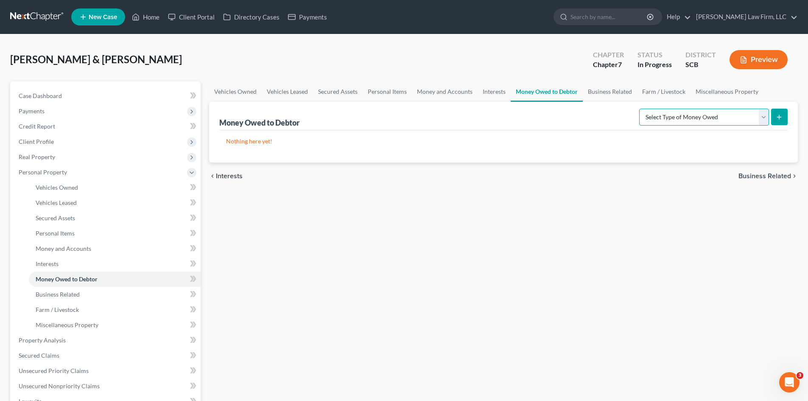
click at [691, 115] on select "Select Type of Money Owed Accounts Receivable Alimony Child Support Claims Agai…" at bounding box center [704, 117] width 130 height 17
select select "expected_tax_refund"
click at [640, 109] on select "Select Type of Money Owed Accounts Receivable Alimony Child Support Claims Agai…" at bounding box center [704, 117] width 130 height 17
click at [776, 117] on icon "submit" at bounding box center [779, 117] width 7 height 7
select select "0"
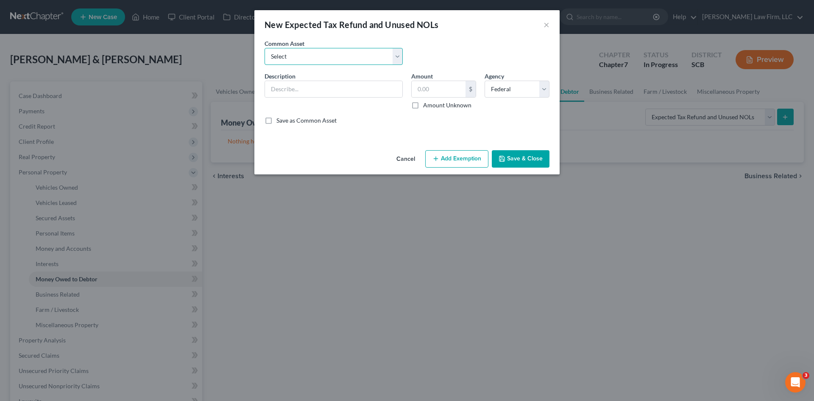
click at [370, 59] on select "Select 2024 Anticipated Federal and State Tax Refunds (This amount is based on …" at bounding box center [334, 56] width 138 height 17
select select "7"
click at [265, 48] on select "Select 2024 Anticipated Federal and State Tax Refunds (This amount is based on …" at bounding box center [334, 56] width 138 height 17
type input "The debtors received their 2024 Federal and State Tax refunds prepetition in th…"
click at [517, 162] on button "Save & Close" at bounding box center [521, 159] width 58 height 18
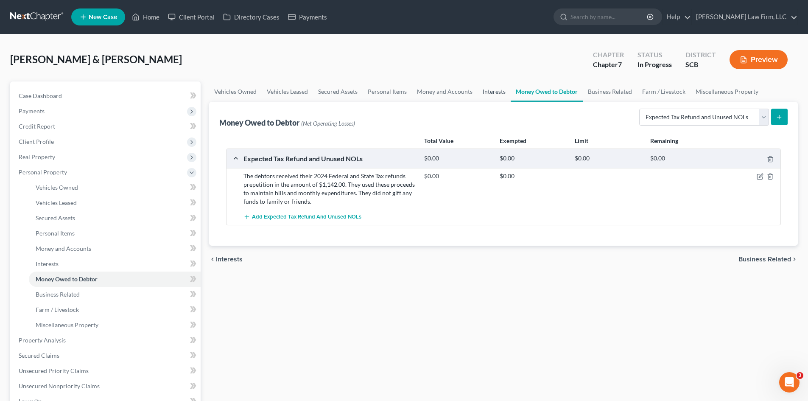
click at [492, 92] on link "Interests" at bounding box center [494, 91] width 33 height 20
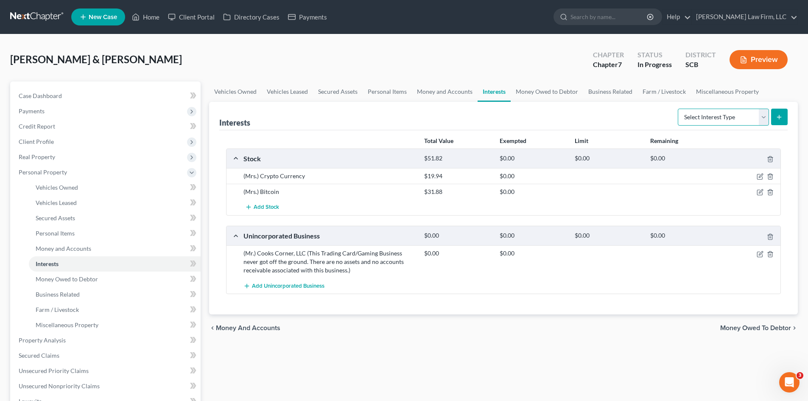
click at [711, 125] on select "Select Interest Type 401K Annuity Bond Education IRA Government Bond Government…" at bounding box center [723, 117] width 91 height 17
select select "term_life_insurance"
click at [679, 109] on select "Select Interest Type 401K Annuity Bond Education IRA Government Bond Government…" at bounding box center [723, 117] width 91 height 17
click at [782, 122] on button "submit" at bounding box center [779, 117] width 17 height 17
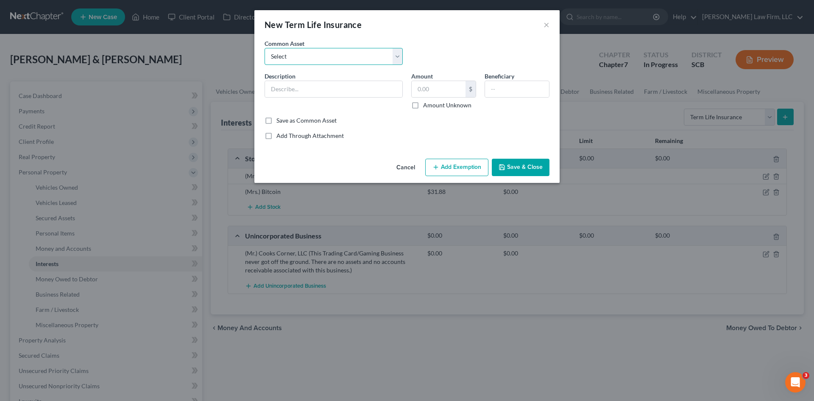
click at [297, 58] on select "Select (Mr.) Term Life Insurance Policy through Employer (Mrs.) Term Life Insur…" at bounding box center [334, 56] width 138 height 17
select select "0"
click at [265, 48] on select "Select (Mr.) Term Life Insurance Policy through Employer (Mrs.) Term Life Insur…" at bounding box center [334, 56] width 138 height 17
type input "(Mr.) Term Life Insurance Policy through Employer"
type input "1.00"
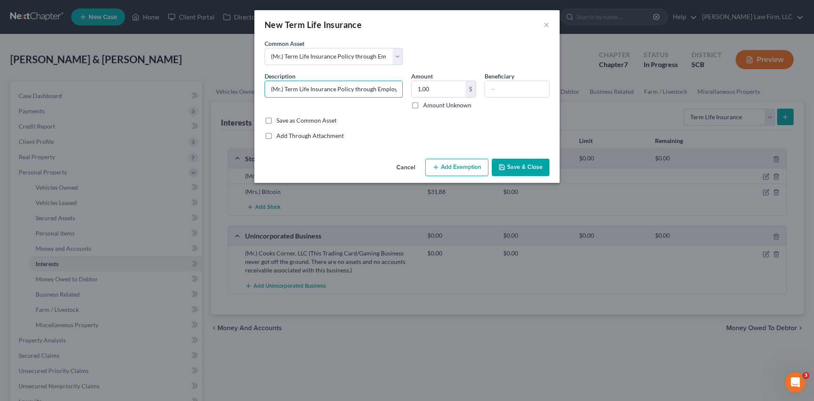
scroll to position [0, 3]
drag, startPoint x: 352, startPoint y: 89, endPoint x: 564, endPoint y: 89, distance: 211.2
click at [564, 89] on div "New Term Life Insurance × An exemption set must first be selected from the Fili…" at bounding box center [407, 200] width 814 height 401
click at [517, 89] on input "text" at bounding box center [517, 89] width 64 height 16
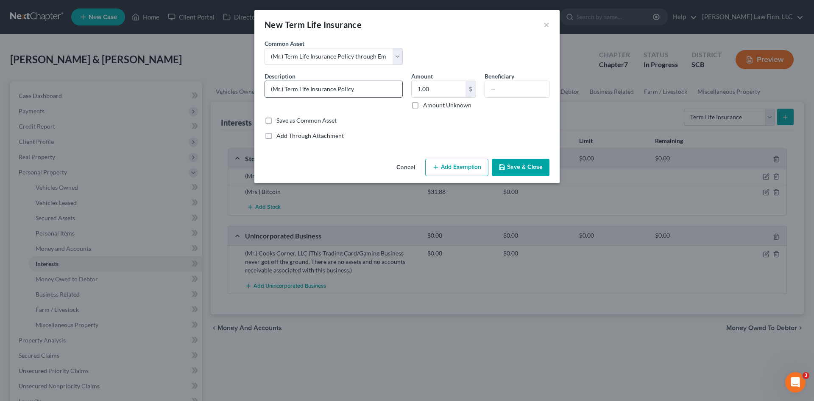
click at [287, 90] on input "(Mr.) Term Life Insurance Policy" at bounding box center [333, 89] width 137 height 16
type input "(Mr.) Legal and General Term Life Insurance Policy"
click at [506, 100] on div "Beneficiary" at bounding box center [517, 91] width 73 height 38
click at [506, 91] on input "text" at bounding box center [517, 89] width 64 height 16
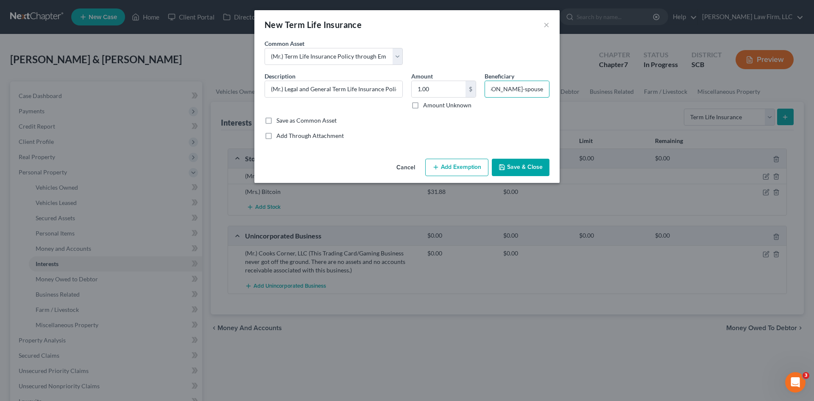
type input "[PERSON_NAME]-spouse"
click at [475, 168] on button "Add Exemption" at bounding box center [456, 168] width 63 height 18
select select "2"
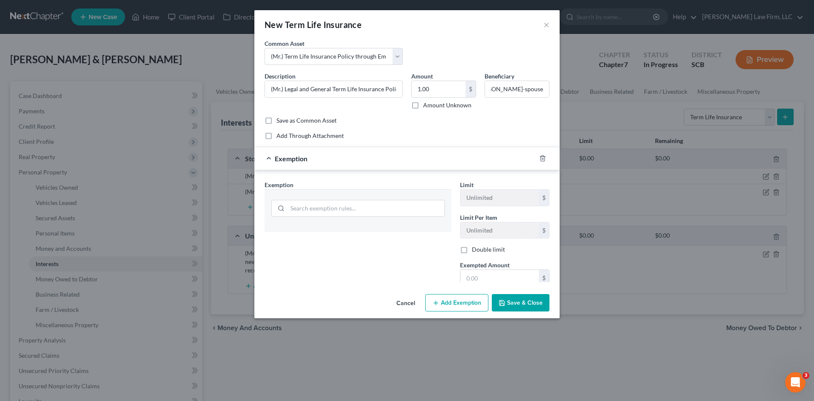
scroll to position [0, 0]
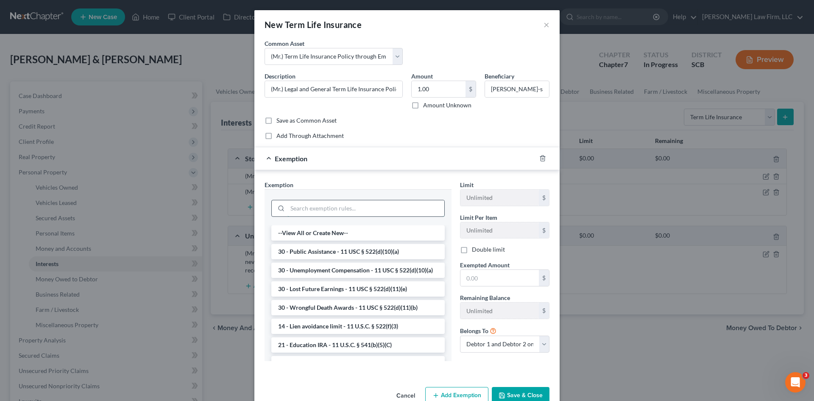
click at [333, 213] on input "search" at bounding box center [366, 208] width 157 height 16
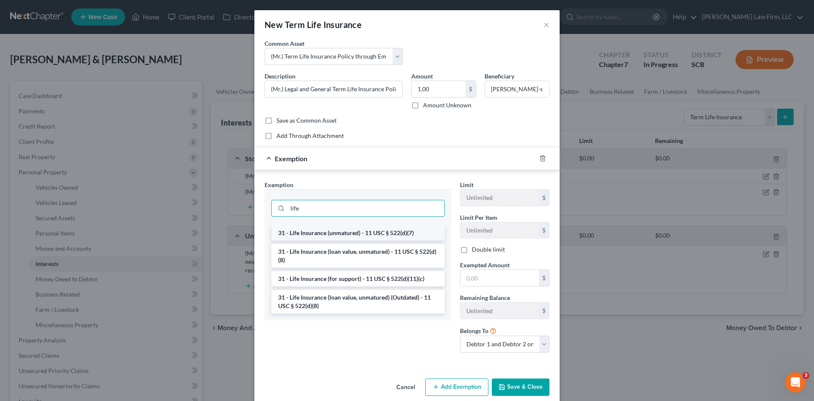
type input "life"
click at [343, 236] on li "31 - Life Insurance (unmatured) - 11 USC § 522(d)(7)" at bounding box center [357, 232] width 173 height 15
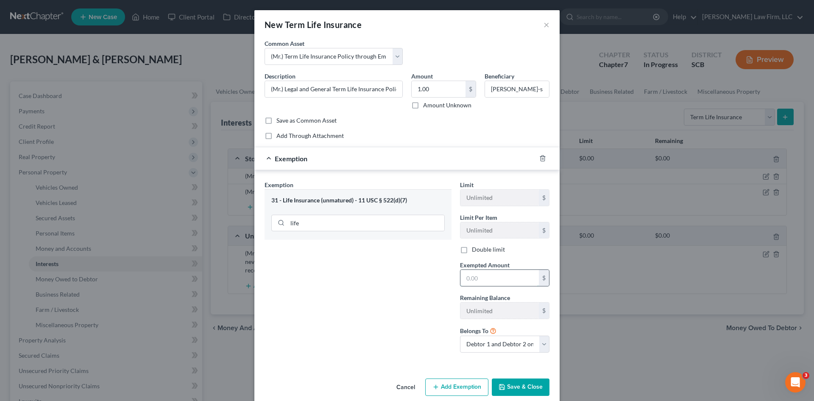
click at [478, 274] on input "text" at bounding box center [500, 278] width 78 height 16
type input "1.00"
click at [520, 390] on button "Save & Close" at bounding box center [521, 387] width 58 height 18
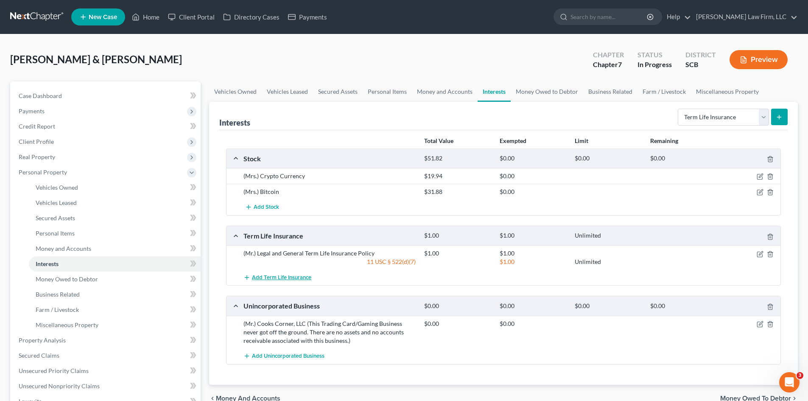
click at [271, 279] on span "Add Term Life Insurance" at bounding box center [281, 277] width 59 height 7
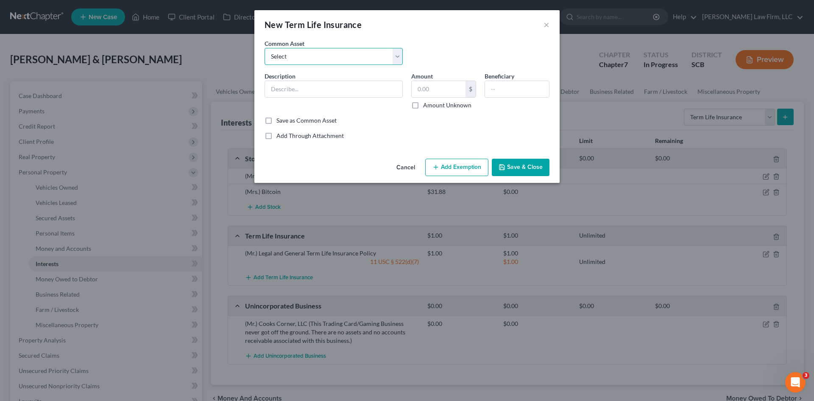
click at [299, 61] on select "Select (Mr.) Term Life Insurance Policy through Employer (Mrs.) Term Life Insur…" at bounding box center [334, 56] width 138 height 17
select select "1"
click at [265, 48] on select "Select (Mr.) Term Life Insurance Policy through Employer (Mrs.) Term Life Insur…" at bounding box center [334, 56] width 138 height 17
type input "(Mrs.) Term Life Insurance Policy through Employer"
type input "1.00"
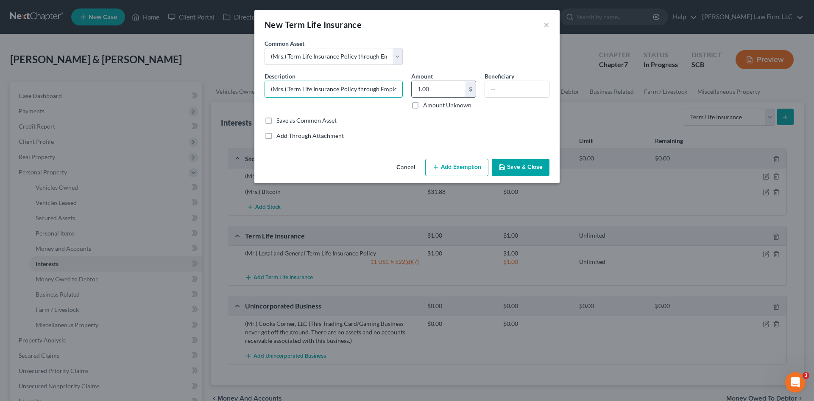
scroll to position [0, 6]
drag, startPoint x: 355, startPoint y: 92, endPoint x: 436, endPoint y: 92, distance: 81.4
click at [435, 94] on div "Description * (Mrs.) Term Life Insurance Policy through Employer Amount 1.00 $ …" at bounding box center [407, 94] width 294 height 45
click at [288, 90] on input "(Mrs.) Term Life Insurance Policy" at bounding box center [333, 89] width 137 height 16
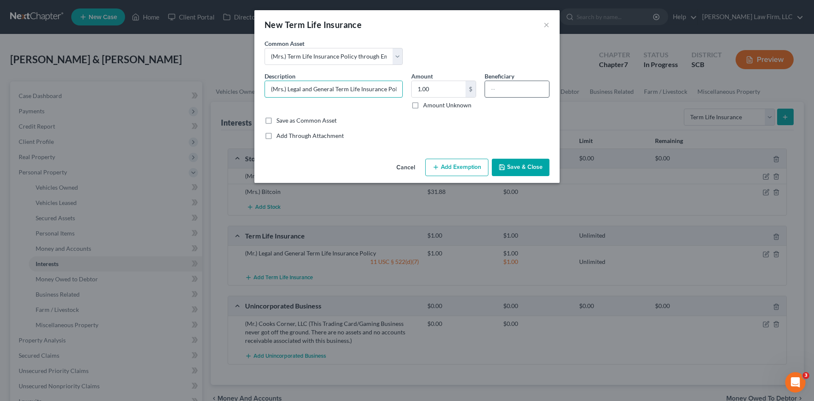
type input "(Mrs.) Legal and General Term Life Insurance Policy"
click at [526, 88] on input "text" at bounding box center [517, 89] width 64 height 16
type input "[PERSON_NAME]-spouse"
click at [450, 169] on button "Add Exemption" at bounding box center [456, 168] width 63 height 18
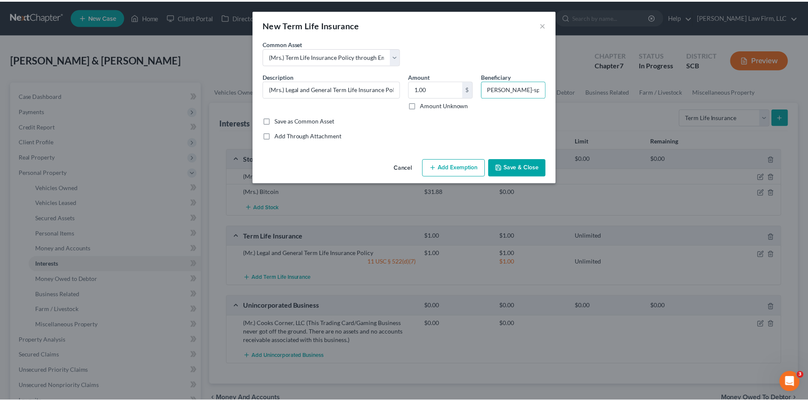
scroll to position [0, 0]
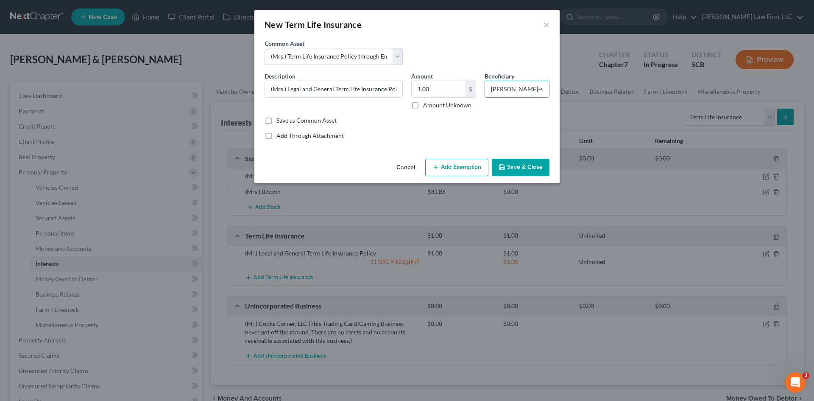
select select "2"
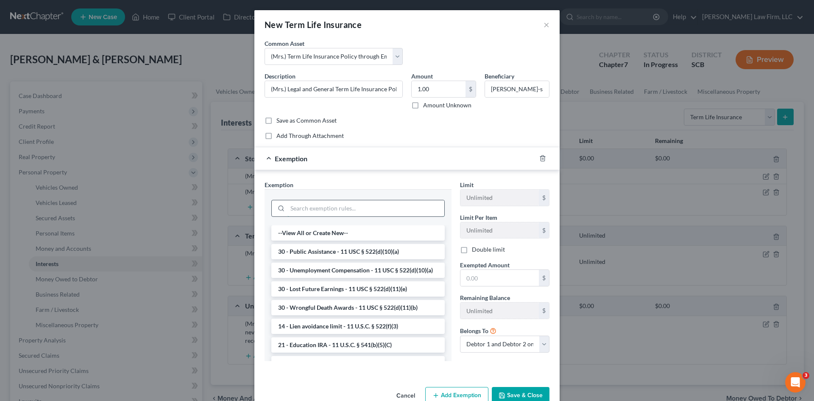
click at [364, 210] on input "search" at bounding box center [366, 208] width 157 height 16
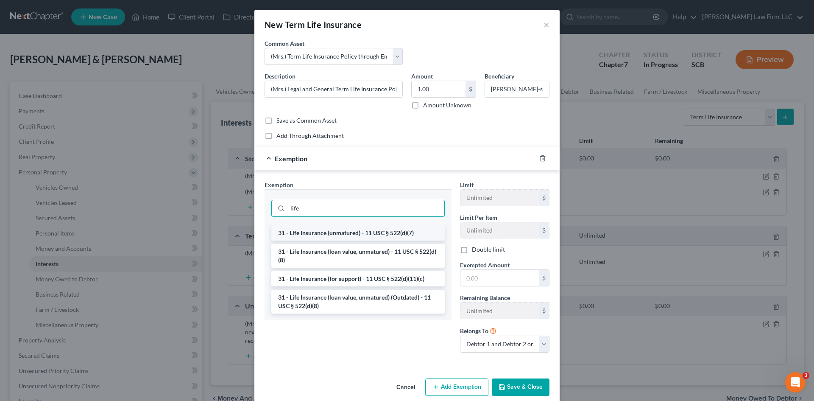
type input "life"
click at [359, 237] on li "31 - Life Insurance (unmatured) - 11 USC § 522(d)(7)" at bounding box center [357, 232] width 173 height 15
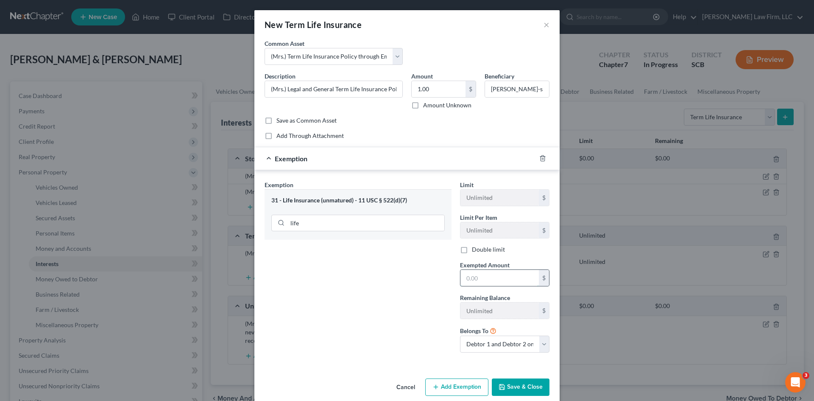
click at [468, 277] on input "text" at bounding box center [500, 278] width 78 height 16
type input "1.00"
click at [508, 382] on button "Save & Close" at bounding box center [521, 387] width 58 height 18
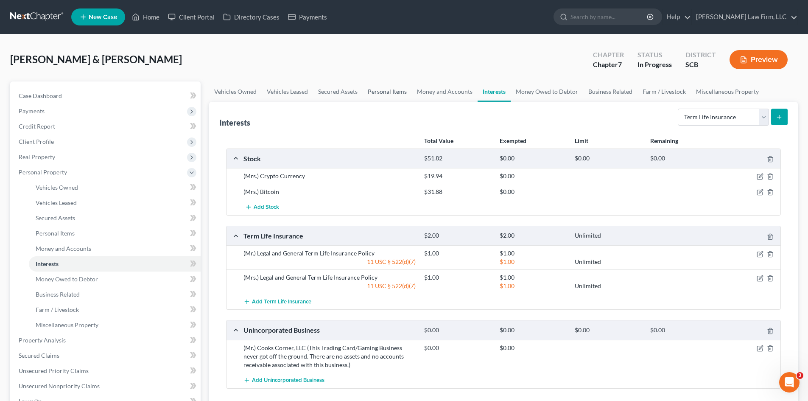
click at [389, 96] on link "Personal Items" at bounding box center [387, 91] width 49 height 20
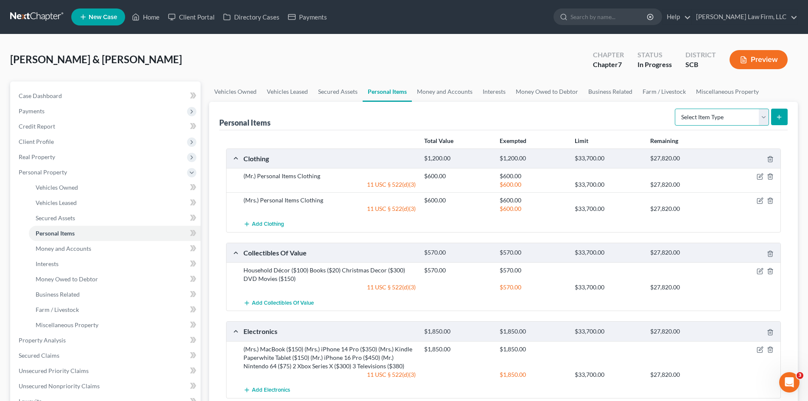
click at [696, 121] on select "Select Item Type Clothing Collectibles Of Value Electronics Firearms Household …" at bounding box center [722, 117] width 94 height 17
select select "other"
click at [676, 109] on select "Select Item Type Clothing Collectibles Of Value Electronics Firearms Household …" at bounding box center [722, 117] width 94 height 17
click at [776, 118] on icon "submit" at bounding box center [779, 117] width 7 height 7
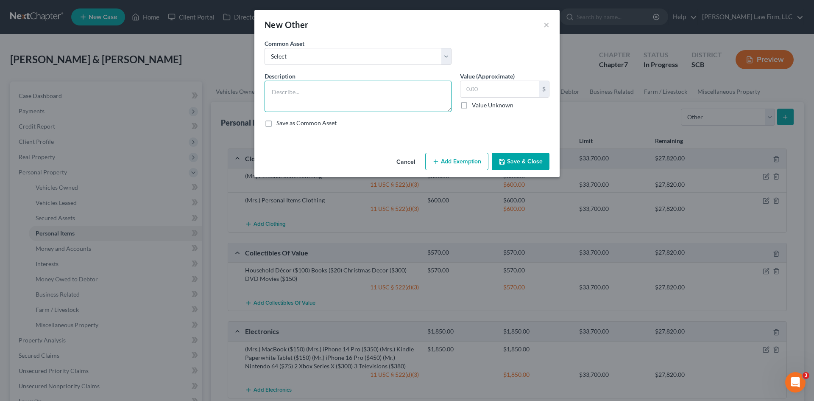
click at [352, 107] on textarea at bounding box center [358, 96] width 187 height 31
type textarea "6x4 Rubbermaid Shed"
type input "200"
click at [537, 162] on button "Save & Close" at bounding box center [521, 162] width 58 height 18
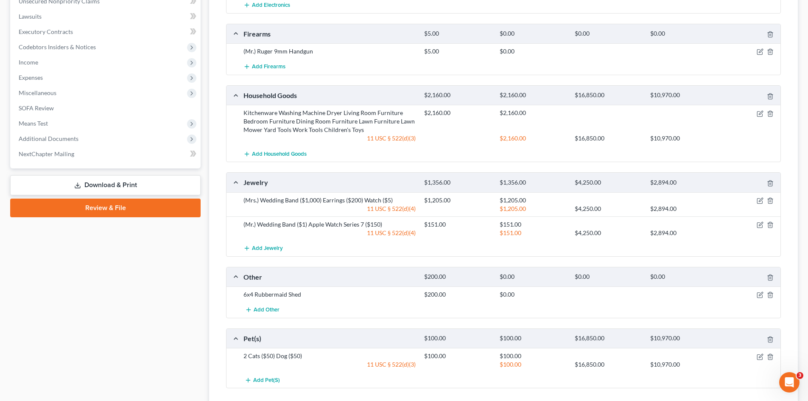
scroll to position [452, 0]
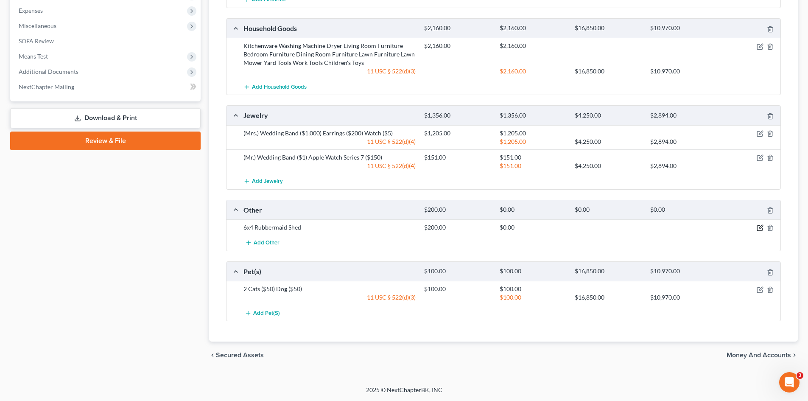
click at [758, 227] on icon "button" at bounding box center [760, 227] width 7 height 7
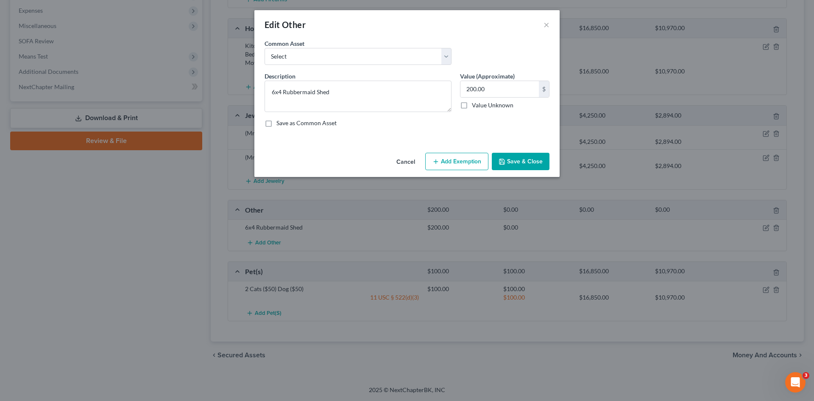
click at [446, 159] on button "Add Exemption" at bounding box center [456, 162] width 63 height 18
select select "2"
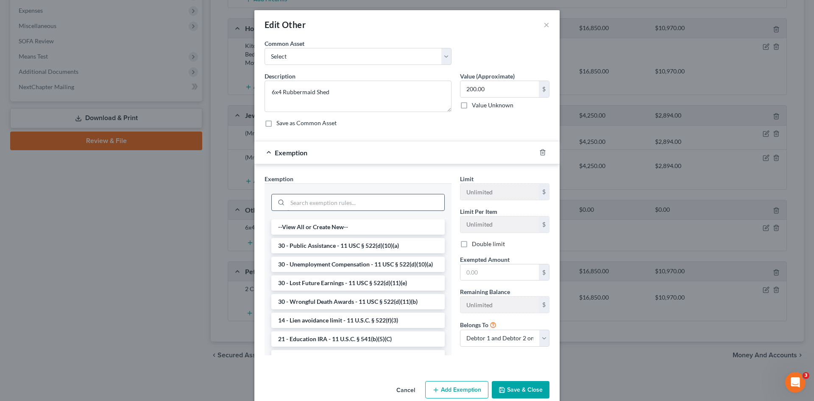
click at [308, 204] on input "search" at bounding box center [366, 202] width 157 height 16
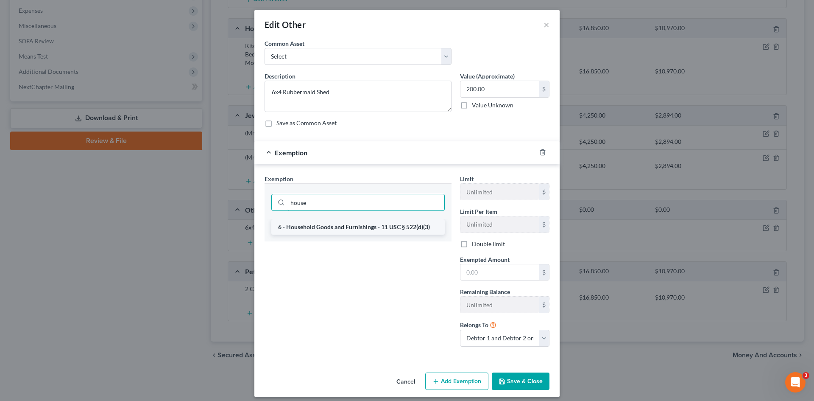
type input "house"
click at [339, 223] on li "6 - Household Goods and Furnishings - 11 USC § 522(d)(3)" at bounding box center [357, 226] width 173 height 15
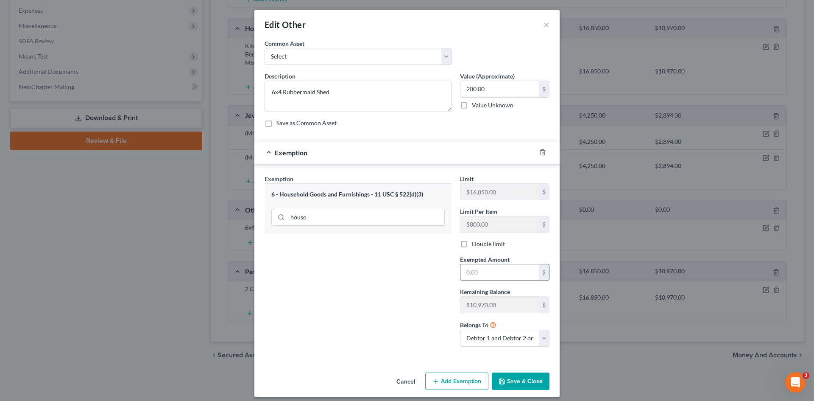
click at [481, 271] on input "text" at bounding box center [500, 272] width 78 height 16
type input "200"
click at [530, 382] on button "Save & Close" at bounding box center [521, 381] width 58 height 18
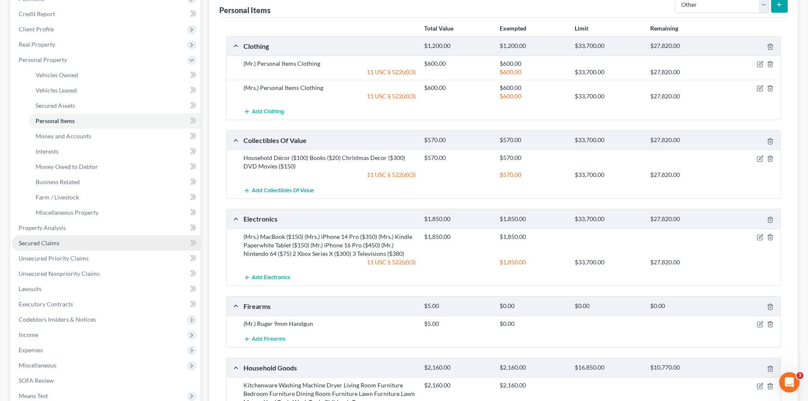
click at [55, 244] on span "Secured Claims" at bounding box center [39, 242] width 41 height 7
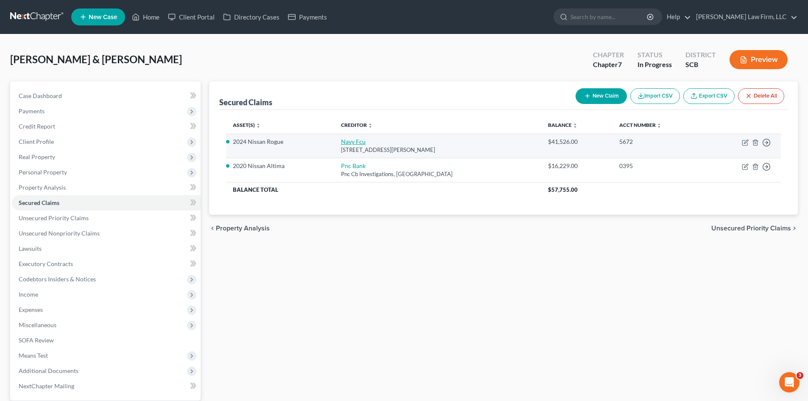
click at [347, 143] on link "Navy Fcu" at bounding box center [353, 141] width 25 height 7
select select "48"
select select "1"
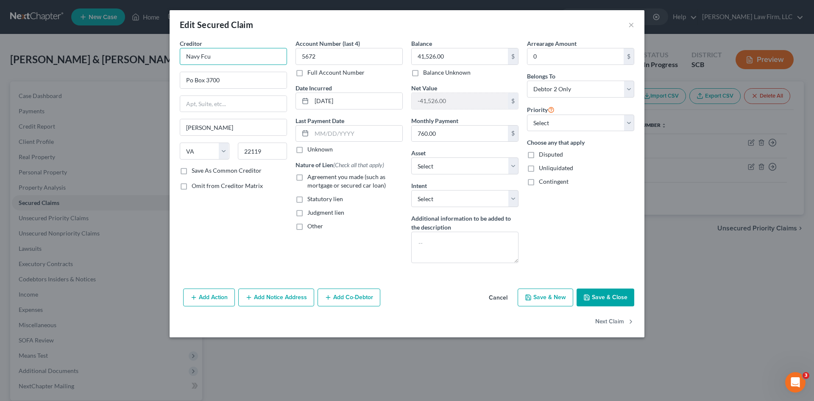
drag, startPoint x: 201, startPoint y: 59, endPoint x: 235, endPoint y: 59, distance: 33.9
click at [235, 59] on input "Navy Fcu" at bounding box center [233, 56] width 107 height 17
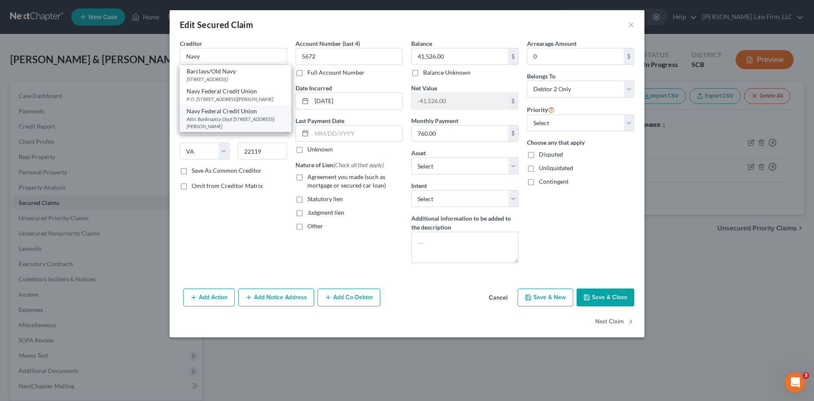
click at [217, 114] on div "Navy Federal Credit Union" at bounding box center [236, 111] width 98 height 8
type input "Navy Federal Credit Union"
type input "Attn: Bankruptcy Dept"
type input "PO Box 3000"
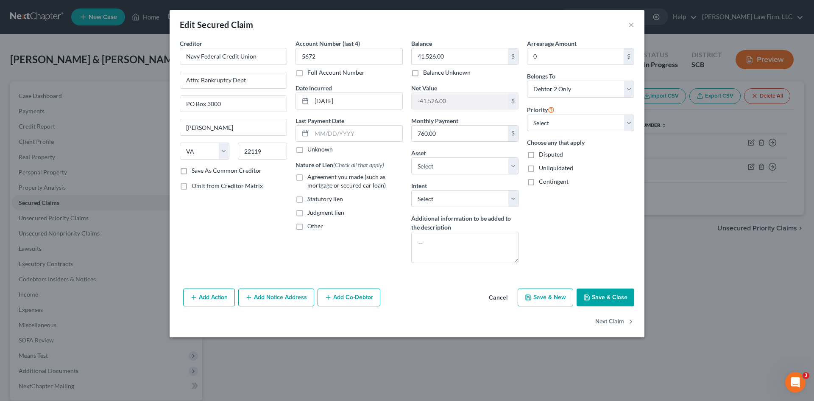
click at [307, 175] on label "Agreement you made (such as mortgage or secured car loan)" at bounding box center [354, 181] width 95 height 17
click at [311, 175] on input "Agreement you made (such as mortgage or secured car loan)" at bounding box center [314, 176] width 6 height 6
checkbox input "true"
click at [307, 226] on label "Other" at bounding box center [315, 226] width 16 height 8
click at [311, 226] on input "Other" at bounding box center [314, 225] width 6 height 6
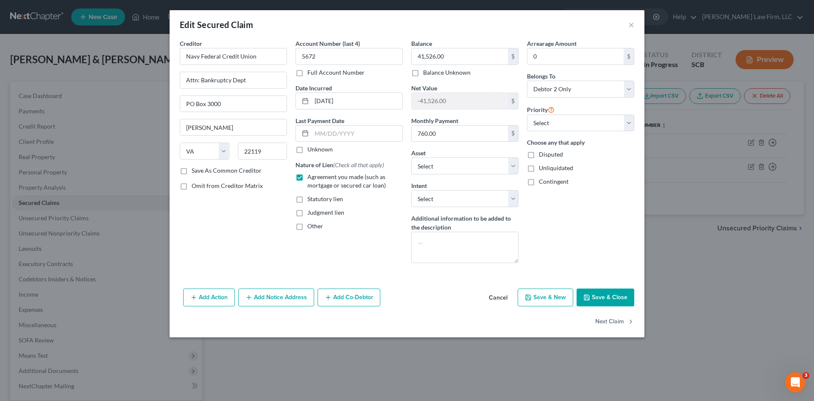
checkbox input "true"
click at [311, 243] on input "text" at bounding box center [349, 246] width 106 height 16
type input "PMSI"
click at [605, 300] on button "Save & Close" at bounding box center [606, 297] width 58 height 18
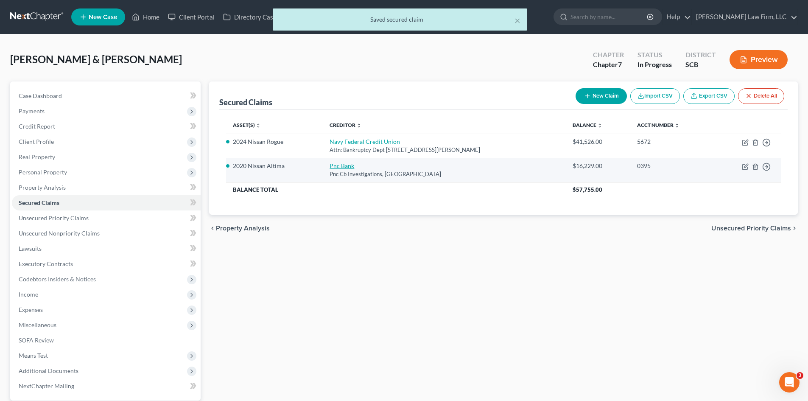
click at [351, 166] on link "Pnc Bank" at bounding box center [342, 165] width 25 height 7
select select "36"
select select "0"
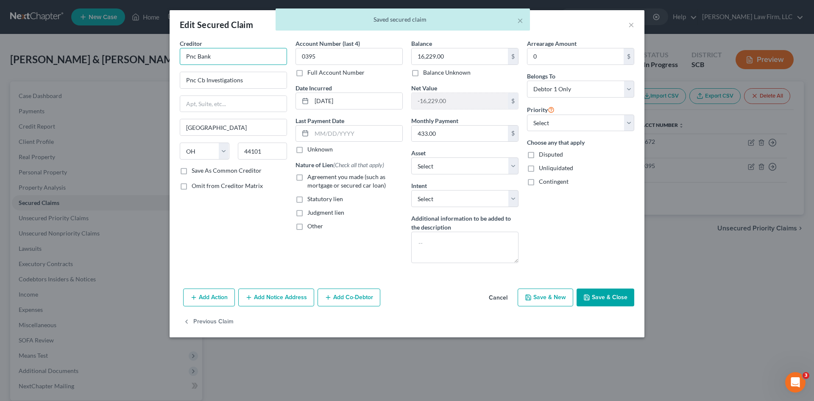
drag, startPoint x: 222, startPoint y: 58, endPoint x: 198, endPoint y: 63, distance: 24.6
click at [198, 63] on input "Pnc Bank" at bounding box center [233, 56] width 107 height 17
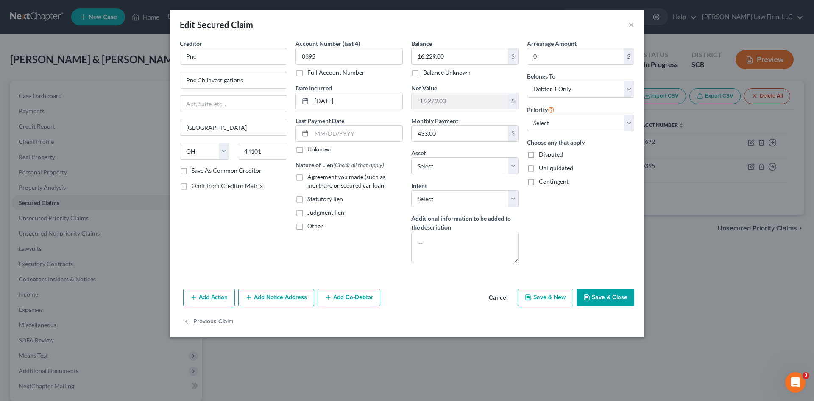
click at [221, 44] on div "Creditor * Pnc" at bounding box center [233, 52] width 107 height 26
click at [221, 61] on input "Pnc" at bounding box center [233, 56] width 107 height 17
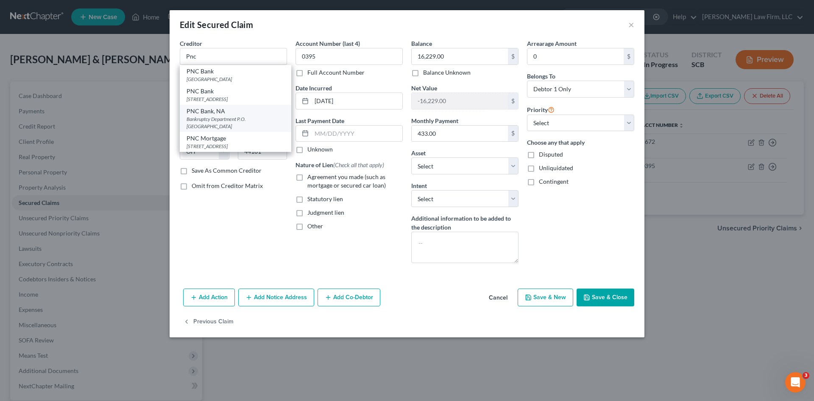
click at [215, 123] on div "Bankruptcy Department P.O. [GEOGRAPHIC_DATA]" at bounding box center [236, 122] width 98 height 14
type input "PNC Bank, NA"
type input "Bankruptcy Department"
type input "P.O. Box 94982"
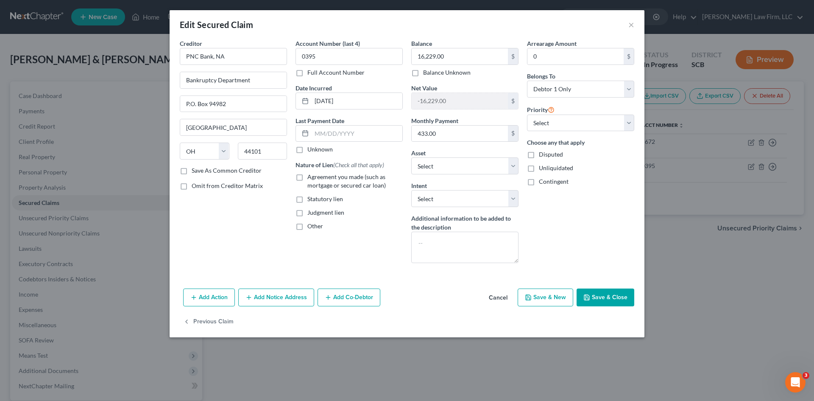
click at [307, 179] on label "Agreement you made (such as mortgage or secured car loan)" at bounding box center [354, 181] width 95 height 17
click at [311, 178] on input "Agreement you made (such as mortgage or secured car loan)" at bounding box center [314, 176] width 6 height 6
checkbox input "true"
click at [307, 226] on label "Other" at bounding box center [315, 226] width 16 height 8
click at [311, 226] on input "Other" at bounding box center [314, 225] width 6 height 6
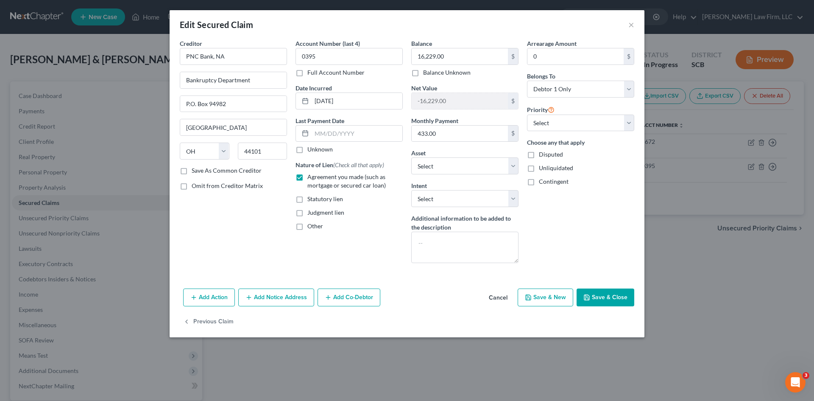
checkbox input "true"
click at [322, 244] on input "text" at bounding box center [349, 246] width 106 height 16
type input "PMSI"
click at [610, 300] on button "Save & Close" at bounding box center [606, 297] width 58 height 18
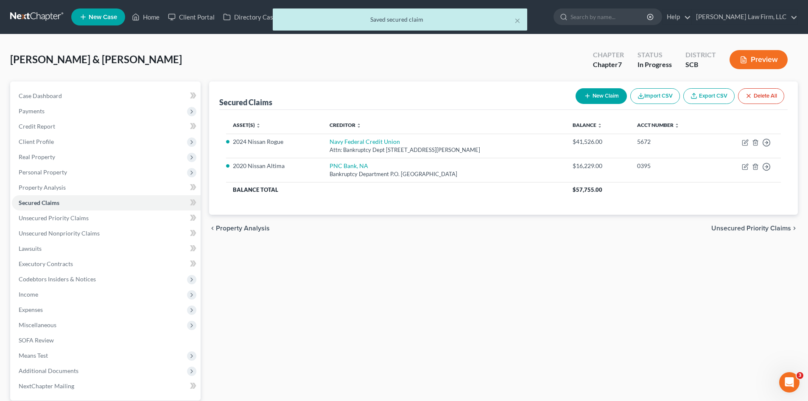
click at [724, 232] on span "Unsecured Priority Claims" at bounding box center [751, 228] width 80 height 7
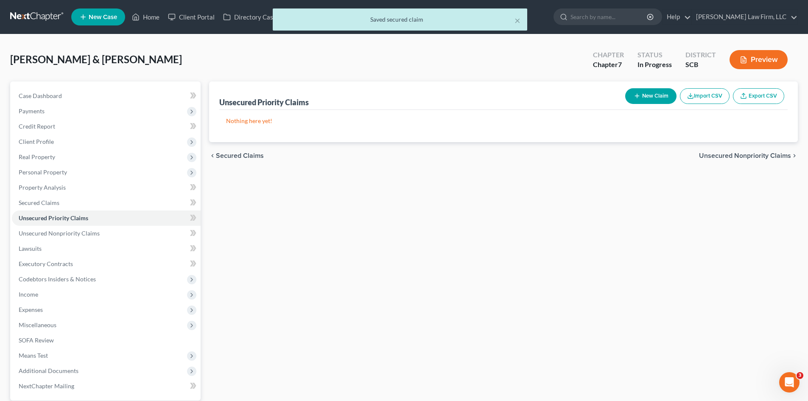
click at [635, 100] on button "New Claim" at bounding box center [650, 96] width 51 height 16
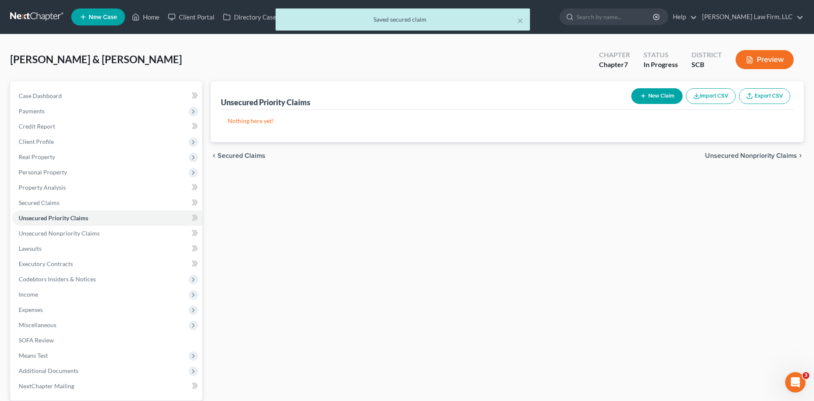
select select "2"
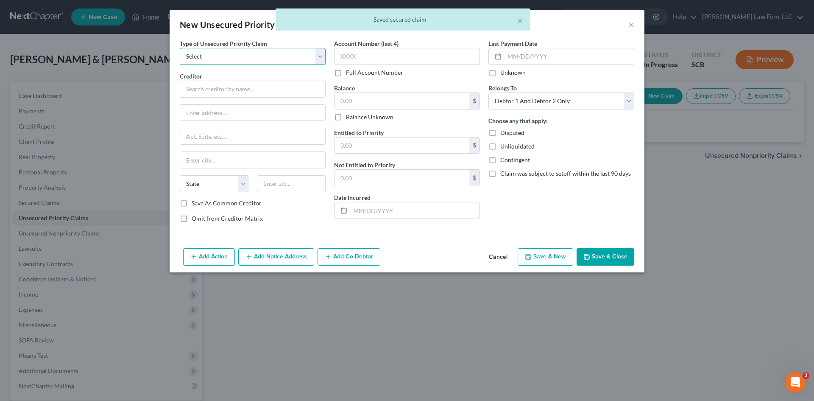
click at [261, 60] on select "Select Taxes & Other Government Units Domestic Support Obligations Extensions o…" at bounding box center [253, 56] width 146 height 17
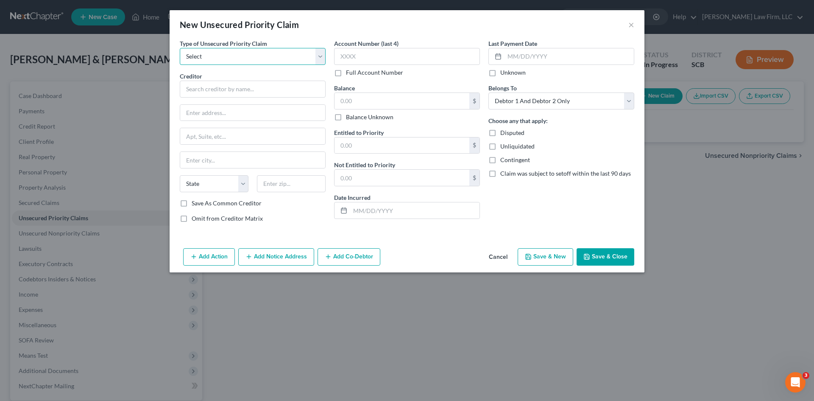
select select "0"
click at [180, 48] on select "Select Taxes & Other Government Units Domestic Support Obligations Extensions o…" at bounding box center [253, 56] width 146 height 17
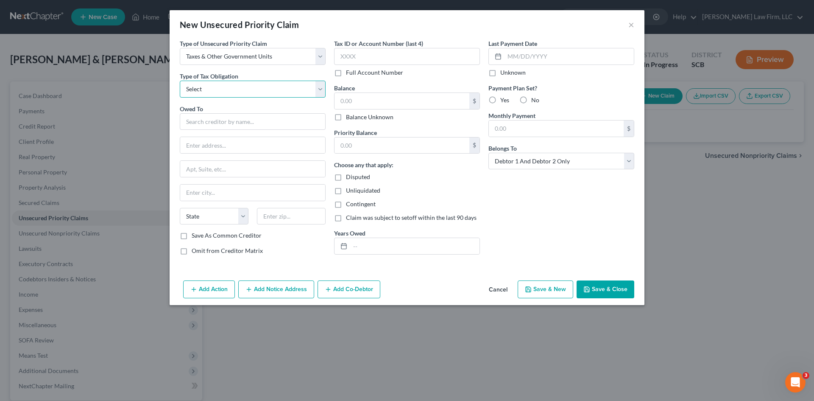
click at [246, 87] on select "Select Federal City State Franchise Tax Board Other" at bounding box center [253, 89] width 146 height 17
select select "0"
click at [180, 81] on select "Select Federal City State Franchise Tax Board Other" at bounding box center [253, 89] width 146 height 17
click at [222, 120] on input "text" at bounding box center [253, 121] width 146 height 17
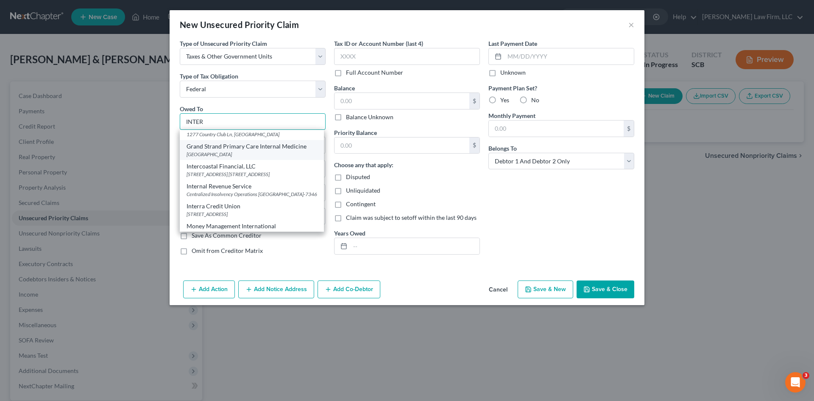
scroll to position [85, 0]
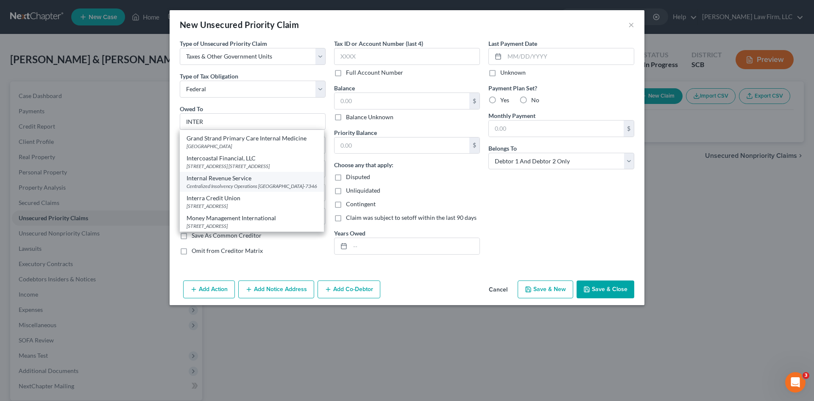
click at [233, 182] on div "Centralized Insolvency Operations [GEOGRAPHIC_DATA]-7346" at bounding box center [252, 185] width 131 height 7
type input "Internal Revenue Service"
type input "Centralized Insolvency Operations"
type input "PO Box 7346"
type input "[GEOGRAPHIC_DATA]"
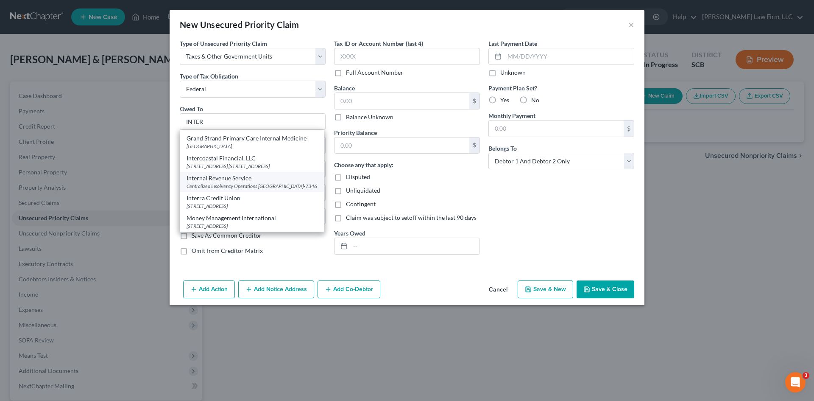
select select "39"
type input "19101-7346"
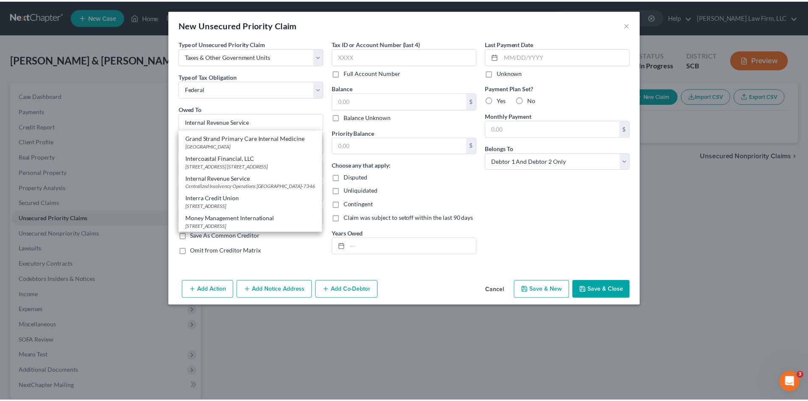
scroll to position [0, 0]
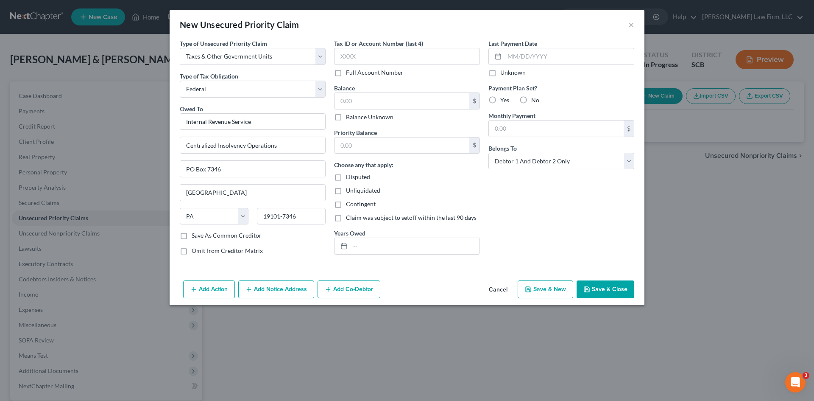
click at [591, 285] on button "Save & Close" at bounding box center [606, 289] width 58 height 18
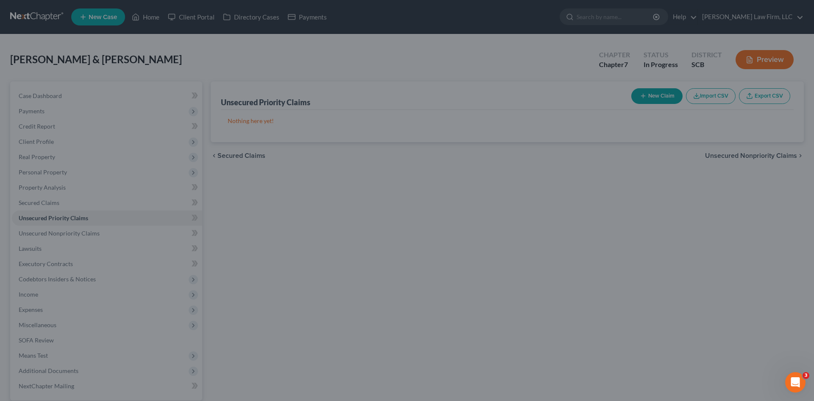
type input "0.00"
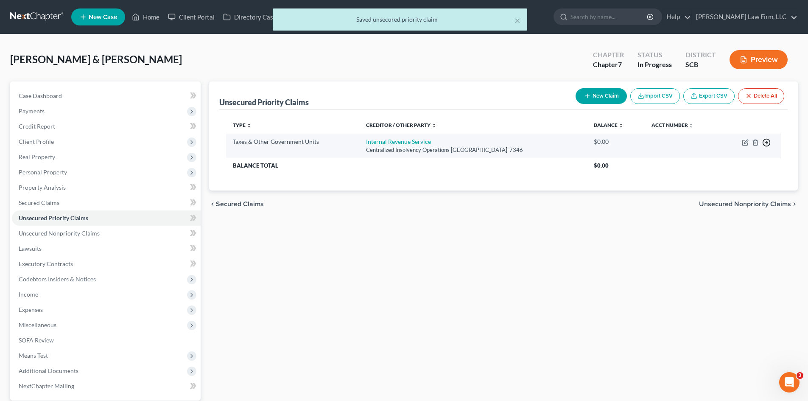
click at [767, 144] on polyline "button" at bounding box center [766, 142] width 1 height 3
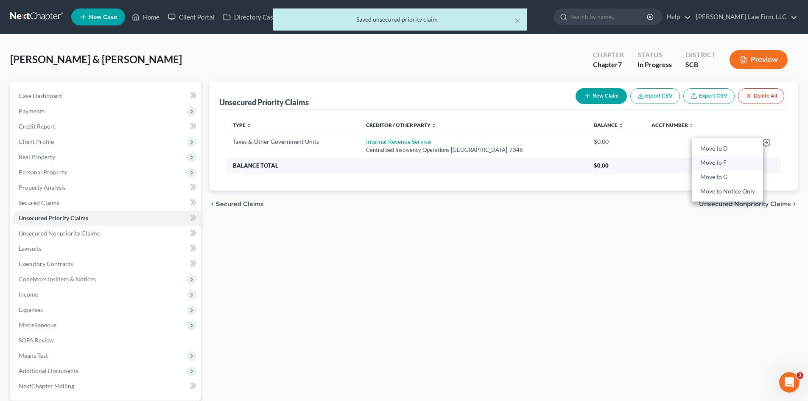
click at [710, 163] on link "Move to F" at bounding box center [727, 163] width 71 height 14
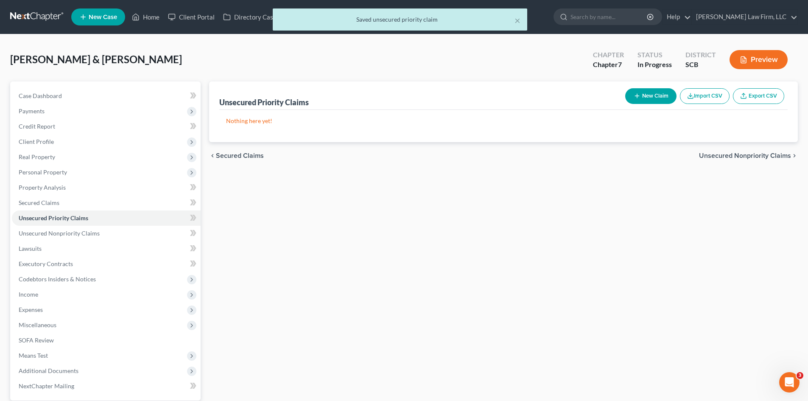
click at [738, 152] on span "Unsecured Nonpriority Claims" at bounding box center [745, 155] width 92 height 7
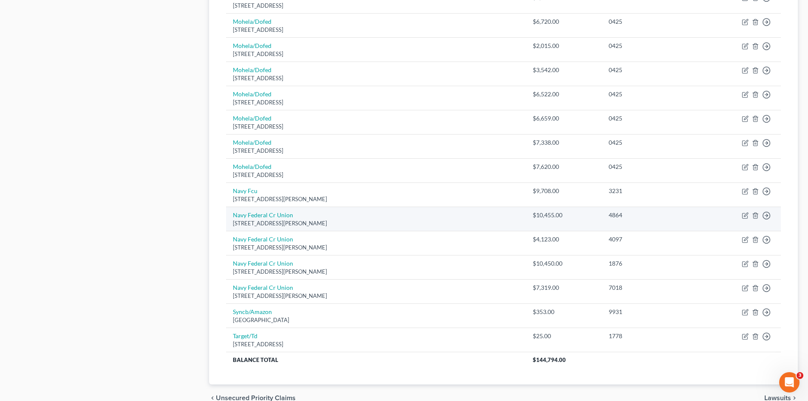
scroll to position [509, 0]
click at [746, 215] on icon "button" at bounding box center [745, 213] width 7 height 7
select select "48"
select select "2"
select select "0"
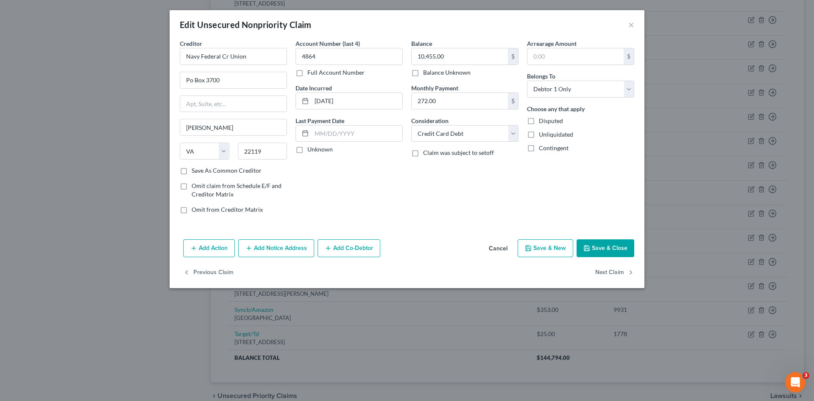
click at [502, 251] on button "Cancel" at bounding box center [498, 248] width 32 height 17
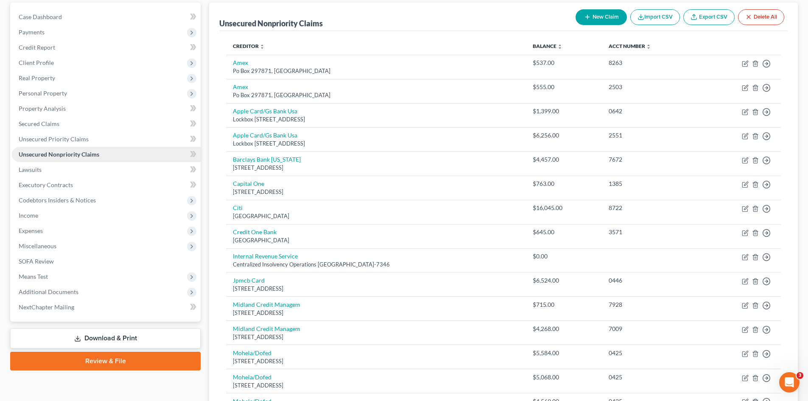
scroll to position [0, 0]
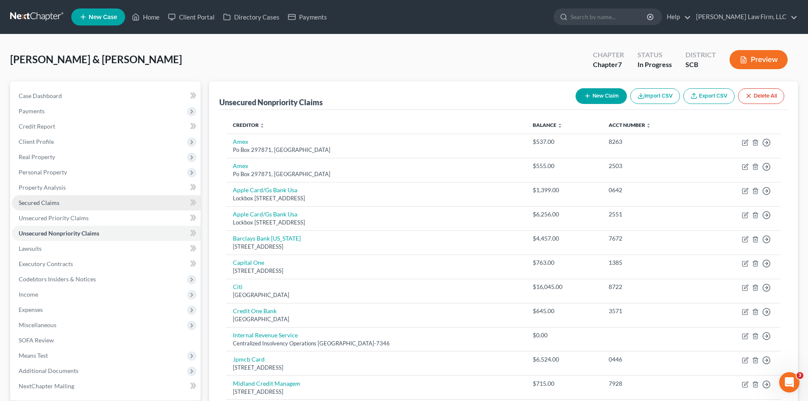
click at [50, 208] on link "Secured Claims" at bounding box center [106, 202] width 189 height 15
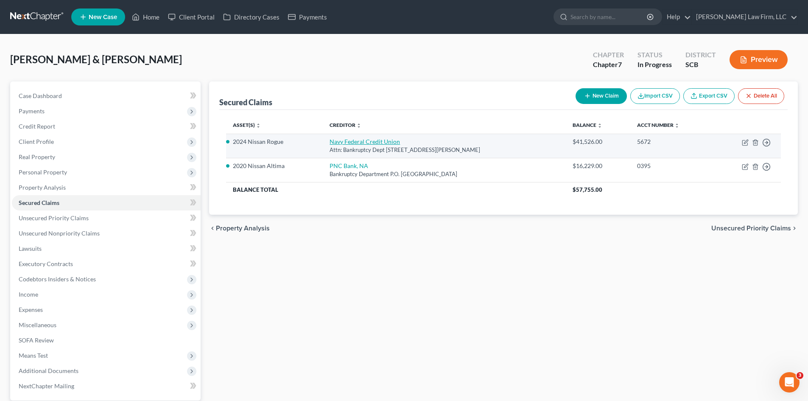
click at [366, 143] on link "Navy Federal Credit Union" at bounding box center [365, 141] width 70 height 7
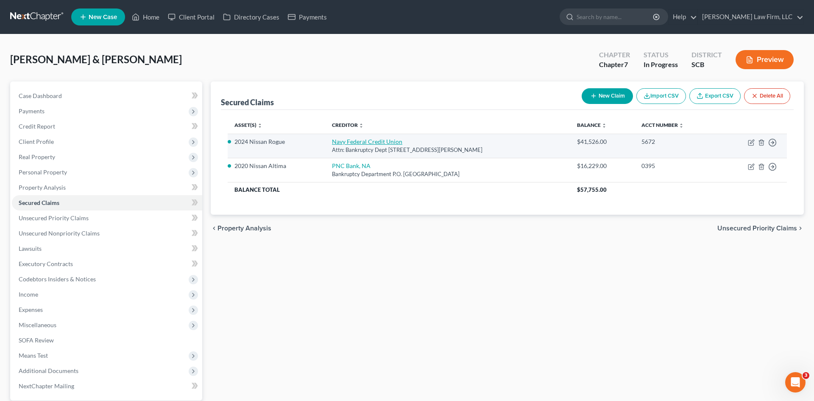
select select "48"
select select "1"
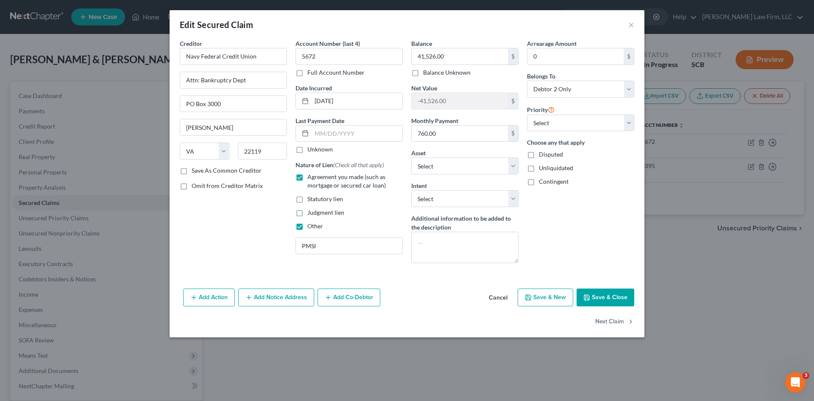
click at [507, 296] on button "Cancel" at bounding box center [498, 297] width 32 height 17
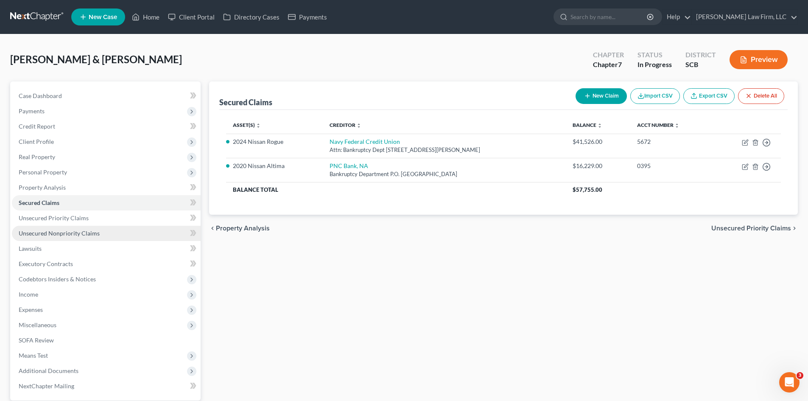
click at [51, 232] on span "Unsecured Nonpriority Claims" at bounding box center [59, 232] width 81 height 7
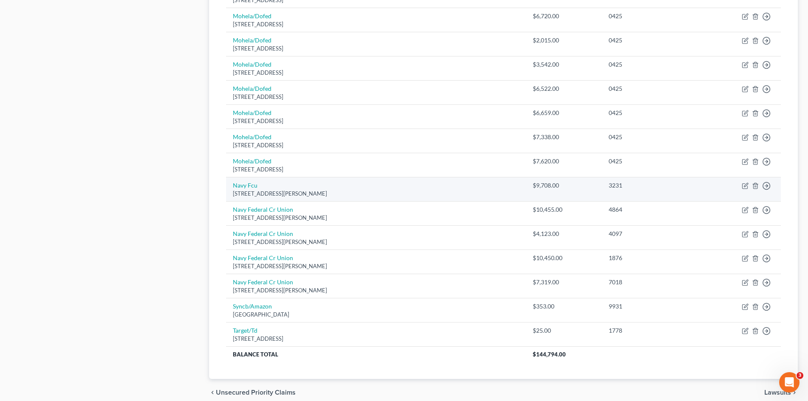
scroll to position [550, 0]
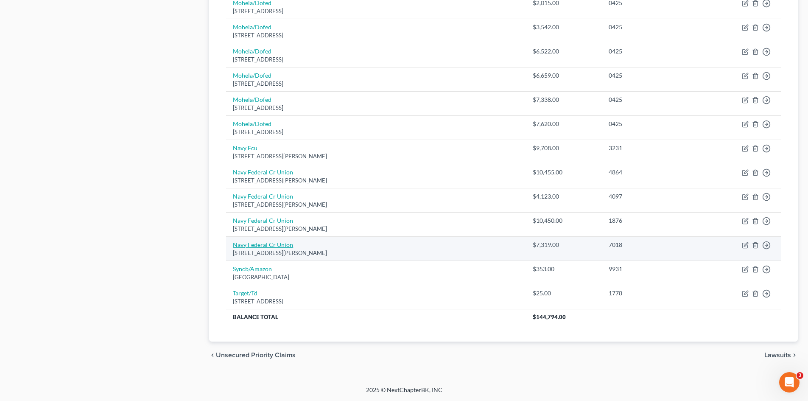
click at [269, 244] on link "Navy Federal Cr Union" at bounding box center [263, 244] width 60 height 7
select select "48"
select select "1"
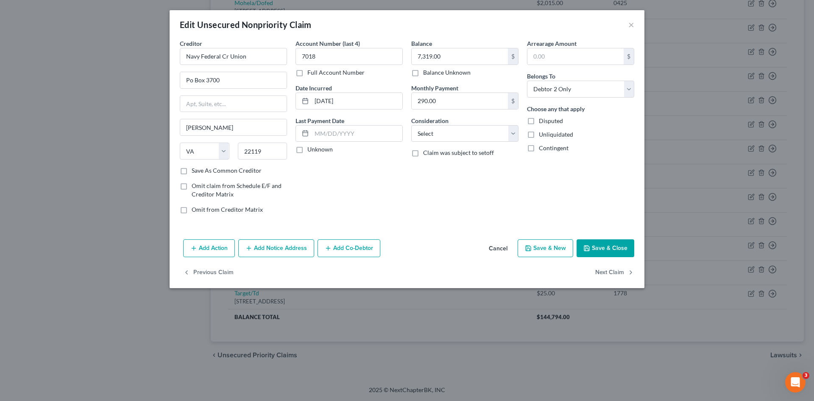
drag, startPoint x: 499, startPoint y: 247, endPoint x: 487, endPoint y: 253, distance: 13.1
click at [499, 247] on button "Cancel" at bounding box center [498, 248] width 32 height 17
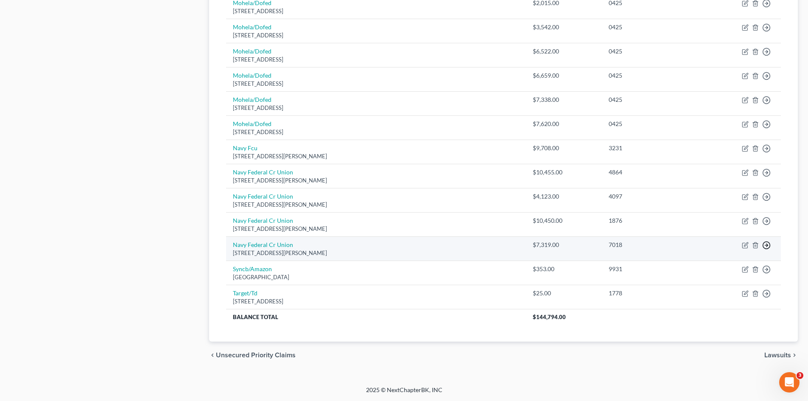
click at [716, 251] on link "Move to D" at bounding box center [727, 251] width 71 height 14
click at [258, 245] on link "Navy Federal Cr Union" at bounding box center [263, 244] width 60 height 7
select select "48"
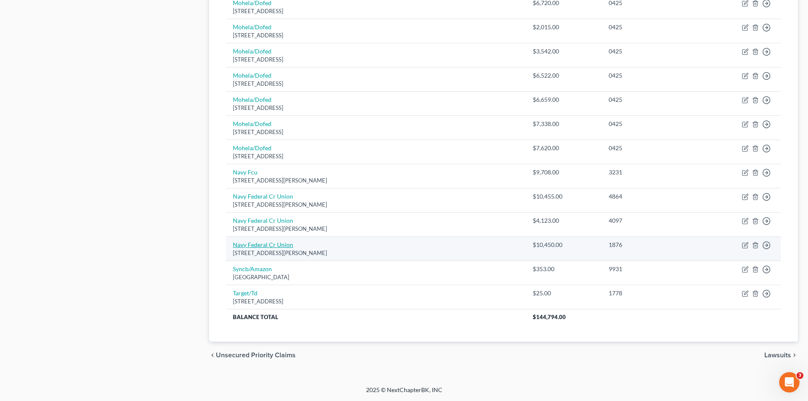
select select "2"
select select "1"
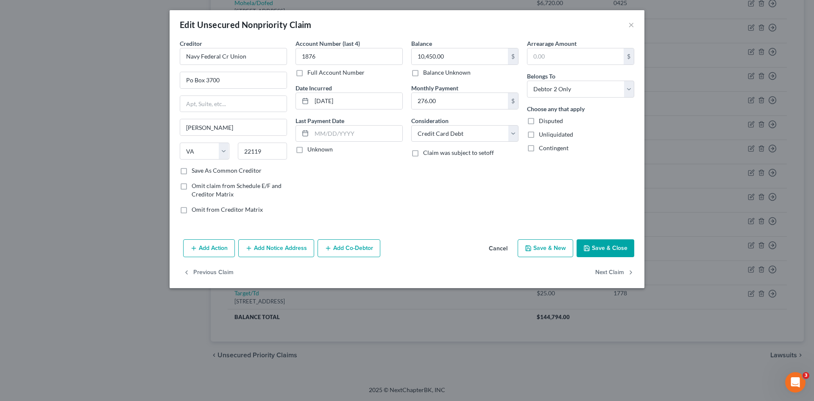
click at [506, 249] on button "Cancel" at bounding box center [498, 248] width 32 height 17
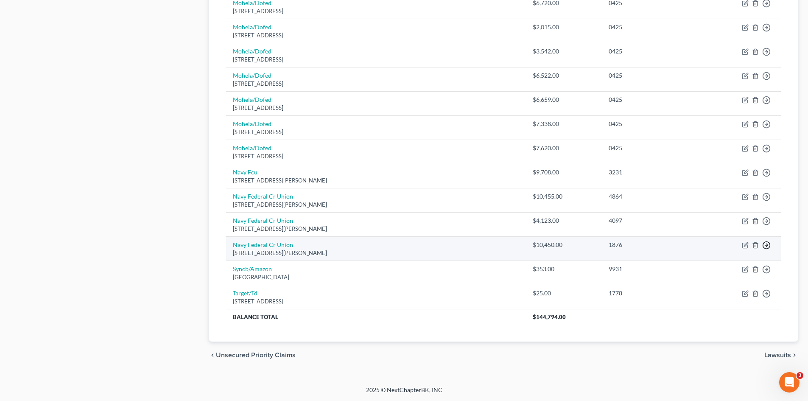
click at [723, 251] on link "Move to D" at bounding box center [727, 251] width 71 height 14
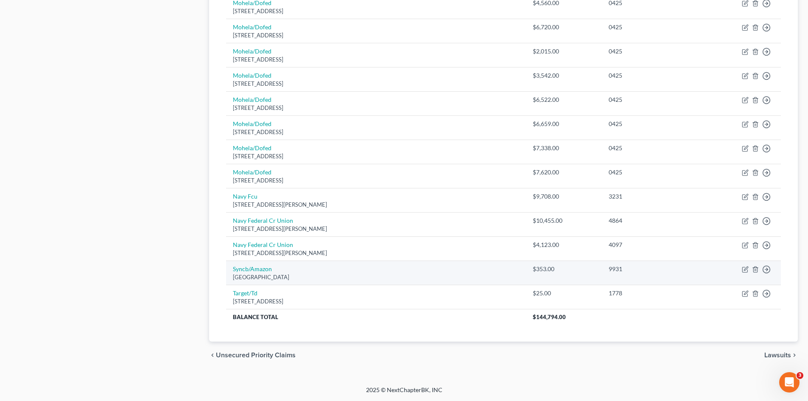
scroll to position [501, 0]
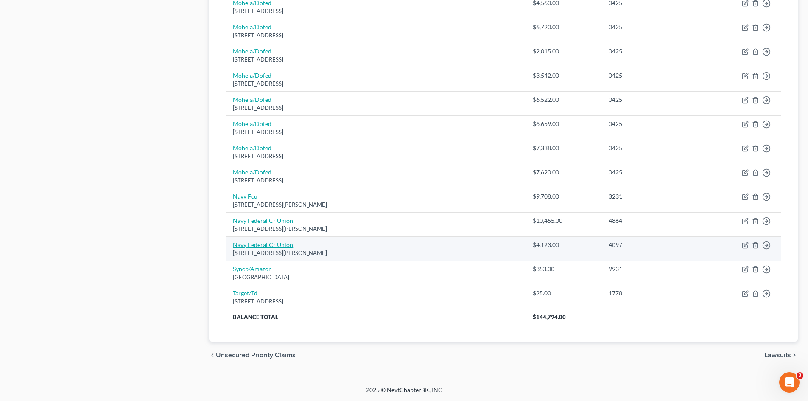
click at [270, 247] on link "Navy Federal Cr Union" at bounding box center [263, 244] width 60 height 7
select select "48"
select select "2"
select select "0"
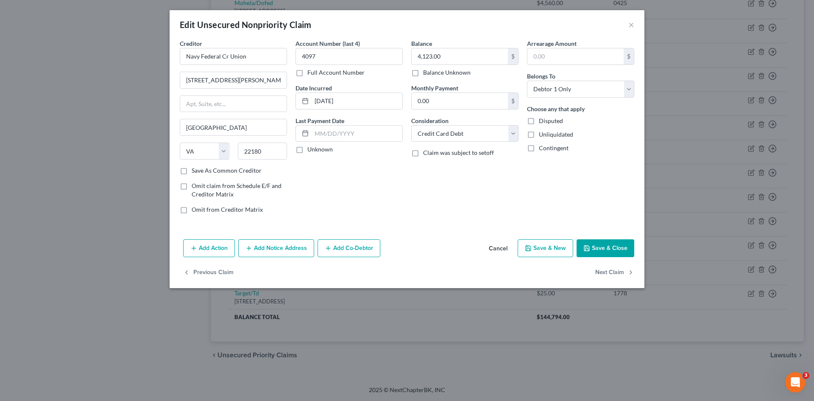
click at [499, 249] on button "Cancel" at bounding box center [498, 248] width 32 height 17
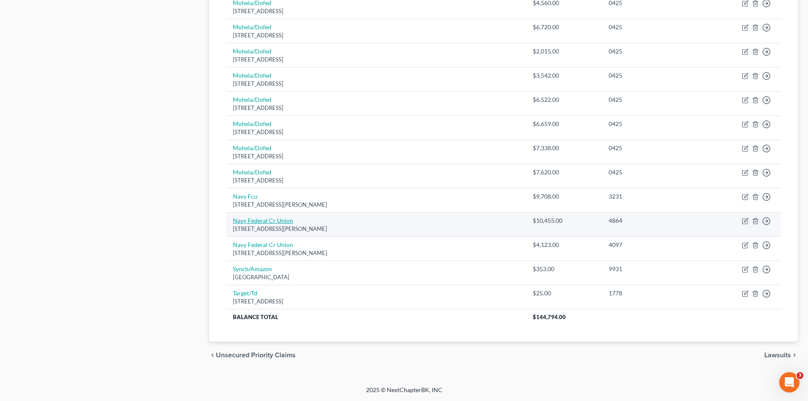
click at [257, 221] on link "Navy Federal Cr Union" at bounding box center [263, 220] width 60 height 7
select select "48"
select select "2"
select select "0"
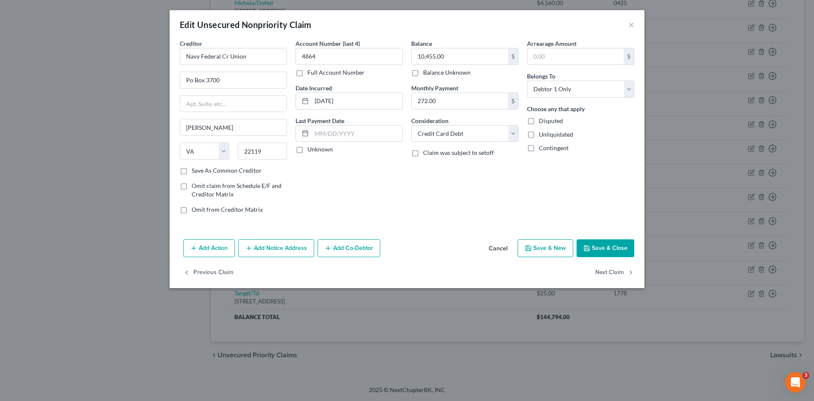
click at [506, 248] on button "Cancel" at bounding box center [498, 248] width 32 height 17
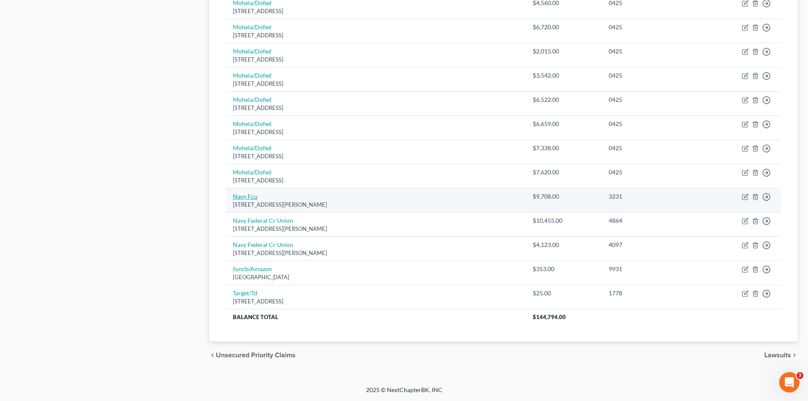
click at [248, 195] on link "Navy Fcu" at bounding box center [245, 196] width 25 height 7
select select "48"
select select "0"
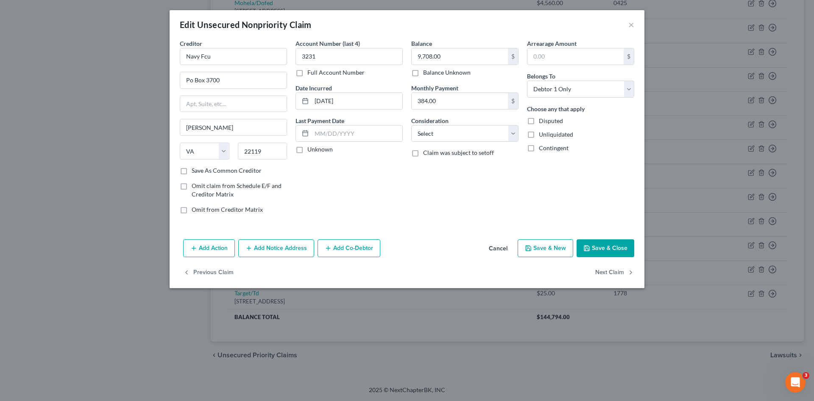
click at [497, 249] on button "Cancel" at bounding box center [498, 248] width 32 height 17
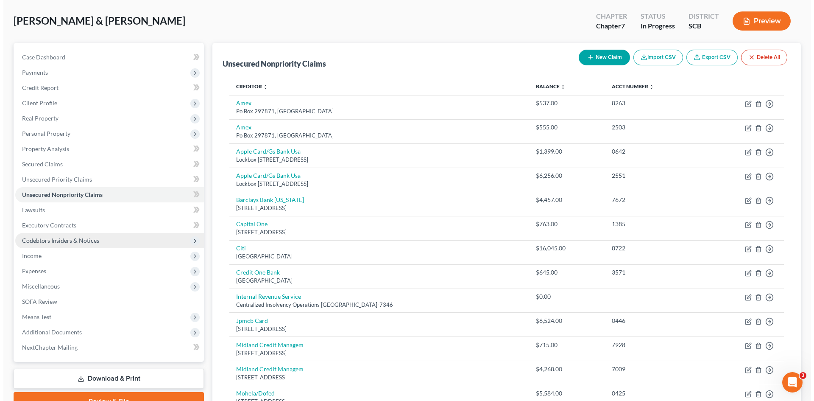
scroll to position [0, 0]
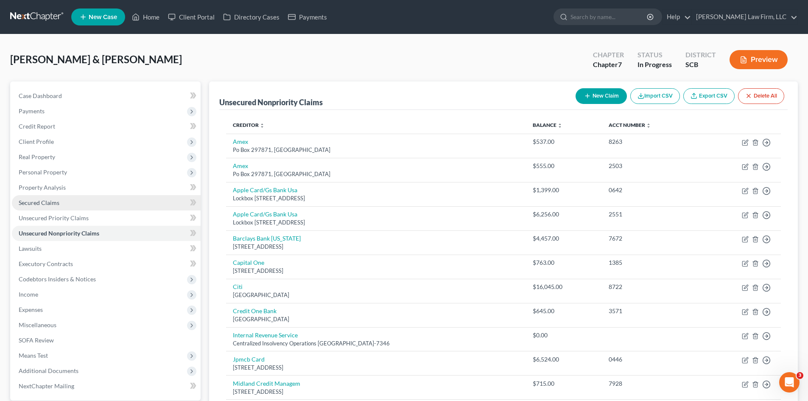
click at [71, 200] on link "Secured Claims" at bounding box center [106, 202] width 189 height 15
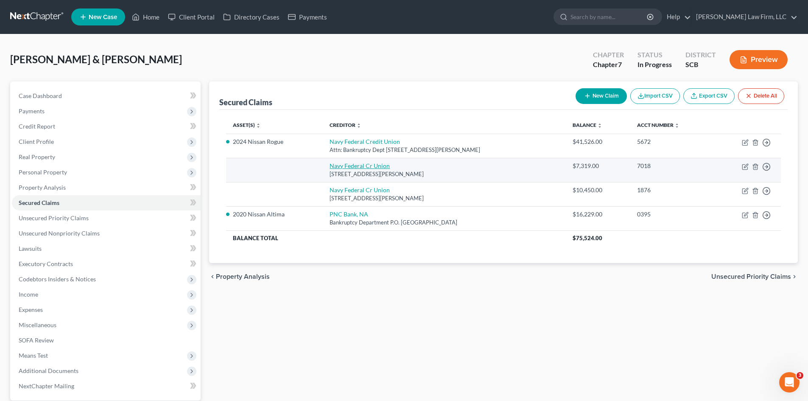
click at [341, 167] on link "Navy Federal Cr Union" at bounding box center [360, 165] width 60 height 7
select select "48"
select select "0"
select select "1"
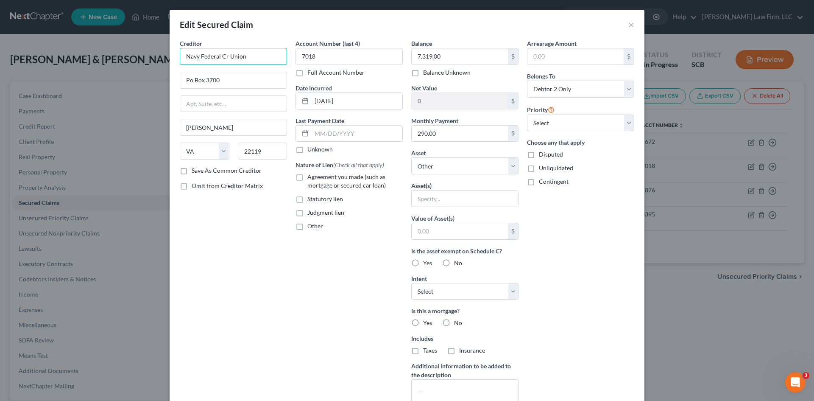
drag, startPoint x: 216, startPoint y: 55, endPoint x: 266, endPoint y: 51, distance: 49.8
click at [256, 53] on input "Navy Federal Cr Union" at bounding box center [233, 56] width 107 height 17
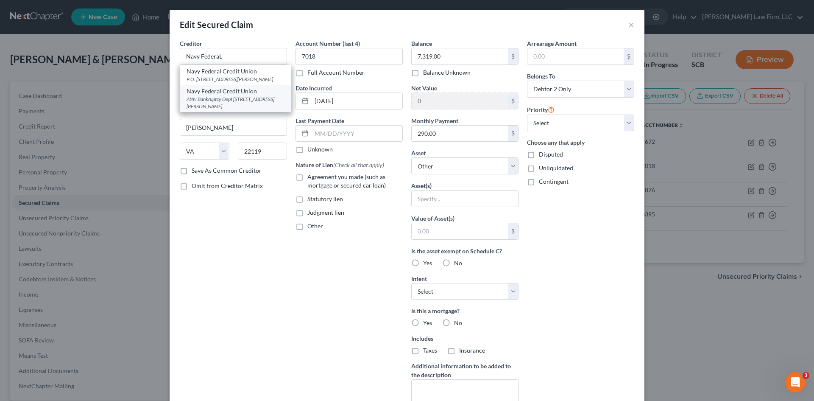
click at [217, 96] on div "Attn: Bankruptcy Dept [STREET_ADDRESS][PERSON_NAME]" at bounding box center [236, 102] width 98 height 14
type input "Navy Federal Credit Union"
type input "Attn: Bankruptcy Dept"
type input "PO Box 3000"
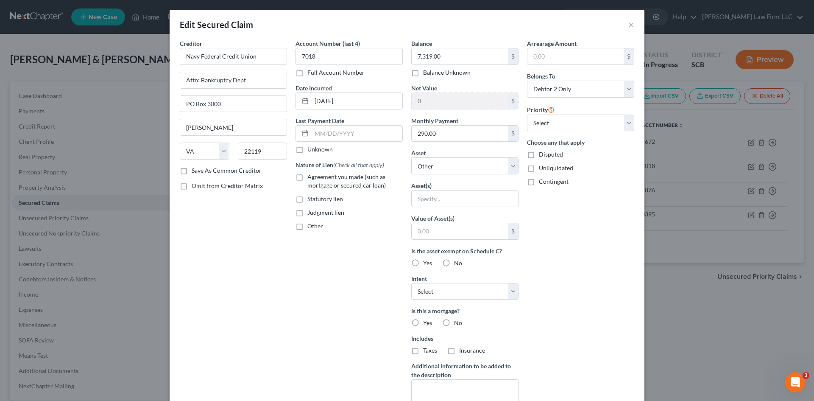
scroll to position [95, 0]
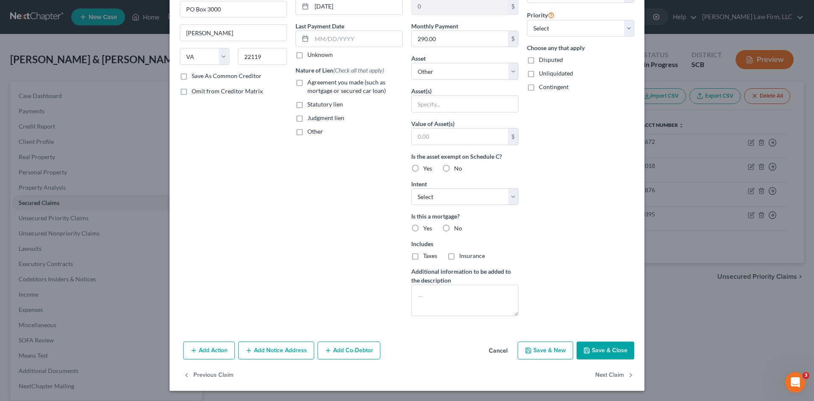
click at [595, 342] on button "Save & Close" at bounding box center [606, 350] width 58 height 18
select select
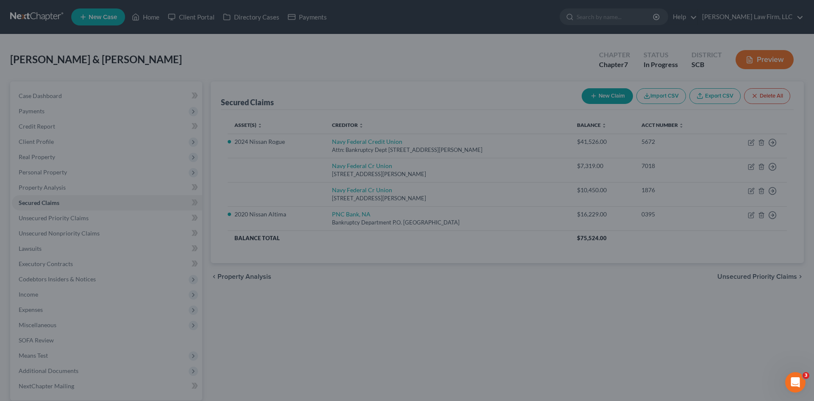
scroll to position [2, 0]
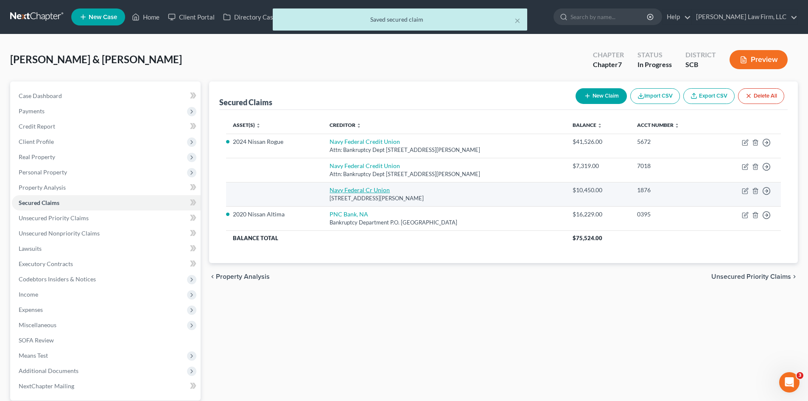
click at [349, 191] on link "Navy Federal Cr Union" at bounding box center [360, 189] width 60 height 7
select select "48"
select select "1"
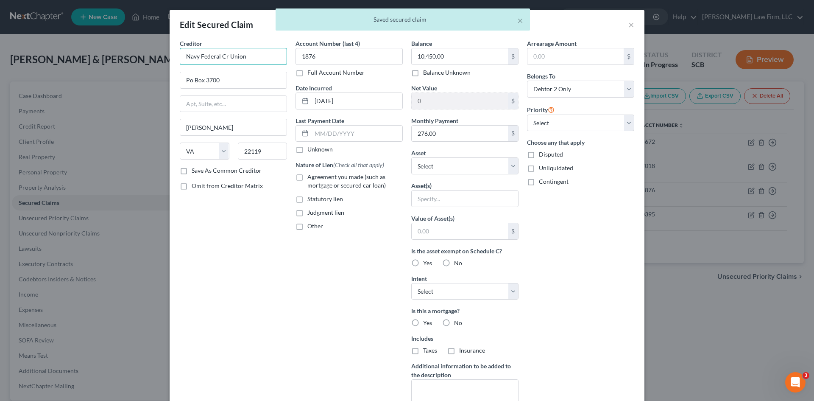
click at [255, 56] on input "Navy Federal Cr Union" at bounding box center [233, 56] width 107 height 17
drag, startPoint x: 220, startPoint y: 55, endPoint x: 276, endPoint y: 50, distance: 56.2
click at [273, 51] on input "Navy Federal Cr Union" at bounding box center [233, 56] width 107 height 17
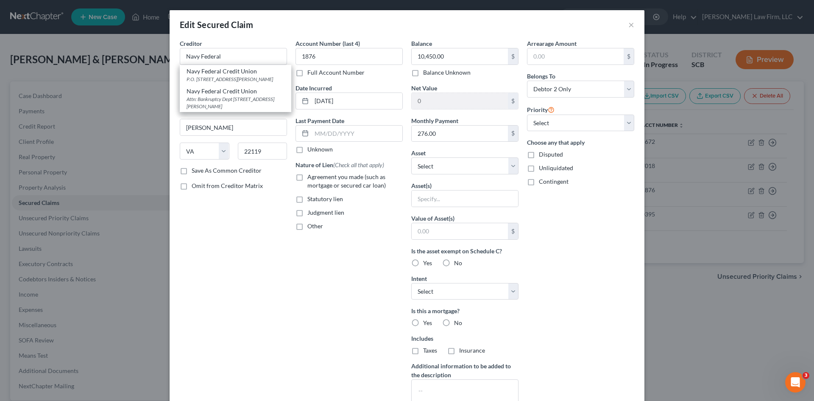
click at [224, 97] on div "Attn: Bankruptcy Dept [STREET_ADDRESS][PERSON_NAME]" at bounding box center [236, 102] width 98 height 14
type input "Navy Federal Credit Union"
type input "Attn: Bankruptcy Dept"
type input "PO Box 3000"
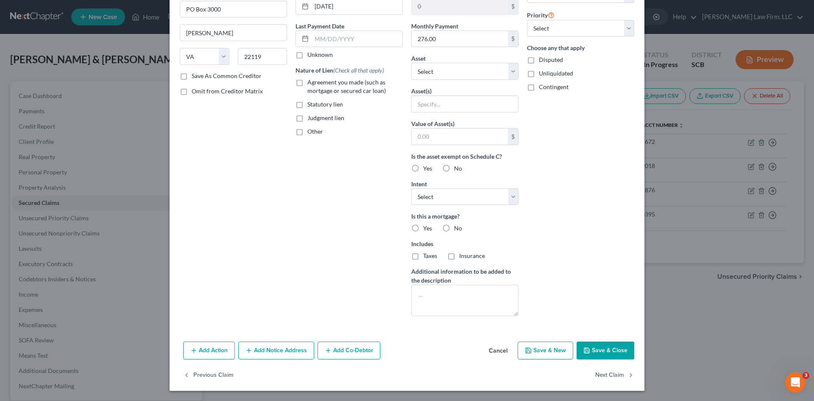
click at [601, 351] on button "Save & Close" at bounding box center [606, 350] width 58 height 18
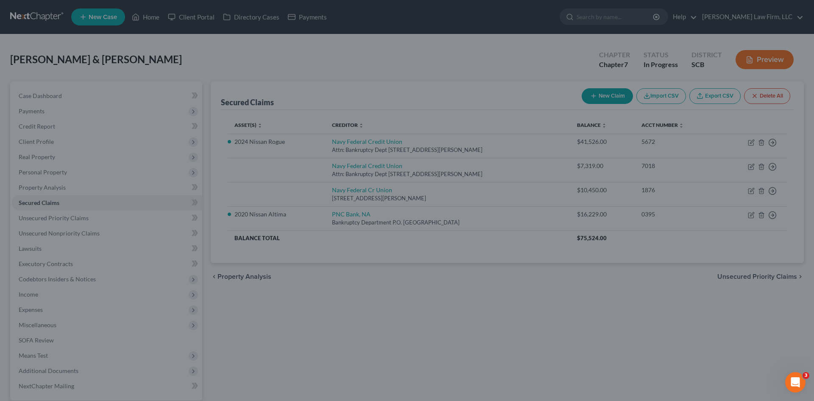
type input "0"
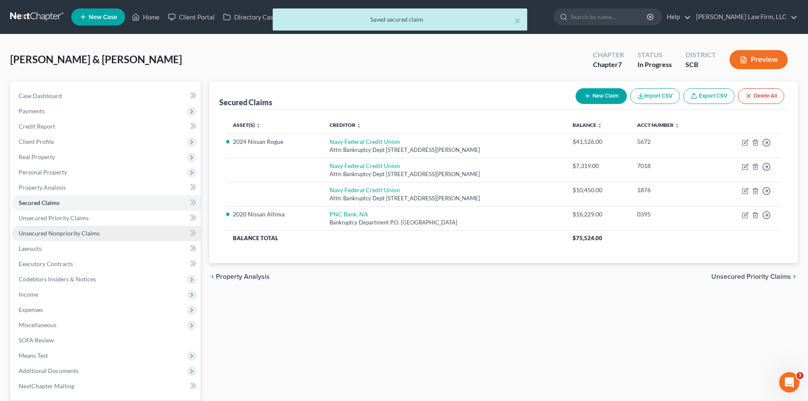
click at [66, 229] on span "Unsecured Nonpriority Claims" at bounding box center [59, 232] width 81 height 7
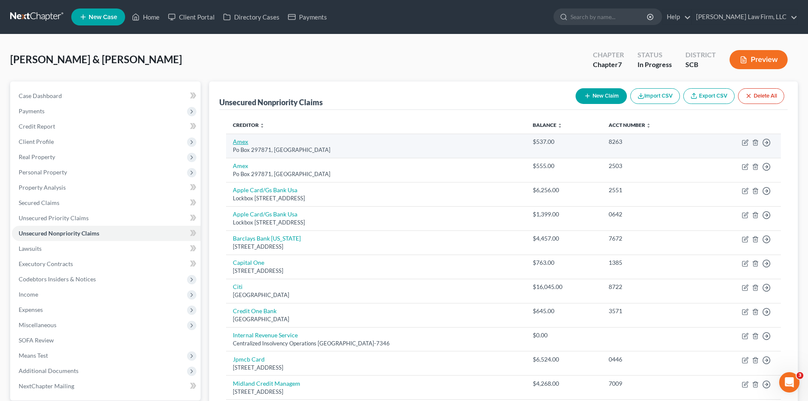
click at [246, 139] on link "Amex" at bounding box center [240, 141] width 15 height 7
select select "9"
select select "2"
select select "1"
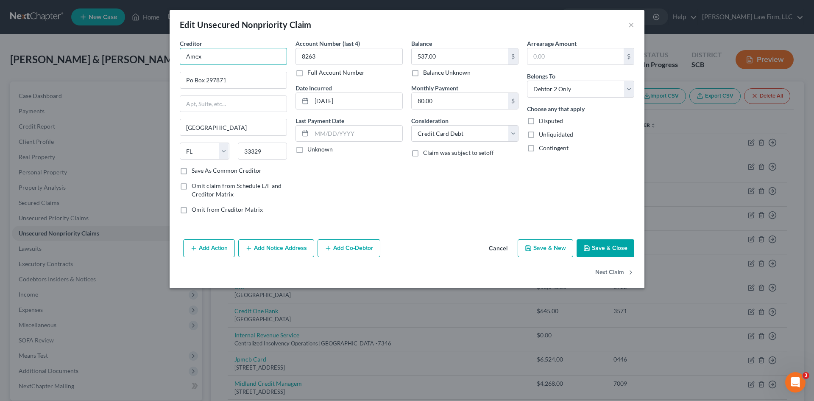
drag, startPoint x: 207, startPoint y: 52, endPoint x: 175, endPoint y: 56, distance: 32.4
click at [175, 57] on div "Creditor * Amex Po Box 297871 [GEOGRAPHIC_DATA] [US_STATE][GEOGRAPHIC_DATA] AZ …" at bounding box center [407, 137] width 475 height 197
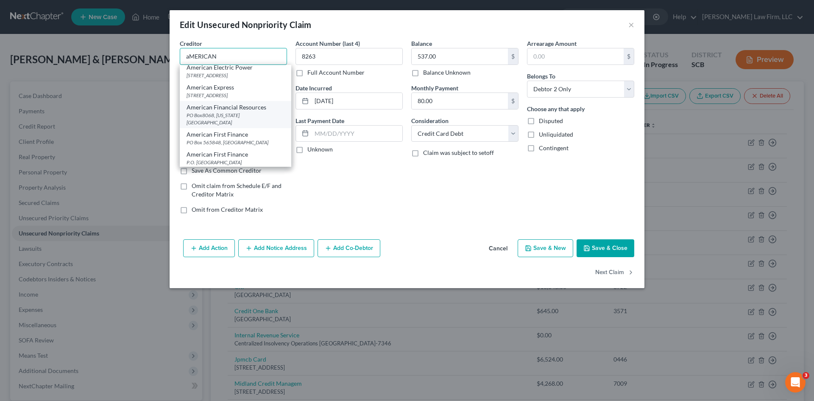
scroll to position [170, 0]
click at [224, 61] on div "American Electric Power [STREET_ADDRESS]" at bounding box center [236, 51] width 112 height 20
type input "American Electric Power"
type input "[STREET_ADDRESS]"
type input "Columbus"
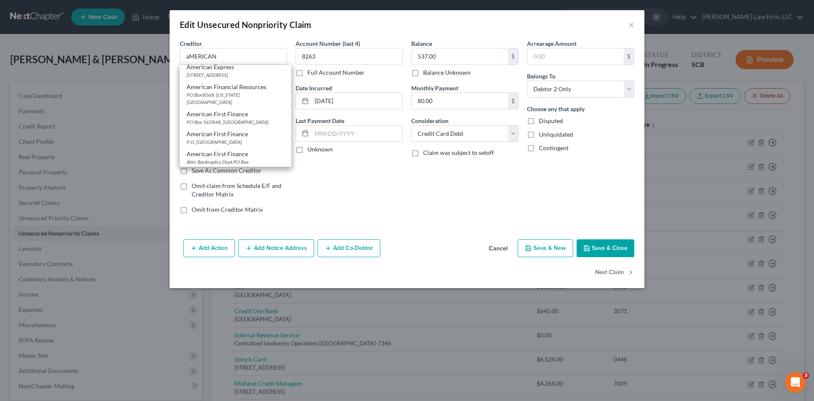
select select "36"
type input "43215-2372"
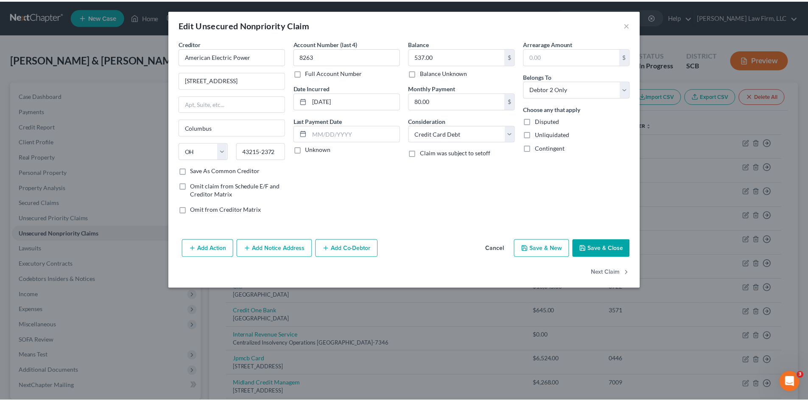
scroll to position [0, 0]
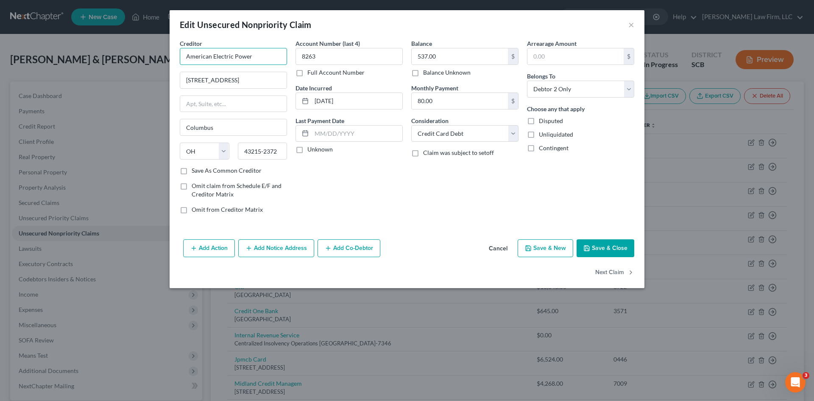
drag, startPoint x: 261, startPoint y: 59, endPoint x: 161, endPoint y: 57, distance: 99.7
click at [162, 57] on div "Edit Unsecured Nonpriority Claim × Creditor * American Electric Power 1 [GEOGRA…" at bounding box center [407, 200] width 814 height 401
click at [497, 249] on button "Cancel" at bounding box center [498, 248] width 32 height 17
